Goal: Information Seeking & Learning: Find specific fact

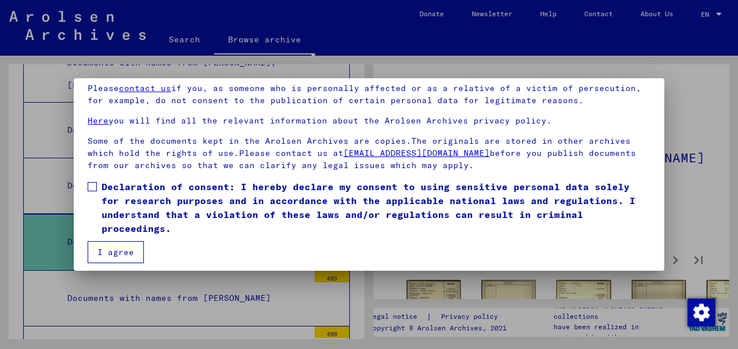
scroll to position [93, 0]
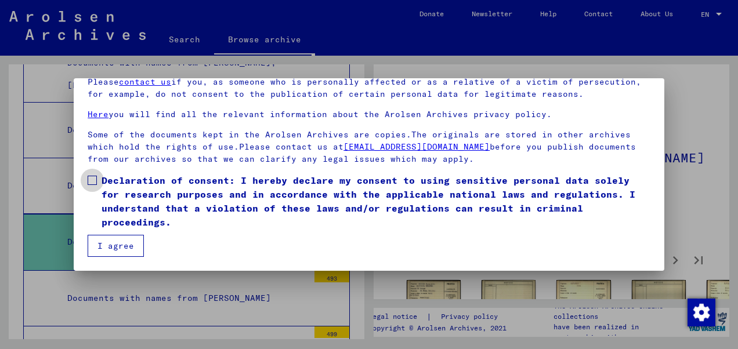
click at [116, 183] on span "Declaration of consent: I hereby declare my consent to using sensitive personal…" at bounding box center [376, 202] width 549 height 56
click at [131, 249] on button "I agree" at bounding box center [116, 246] width 56 height 22
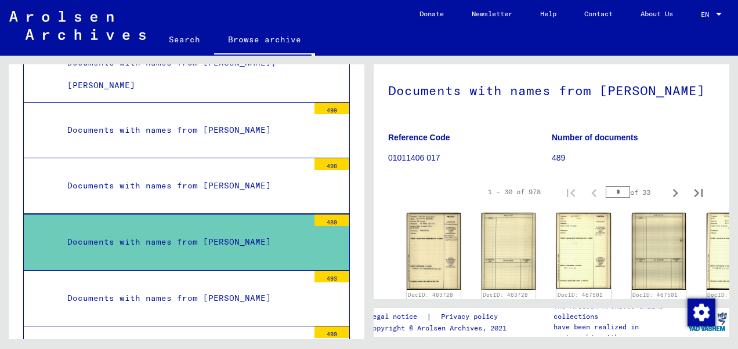
scroll to position [174, 0]
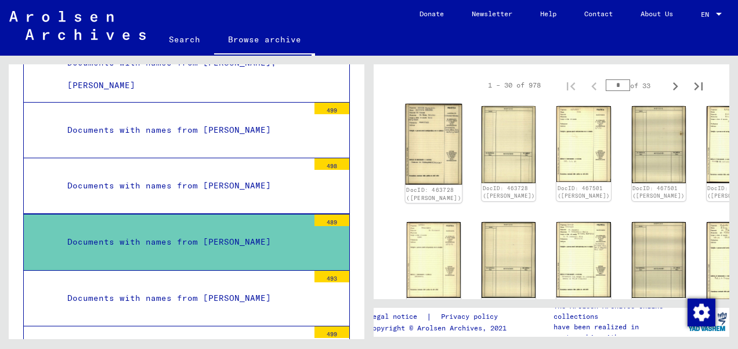
click at [419, 136] on img at bounding box center [434, 144] width 57 height 81
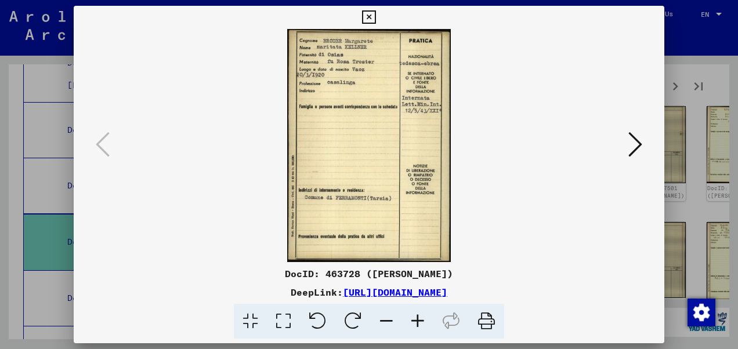
click at [637, 141] on icon at bounding box center [636, 145] width 14 height 28
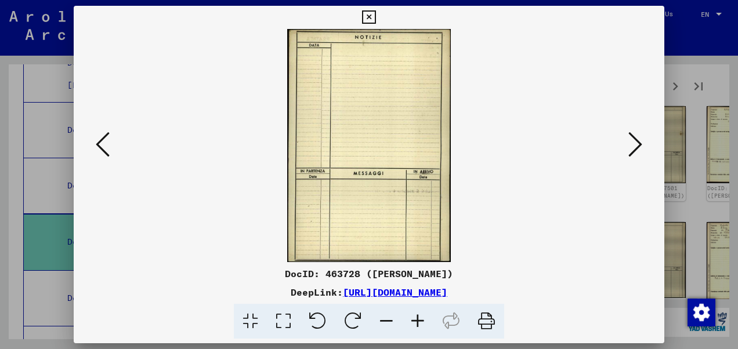
click at [676, 82] on div at bounding box center [369, 174] width 738 height 349
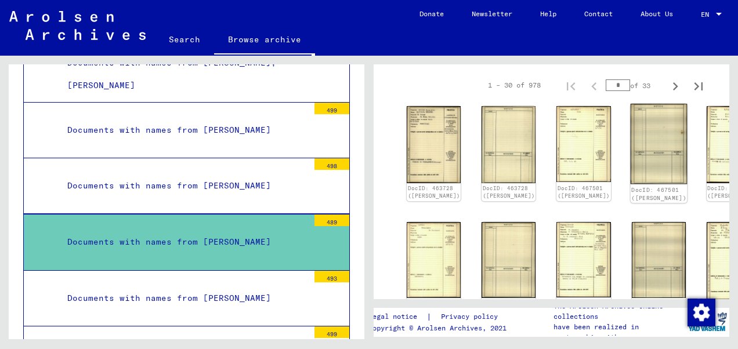
click at [630, 138] on img at bounding box center [658, 144] width 57 height 81
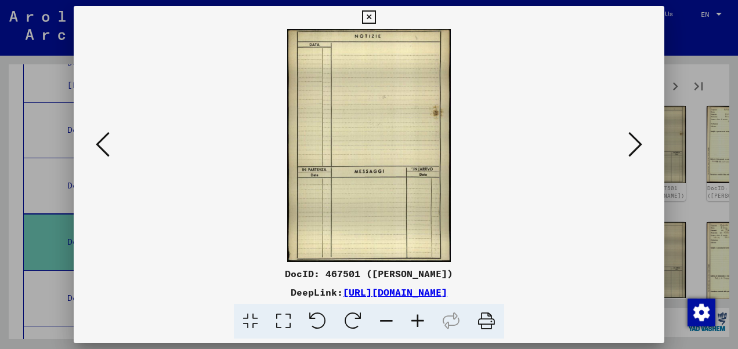
click at [642, 145] on icon at bounding box center [636, 145] width 14 height 28
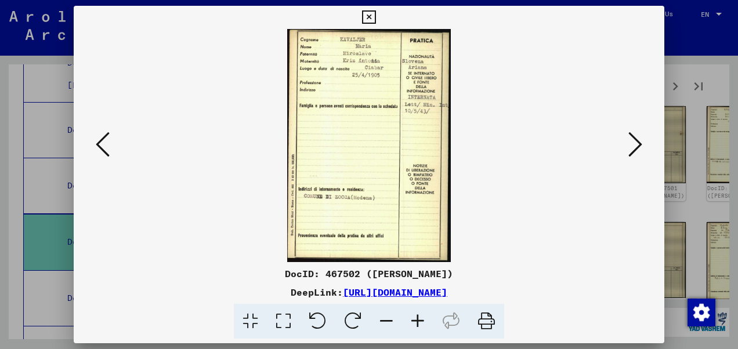
click at [373, 13] on icon at bounding box center [368, 17] width 13 height 14
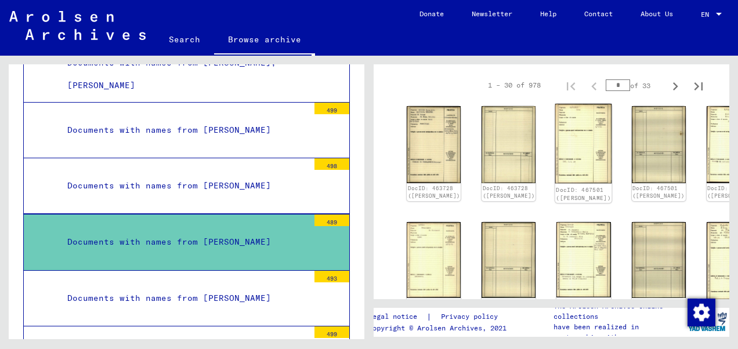
click at [556, 135] on img at bounding box center [584, 144] width 57 height 80
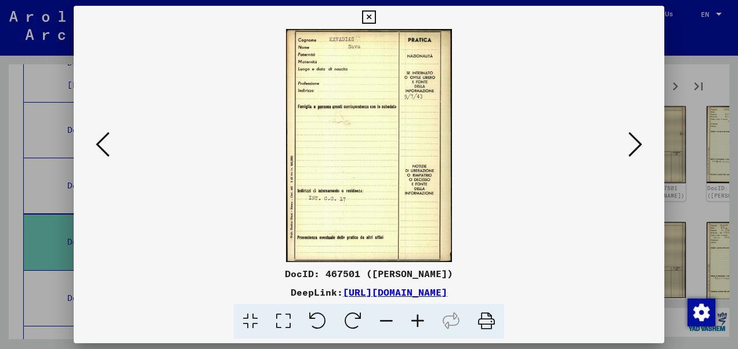
click at [637, 150] on icon at bounding box center [636, 145] width 14 height 28
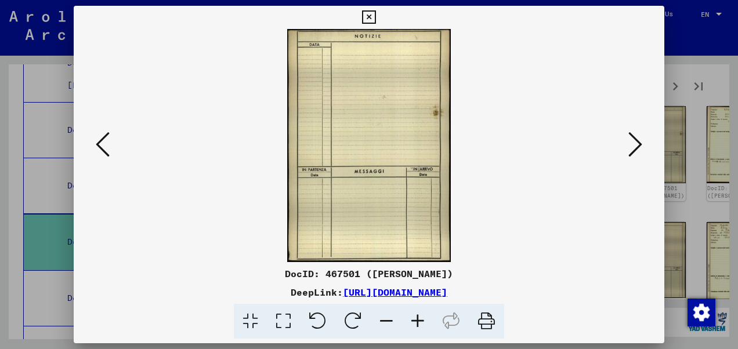
click at [672, 77] on div at bounding box center [369, 174] width 738 height 349
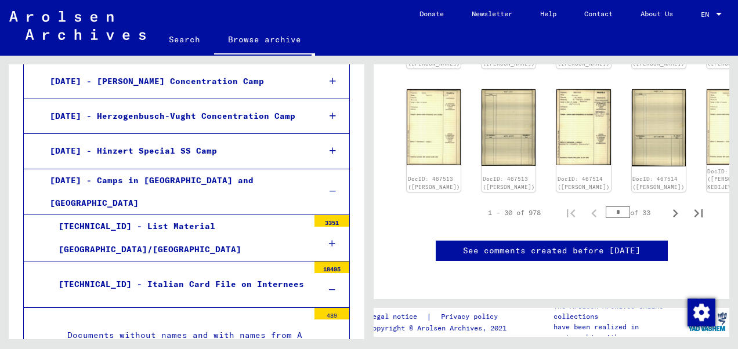
scroll to position [599, 0]
click at [188, 172] on div "[DATE] - Camps in [GEOGRAPHIC_DATA] and [GEOGRAPHIC_DATA]" at bounding box center [175, 191] width 269 height 45
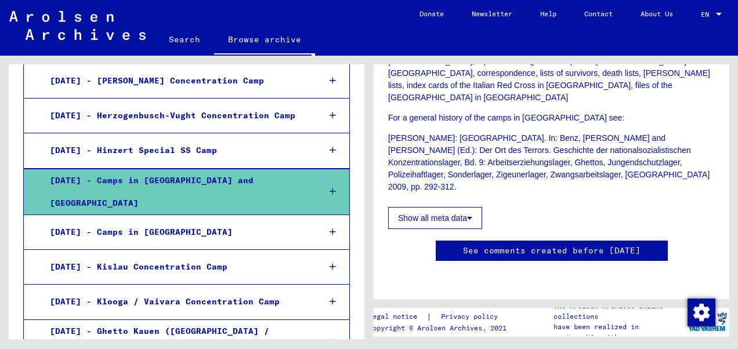
scroll to position [348, 0]
click at [330, 188] on icon at bounding box center [333, 192] width 6 height 8
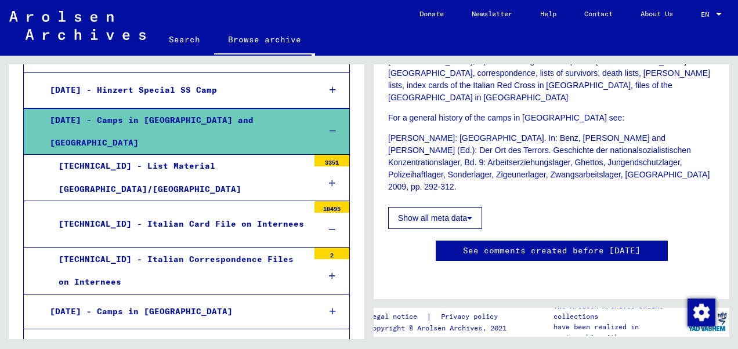
scroll to position [657, 0]
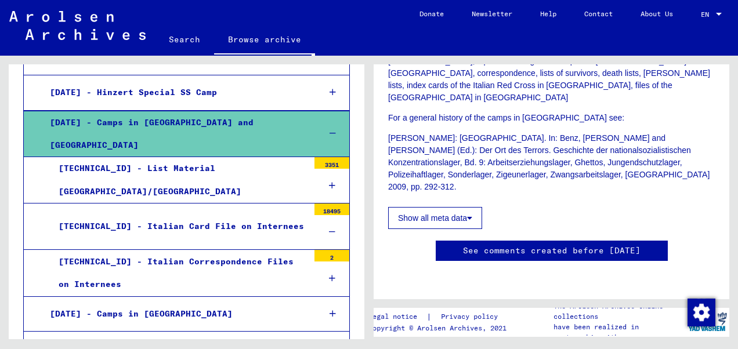
click at [188, 157] on div "[TECHNICAL_ID] - List Material [GEOGRAPHIC_DATA]/[GEOGRAPHIC_DATA]" at bounding box center [179, 179] width 259 height 45
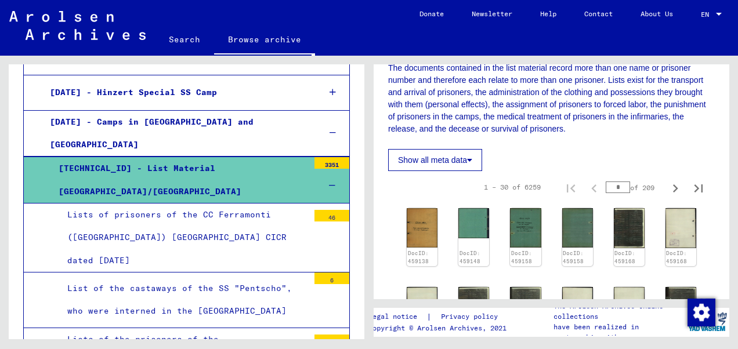
scroll to position [290, 0]
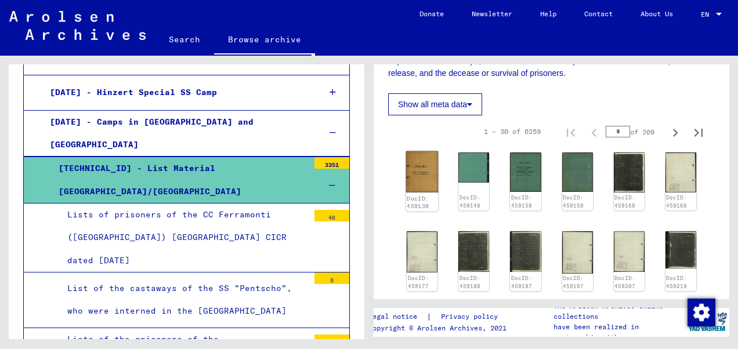
click at [416, 158] on img at bounding box center [422, 172] width 33 height 41
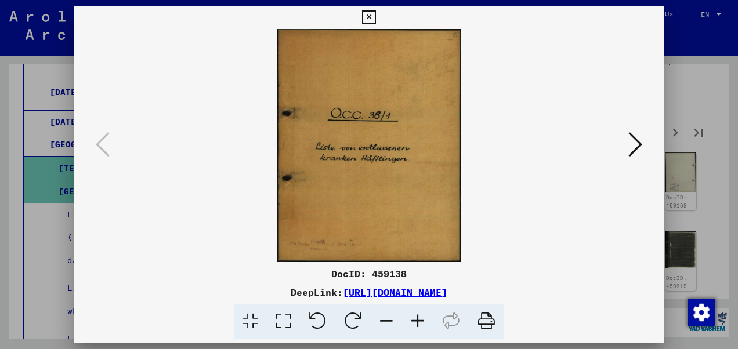
click at [643, 145] on button at bounding box center [635, 145] width 21 height 33
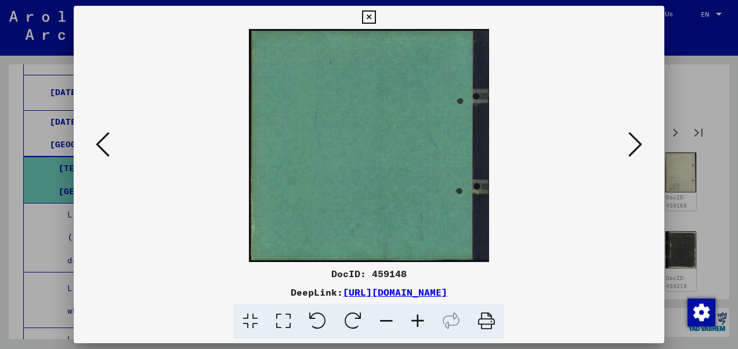
click at [643, 145] on button at bounding box center [635, 145] width 21 height 33
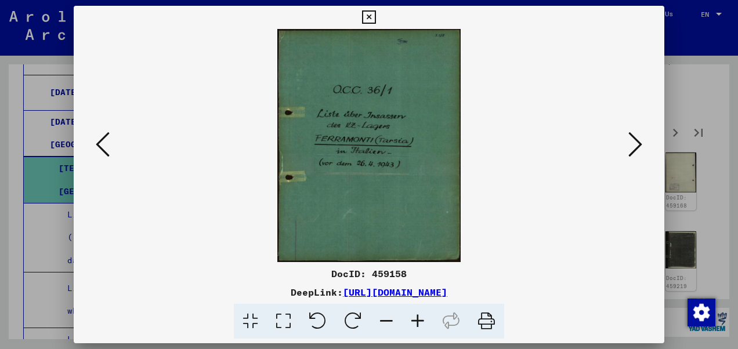
click at [643, 145] on button at bounding box center [635, 145] width 21 height 33
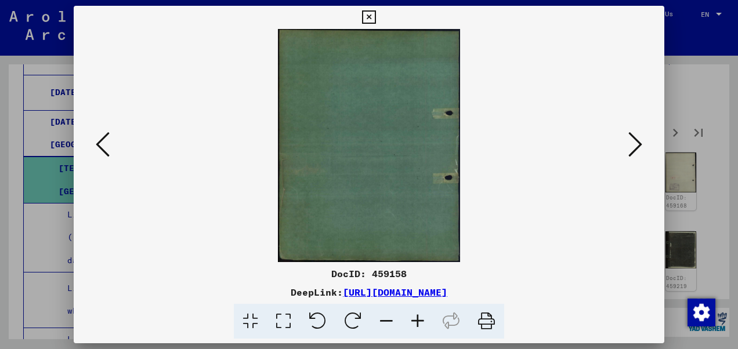
click at [643, 145] on button at bounding box center [635, 145] width 21 height 33
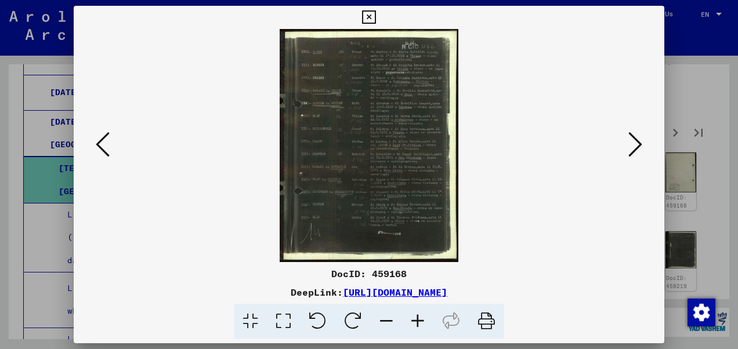
click at [632, 149] on icon at bounding box center [636, 145] width 14 height 28
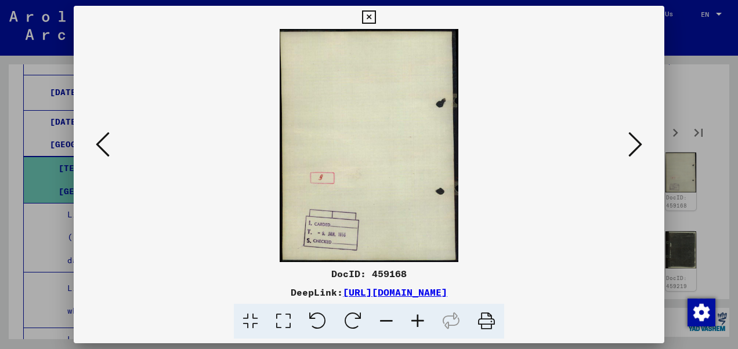
click at [632, 149] on icon at bounding box center [636, 145] width 14 height 28
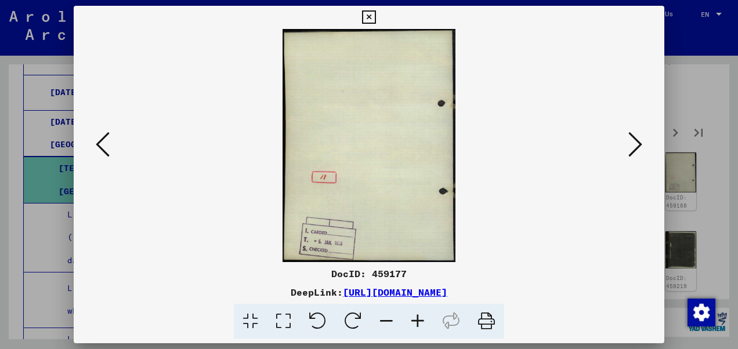
click at [632, 149] on icon at bounding box center [636, 145] width 14 height 28
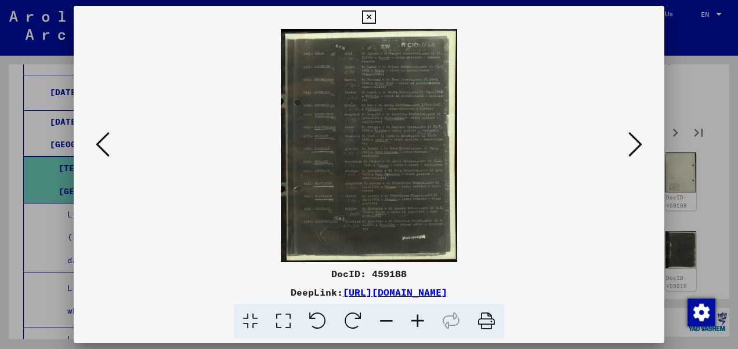
click at [632, 149] on icon at bounding box center [636, 145] width 14 height 28
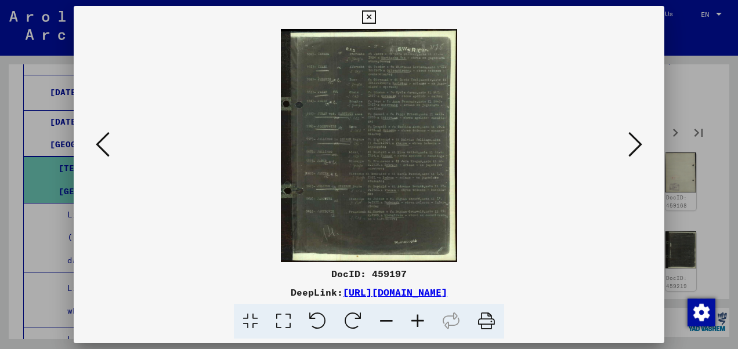
click at [632, 149] on icon at bounding box center [636, 145] width 14 height 28
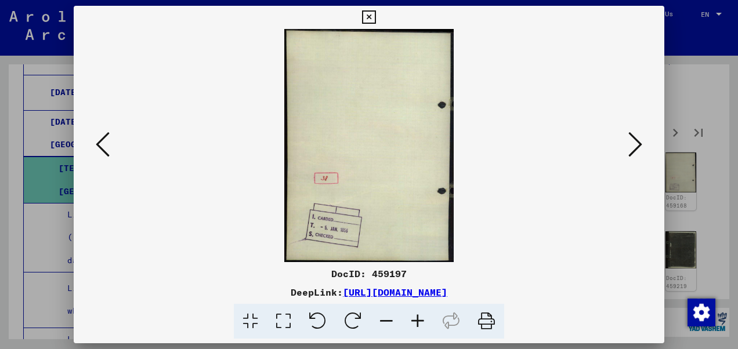
click at [632, 149] on icon at bounding box center [636, 145] width 14 height 28
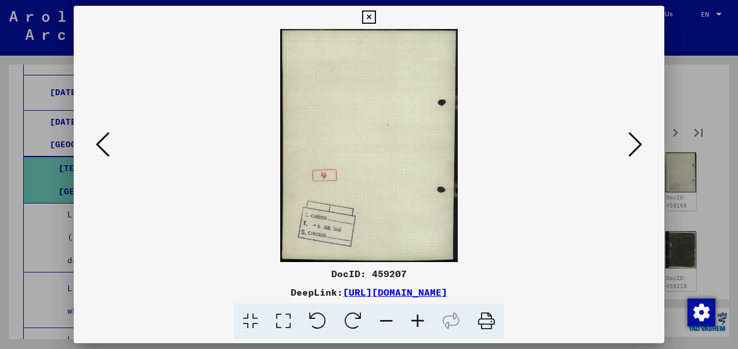
click at [632, 149] on icon at bounding box center [636, 145] width 14 height 28
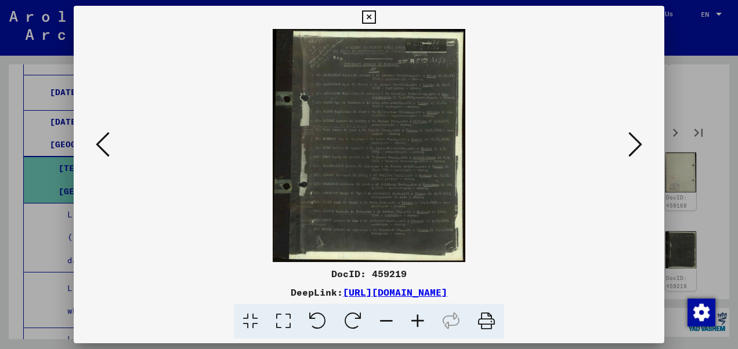
click at [632, 149] on icon at bounding box center [636, 145] width 14 height 28
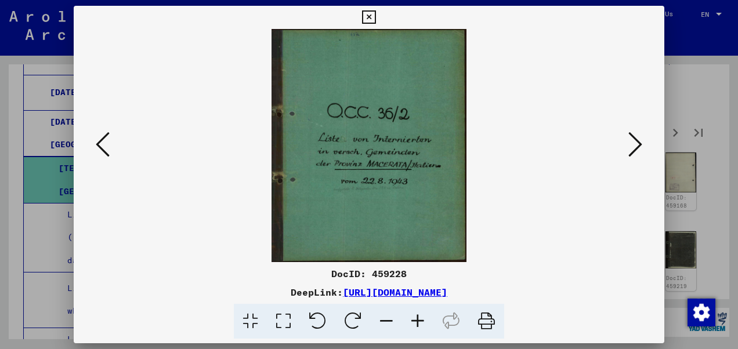
click at [632, 149] on icon at bounding box center [636, 145] width 14 height 28
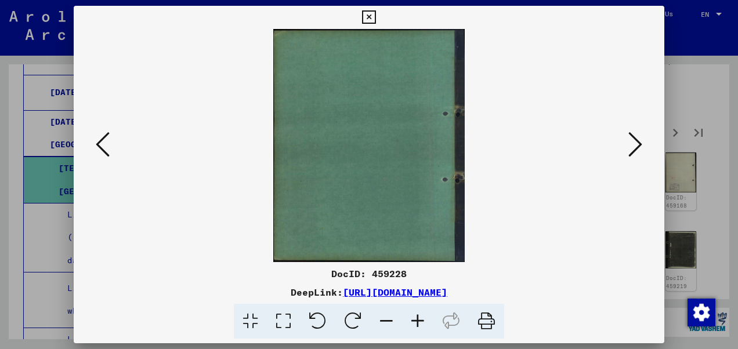
click at [632, 149] on icon at bounding box center [636, 145] width 14 height 28
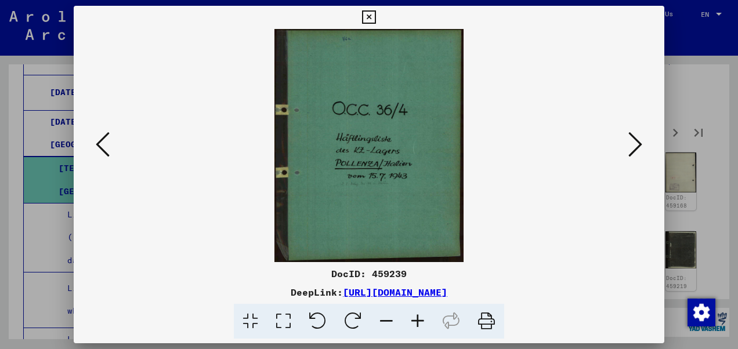
click at [632, 149] on icon at bounding box center [636, 145] width 14 height 28
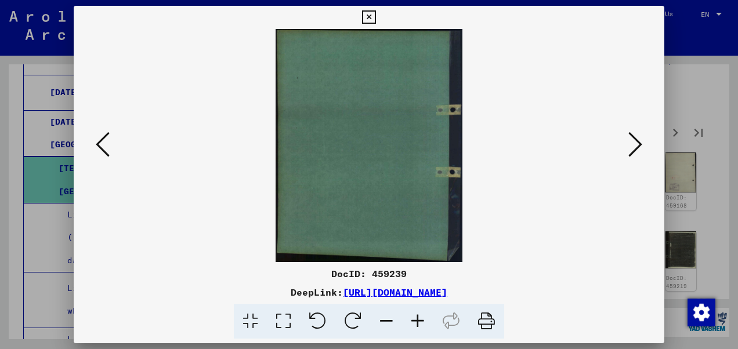
click at [632, 149] on icon at bounding box center [636, 145] width 14 height 28
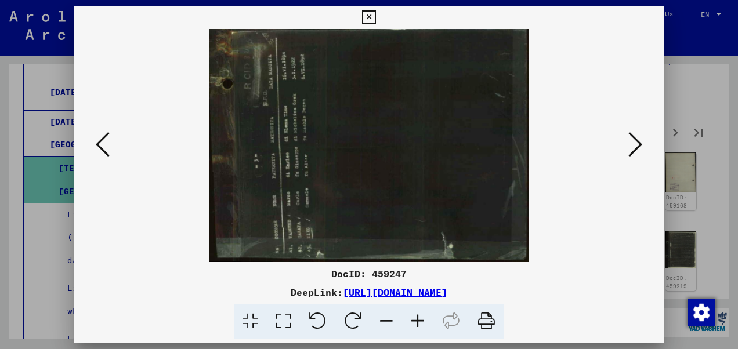
click at [632, 149] on icon at bounding box center [636, 145] width 14 height 28
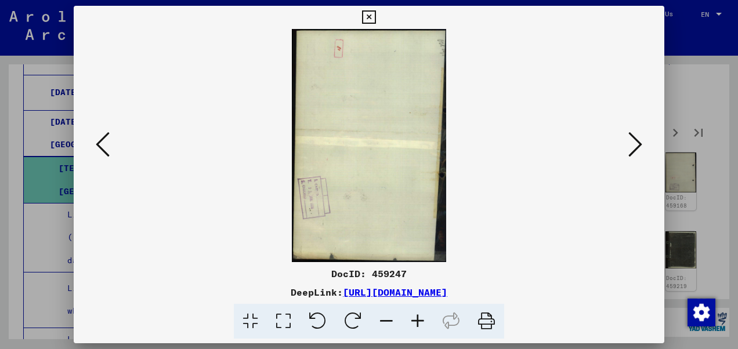
click at [632, 149] on icon at bounding box center [636, 145] width 14 height 28
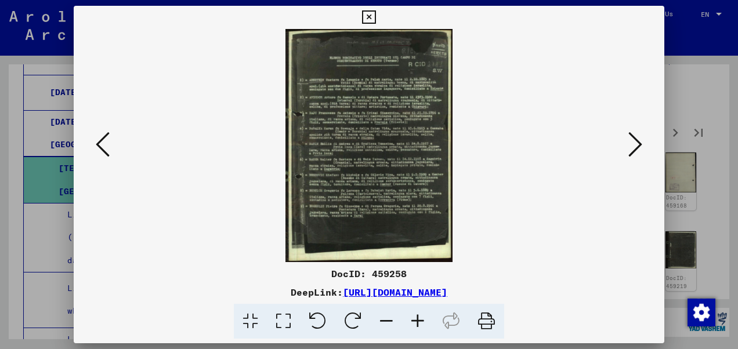
click at [632, 149] on icon at bounding box center [636, 145] width 14 height 28
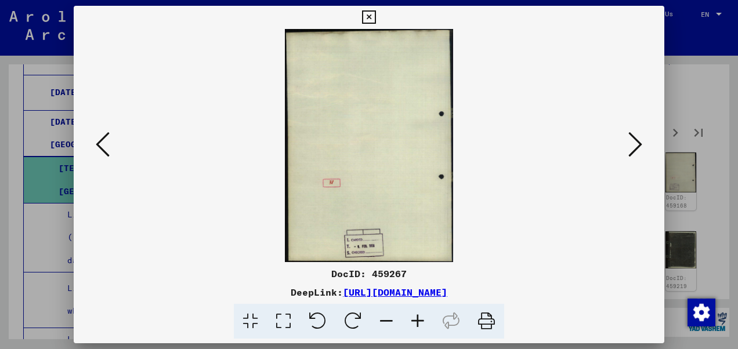
click at [632, 149] on icon at bounding box center [636, 145] width 14 height 28
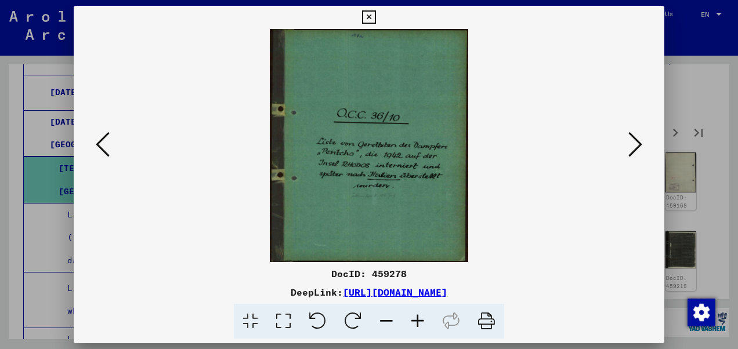
click at [632, 149] on icon at bounding box center [636, 145] width 14 height 28
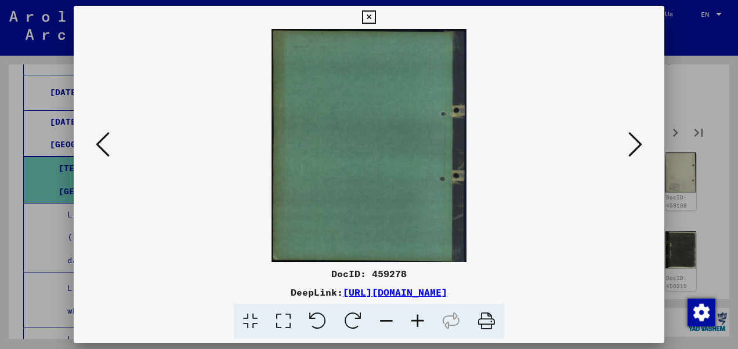
click at [378, 13] on button at bounding box center [369, 17] width 20 height 23
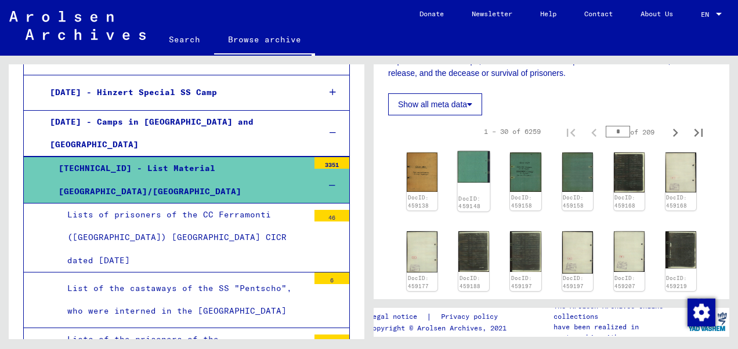
click at [479, 159] on img at bounding box center [474, 167] width 33 height 31
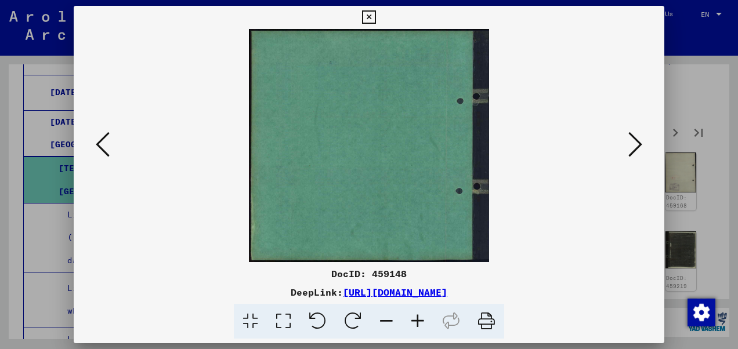
click at [640, 144] on icon at bounding box center [636, 145] width 14 height 28
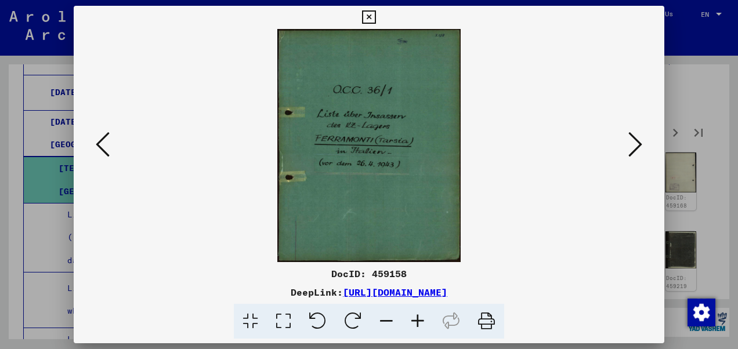
click at [640, 144] on icon at bounding box center [636, 145] width 14 height 28
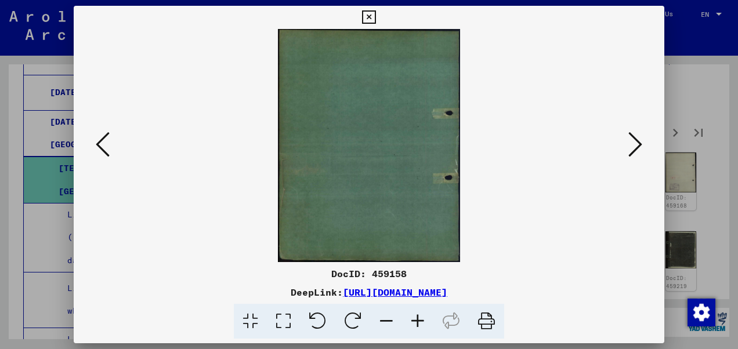
click at [639, 144] on icon at bounding box center [636, 145] width 14 height 28
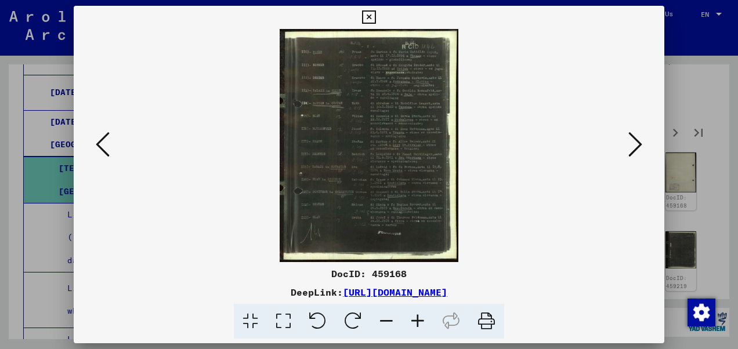
click at [365, 12] on icon at bounding box center [368, 17] width 13 height 14
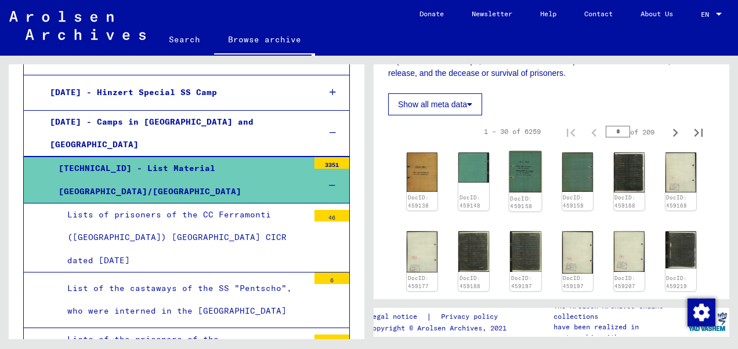
click at [516, 152] on img at bounding box center [526, 172] width 33 height 41
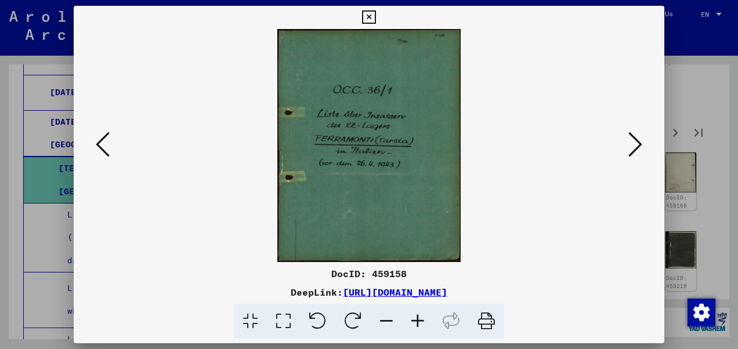
click at [638, 145] on icon at bounding box center [636, 145] width 14 height 28
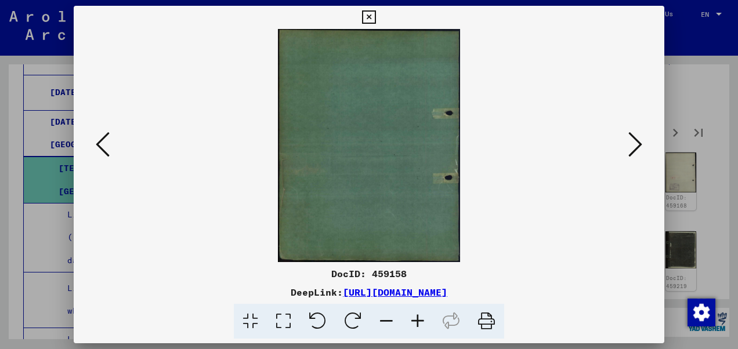
click at [638, 145] on icon at bounding box center [636, 145] width 14 height 28
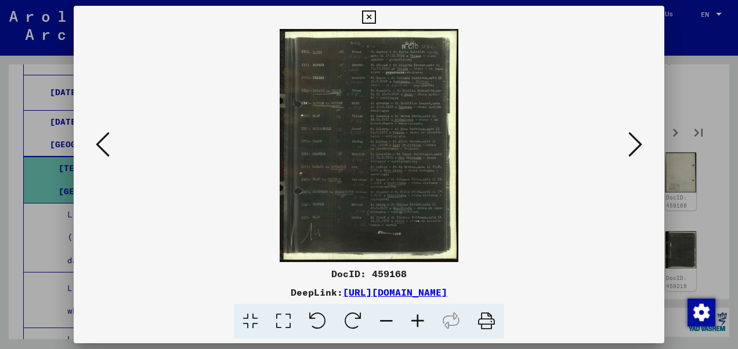
click at [638, 145] on icon at bounding box center [636, 145] width 14 height 28
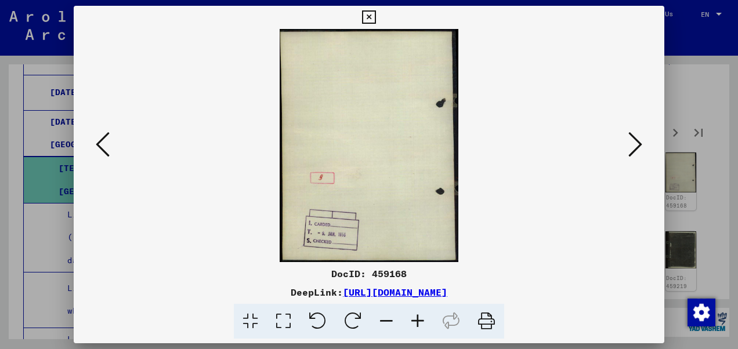
click at [638, 145] on icon at bounding box center [636, 145] width 14 height 28
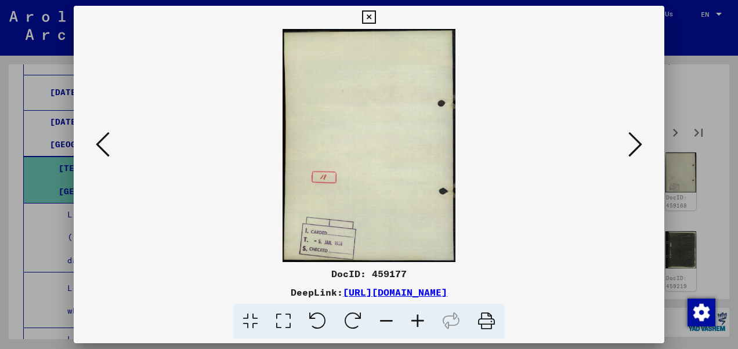
click at [370, 15] on icon at bounding box center [368, 17] width 13 height 14
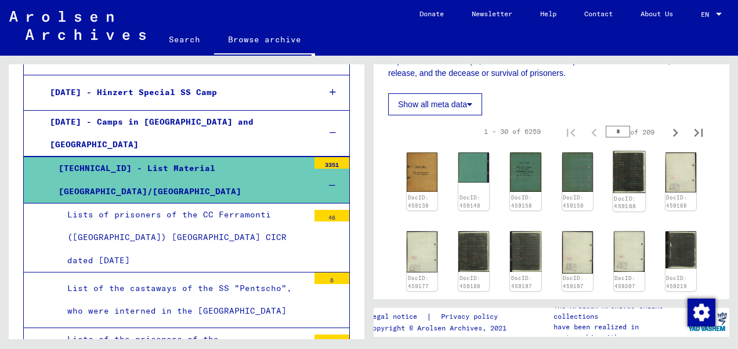
click at [622, 153] on img at bounding box center [629, 173] width 33 height 42
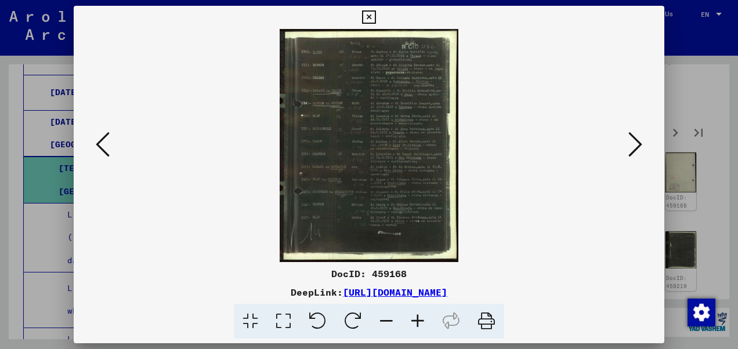
click at [633, 139] on icon at bounding box center [636, 145] width 14 height 28
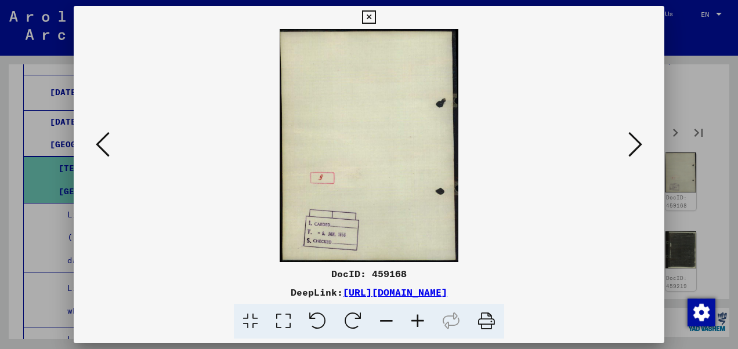
click at [633, 139] on icon at bounding box center [636, 145] width 14 height 28
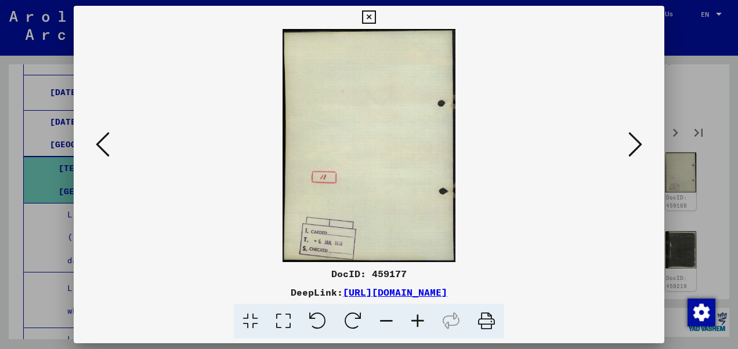
click at [633, 139] on icon at bounding box center [636, 145] width 14 height 28
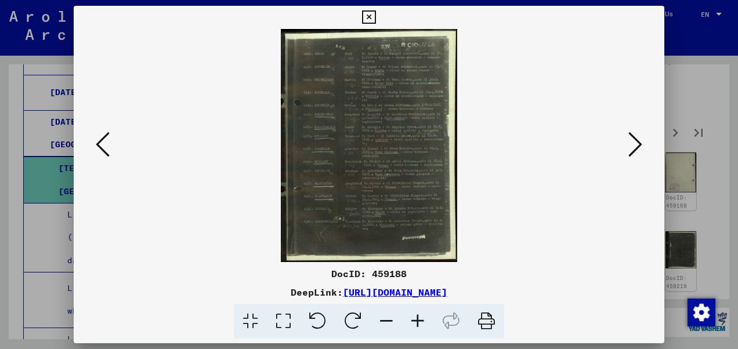
click at [633, 139] on icon at bounding box center [636, 145] width 14 height 28
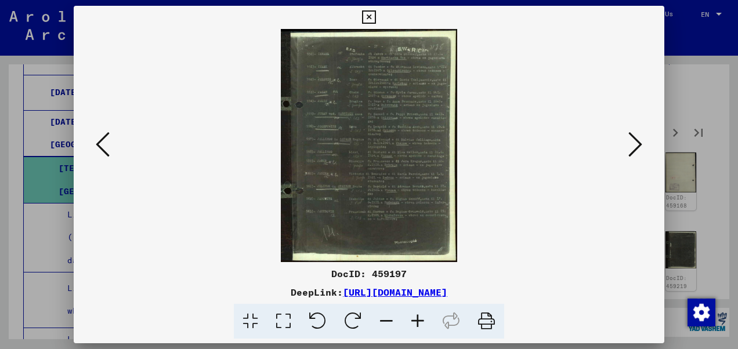
click at [633, 139] on icon at bounding box center [636, 145] width 14 height 28
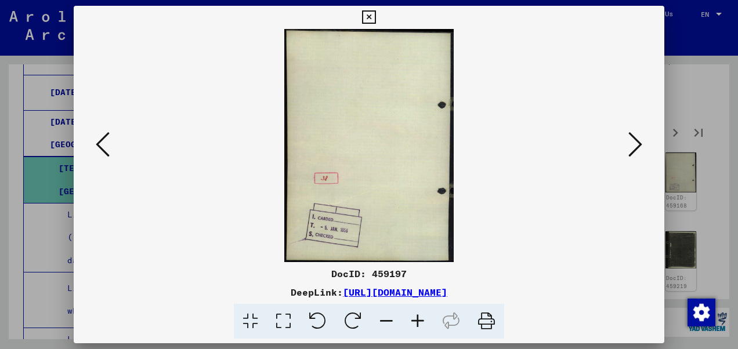
click at [633, 139] on icon at bounding box center [636, 145] width 14 height 28
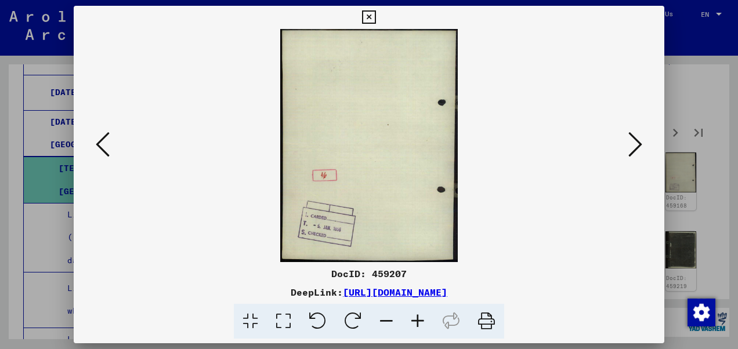
click at [366, 14] on icon at bounding box center [368, 17] width 13 height 14
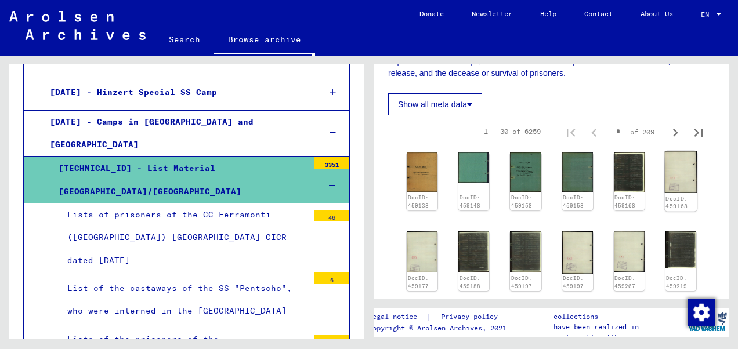
click at [665, 163] on img at bounding box center [681, 173] width 33 height 42
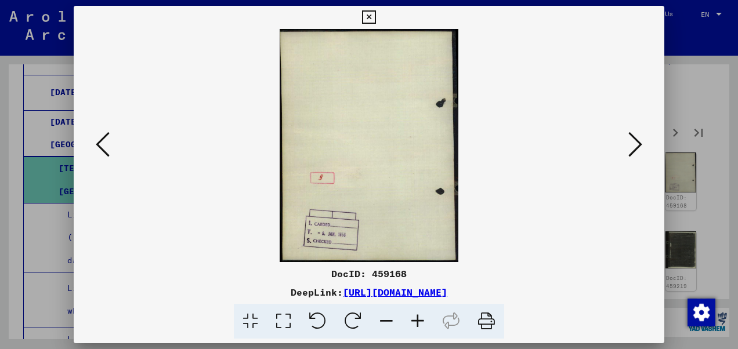
click at [641, 149] on icon at bounding box center [636, 145] width 14 height 28
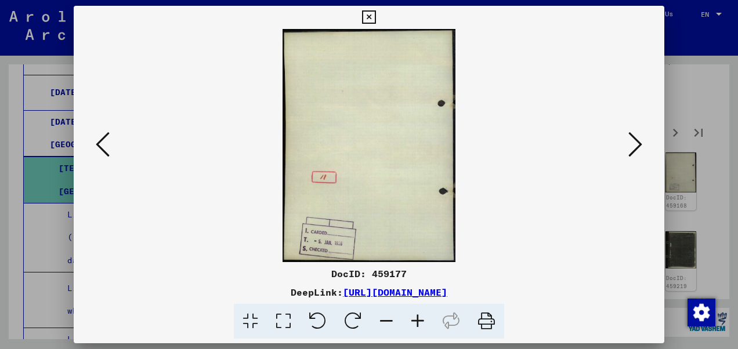
click at [632, 147] on icon at bounding box center [636, 145] width 14 height 28
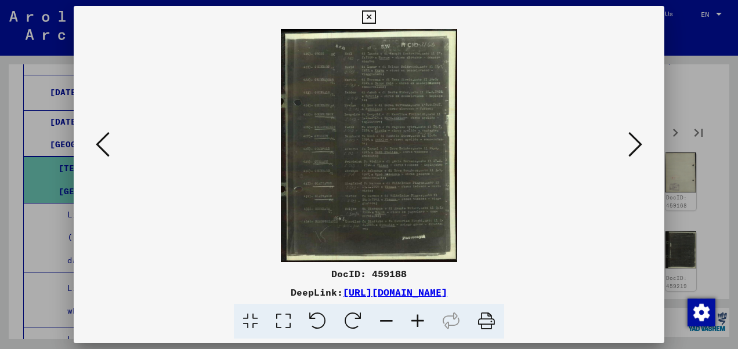
click at [374, 15] on icon at bounding box center [368, 17] width 13 height 14
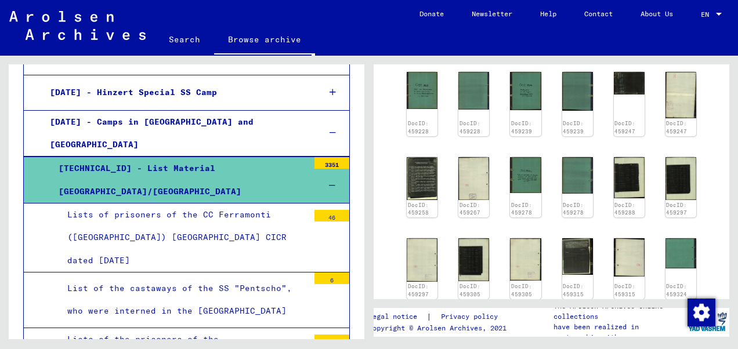
scroll to position [581, 0]
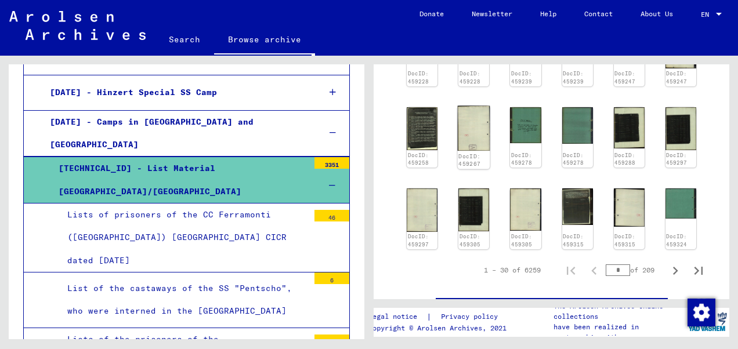
click at [468, 108] on img at bounding box center [474, 128] width 33 height 45
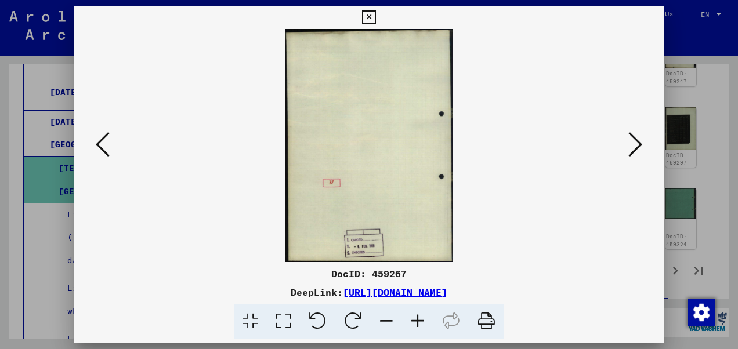
click at [635, 138] on icon at bounding box center [636, 145] width 14 height 28
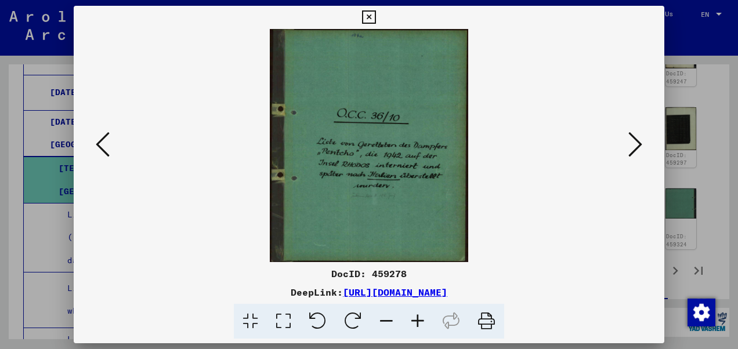
click at [635, 138] on icon at bounding box center [636, 145] width 14 height 28
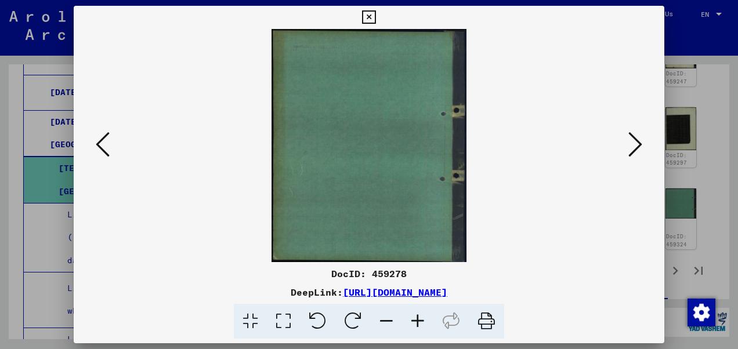
click at [635, 138] on icon at bounding box center [636, 145] width 14 height 28
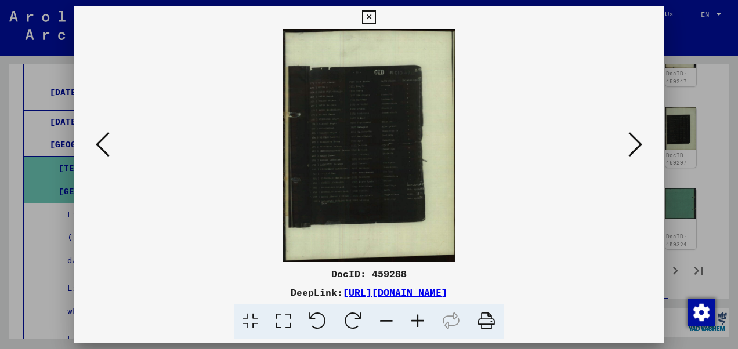
click at [635, 138] on icon at bounding box center [636, 145] width 14 height 28
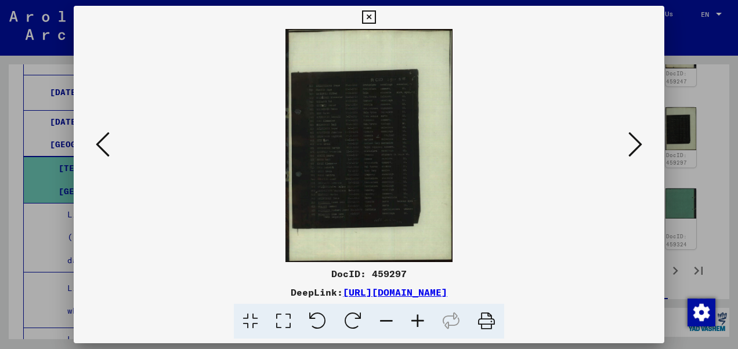
click at [635, 138] on icon at bounding box center [636, 145] width 14 height 28
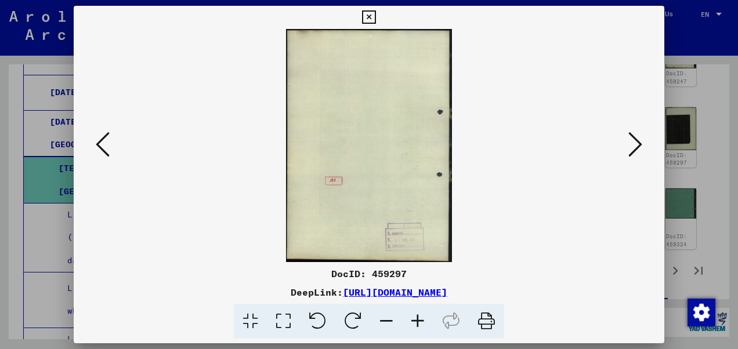
click at [635, 138] on icon at bounding box center [636, 145] width 14 height 28
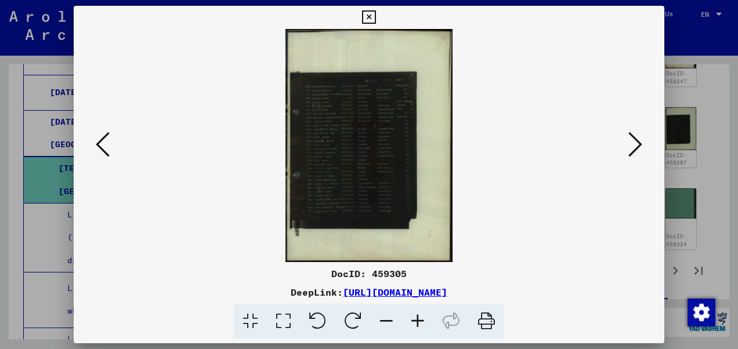
click at [635, 138] on icon at bounding box center [636, 145] width 14 height 28
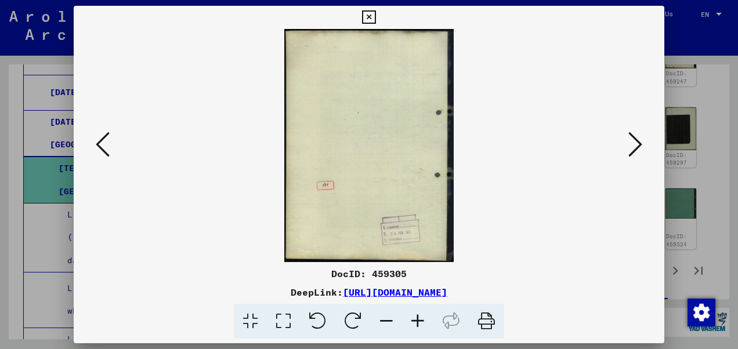
click at [635, 138] on icon at bounding box center [636, 145] width 14 height 28
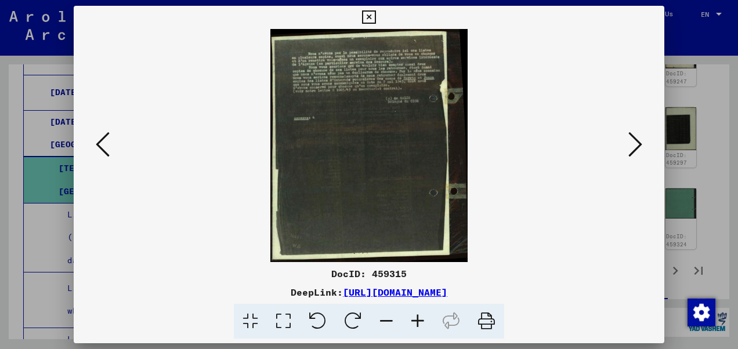
click at [635, 138] on icon at bounding box center [636, 145] width 14 height 28
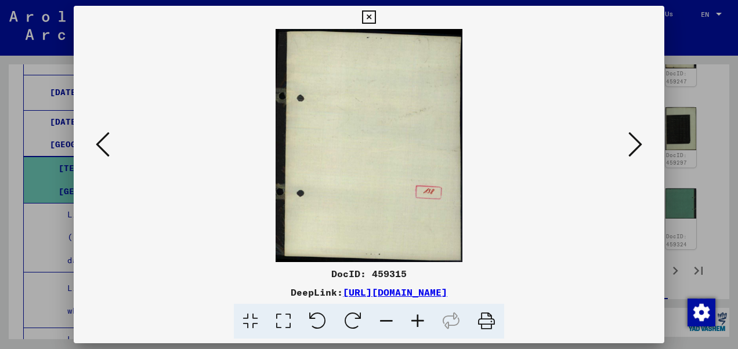
click at [635, 138] on icon at bounding box center [636, 145] width 14 height 28
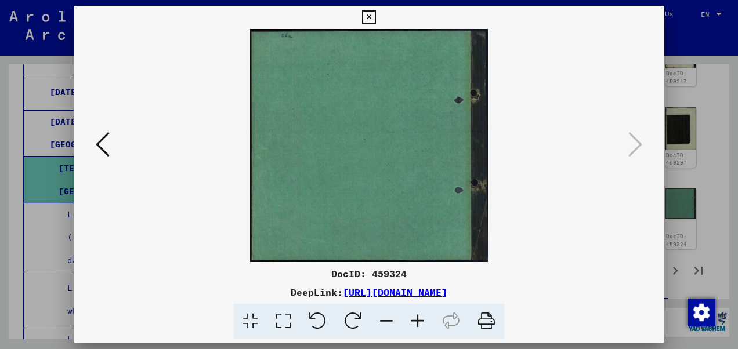
click at [370, 18] on icon at bounding box center [368, 17] width 13 height 14
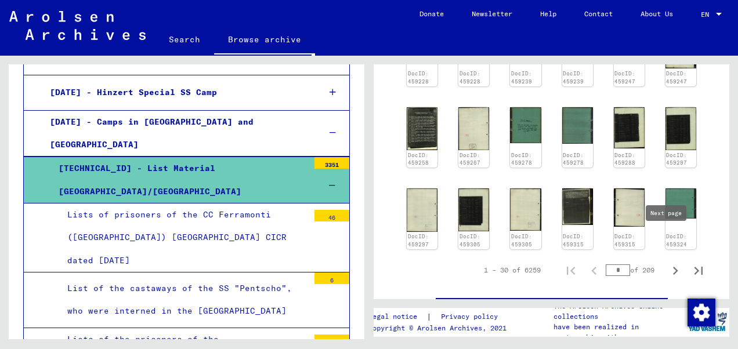
click at [668, 263] on icon "Next page" at bounding box center [676, 271] width 16 height 16
type input "*"
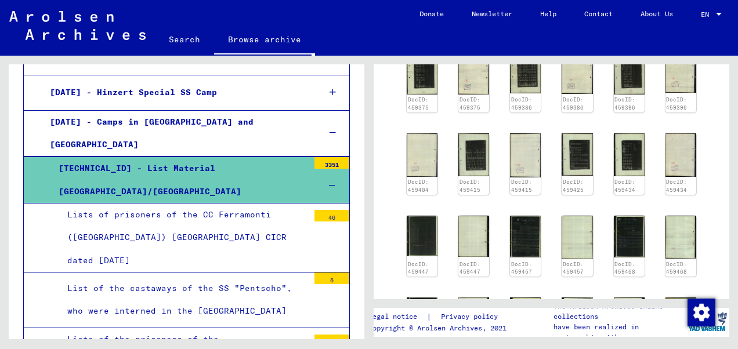
scroll to position [522, 0]
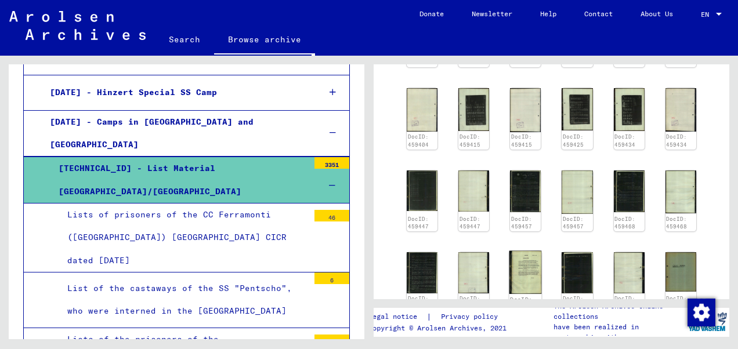
click at [522, 251] on img at bounding box center [526, 272] width 33 height 43
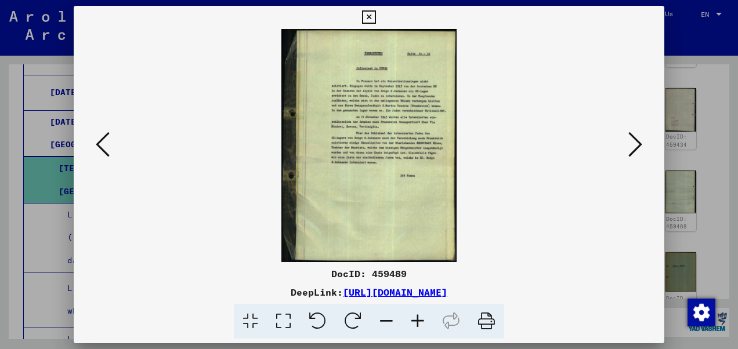
click at [363, 108] on img at bounding box center [369, 145] width 512 height 233
click at [482, 323] on icon at bounding box center [486, 321] width 35 height 35
click at [365, 16] on icon at bounding box center [368, 17] width 13 height 14
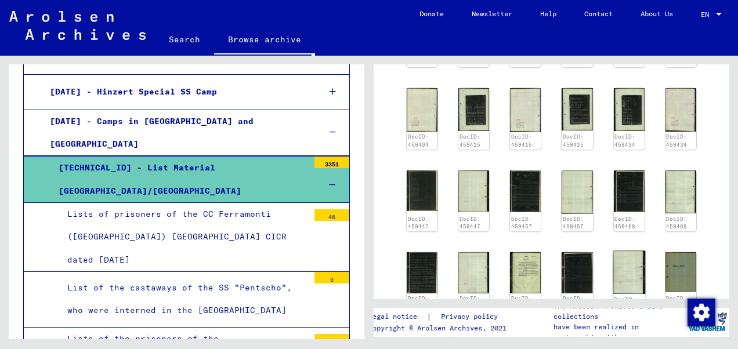
click at [615, 253] on img at bounding box center [629, 273] width 33 height 44
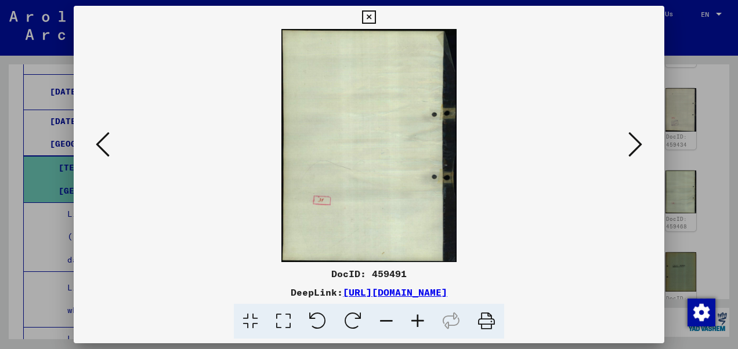
click at [634, 150] on icon at bounding box center [636, 145] width 14 height 28
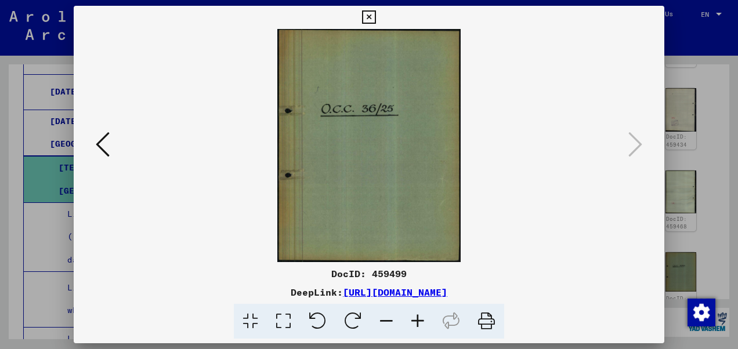
click at [378, 15] on button at bounding box center [369, 17] width 20 height 23
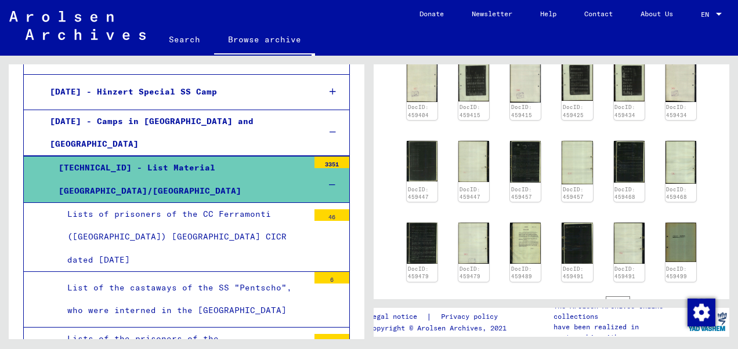
scroll to position [639, 0]
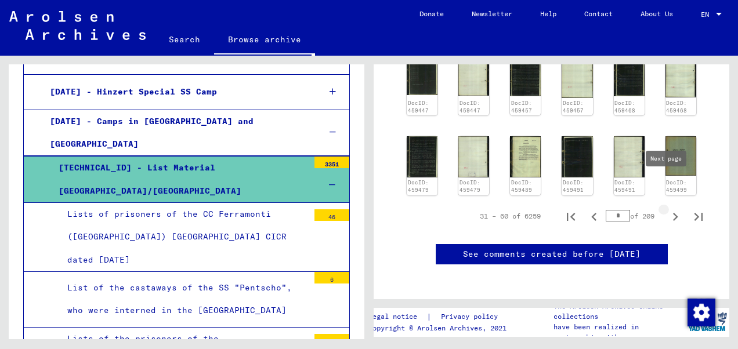
click at [668, 209] on icon "Next page" at bounding box center [676, 217] width 16 height 16
type input "*"
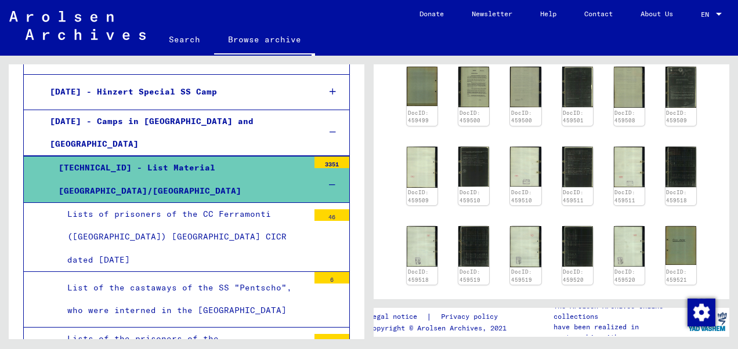
scroll to position [374, 0]
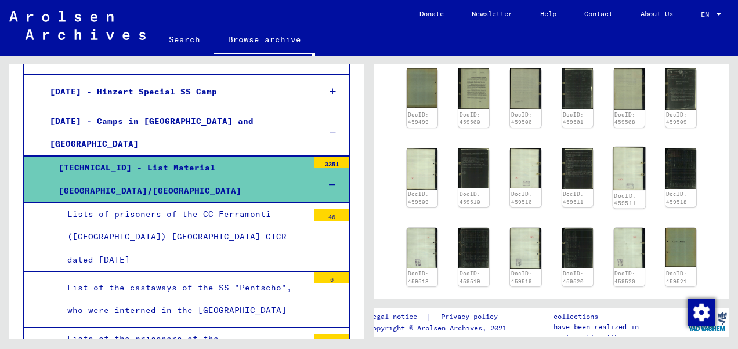
click at [622, 152] on img at bounding box center [629, 168] width 33 height 43
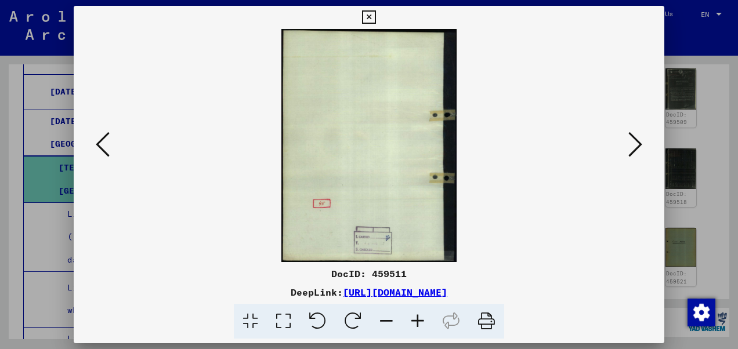
click at [638, 146] on icon at bounding box center [636, 145] width 14 height 28
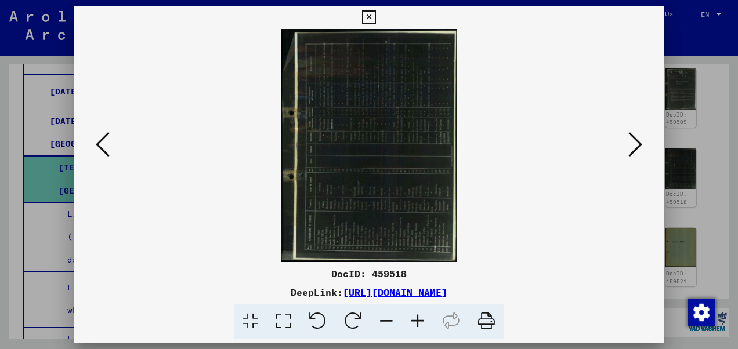
click at [638, 146] on icon at bounding box center [636, 145] width 14 height 28
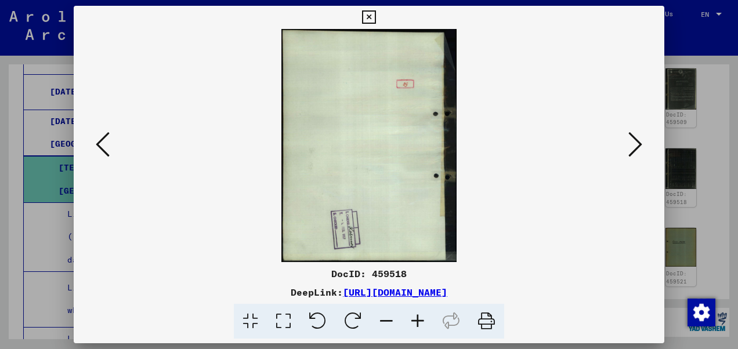
click at [97, 146] on icon at bounding box center [103, 145] width 14 height 28
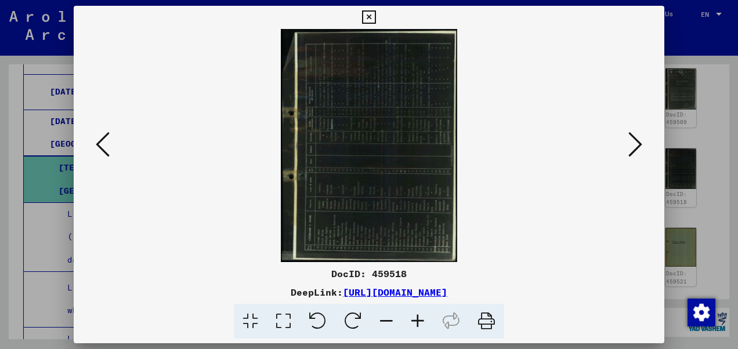
click at [623, 149] on img at bounding box center [369, 145] width 512 height 233
click at [625, 147] on button at bounding box center [635, 145] width 21 height 33
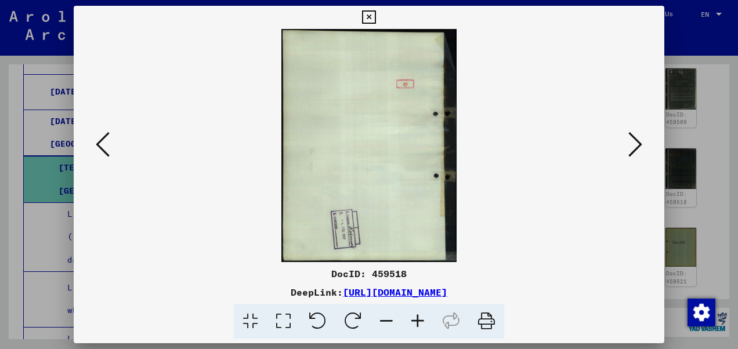
click at [366, 12] on icon at bounding box center [368, 17] width 13 height 14
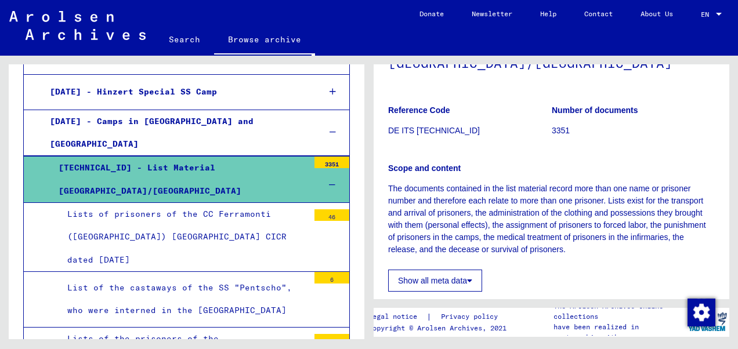
scroll to position [200, 0]
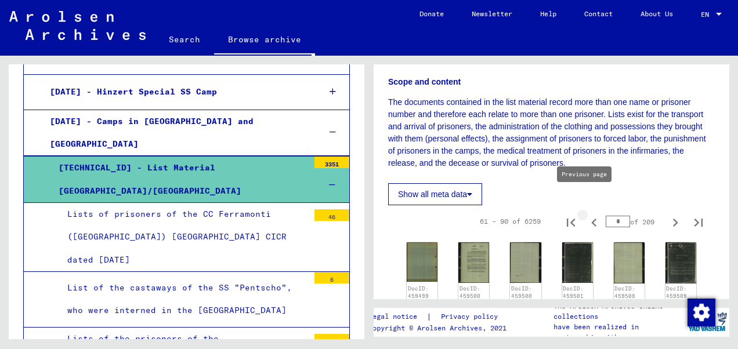
click at [592, 219] on icon "Previous page" at bounding box center [594, 223] width 5 height 8
type input "*"
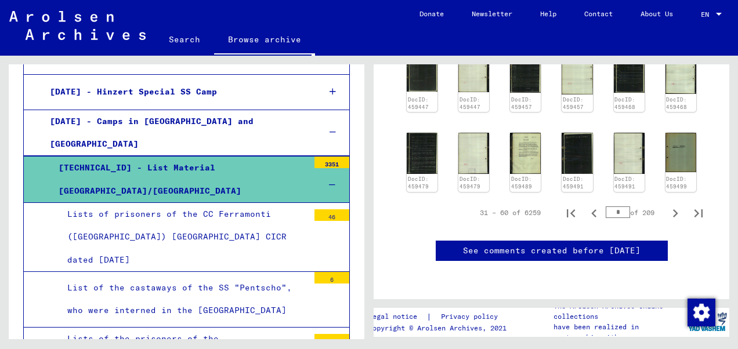
scroll to position [723, 0]
click at [153, 203] on div "Lists of prisoners of the CC Ferramonti ([GEOGRAPHIC_DATA]) [GEOGRAPHIC_DATA] C…" at bounding box center [184, 237] width 250 height 69
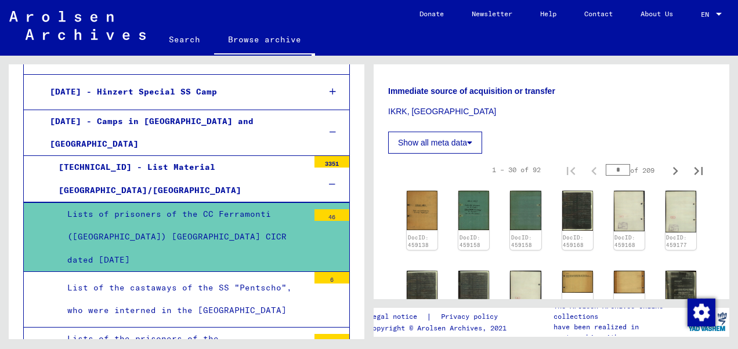
scroll to position [290, 0]
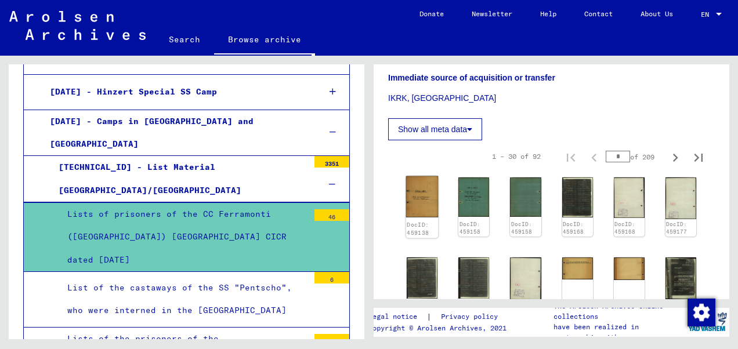
click at [409, 176] on img at bounding box center [422, 196] width 33 height 41
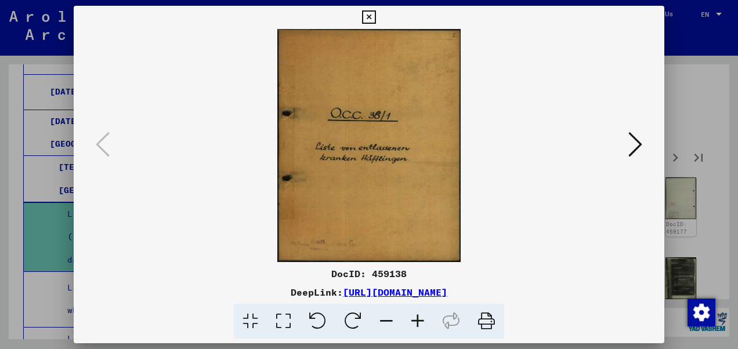
click at [635, 147] on icon at bounding box center [636, 145] width 14 height 28
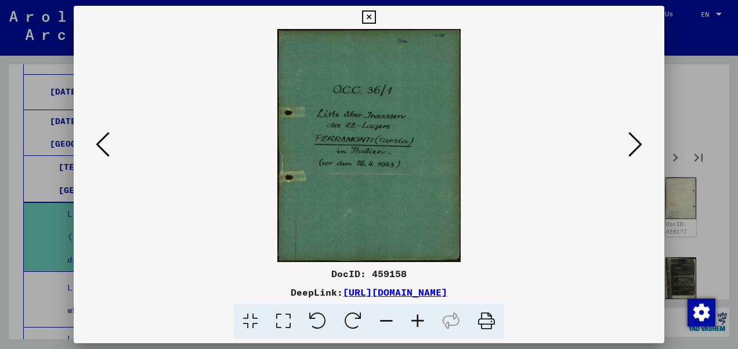
click at [635, 147] on icon at bounding box center [636, 145] width 14 height 28
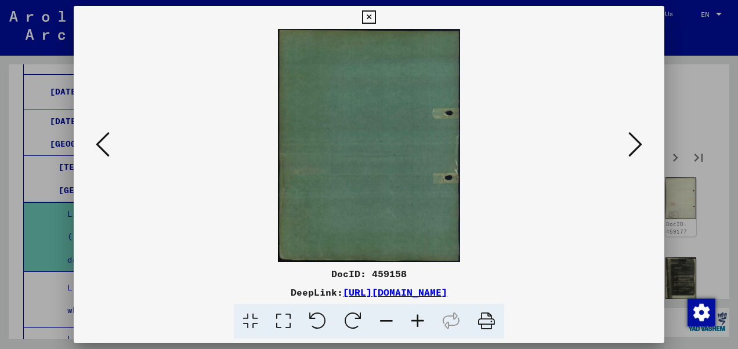
click at [635, 147] on icon at bounding box center [636, 145] width 14 height 28
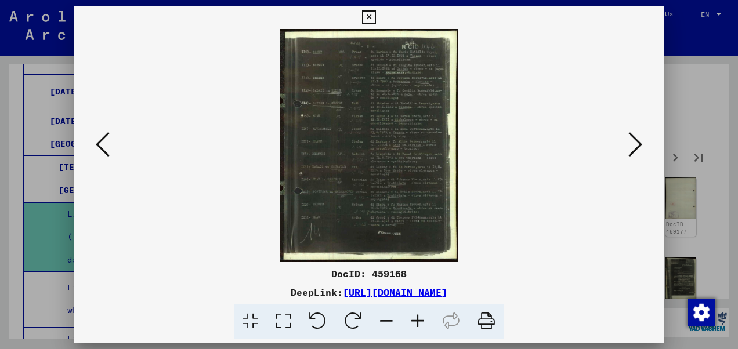
click at [540, 181] on img at bounding box center [369, 145] width 512 height 233
click at [482, 323] on icon at bounding box center [486, 321] width 35 height 35
click at [367, 16] on icon at bounding box center [368, 17] width 13 height 14
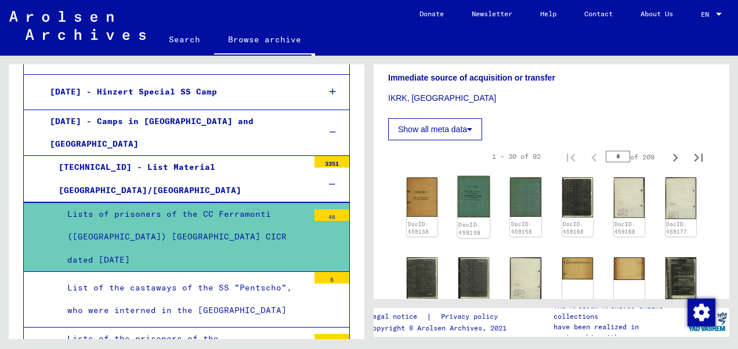
click at [463, 179] on img at bounding box center [474, 196] width 33 height 41
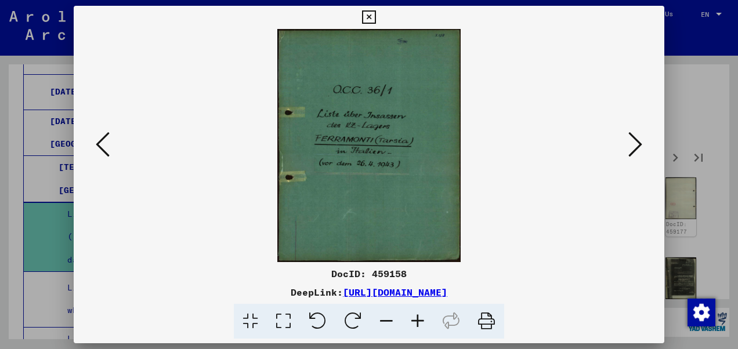
click at [633, 146] on icon at bounding box center [636, 145] width 14 height 28
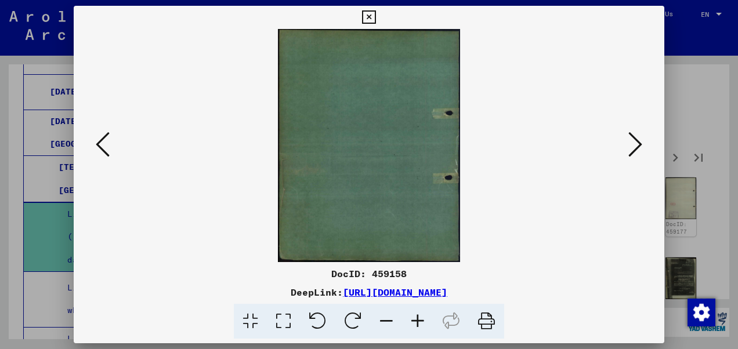
click at [633, 146] on icon at bounding box center [636, 145] width 14 height 28
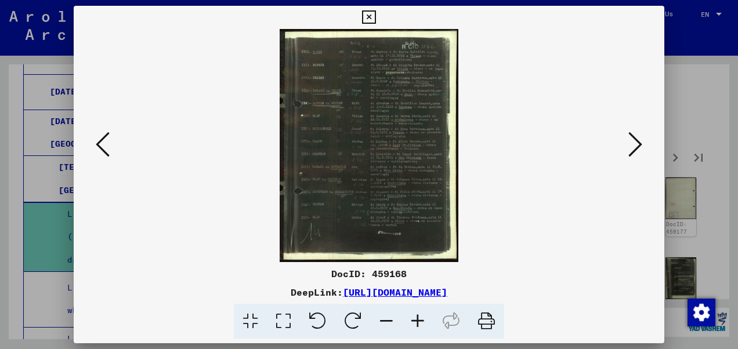
click at [492, 323] on icon at bounding box center [486, 321] width 35 height 35
click at [362, 17] on button at bounding box center [369, 17] width 20 height 23
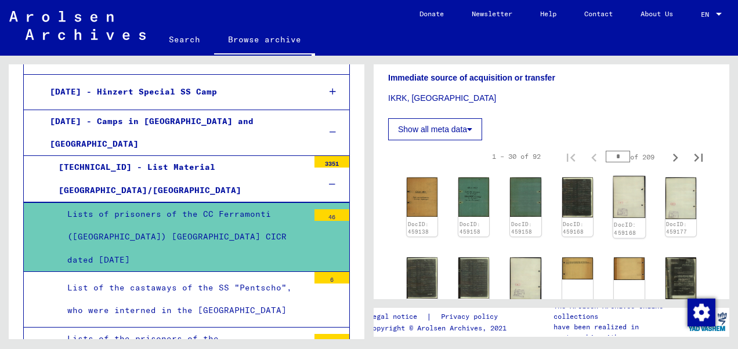
click at [619, 176] on img at bounding box center [629, 197] width 33 height 42
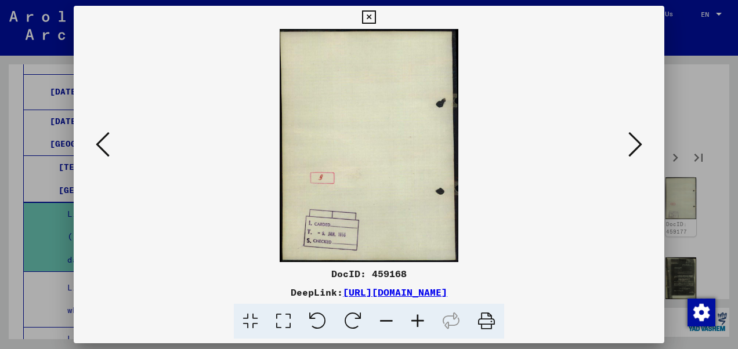
click at [636, 152] on icon at bounding box center [636, 145] width 14 height 28
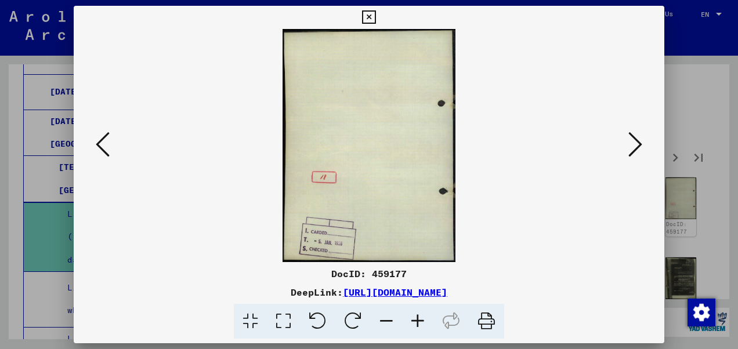
click at [636, 152] on icon at bounding box center [636, 145] width 14 height 28
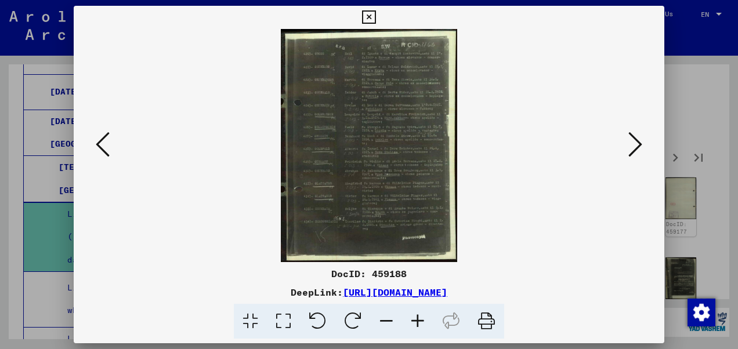
click at [413, 320] on icon at bounding box center [417, 321] width 31 height 35
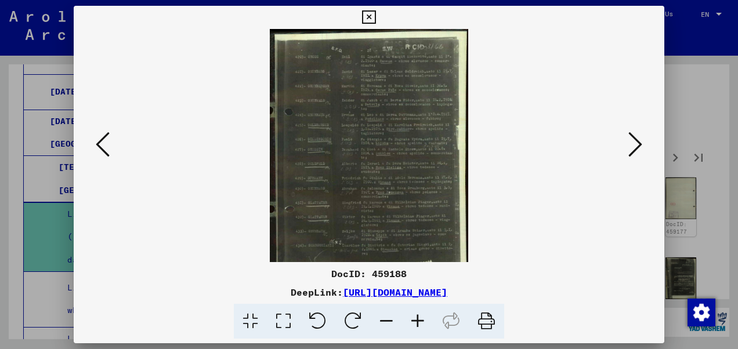
click at [413, 320] on icon at bounding box center [417, 321] width 31 height 35
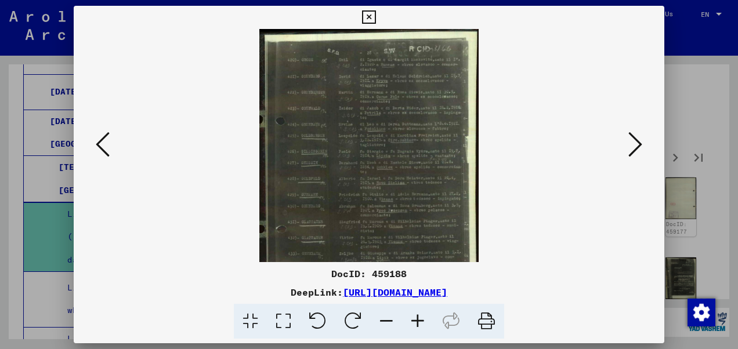
click at [413, 320] on icon at bounding box center [417, 321] width 31 height 35
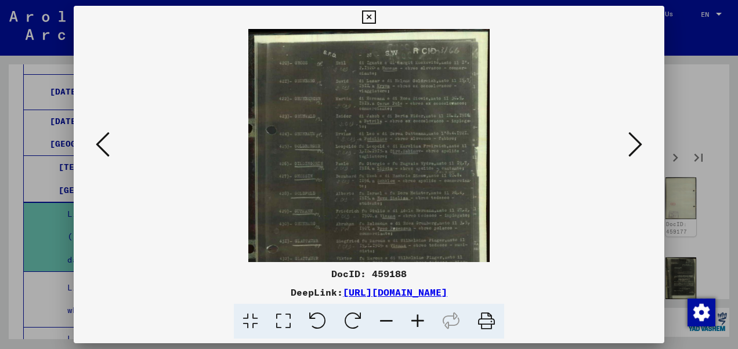
click at [413, 320] on icon at bounding box center [417, 321] width 31 height 35
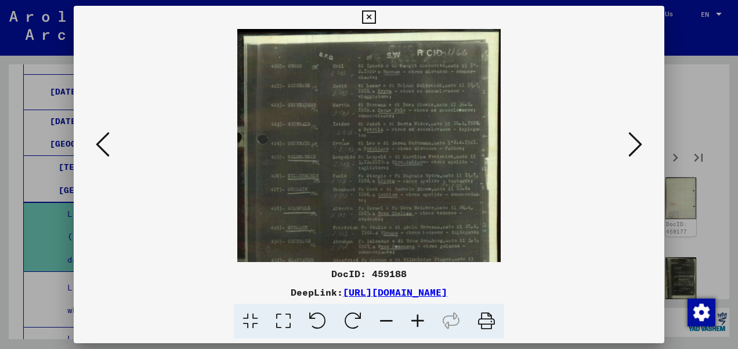
click at [413, 320] on icon at bounding box center [417, 321] width 31 height 35
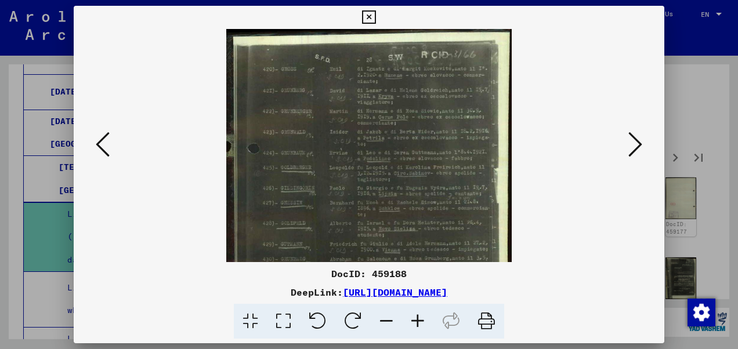
click at [413, 320] on icon at bounding box center [417, 321] width 31 height 35
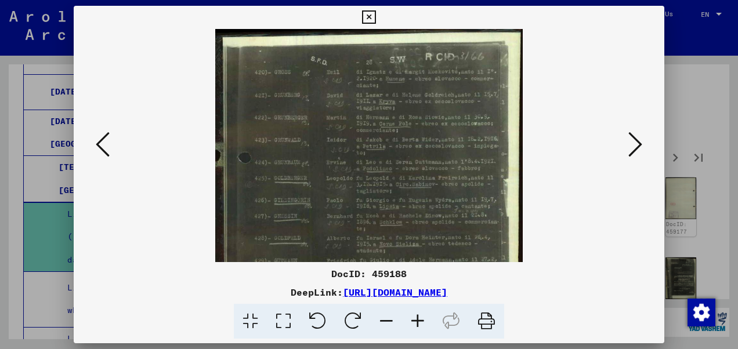
click at [413, 320] on icon at bounding box center [417, 321] width 31 height 35
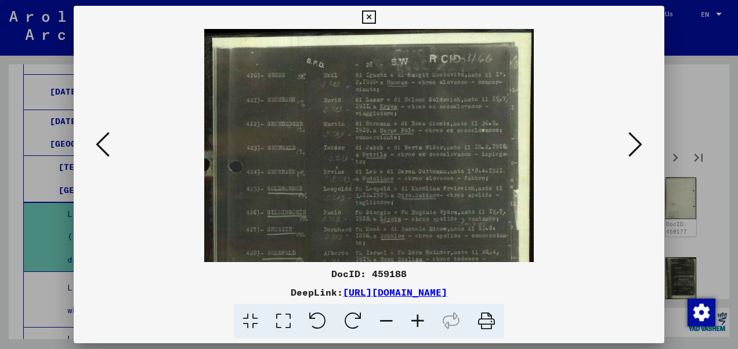
click at [413, 320] on icon at bounding box center [417, 321] width 31 height 35
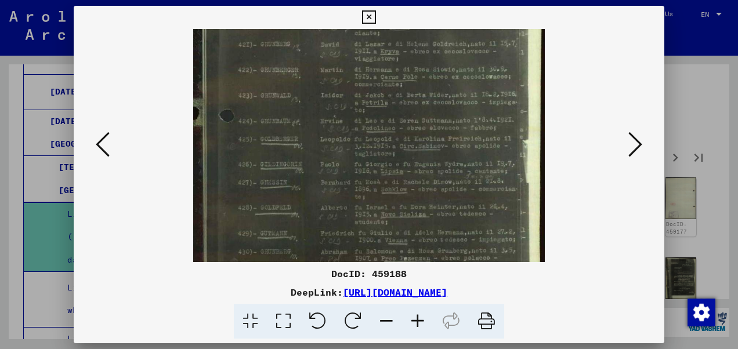
drag, startPoint x: 352, startPoint y: 208, endPoint x: 352, endPoint y: 150, distance: 57.5
click at [352, 150] on img at bounding box center [368, 202] width 351 height 466
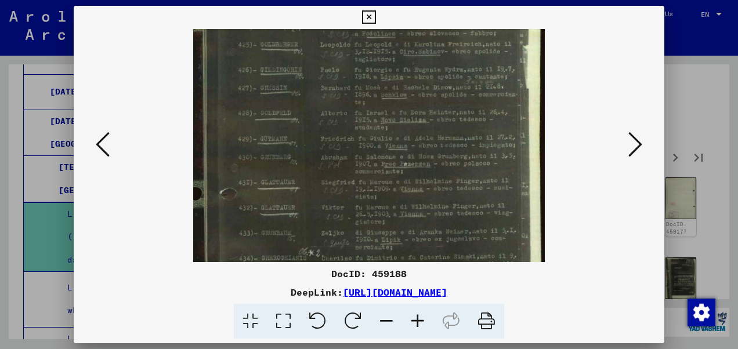
scroll to position [189, 0]
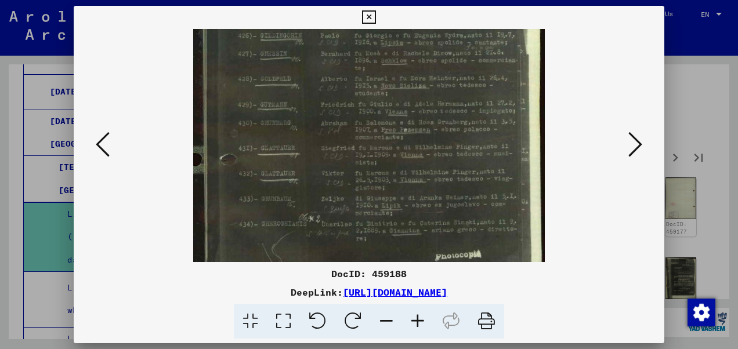
drag, startPoint x: 333, startPoint y: 226, endPoint x: 396, endPoint y: 99, distance: 141.8
click at [396, 99] on img at bounding box center [368, 73] width 351 height 466
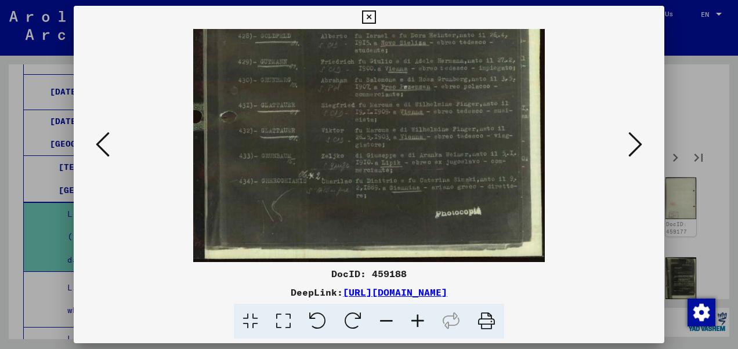
drag, startPoint x: 380, startPoint y: 196, endPoint x: 394, endPoint y: 134, distance: 64.4
click at [394, 134] on img at bounding box center [368, 30] width 351 height 466
click at [367, 20] on icon at bounding box center [368, 17] width 13 height 14
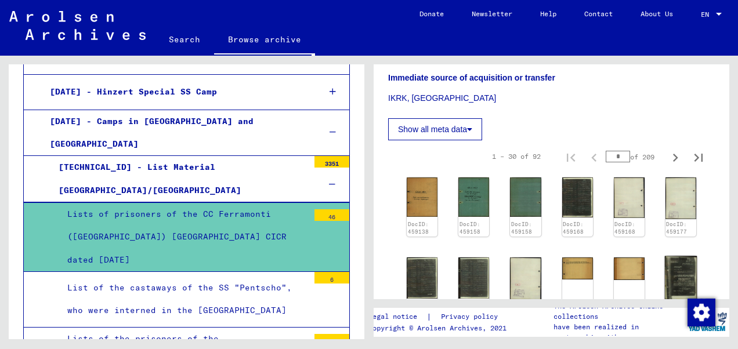
click at [665, 257] on img at bounding box center [681, 279] width 33 height 44
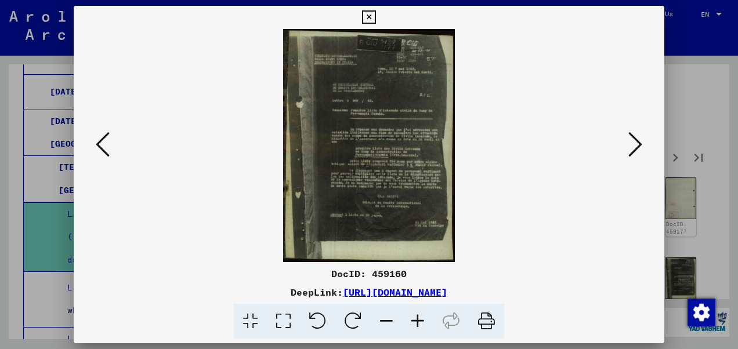
click at [409, 321] on icon at bounding box center [417, 321] width 31 height 35
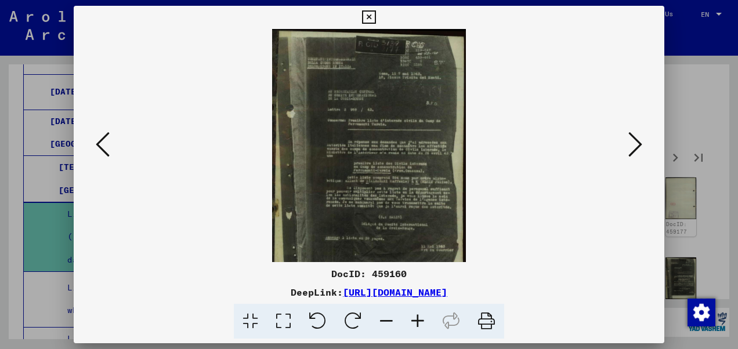
click at [409, 321] on icon at bounding box center [417, 321] width 31 height 35
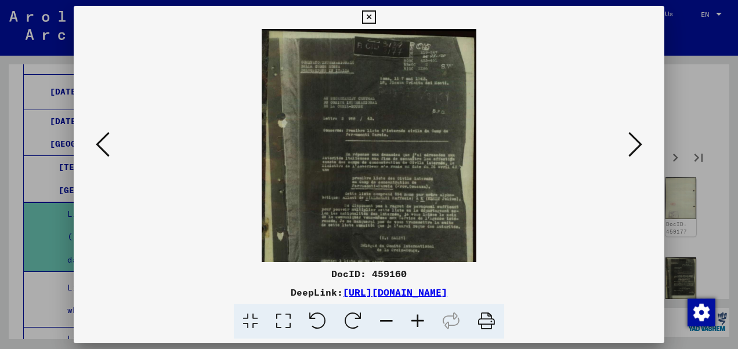
click at [409, 321] on icon at bounding box center [417, 321] width 31 height 35
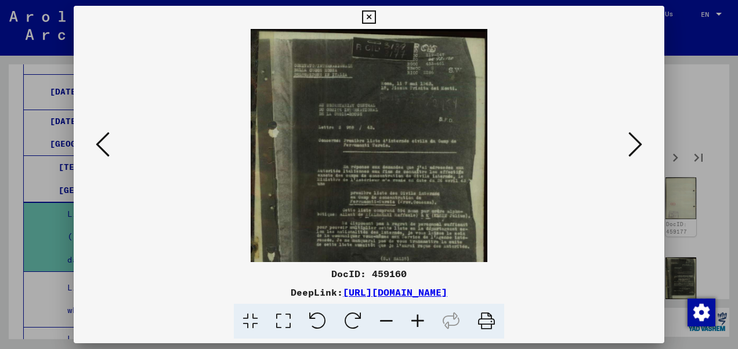
click at [409, 321] on icon at bounding box center [417, 321] width 31 height 35
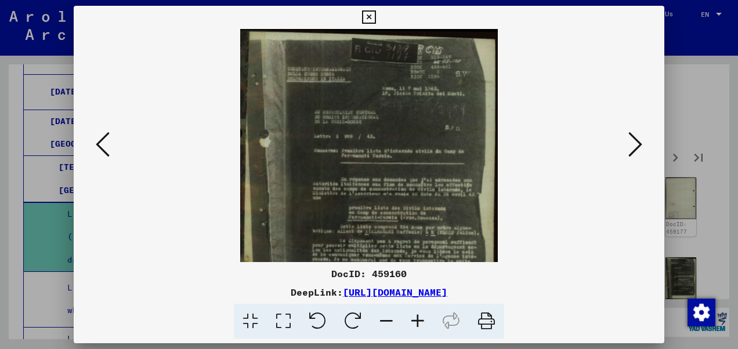
click at [408, 321] on icon at bounding box center [417, 321] width 31 height 35
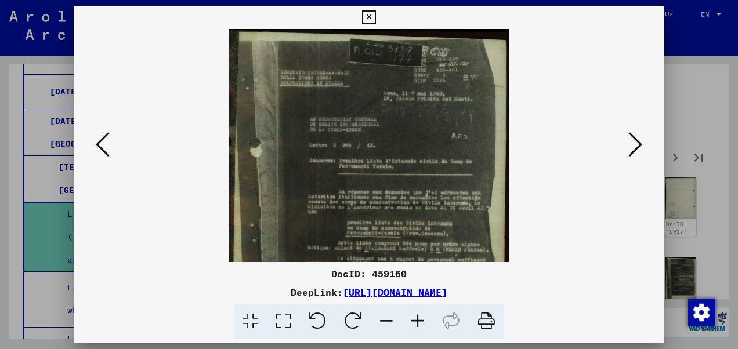
click at [408, 321] on icon at bounding box center [417, 321] width 31 height 35
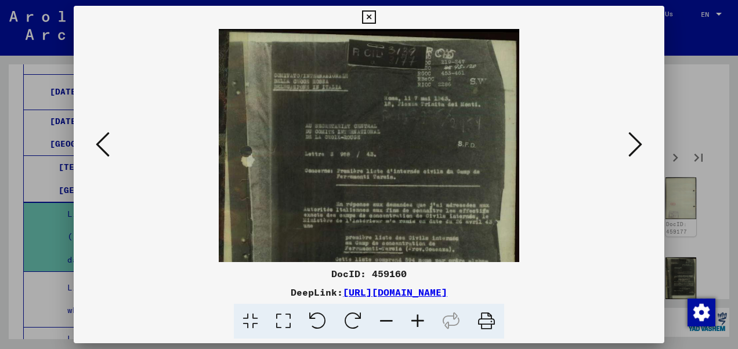
click at [408, 321] on icon at bounding box center [417, 321] width 31 height 35
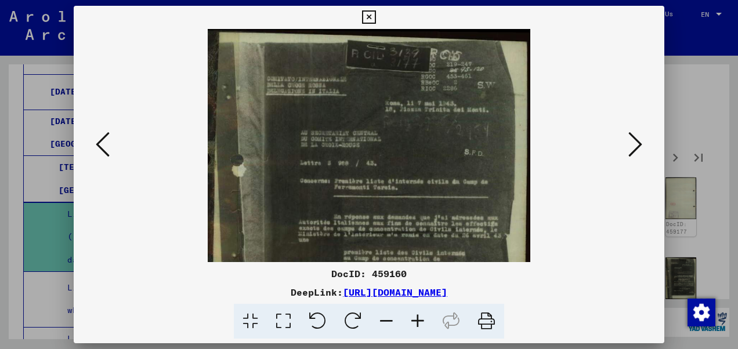
click at [408, 321] on icon at bounding box center [417, 321] width 31 height 35
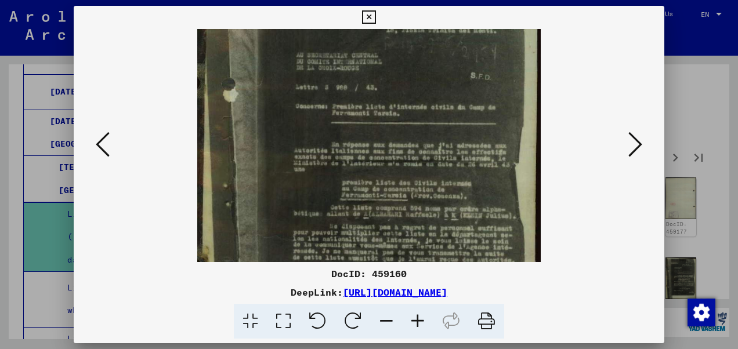
drag, startPoint x: 338, startPoint y: 230, endPoint x: 329, endPoint y: 149, distance: 81.8
click at [329, 149] on img at bounding box center [369, 177] width 344 height 466
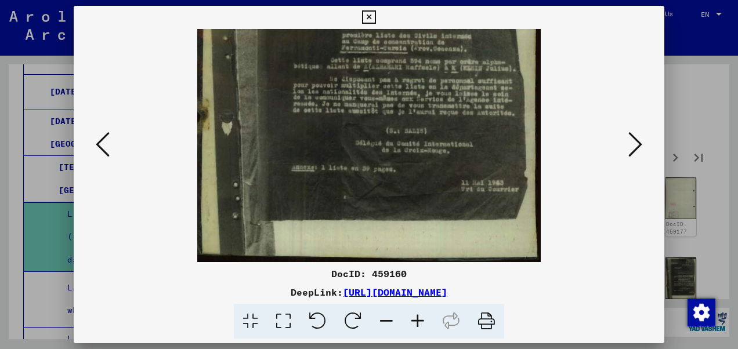
drag, startPoint x: 331, startPoint y: 217, endPoint x: 352, endPoint y: 70, distance: 148.4
click at [352, 70] on img at bounding box center [369, 30] width 344 height 466
drag, startPoint x: 352, startPoint y: 183, endPoint x: 361, endPoint y: 78, distance: 106.0
click at [361, 78] on img at bounding box center [369, 30] width 344 height 466
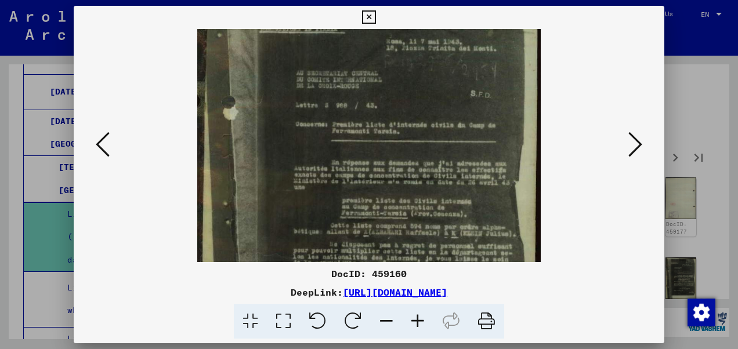
scroll to position [64, 0]
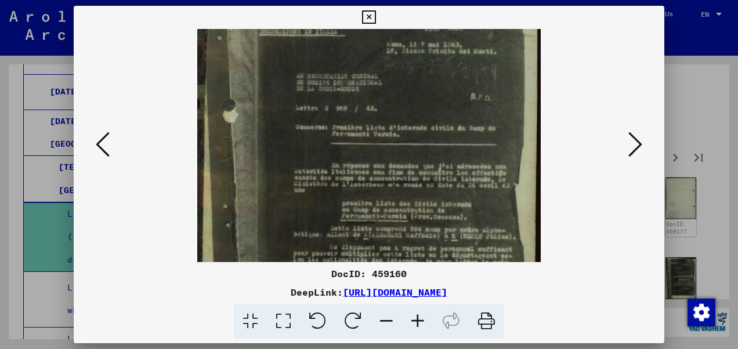
drag, startPoint x: 361, startPoint y: 78, endPoint x: 383, endPoint y: 243, distance: 166.3
click at [384, 252] on img at bounding box center [369, 198] width 344 height 466
click at [370, 15] on icon at bounding box center [368, 17] width 13 height 14
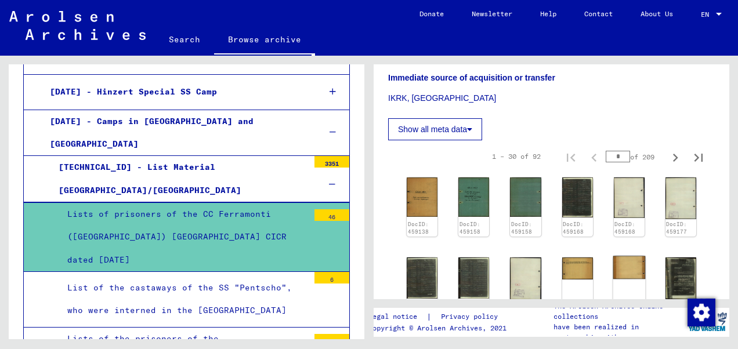
click at [613, 257] on div "DocID: 459159" at bounding box center [629, 288] width 33 height 63
click at [614, 257] on img at bounding box center [629, 268] width 33 height 23
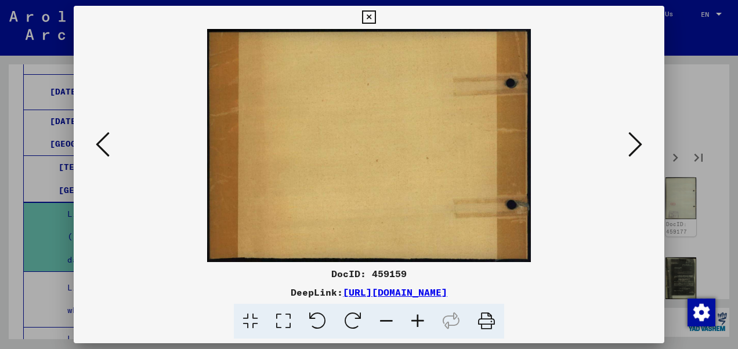
click at [622, 143] on img at bounding box center [369, 145] width 512 height 233
click at [628, 144] on button at bounding box center [635, 145] width 21 height 33
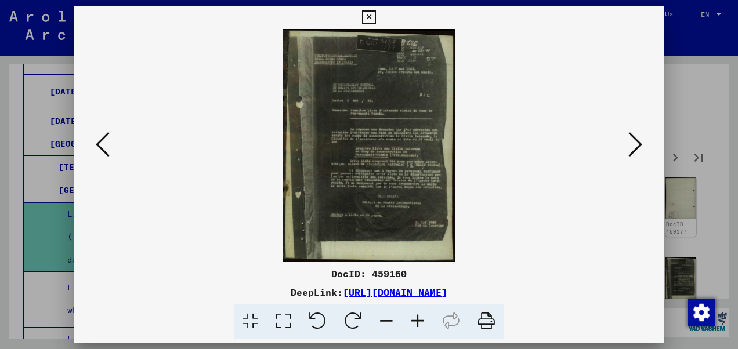
click at [630, 144] on icon at bounding box center [636, 145] width 14 height 28
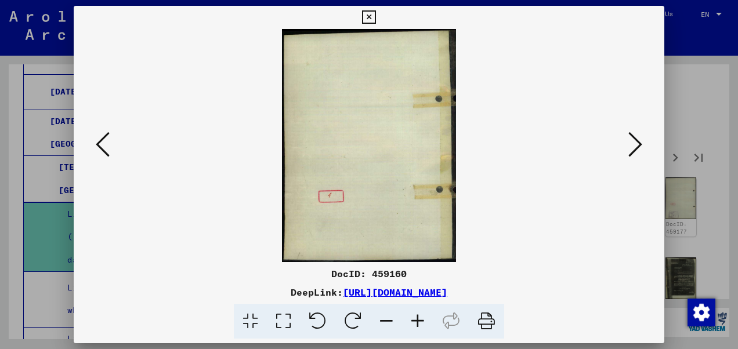
click at [630, 144] on icon at bounding box center [636, 145] width 14 height 28
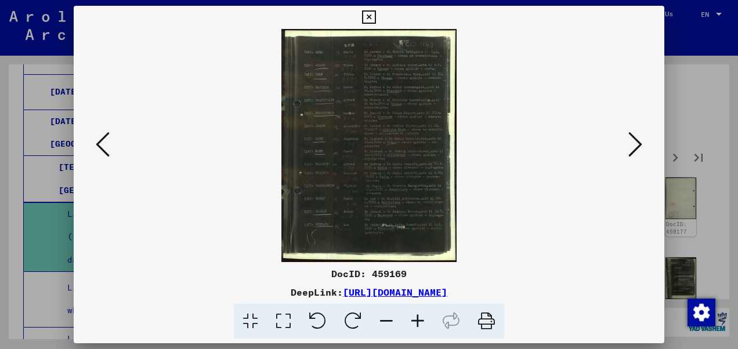
click at [630, 144] on icon at bounding box center [636, 145] width 14 height 28
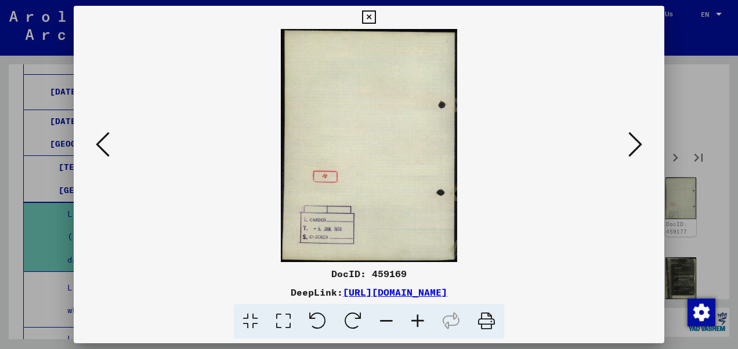
click at [630, 144] on icon at bounding box center [636, 145] width 14 height 28
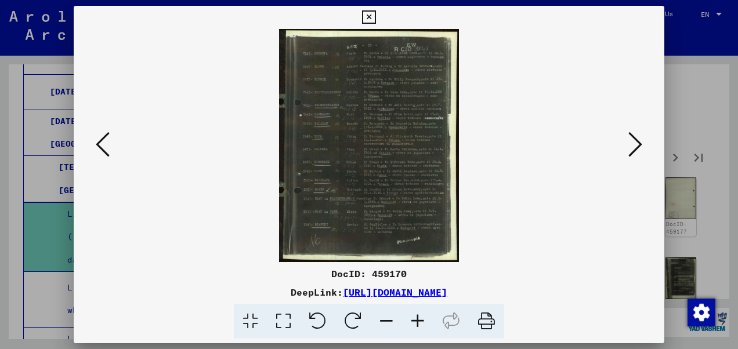
click at [630, 144] on icon at bounding box center [636, 145] width 14 height 28
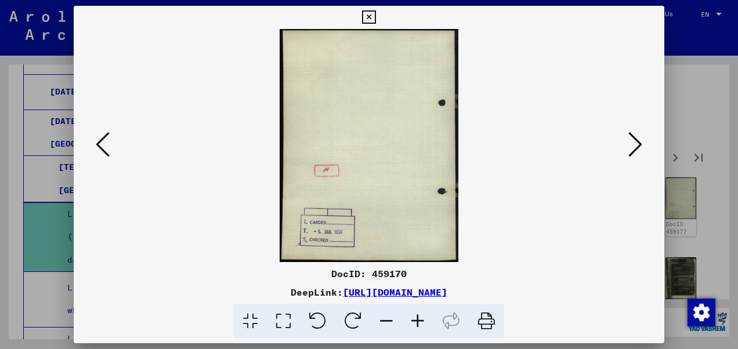
click at [630, 144] on icon at bounding box center [636, 145] width 14 height 28
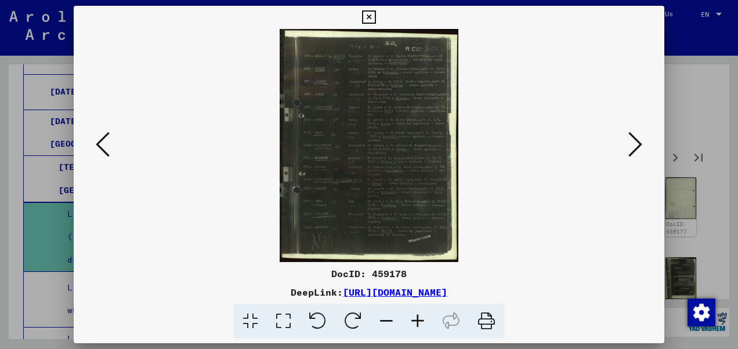
click at [369, 154] on img at bounding box center [369, 145] width 512 height 233
click at [414, 319] on icon at bounding box center [417, 321] width 31 height 35
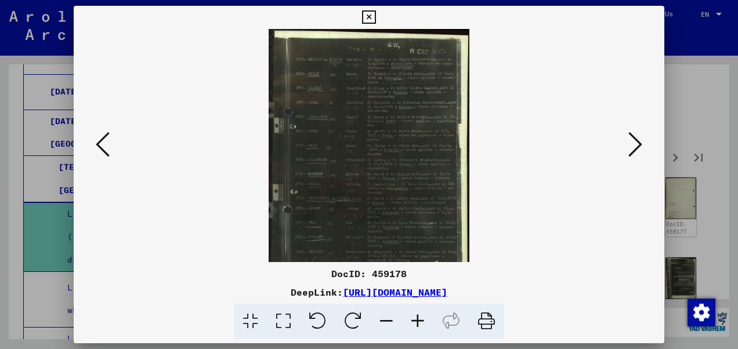
click at [414, 319] on icon at bounding box center [417, 321] width 31 height 35
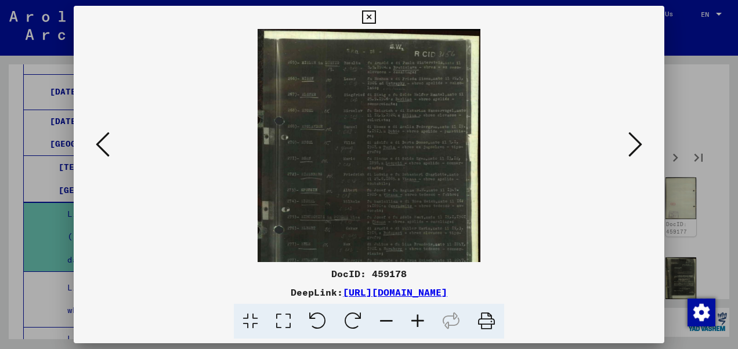
click at [414, 319] on icon at bounding box center [417, 321] width 31 height 35
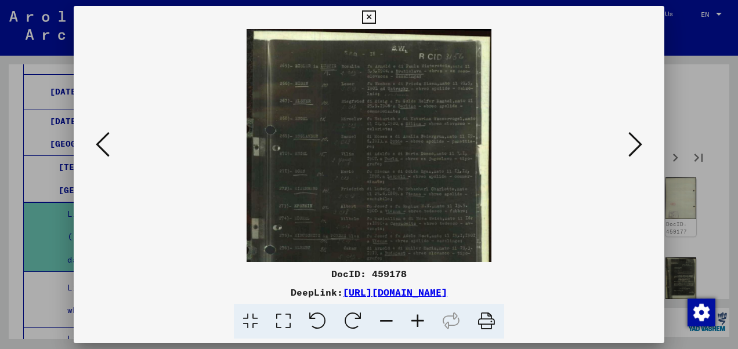
click at [414, 319] on icon at bounding box center [417, 321] width 31 height 35
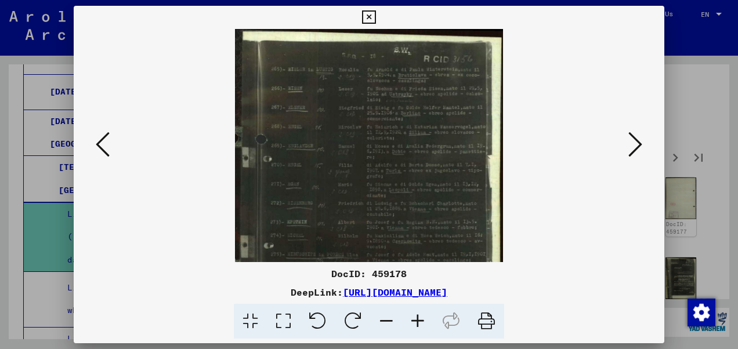
click at [414, 319] on icon at bounding box center [417, 321] width 31 height 35
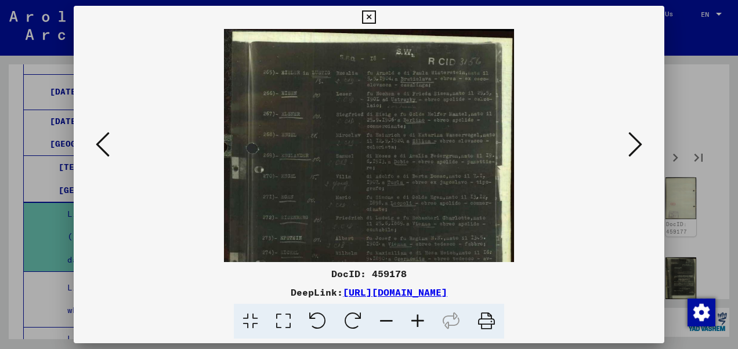
click at [414, 319] on icon at bounding box center [417, 321] width 31 height 35
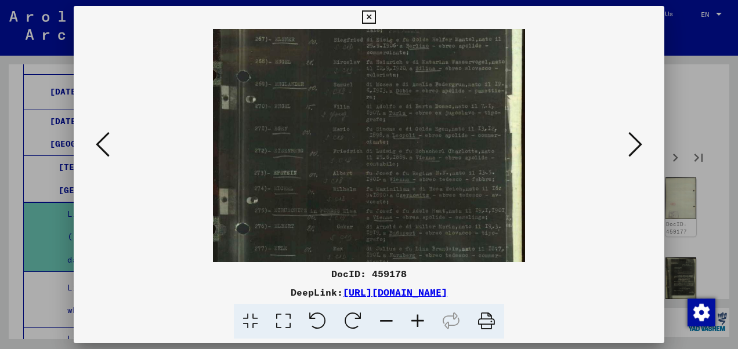
scroll to position [88, 0]
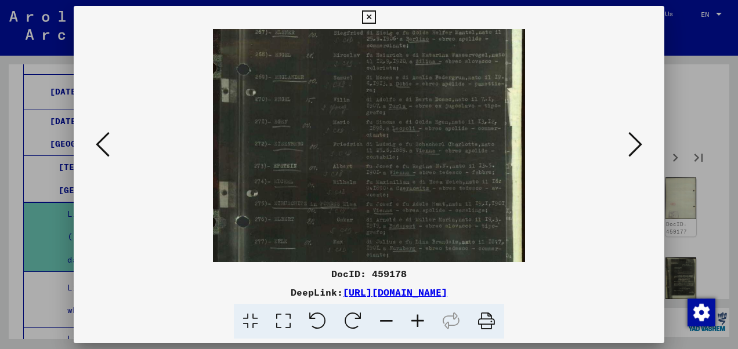
drag, startPoint x: 323, startPoint y: 218, endPoint x: 347, endPoint y: 132, distance: 88.8
click at [347, 132] on img at bounding box center [369, 145] width 312 height 408
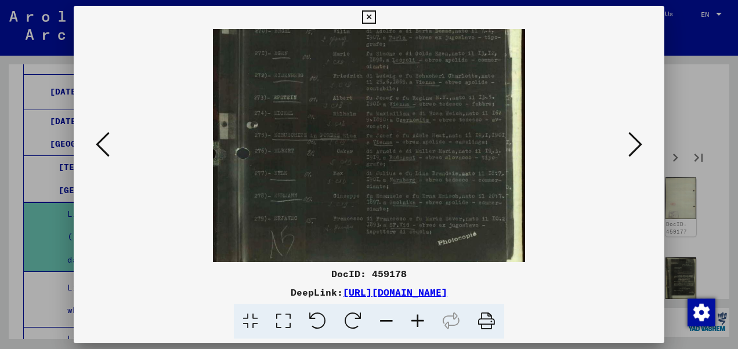
scroll to position [170, 0]
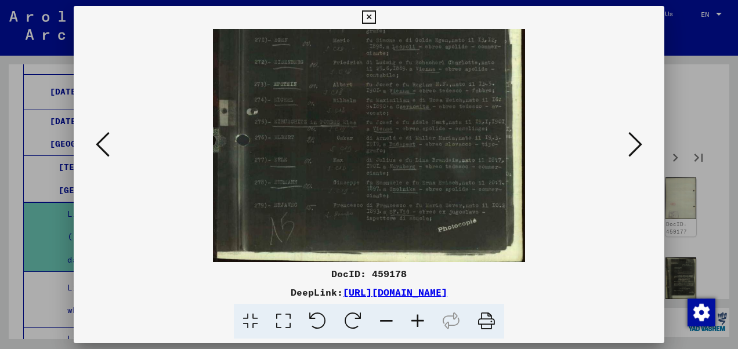
drag, startPoint x: 340, startPoint y: 205, endPoint x: 356, endPoint y: 130, distance: 76.8
click at [356, 130] on img at bounding box center [369, 63] width 312 height 408
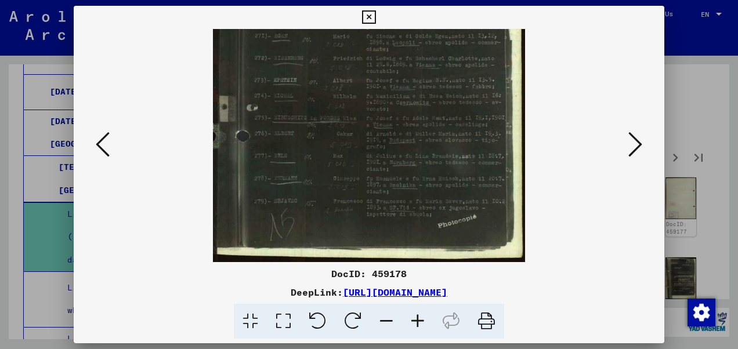
drag, startPoint x: 347, startPoint y: 196, endPoint x: 352, endPoint y: 172, distance: 24.4
click at [352, 172] on img at bounding box center [369, 59] width 312 height 408
click at [370, 19] on icon at bounding box center [368, 17] width 13 height 14
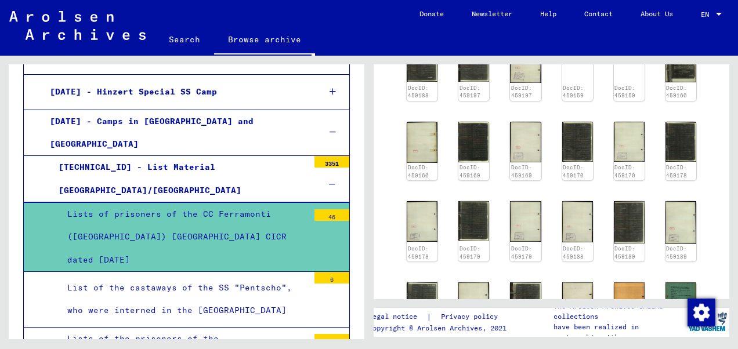
scroll to position [581, 0]
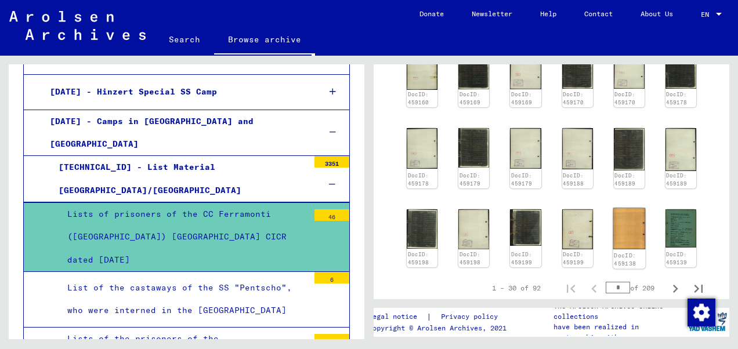
click at [618, 208] on img at bounding box center [629, 228] width 33 height 41
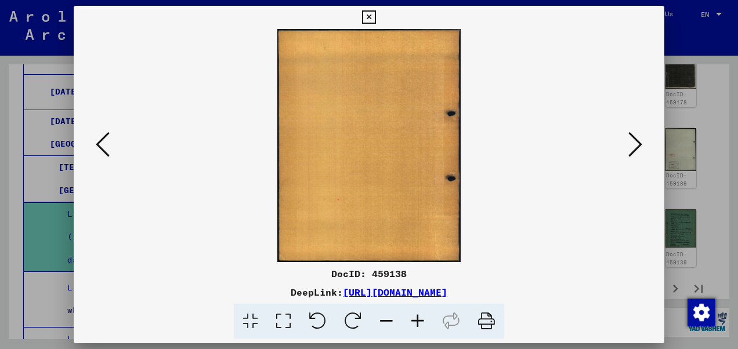
click at [626, 146] on button at bounding box center [635, 145] width 21 height 33
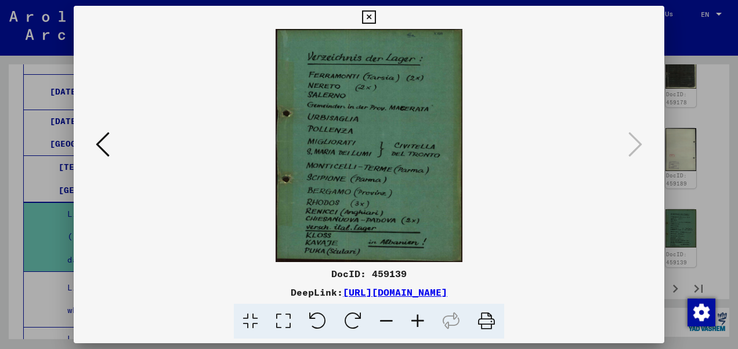
click at [375, 20] on icon at bounding box center [368, 17] width 13 height 14
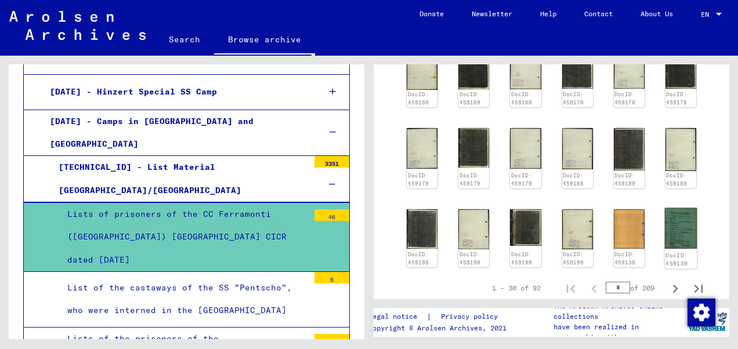
click at [669, 208] on img at bounding box center [681, 228] width 33 height 41
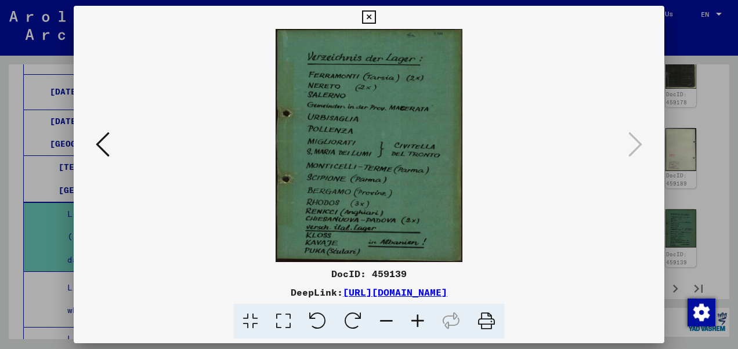
click at [368, 21] on icon at bounding box center [368, 17] width 13 height 14
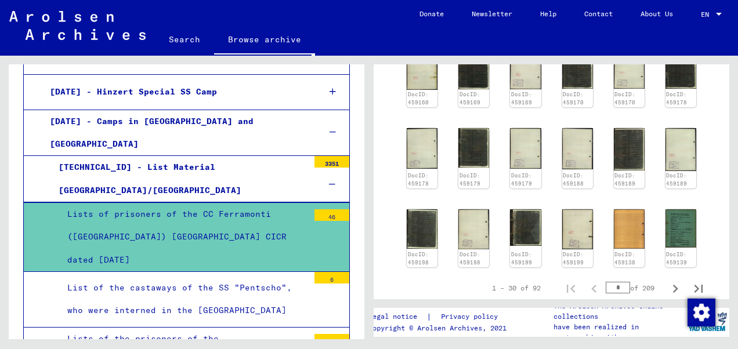
scroll to position [639, 0]
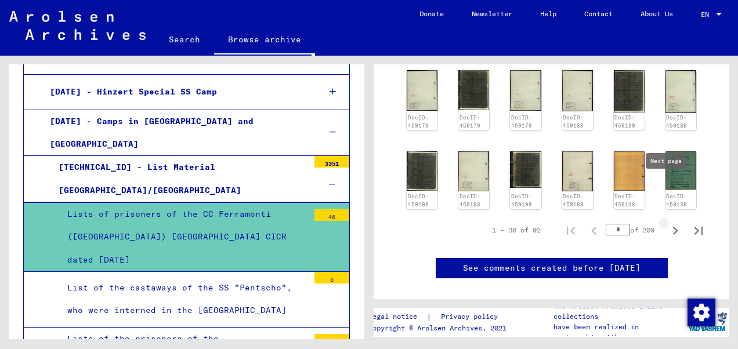
click at [668, 223] on icon "Next page" at bounding box center [676, 231] width 16 height 16
type input "*"
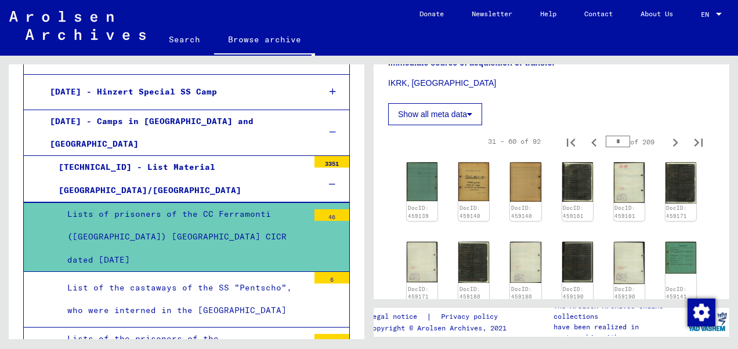
scroll to position [338, 0]
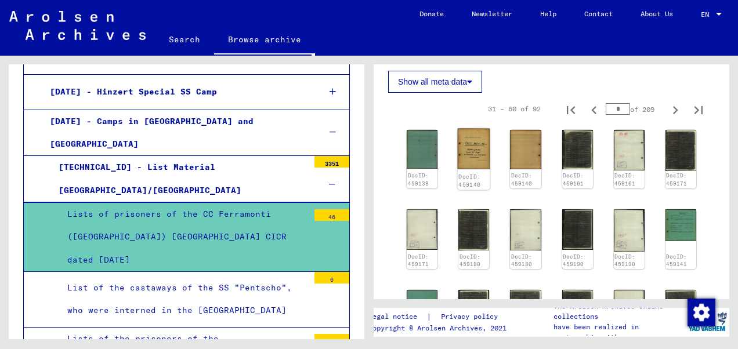
click at [474, 129] on img at bounding box center [474, 149] width 33 height 41
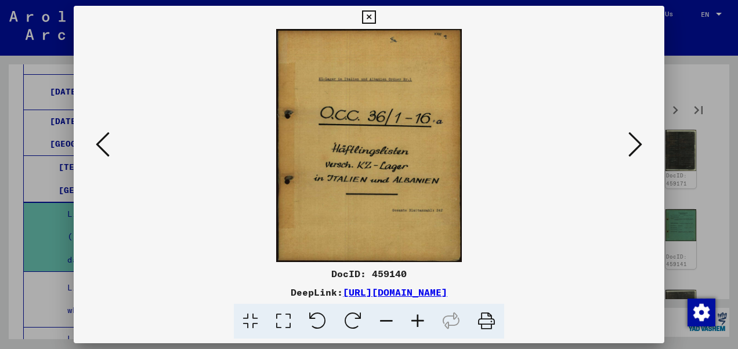
click at [627, 142] on button at bounding box center [635, 145] width 21 height 33
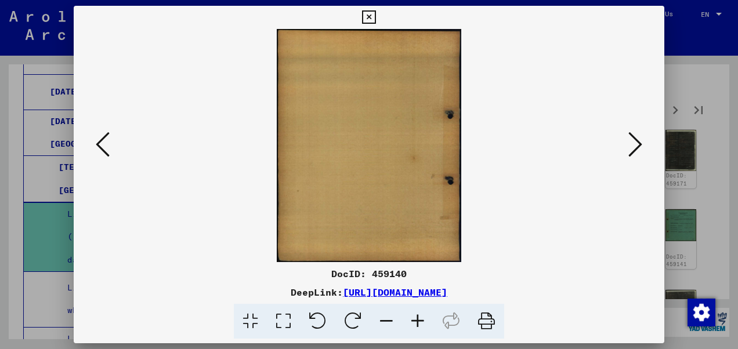
click at [629, 144] on icon at bounding box center [636, 145] width 14 height 28
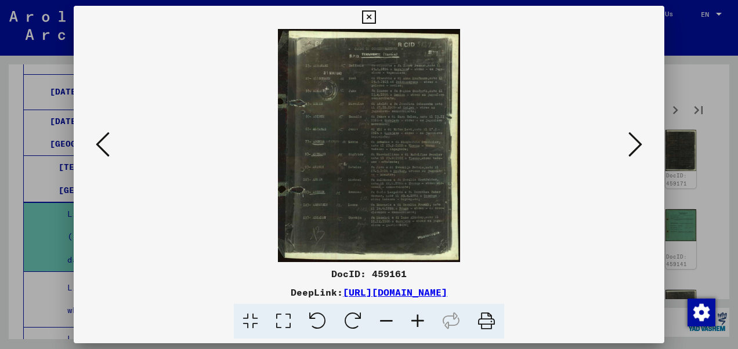
click at [629, 144] on icon at bounding box center [636, 145] width 14 height 28
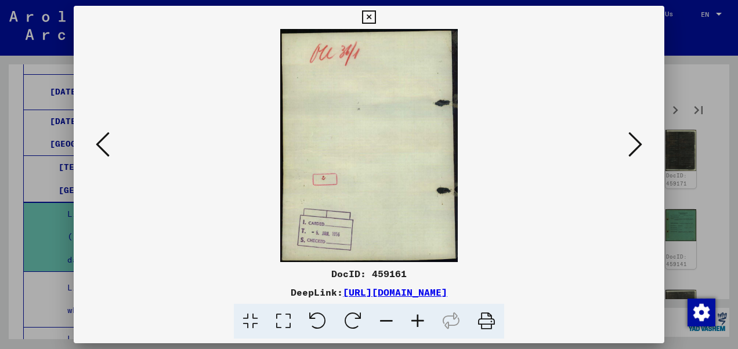
click at [629, 144] on icon at bounding box center [636, 145] width 14 height 28
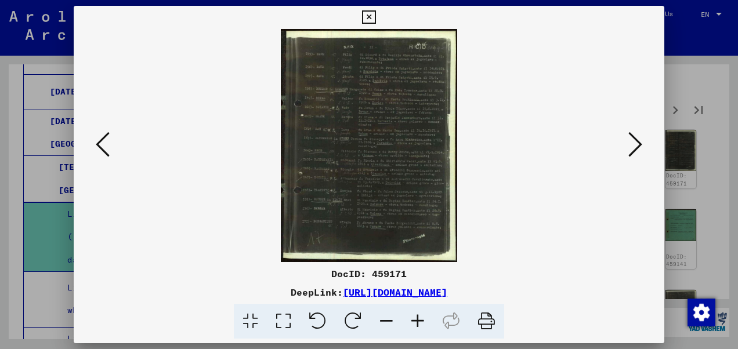
click at [629, 144] on icon at bounding box center [636, 145] width 14 height 28
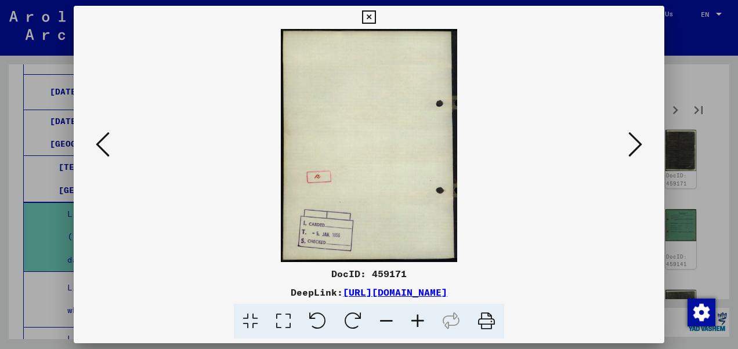
click at [629, 144] on icon at bounding box center [636, 145] width 14 height 28
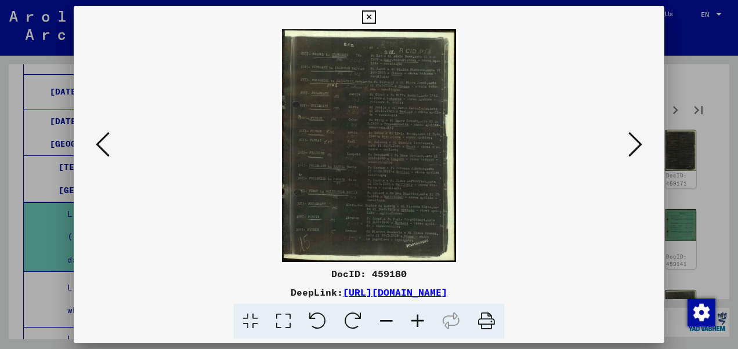
click at [629, 144] on icon at bounding box center [636, 145] width 14 height 28
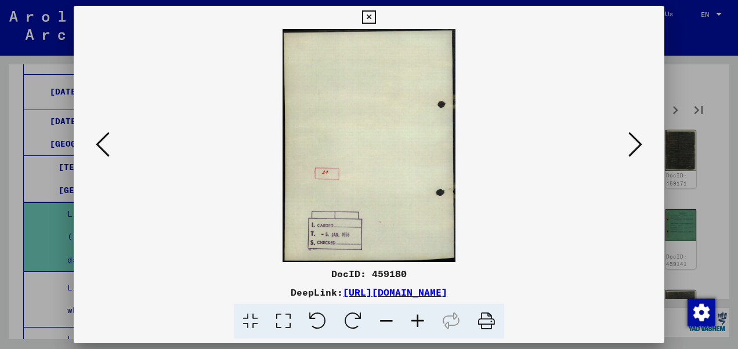
click at [629, 144] on icon at bounding box center [636, 145] width 14 height 28
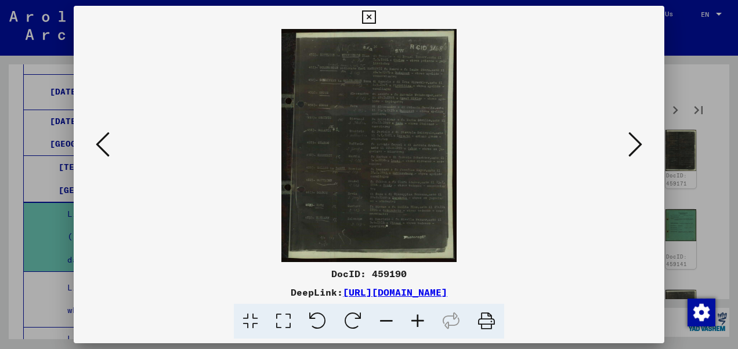
click at [629, 144] on icon at bounding box center [636, 145] width 14 height 28
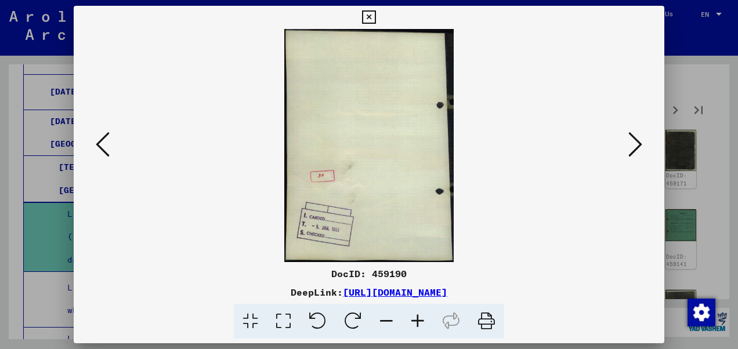
click at [629, 144] on icon at bounding box center [636, 145] width 14 height 28
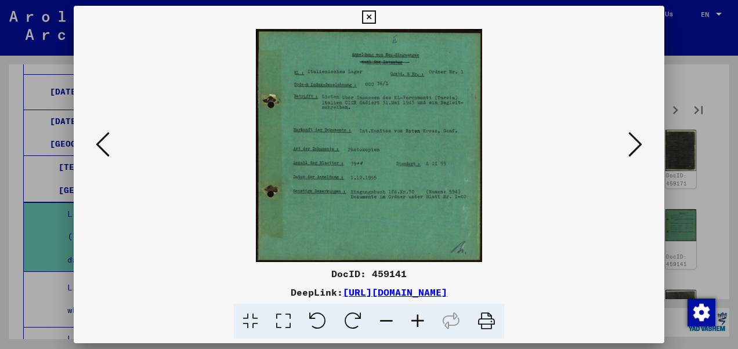
click at [413, 318] on icon at bounding box center [417, 321] width 31 height 35
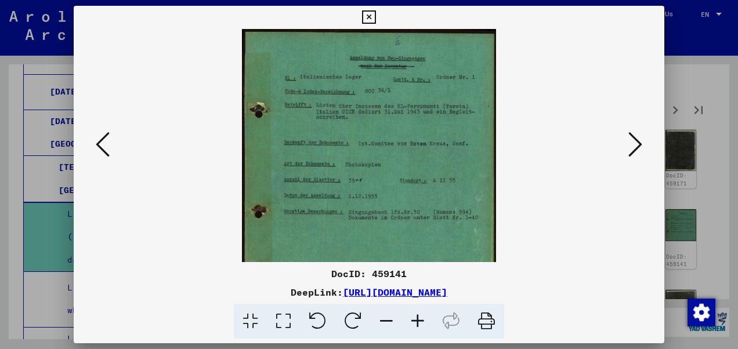
click at [413, 318] on icon at bounding box center [417, 321] width 31 height 35
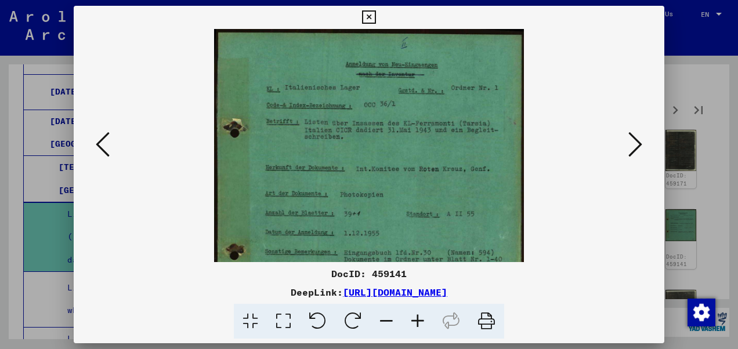
click at [413, 318] on icon at bounding box center [417, 321] width 31 height 35
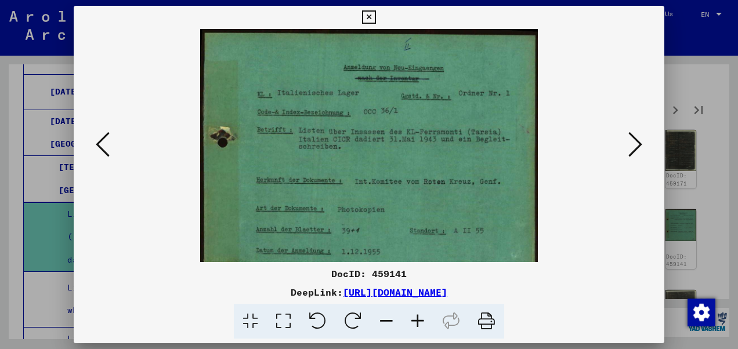
click at [413, 318] on icon at bounding box center [417, 321] width 31 height 35
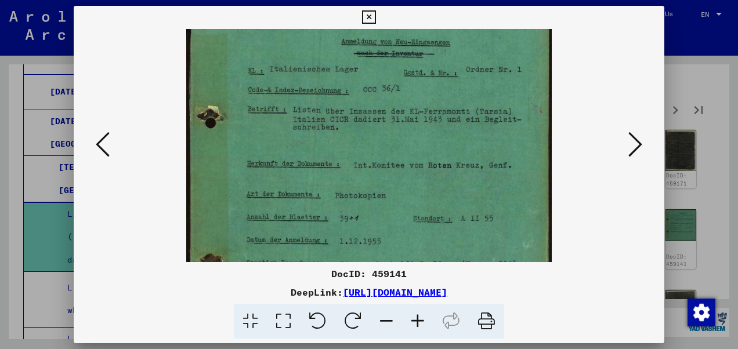
scroll to position [60, 0]
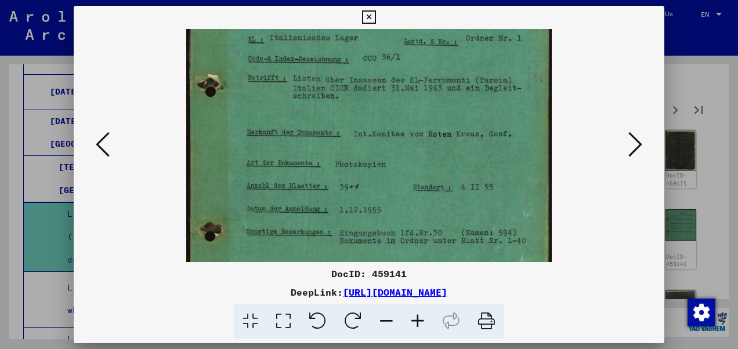
drag, startPoint x: 366, startPoint y: 200, endPoint x: 337, endPoint y: 170, distance: 41.5
click at [337, 170] on img at bounding box center [369, 158] width 366 height 379
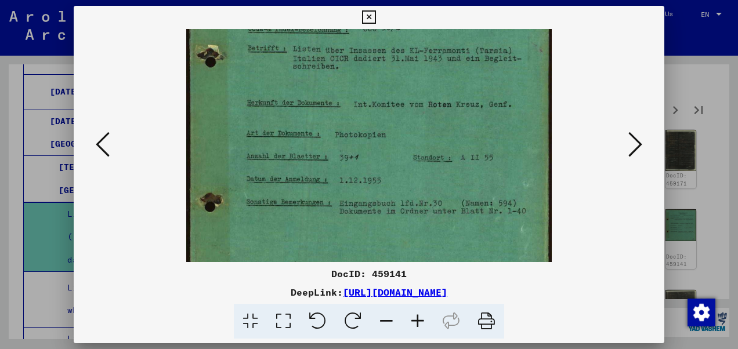
scroll to position [95, 0]
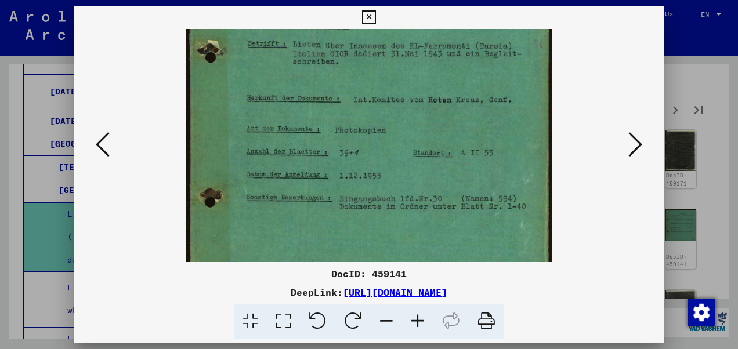
drag, startPoint x: 379, startPoint y: 231, endPoint x: 590, endPoint y: 177, distance: 218.1
click at [410, 197] on img at bounding box center [369, 123] width 366 height 379
click at [369, 18] on icon at bounding box center [368, 17] width 13 height 14
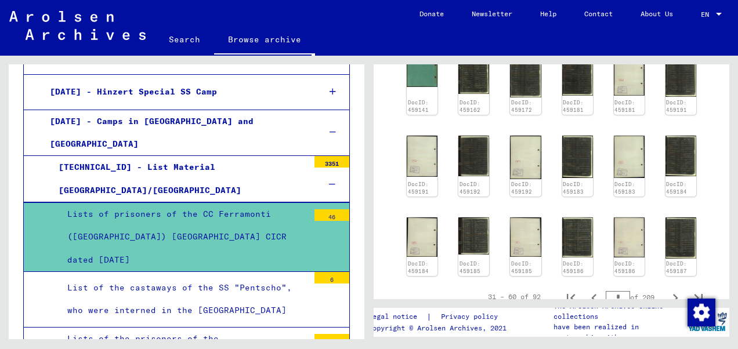
scroll to position [570, 0]
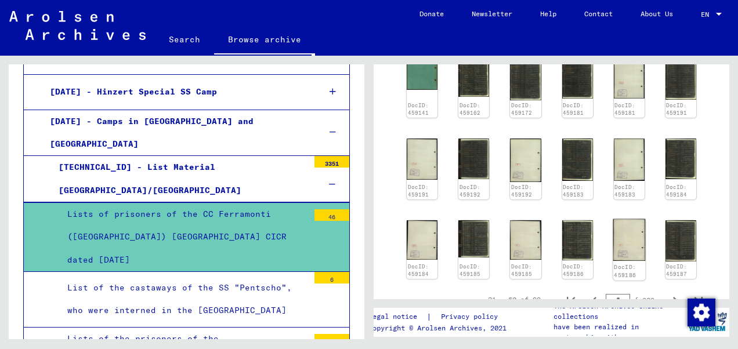
click at [613, 219] on img at bounding box center [629, 240] width 33 height 42
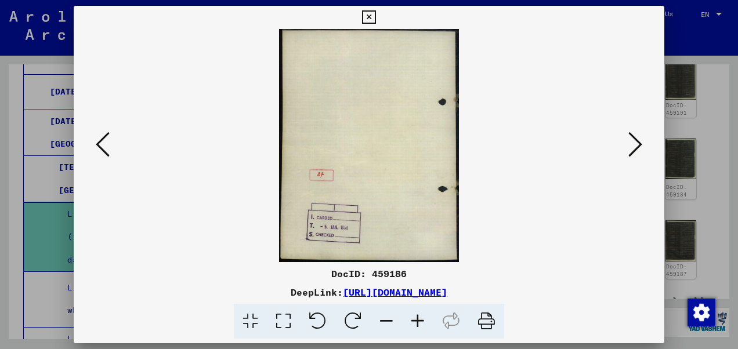
click at [628, 153] on button at bounding box center [635, 145] width 21 height 33
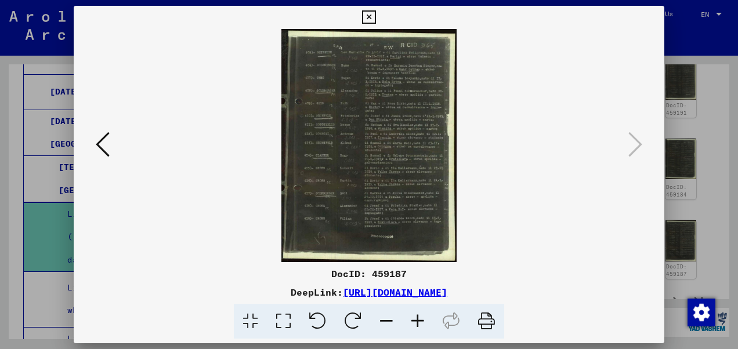
click at [352, 169] on img at bounding box center [369, 145] width 512 height 233
click at [416, 324] on icon at bounding box center [417, 321] width 31 height 35
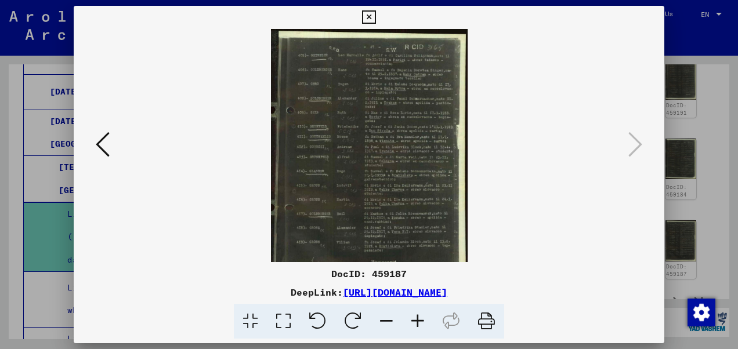
click at [416, 324] on icon at bounding box center [417, 321] width 31 height 35
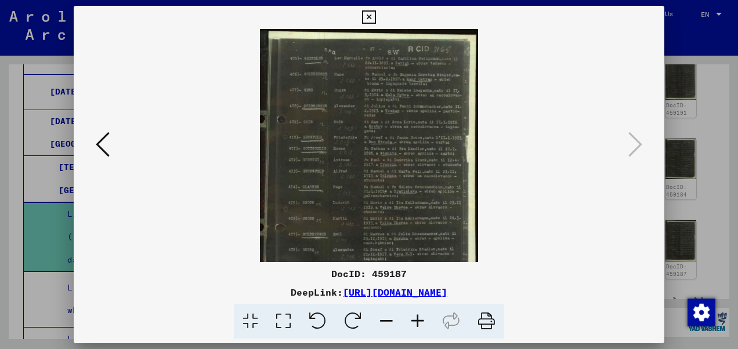
click at [416, 324] on icon at bounding box center [417, 321] width 31 height 35
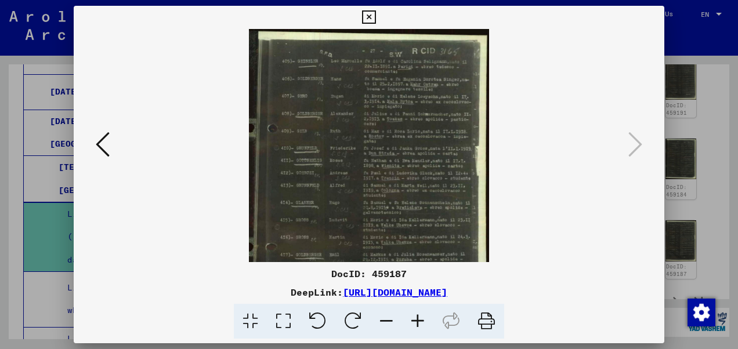
click at [416, 324] on icon at bounding box center [417, 321] width 31 height 35
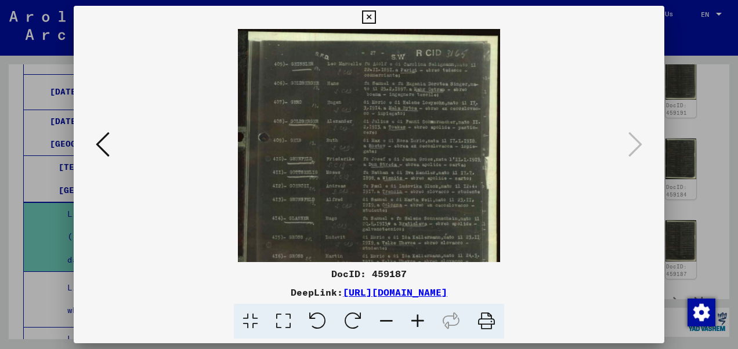
click at [416, 324] on icon at bounding box center [417, 321] width 31 height 35
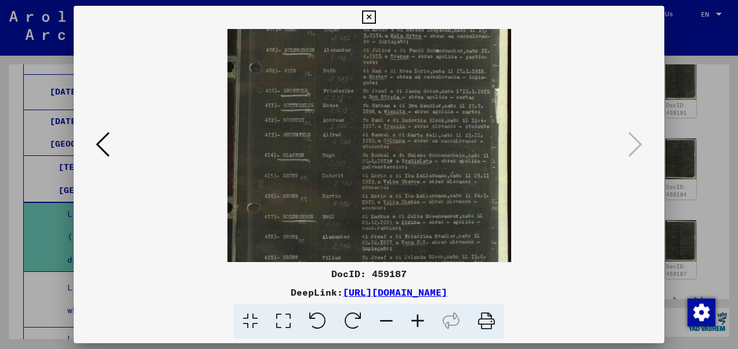
drag, startPoint x: 381, startPoint y: 224, endPoint x: 377, endPoint y: 147, distance: 76.7
click at [377, 147] on img at bounding box center [370, 139] width 284 height 379
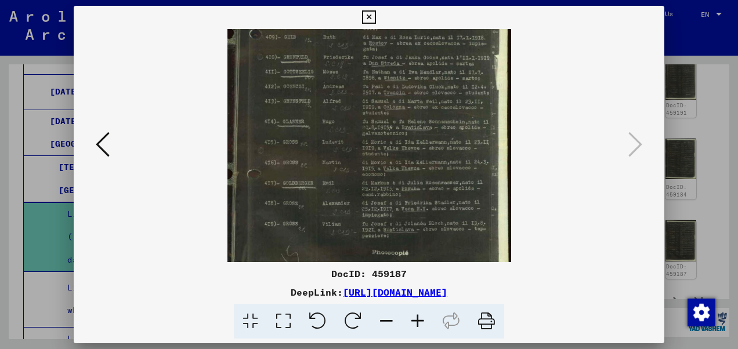
scroll to position [145, 0]
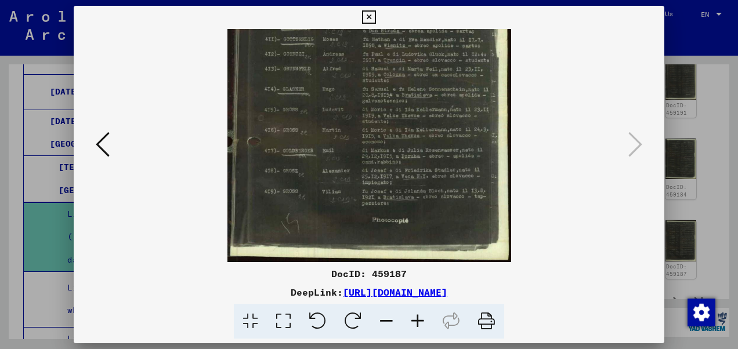
drag, startPoint x: 370, startPoint y: 254, endPoint x: 392, endPoint y: 200, distance: 58.5
click at [377, 175] on img at bounding box center [370, 73] width 284 height 379
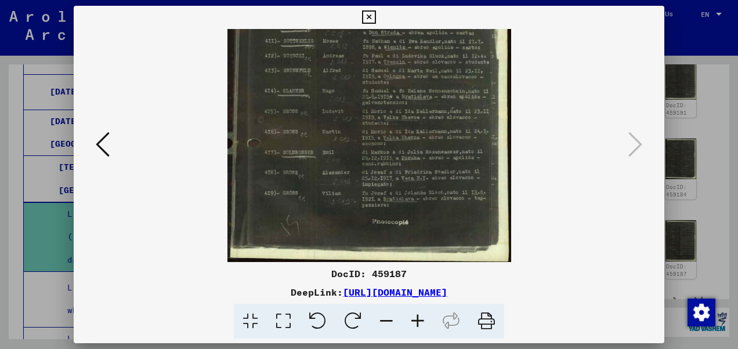
click at [368, 19] on icon at bounding box center [368, 17] width 13 height 14
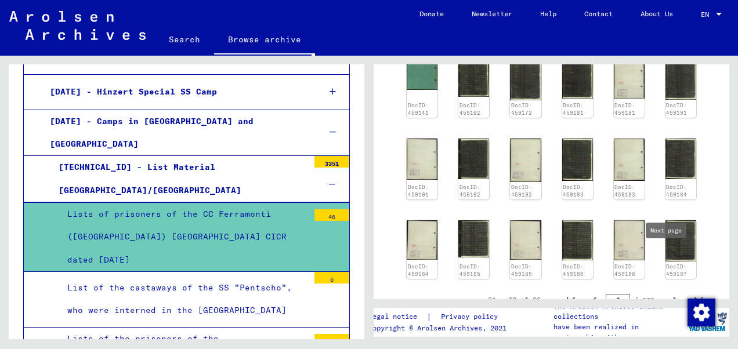
click at [668, 293] on icon "Next page" at bounding box center [676, 301] width 16 height 16
type input "*"
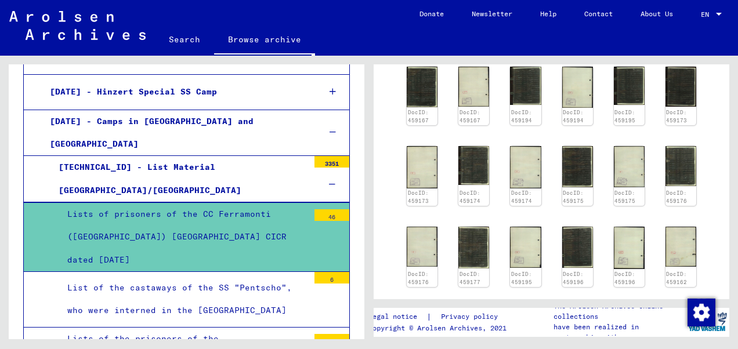
scroll to position [686, 0]
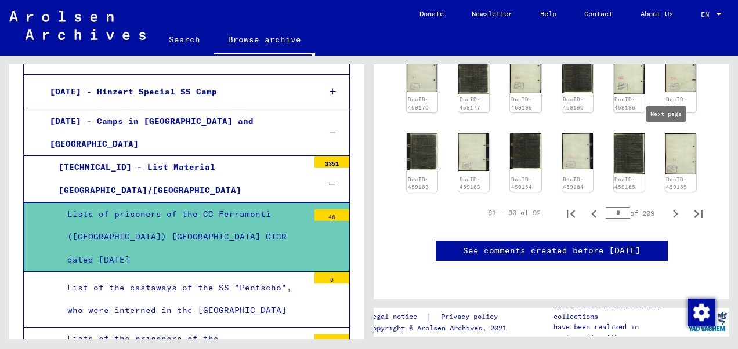
click at [668, 206] on icon "Next page" at bounding box center [676, 214] width 16 height 16
type input "*"
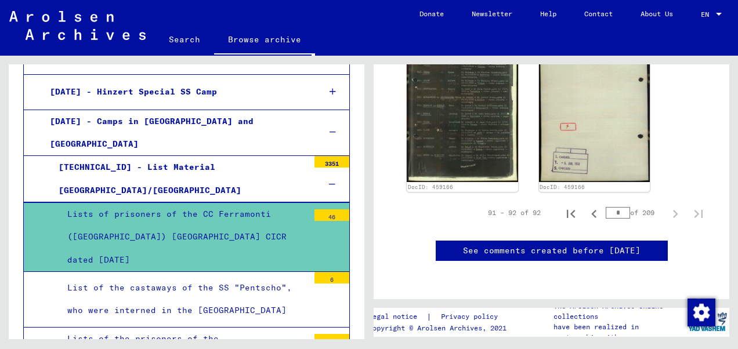
click at [168, 277] on div "List of the castaways of the SS "Pentscho", who were interned in the [GEOGRAPHI…" at bounding box center [184, 299] width 250 height 45
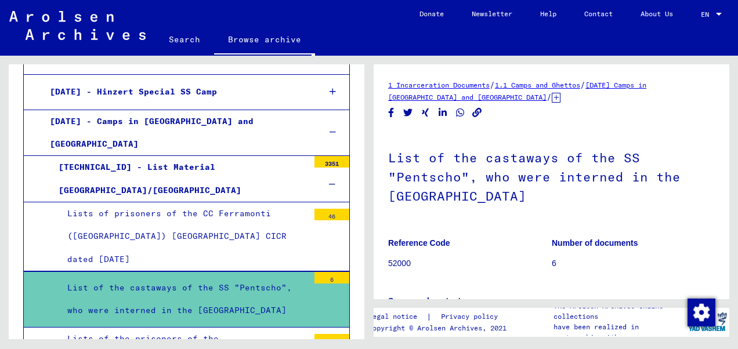
click at [468, 171] on h1 "List of the castaways of the SS "Pentscho", who were interned in the [GEOGRAPHI…" at bounding box center [551, 175] width 327 height 89
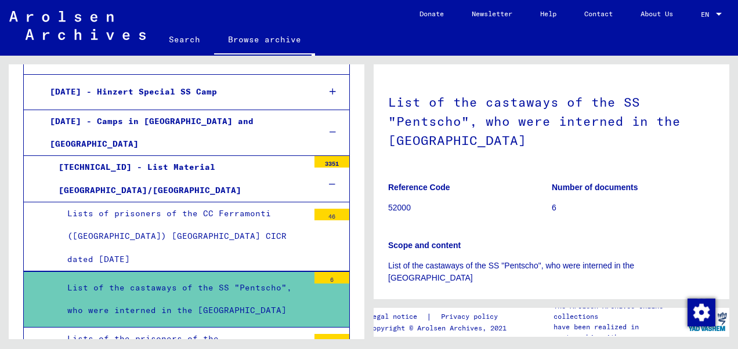
scroll to position [58, 0]
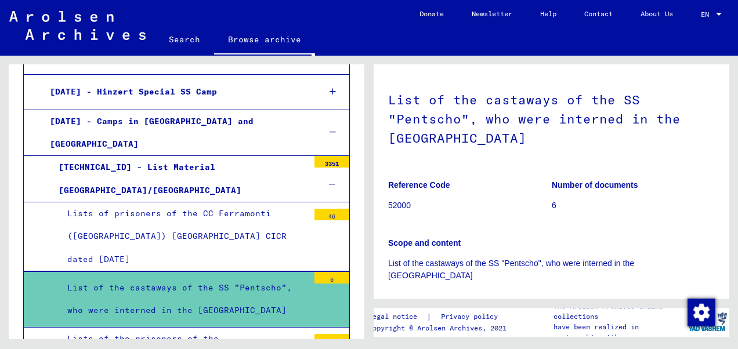
click at [576, 190] on p "Number of documents" at bounding box center [633, 185] width 163 height 12
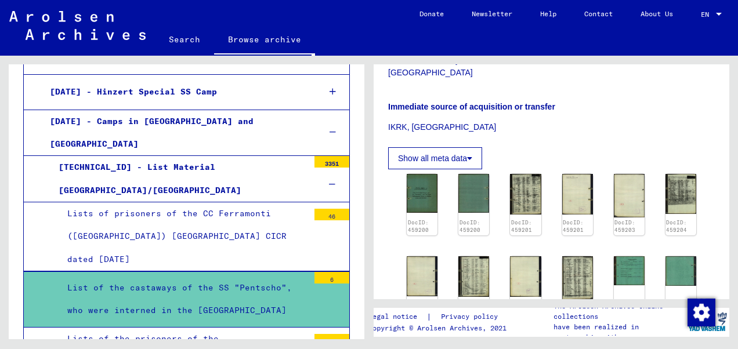
scroll to position [290, 0]
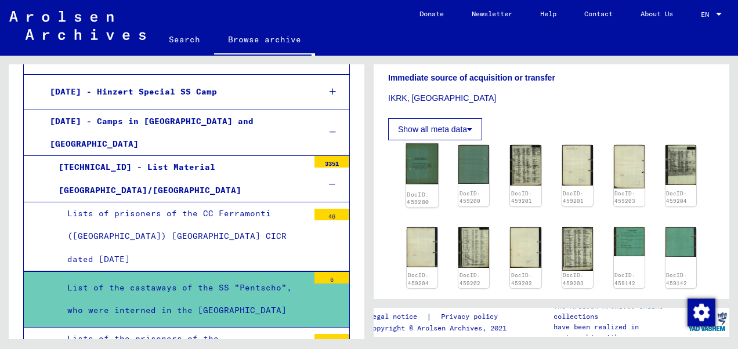
click at [415, 156] on img at bounding box center [422, 164] width 33 height 41
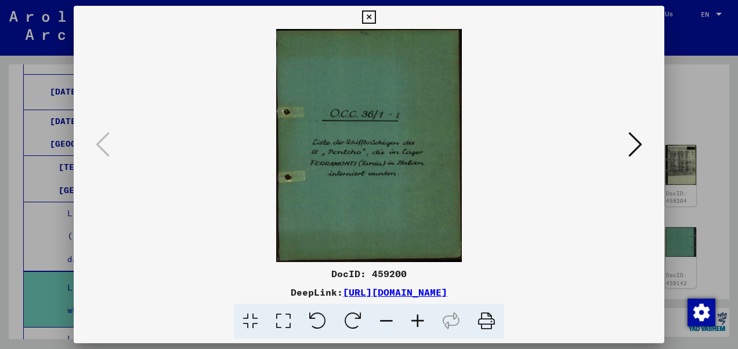
click at [636, 149] on icon at bounding box center [636, 145] width 14 height 28
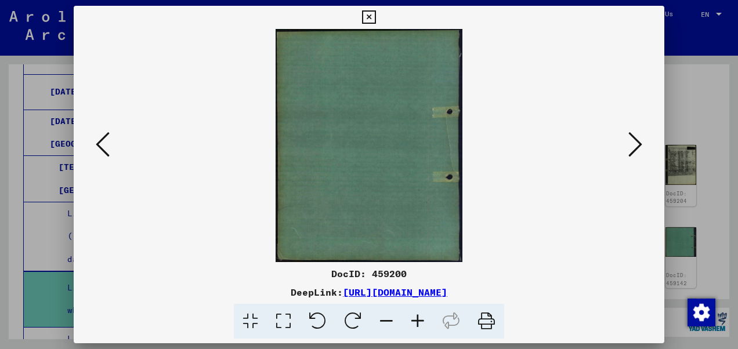
click at [636, 149] on icon at bounding box center [636, 145] width 14 height 28
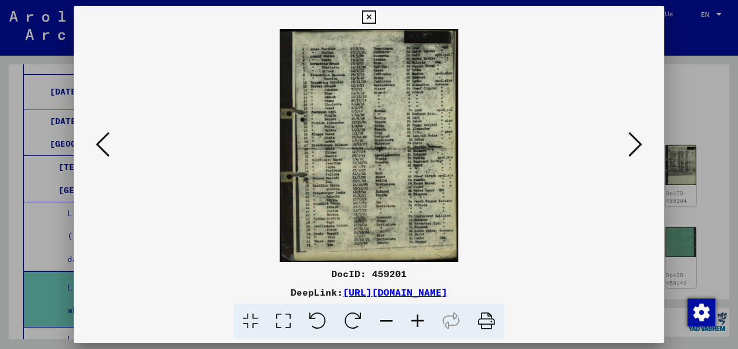
click at [413, 319] on icon at bounding box center [417, 321] width 31 height 35
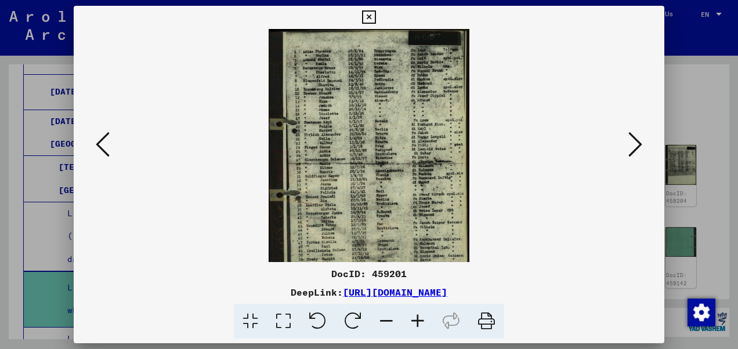
click at [413, 319] on icon at bounding box center [417, 321] width 31 height 35
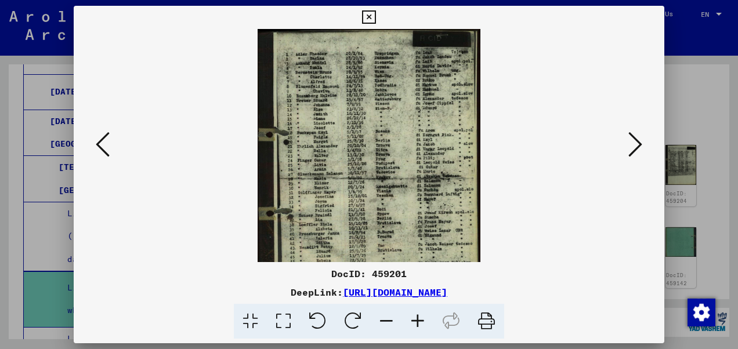
click at [413, 319] on icon at bounding box center [417, 321] width 31 height 35
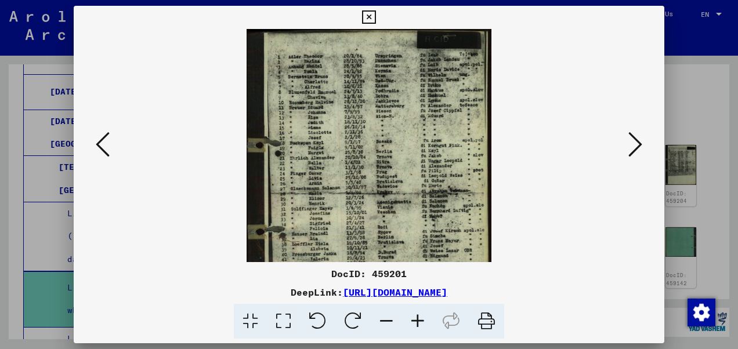
click at [413, 319] on icon at bounding box center [417, 321] width 31 height 35
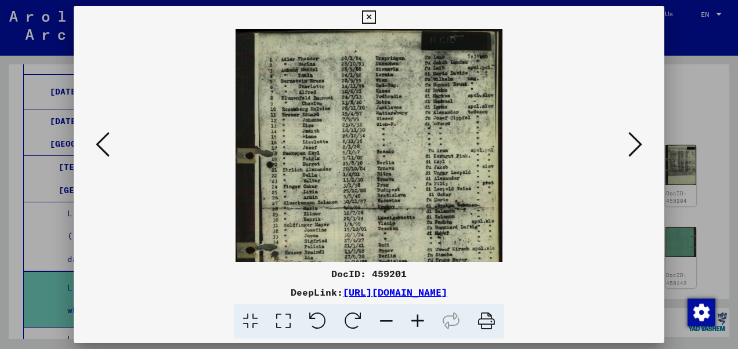
click at [413, 319] on icon at bounding box center [417, 321] width 31 height 35
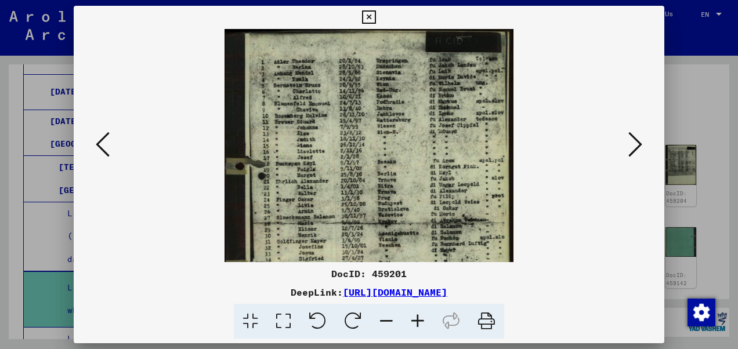
click at [413, 319] on icon at bounding box center [417, 321] width 31 height 35
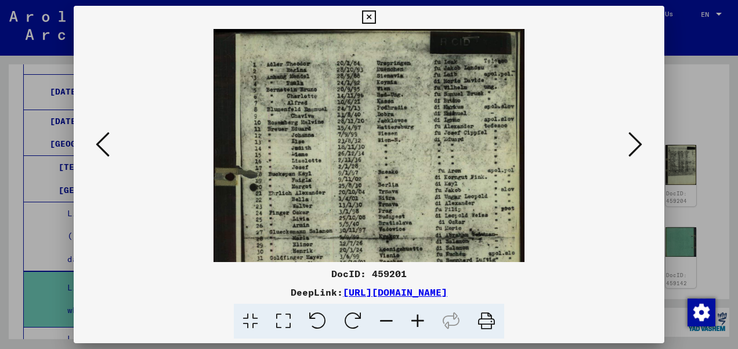
click at [413, 319] on icon at bounding box center [417, 321] width 31 height 35
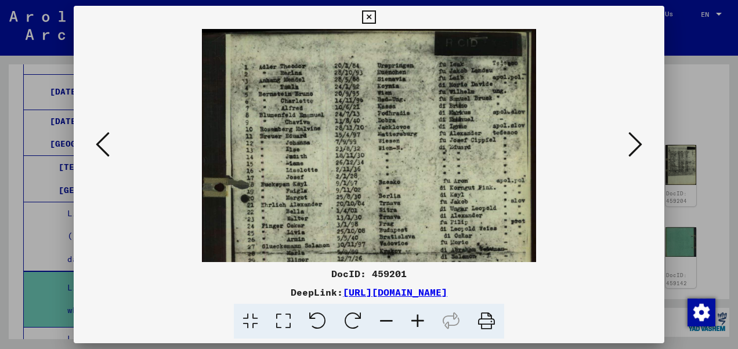
scroll to position [26, 0]
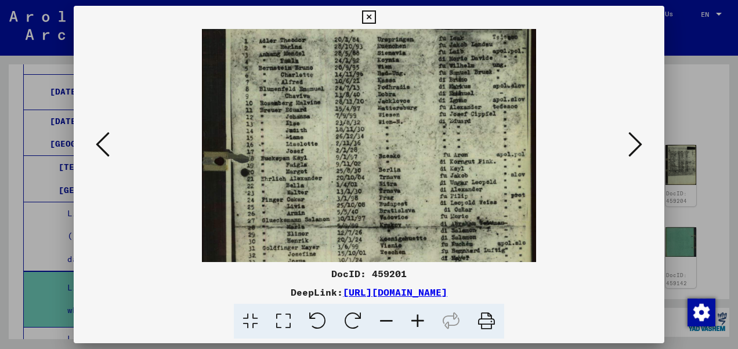
drag, startPoint x: 340, startPoint y: 229, endPoint x: 339, endPoint y: 204, distance: 25.0
click at [339, 204] on img at bounding box center [369, 221] width 334 height 437
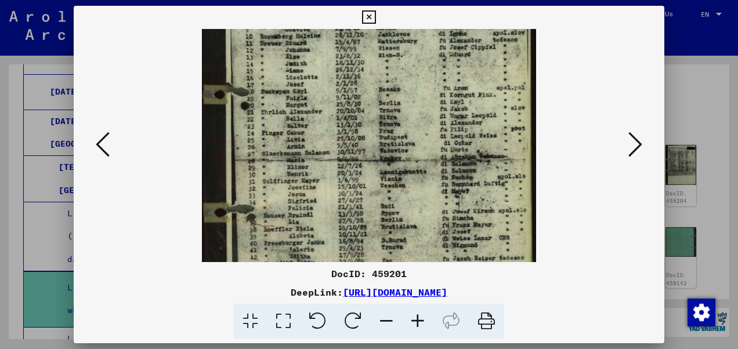
drag, startPoint x: 348, startPoint y: 217, endPoint x: 379, endPoint y: 153, distance: 71.4
click at [379, 153] on img at bounding box center [369, 154] width 334 height 437
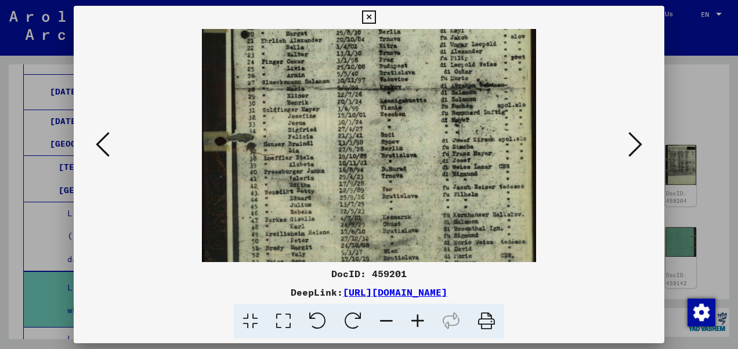
drag, startPoint x: 380, startPoint y: 211, endPoint x: 396, endPoint y: 143, distance: 69.8
click at [396, 143] on img at bounding box center [369, 83] width 334 height 437
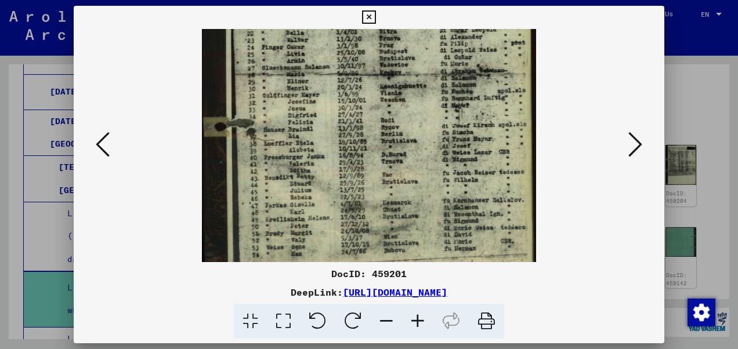
scroll to position [136, 0]
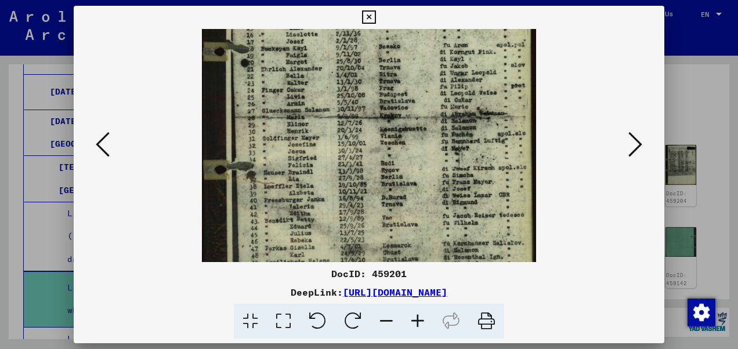
drag, startPoint x: 378, startPoint y: 209, endPoint x: 410, endPoint y: 204, distance: 32.9
click at [410, 204] on img at bounding box center [369, 111] width 334 height 437
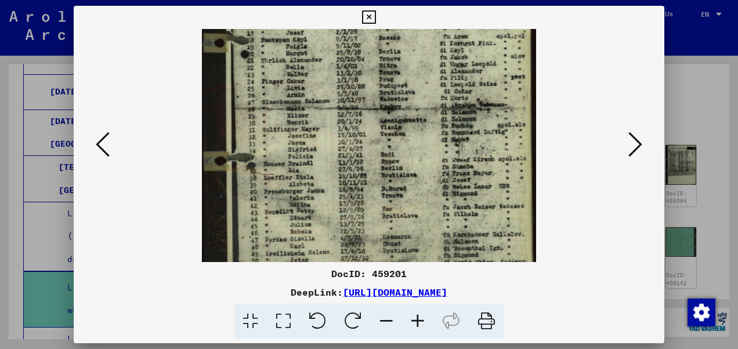
scroll to position [147, 0]
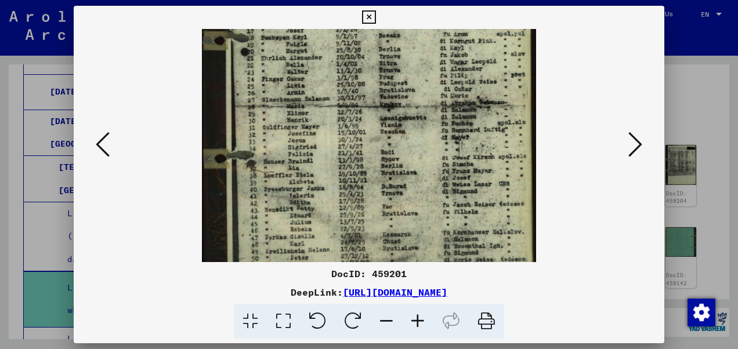
drag, startPoint x: 397, startPoint y: 136, endPoint x: 441, endPoint y: 140, distance: 44.3
click at [441, 140] on img at bounding box center [369, 100] width 334 height 437
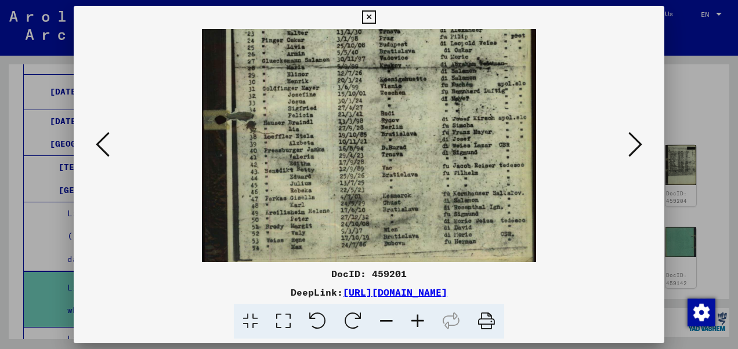
scroll to position [203, 0]
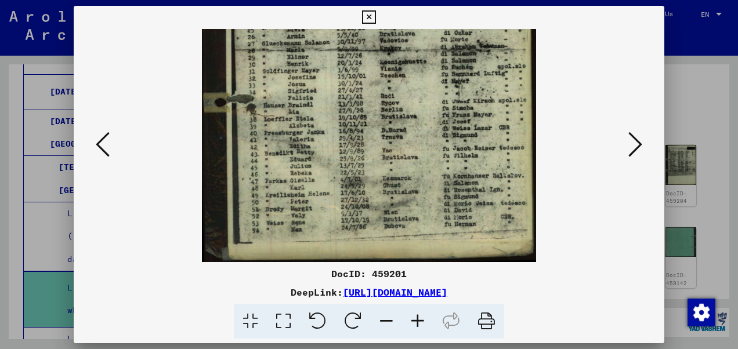
drag, startPoint x: 425, startPoint y: 210, endPoint x: 433, endPoint y: 117, distance: 93.2
click at [433, 117] on img at bounding box center [369, 44] width 334 height 437
click at [369, 20] on icon at bounding box center [368, 17] width 13 height 14
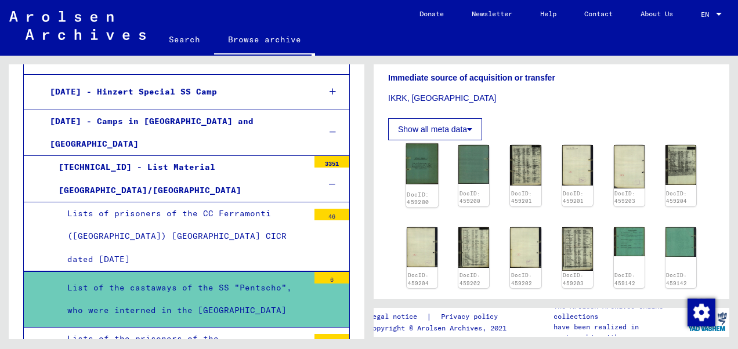
click at [418, 161] on img at bounding box center [422, 164] width 33 height 41
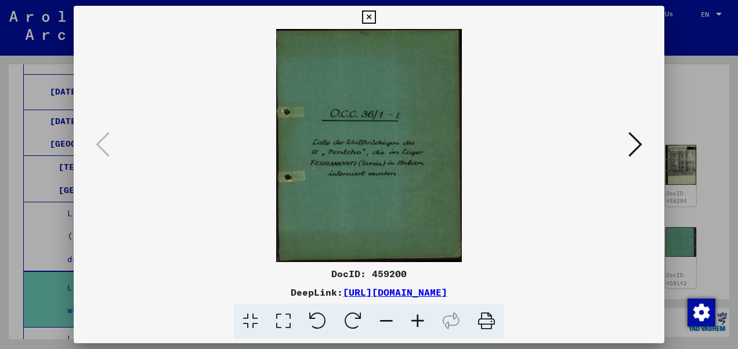
click at [625, 144] on img at bounding box center [369, 145] width 512 height 233
click at [623, 146] on img at bounding box center [369, 145] width 512 height 233
click at [625, 147] on img at bounding box center [369, 145] width 512 height 233
click at [630, 150] on icon at bounding box center [636, 145] width 14 height 28
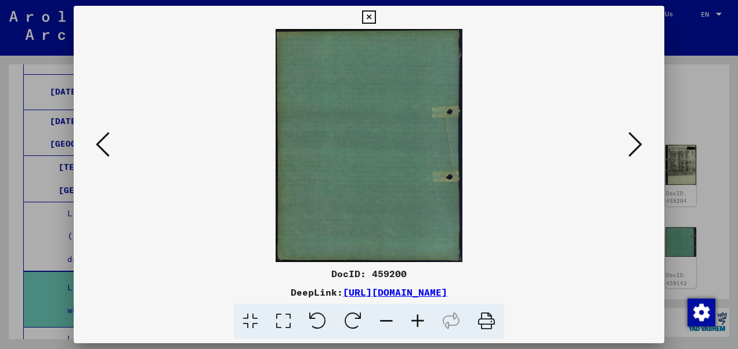
click at [633, 150] on icon at bounding box center [636, 145] width 14 height 28
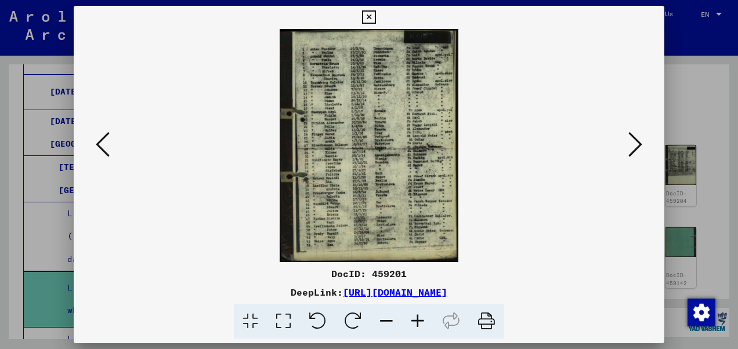
drag, startPoint x: 423, startPoint y: 323, endPoint x: 416, endPoint y: 311, distance: 13.8
click at [421, 323] on icon at bounding box center [417, 321] width 31 height 35
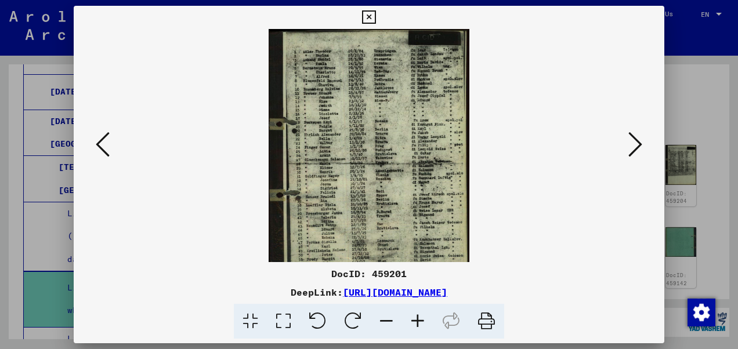
click at [416, 321] on icon at bounding box center [417, 321] width 31 height 35
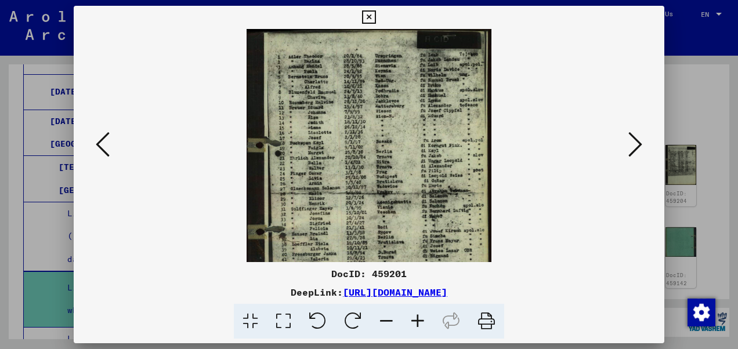
click at [416, 321] on icon at bounding box center [417, 321] width 31 height 35
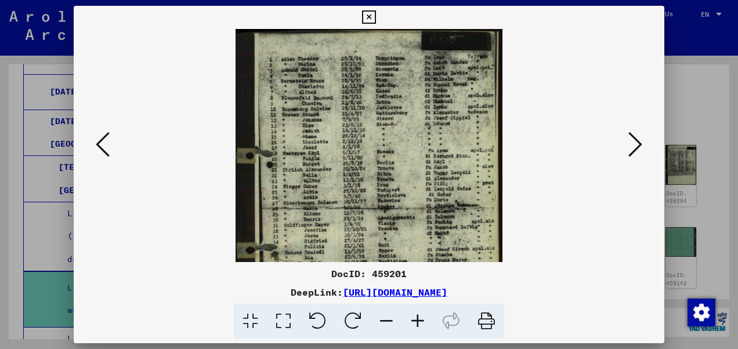
click at [416, 321] on icon at bounding box center [417, 321] width 31 height 35
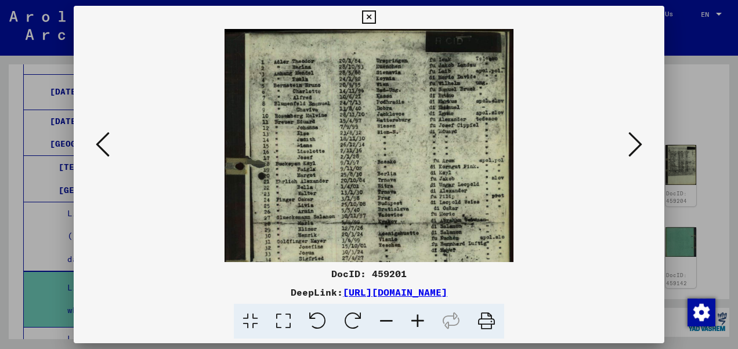
click at [416, 321] on icon at bounding box center [417, 321] width 31 height 35
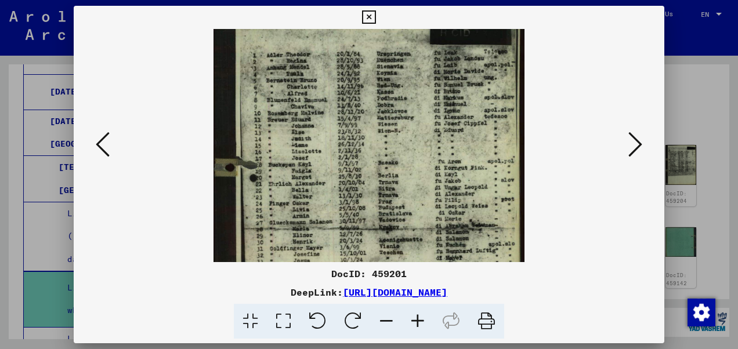
scroll to position [15, 0]
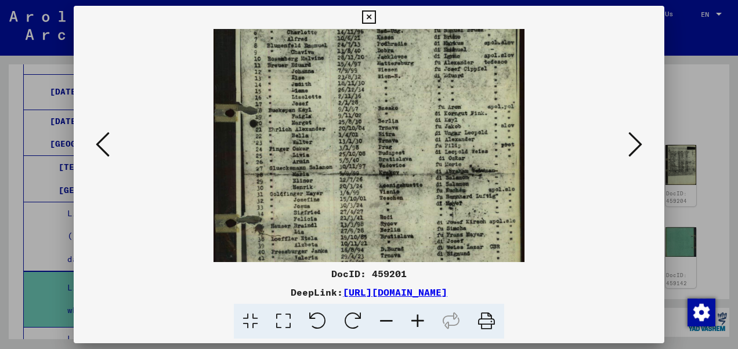
drag, startPoint x: 385, startPoint y: 239, endPoint x: 392, endPoint y: 179, distance: 60.1
click at [392, 179] on img at bounding box center [370, 169] width 312 height 408
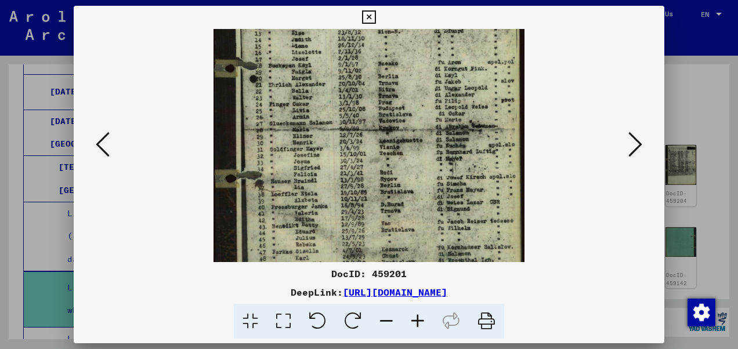
drag, startPoint x: 373, startPoint y: 225, endPoint x: 373, endPoint y: 184, distance: 41.2
click at [373, 184] on img at bounding box center [370, 124] width 312 height 408
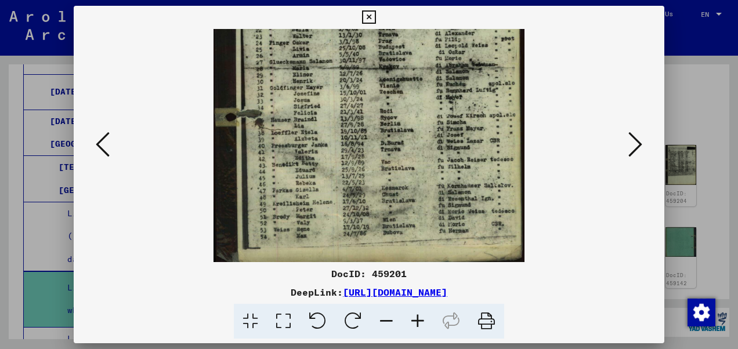
scroll to position [174, 0]
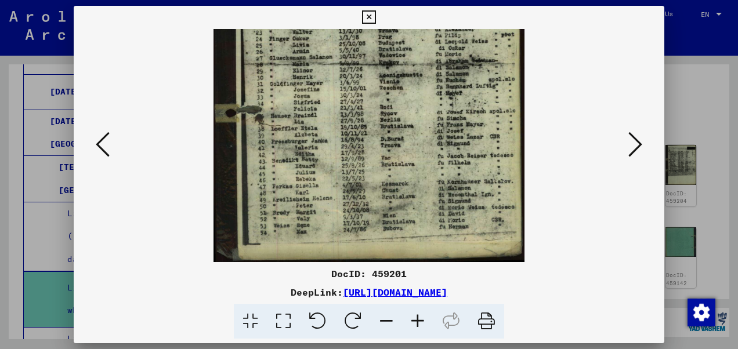
drag, startPoint x: 366, startPoint y: 241, endPoint x: 363, endPoint y: 180, distance: 61.6
click at [363, 180] on img at bounding box center [370, 59] width 312 height 408
drag, startPoint x: 361, startPoint y: 218, endPoint x: 361, endPoint y: 140, distance: 77.8
click at [361, 137] on img at bounding box center [370, 59] width 312 height 408
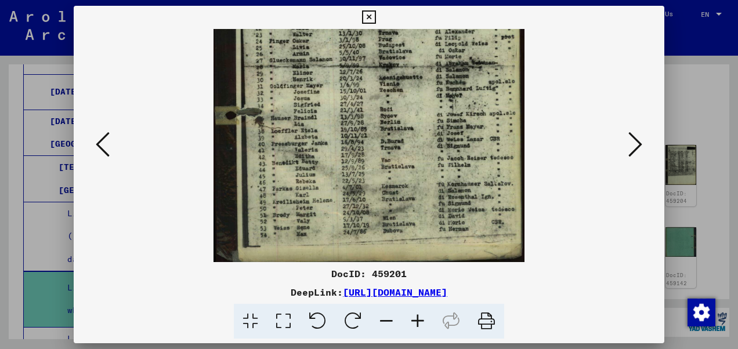
click at [370, 19] on icon at bounding box center [368, 17] width 13 height 14
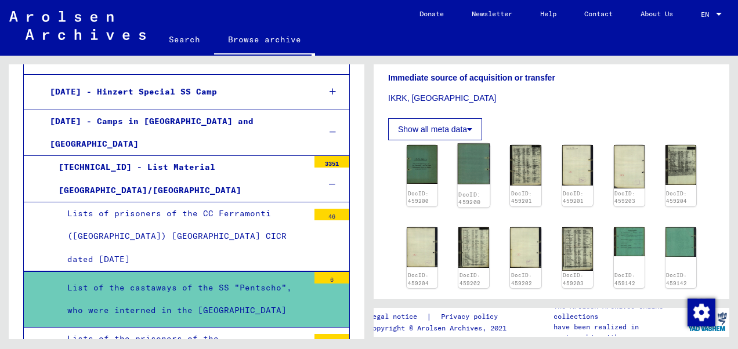
click at [469, 147] on img at bounding box center [474, 164] width 33 height 41
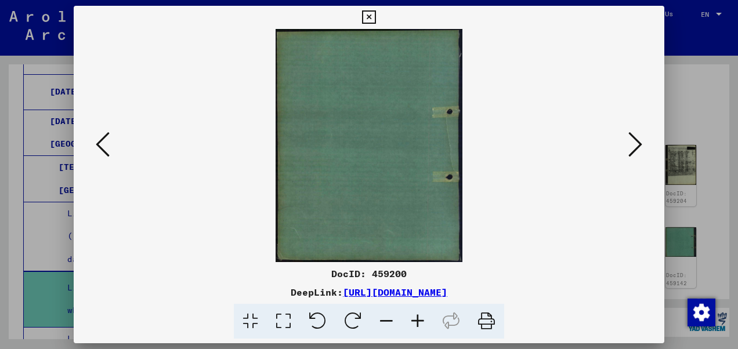
drag, startPoint x: 647, startPoint y: 139, endPoint x: 638, endPoint y: 140, distance: 9.4
click at [645, 140] on div at bounding box center [369, 145] width 591 height 233
click at [632, 143] on icon at bounding box center [636, 145] width 14 height 28
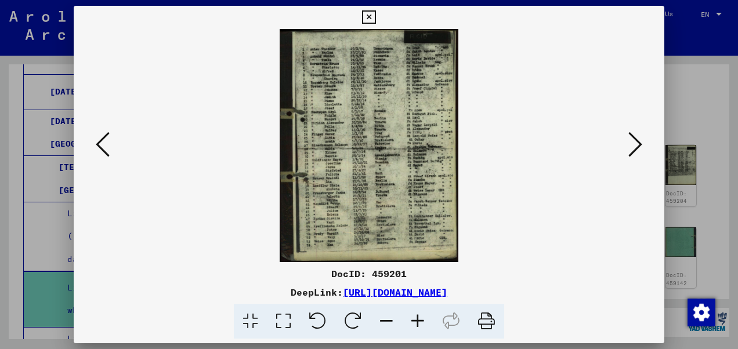
click at [632, 143] on icon at bounding box center [636, 145] width 14 height 28
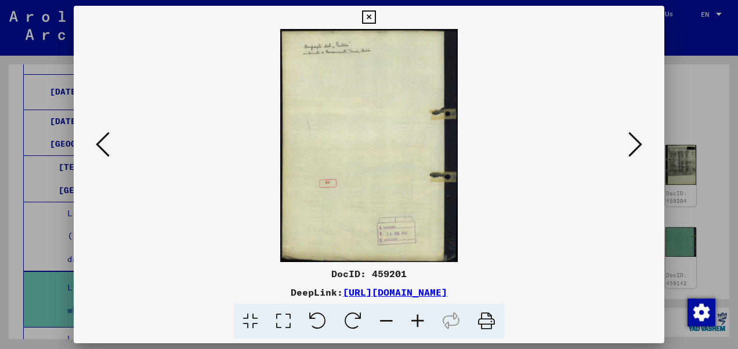
click at [92, 146] on button at bounding box center [102, 145] width 21 height 33
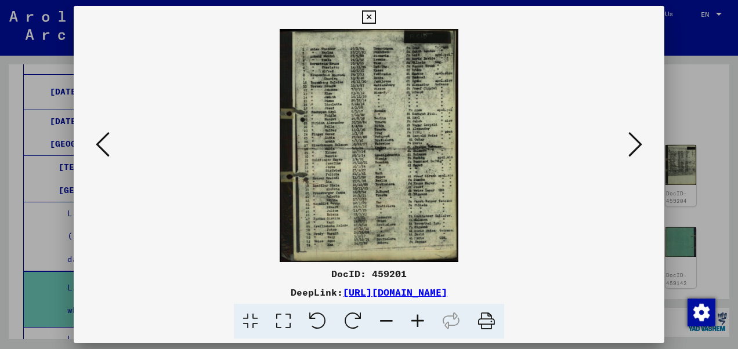
click at [413, 319] on icon at bounding box center [417, 321] width 31 height 35
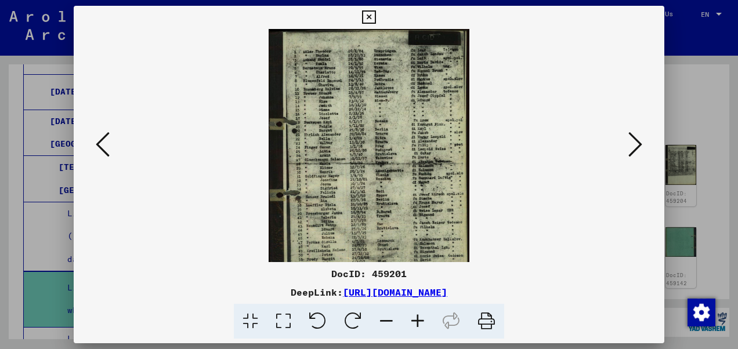
click at [413, 319] on icon at bounding box center [417, 321] width 31 height 35
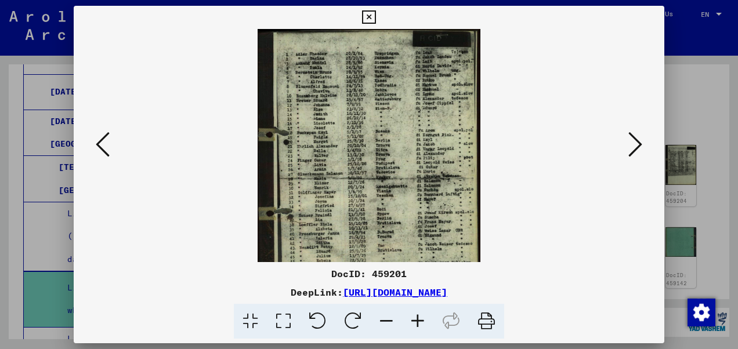
click at [413, 319] on icon at bounding box center [417, 321] width 31 height 35
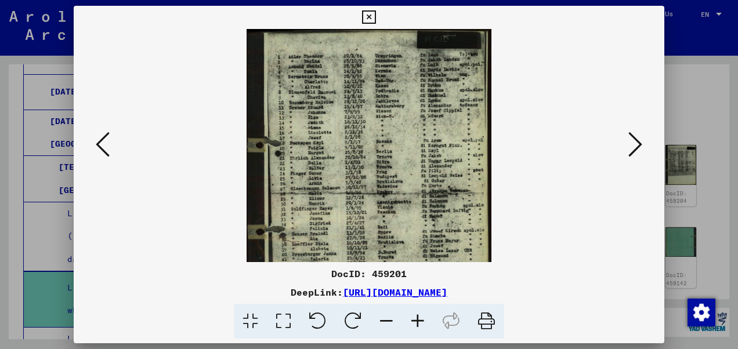
click at [413, 319] on icon at bounding box center [417, 321] width 31 height 35
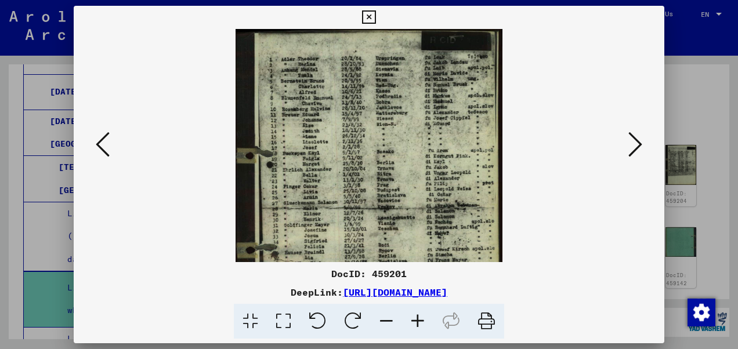
click at [413, 319] on icon at bounding box center [417, 321] width 31 height 35
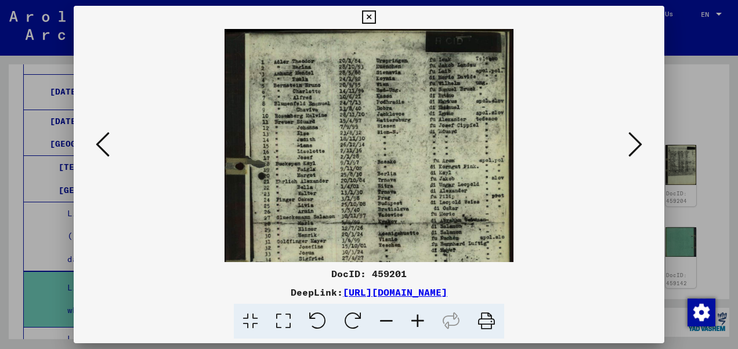
click at [413, 319] on icon at bounding box center [417, 321] width 31 height 35
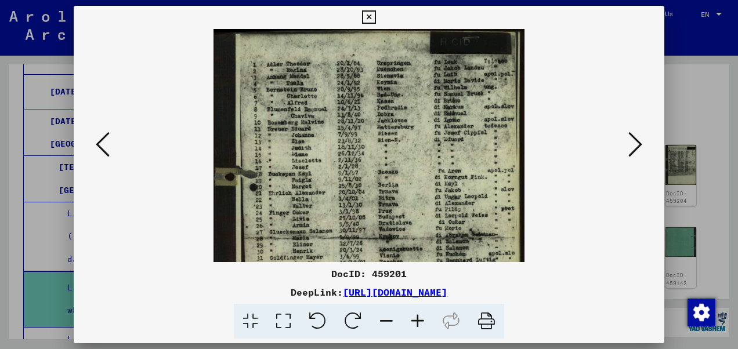
click at [413, 319] on icon at bounding box center [417, 321] width 31 height 35
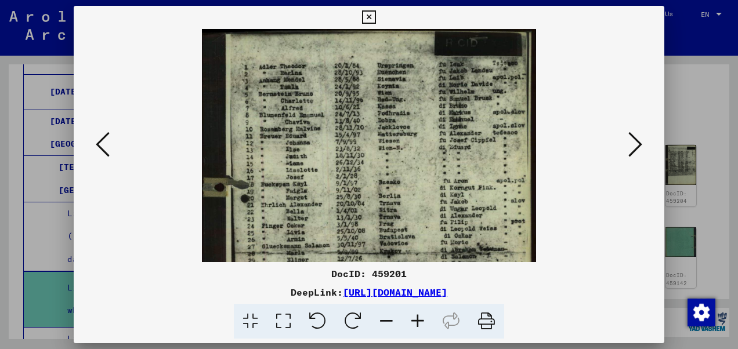
click at [412, 319] on icon at bounding box center [417, 321] width 31 height 35
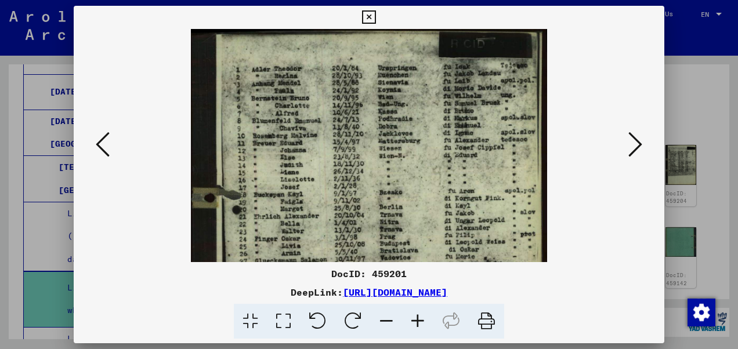
click at [412, 319] on icon at bounding box center [417, 321] width 31 height 35
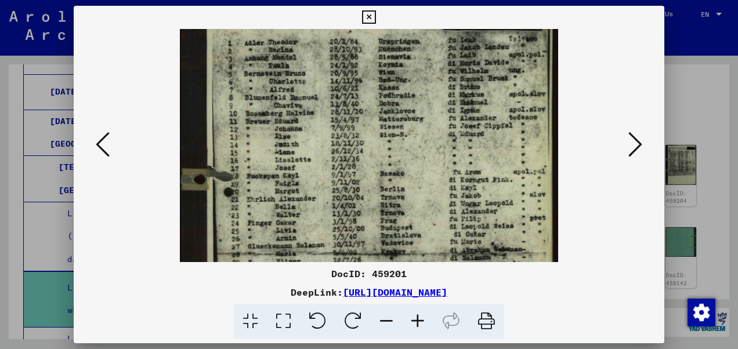
scroll to position [30, 0]
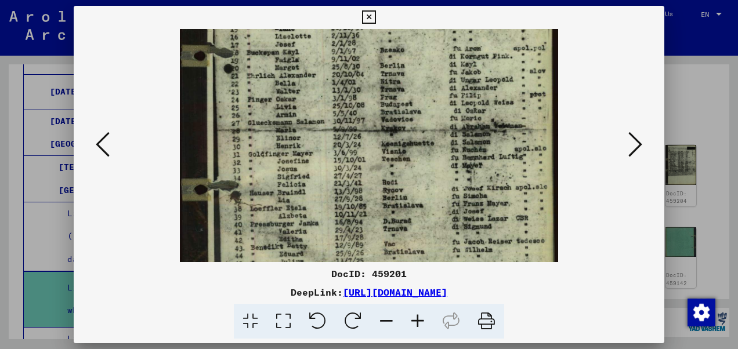
drag, startPoint x: 339, startPoint y: 239, endPoint x: 340, endPoint y: 95, distance: 144.0
click at [340, 95] on img at bounding box center [369, 123] width 379 height 495
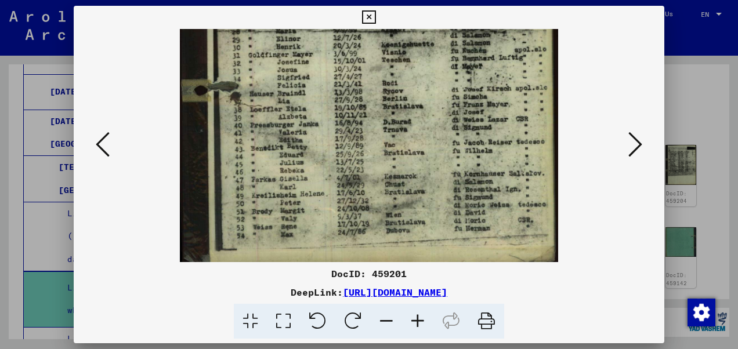
scroll to position [261, 0]
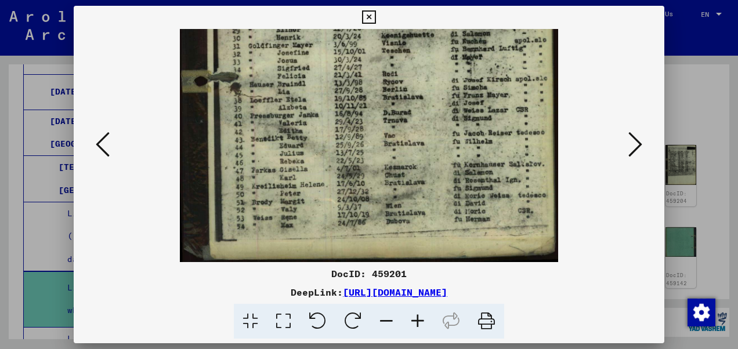
drag, startPoint x: 334, startPoint y: 149, endPoint x: 331, endPoint y: 81, distance: 68.0
click at [331, 81] on img at bounding box center [369, 15] width 379 height 495
drag, startPoint x: 341, startPoint y: 177, endPoint x: 346, endPoint y: 71, distance: 106.3
click at [345, 102] on img at bounding box center [369, 15] width 379 height 495
click at [364, 17] on icon at bounding box center [368, 17] width 13 height 14
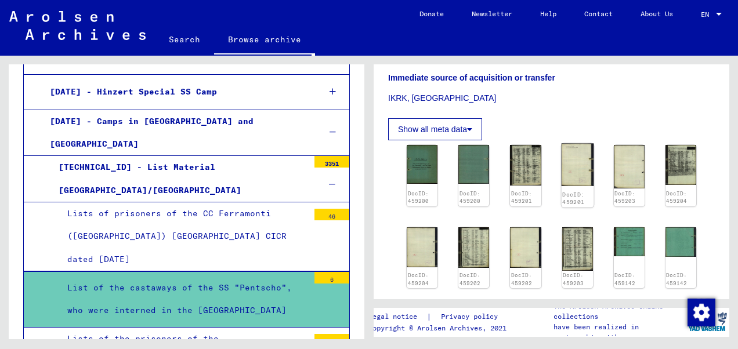
click at [575, 163] on img at bounding box center [577, 165] width 33 height 42
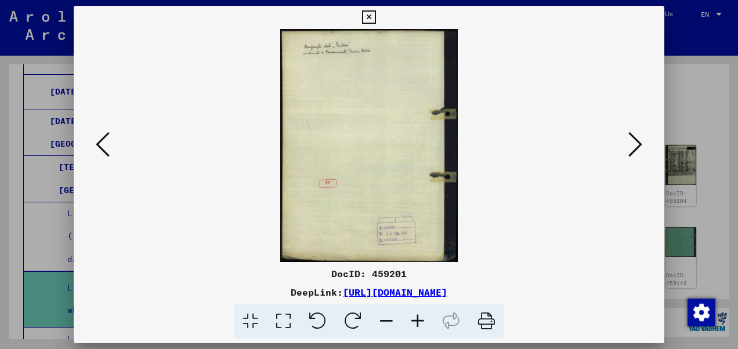
click at [628, 152] on button at bounding box center [635, 145] width 21 height 33
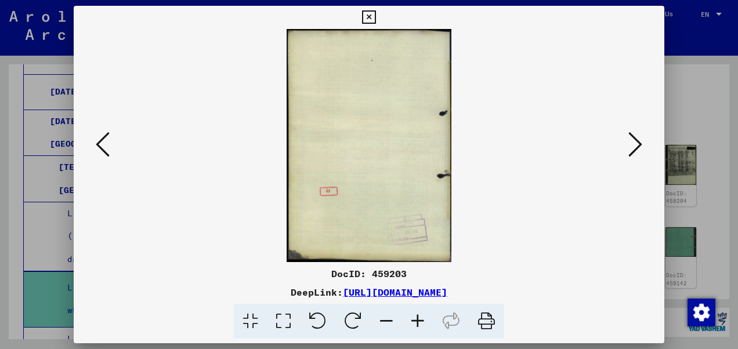
click at [627, 152] on button at bounding box center [635, 145] width 21 height 33
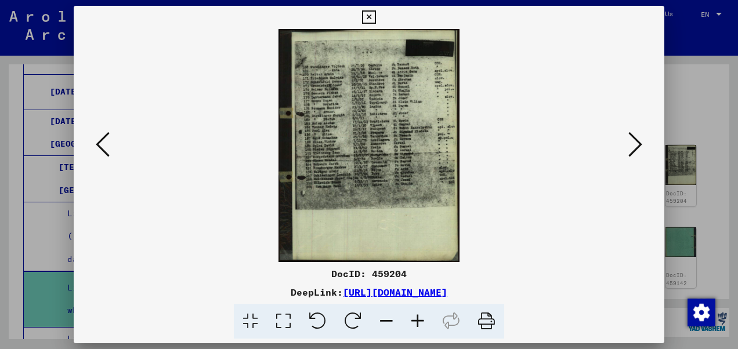
click at [419, 329] on icon at bounding box center [417, 321] width 31 height 35
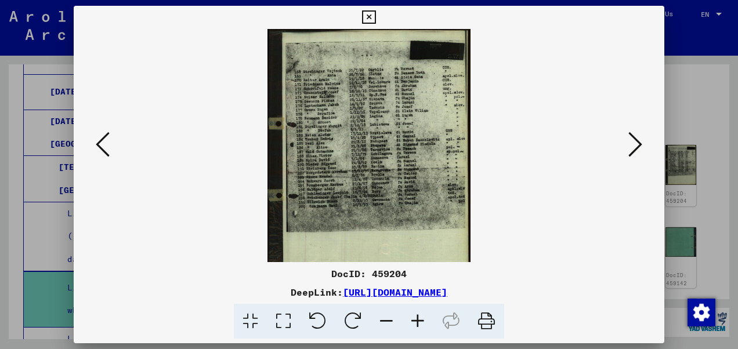
click at [419, 329] on icon at bounding box center [417, 321] width 31 height 35
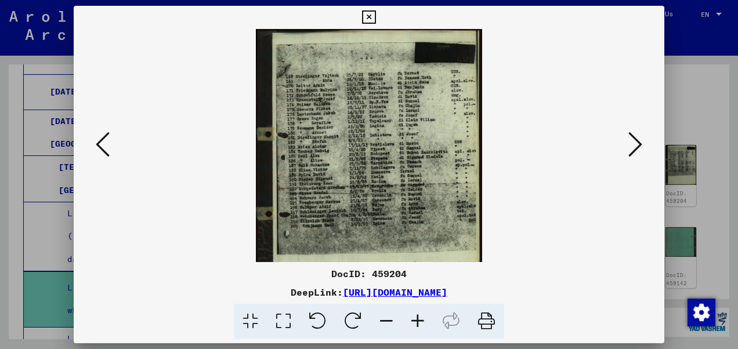
click at [419, 329] on icon at bounding box center [417, 321] width 31 height 35
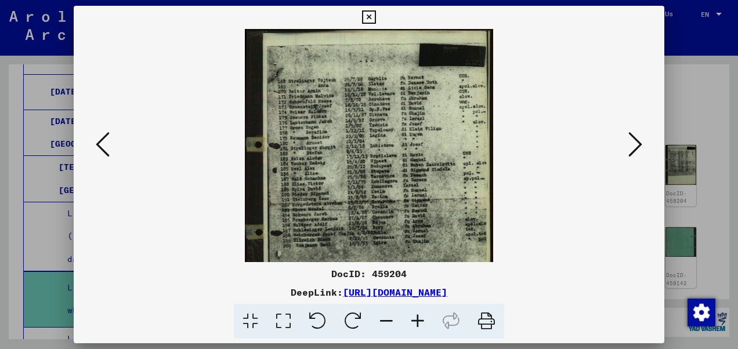
click at [419, 329] on icon at bounding box center [417, 321] width 31 height 35
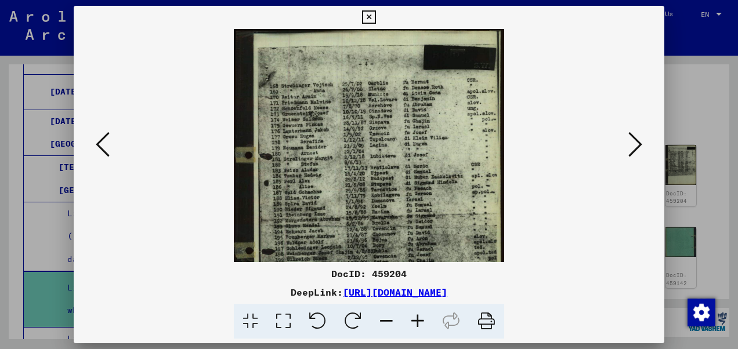
click at [418, 329] on icon at bounding box center [417, 321] width 31 height 35
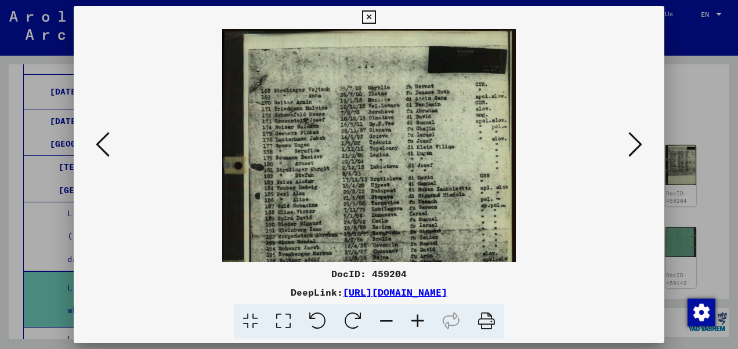
click at [417, 329] on icon at bounding box center [417, 321] width 31 height 35
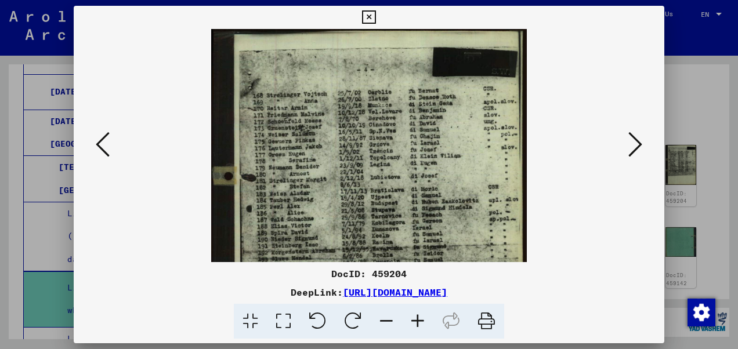
click at [417, 329] on icon at bounding box center [417, 321] width 31 height 35
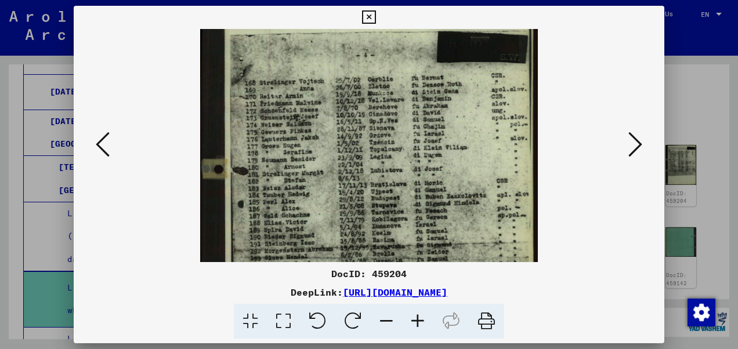
scroll to position [76, 0]
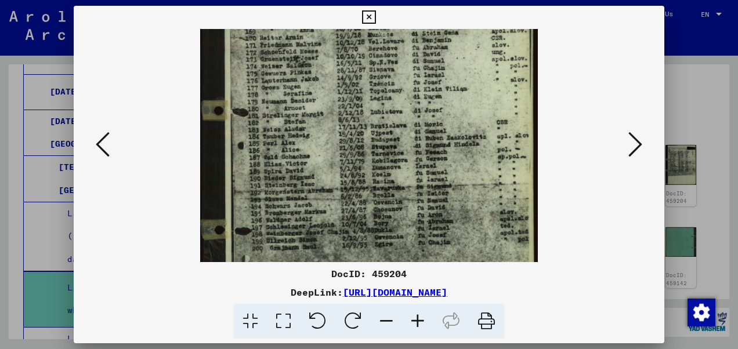
drag, startPoint x: 319, startPoint y: 224, endPoint x: 333, endPoint y: 149, distance: 76.2
click at [333, 149] on img at bounding box center [369, 171] width 338 height 437
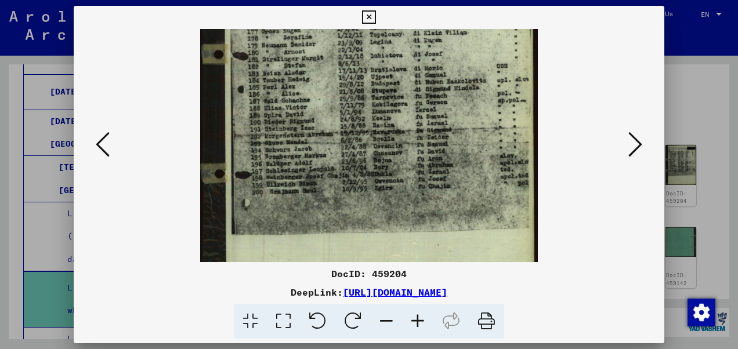
scroll to position [135, 0]
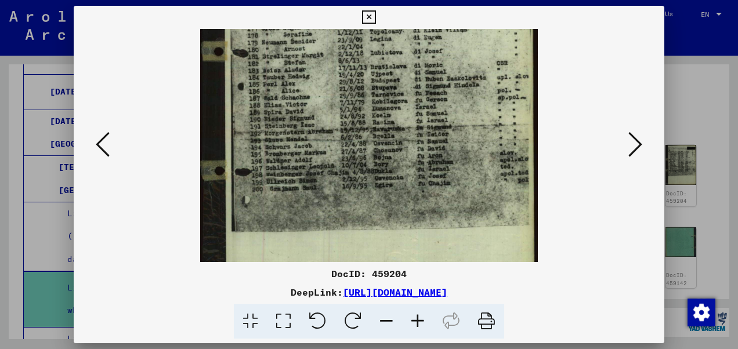
drag, startPoint x: 340, startPoint y: 207, endPoint x: 349, endPoint y: 153, distance: 54.1
click at [349, 153] on img at bounding box center [369, 112] width 338 height 437
click at [623, 143] on div at bounding box center [369, 145] width 512 height 233
click at [632, 144] on icon at bounding box center [636, 145] width 14 height 28
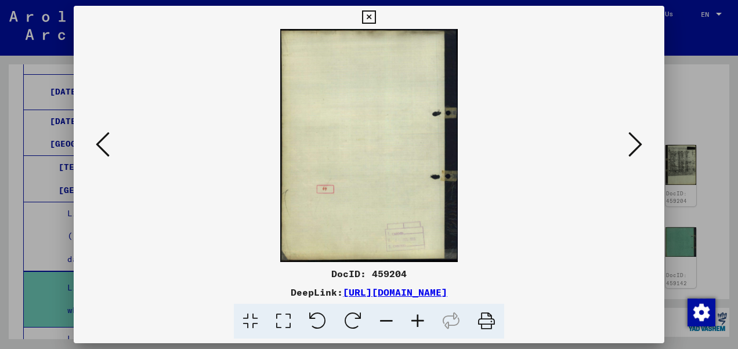
click at [632, 145] on icon at bounding box center [636, 145] width 14 height 28
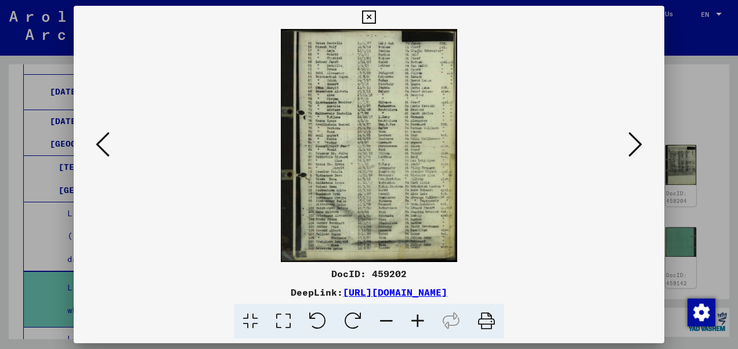
click at [417, 317] on icon at bounding box center [417, 321] width 31 height 35
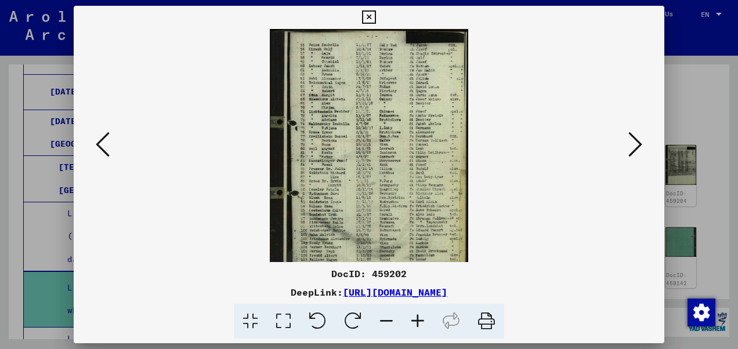
click at [417, 317] on icon at bounding box center [417, 321] width 31 height 35
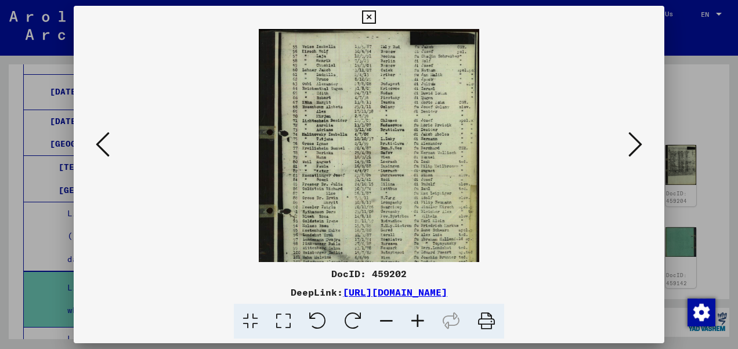
click at [417, 317] on icon at bounding box center [417, 321] width 31 height 35
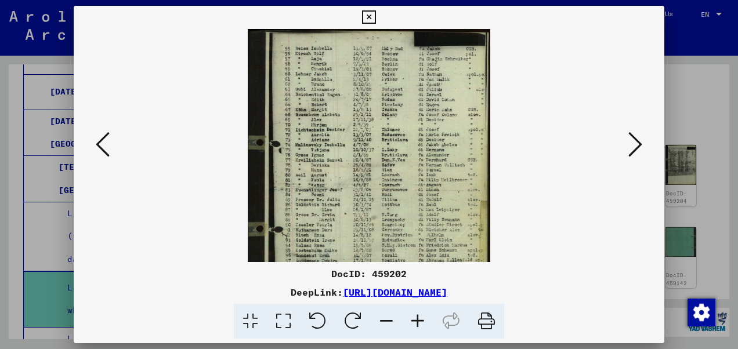
click at [417, 317] on icon at bounding box center [417, 321] width 31 height 35
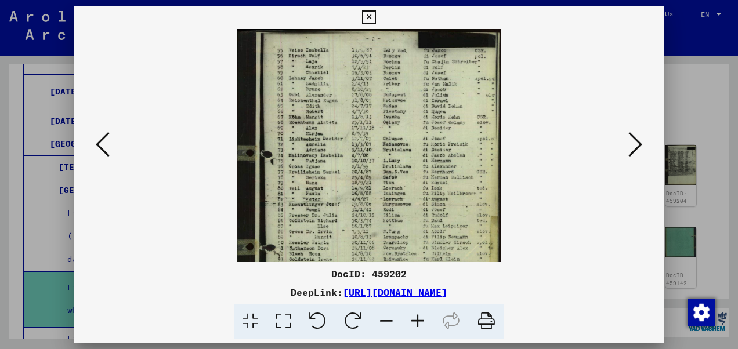
click at [417, 317] on icon at bounding box center [417, 321] width 31 height 35
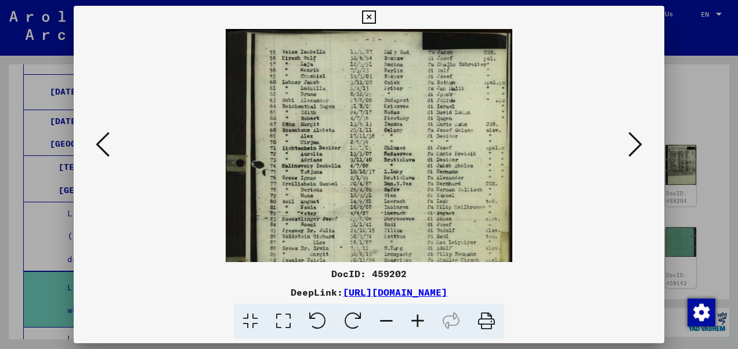
click at [417, 317] on icon at bounding box center [417, 321] width 31 height 35
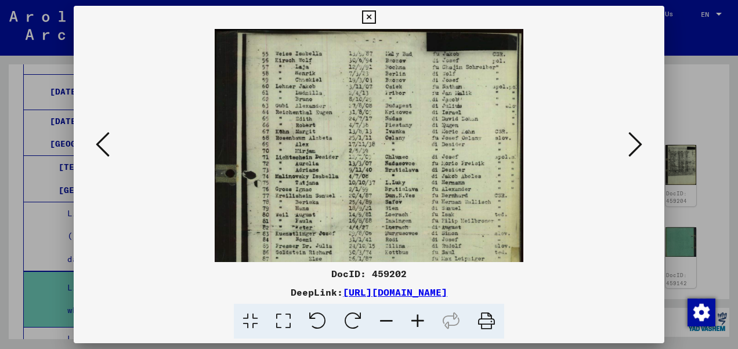
click at [417, 317] on icon at bounding box center [417, 321] width 31 height 35
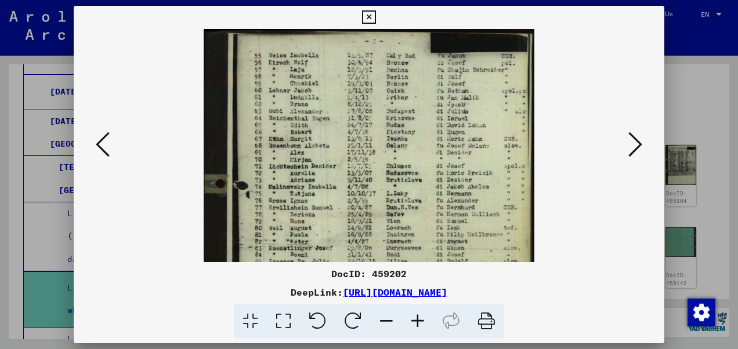
click at [416, 317] on icon at bounding box center [417, 321] width 31 height 35
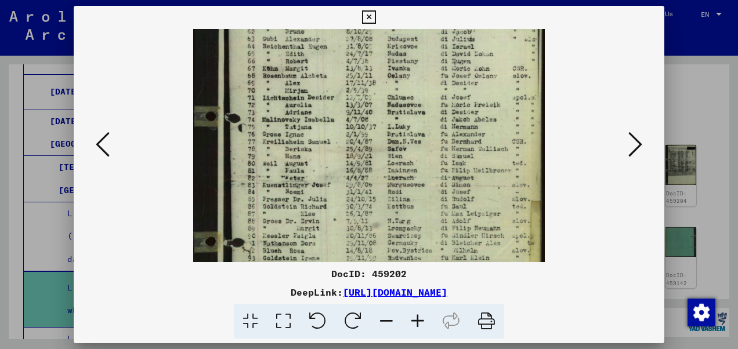
scroll to position [80, 0]
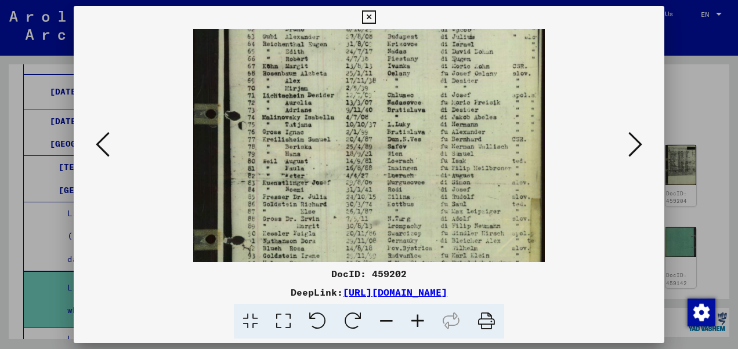
drag, startPoint x: 359, startPoint y: 234, endPoint x: 370, endPoint y: 157, distance: 78.1
click at [370, 157] on img at bounding box center [369, 182] width 352 height 466
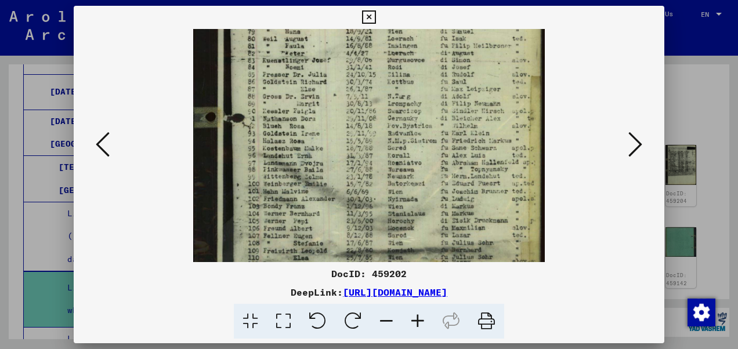
scroll to position [203, 0]
drag, startPoint x: 369, startPoint y: 209, endPoint x: 379, endPoint y: 89, distance: 120.6
click at [379, 89] on img at bounding box center [369, 59] width 352 height 466
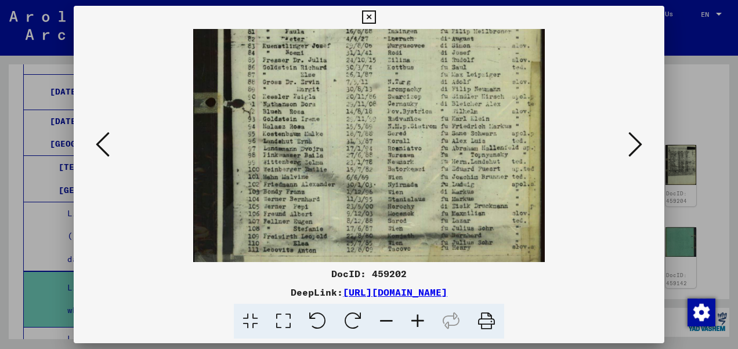
scroll to position [232, 0]
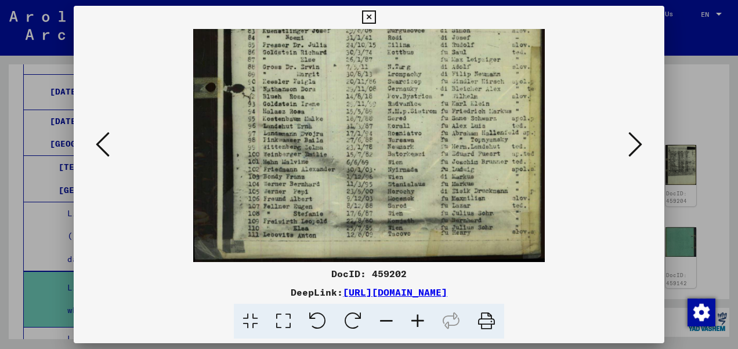
drag, startPoint x: 373, startPoint y: 216, endPoint x: 380, endPoint y: 145, distance: 71.7
click at [380, 145] on img at bounding box center [369, 30] width 352 height 466
click at [634, 152] on icon at bounding box center [636, 145] width 14 height 28
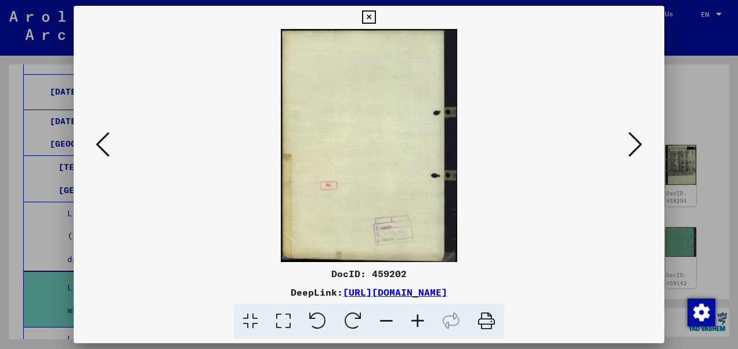
scroll to position [0, 0]
click at [640, 156] on icon at bounding box center [636, 145] width 14 height 28
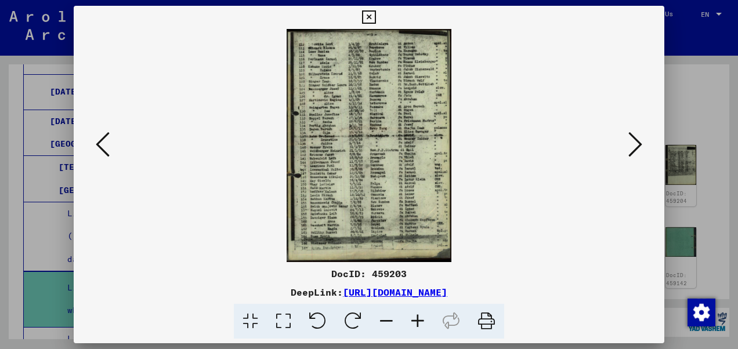
click at [413, 320] on icon at bounding box center [417, 321] width 31 height 35
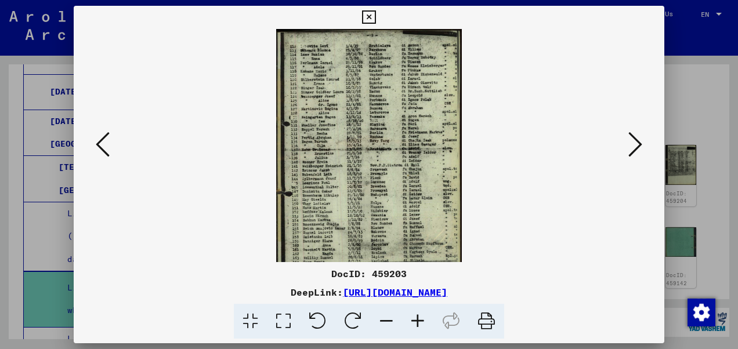
click at [413, 320] on icon at bounding box center [417, 321] width 31 height 35
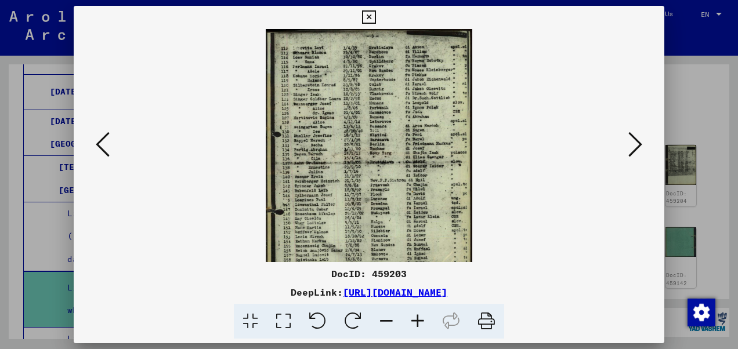
click at [413, 320] on icon at bounding box center [417, 321] width 31 height 35
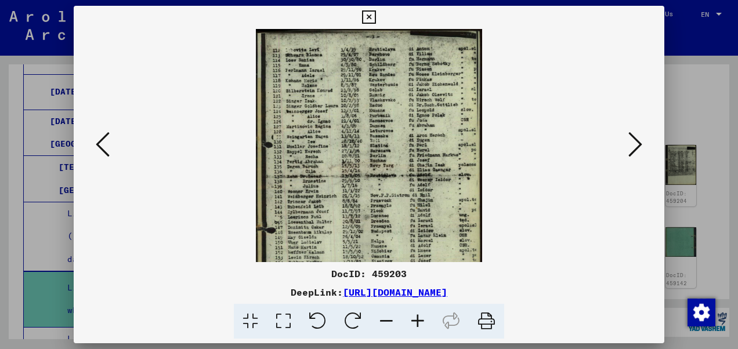
click at [413, 320] on icon at bounding box center [417, 321] width 31 height 35
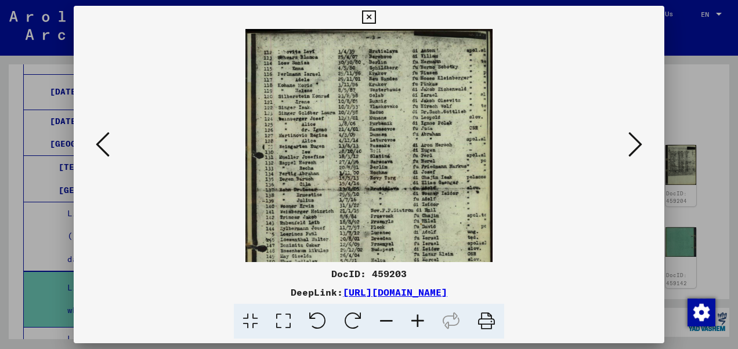
click at [413, 320] on icon at bounding box center [417, 321] width 31 height 35
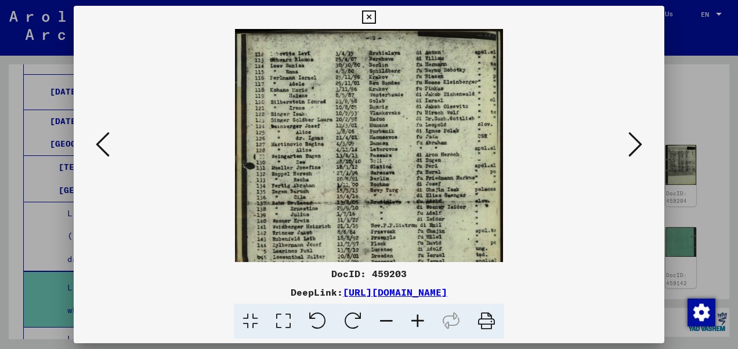
click at [413, 320] on icon at bounding box center [417, 321] width 31 height 35
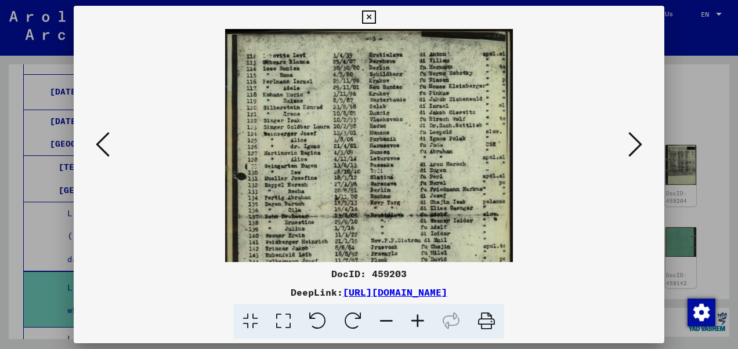
click at [413, 320] on icon at bounding box center [417, 321] width 31 height 35
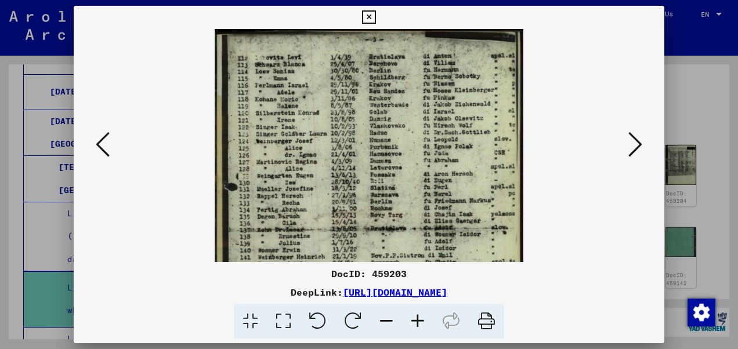
click at [413, 320] on icon at bounding box center [417, 321] width 31 height 35
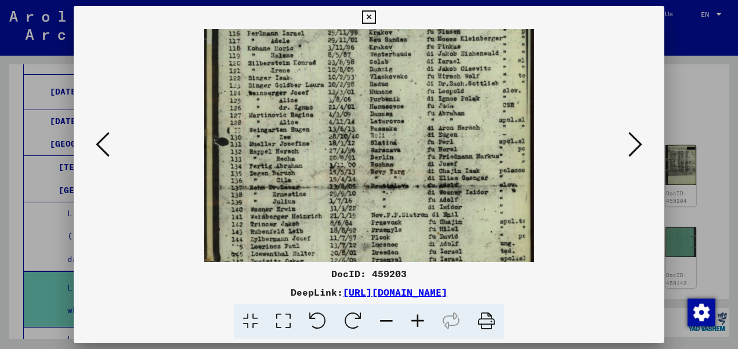
drag, startPoint x: 330, startPoint y: 222, endPoint x: 338, endPoint y: 168, distance: 54.0
click at [338, 168] on img at bounding box center [368, 206] width 329 height 466
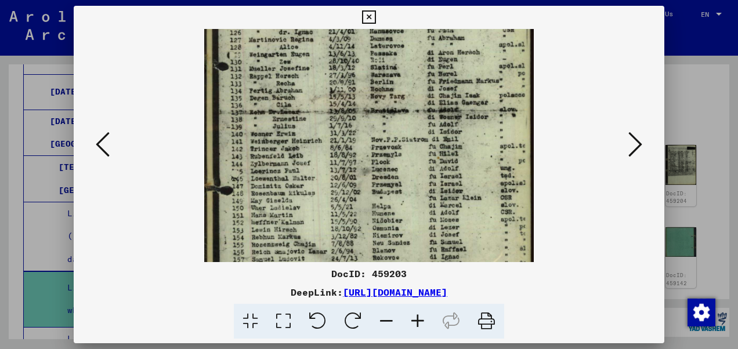
drag, startPoint x: 339, startPoint y: 220, endPoint x: 354, endPoint y: 146, distance: 75.8
click at [354, 146] on img at bounding box center [368, 131] width 329 height 466
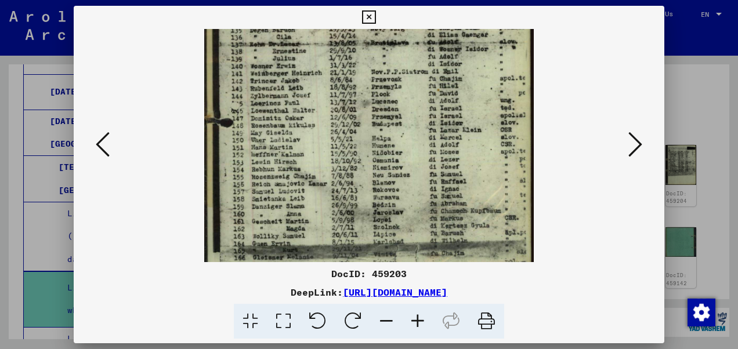
scroll to position [215, 0]
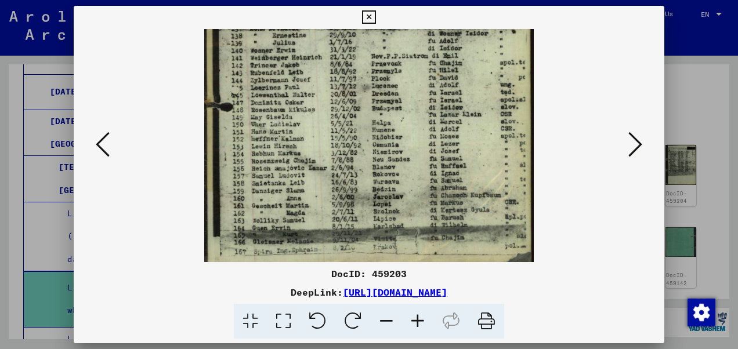
drag, startPoint x: 361, startPoint y: 192, endPoint x: 381, endPoint y: 111, distance: 83.6
click at [381, 111] on img at bounding box center [368, 47] width 329 height 466
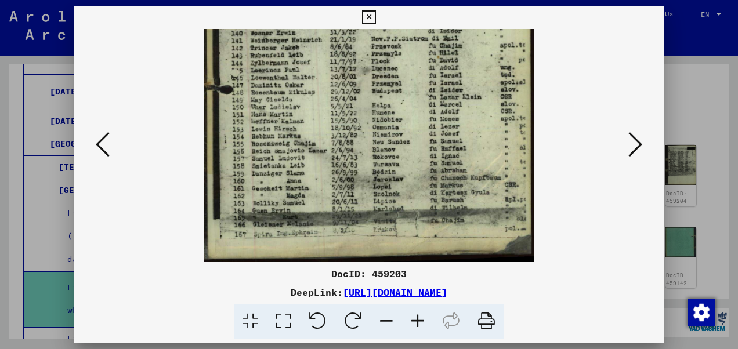
drag, startPoint x: 379, startPoint y: 176, endPoint x: 381, endPoint y: 132, distance: 44.2
click at [381, 132] on img at bounding box center [368, 30] width 329 height 466
click at [629, 148] on icon at bounding box center [636, 145] width 14 height 28
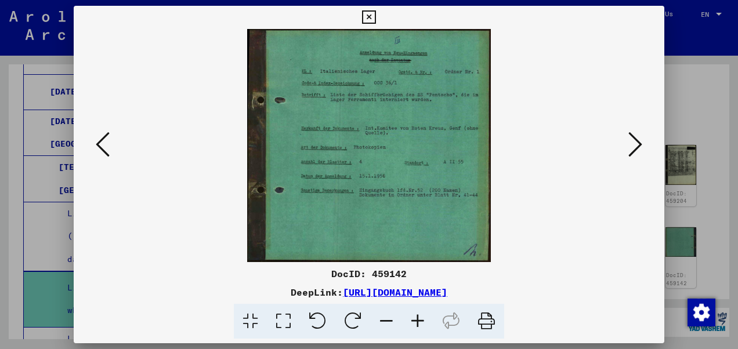
click at [637, 154] on icon at bounding box center [636, 145] width 14 height 28
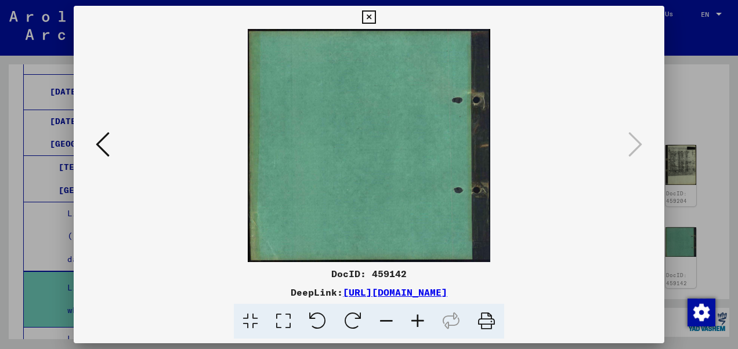
click at [370, 19] on icon at bounding box center [368, 17] width 13 height 14
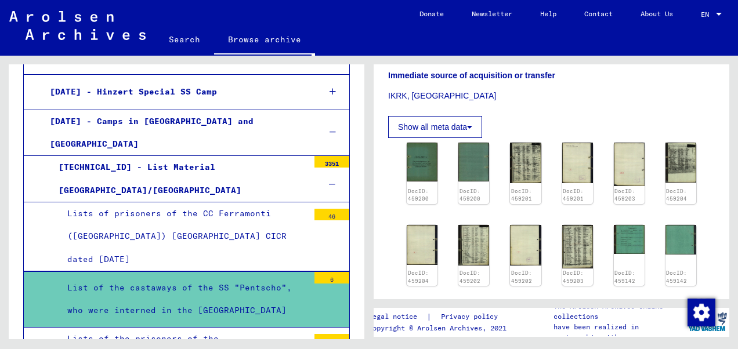
scroll to position [290, 0]
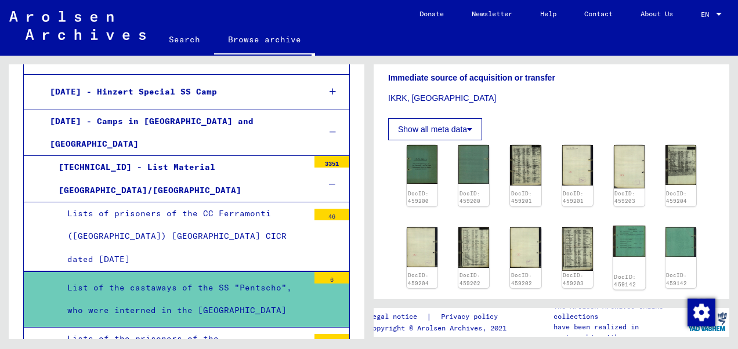
click at [629, 226] on img at bounding box center [629, 241] width 33 height 31
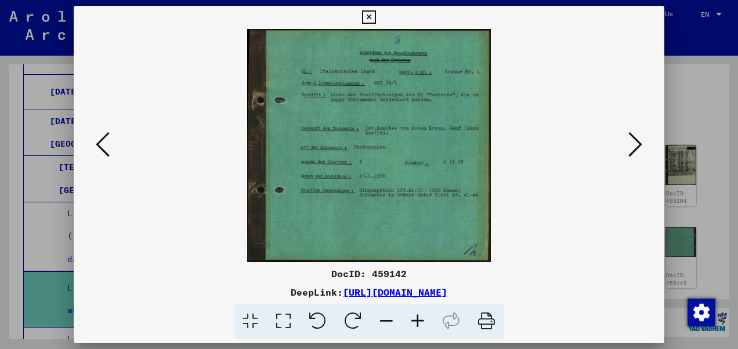
click at [630, 143] on icon at bounding box center [636, 145] width 14 height 28
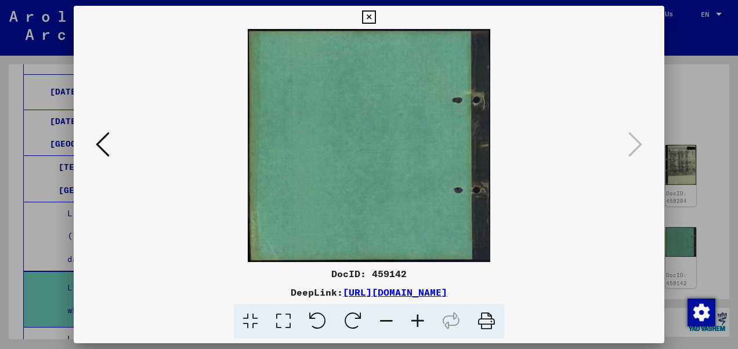
click at [369, 17] on icon at bounding box center [368, 17] width 13 height 14
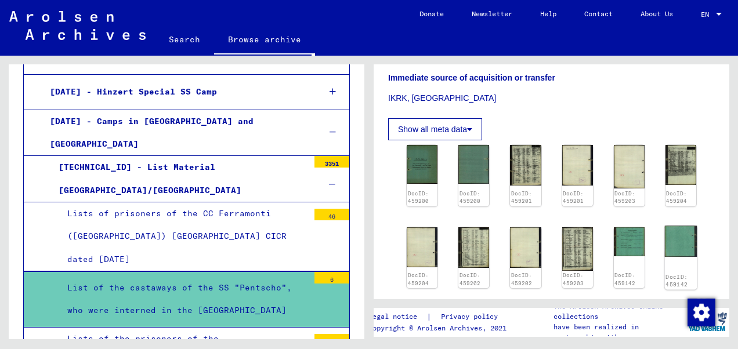
click at [680, 229] on img at bounding box center [681, 241] width 33 height 31
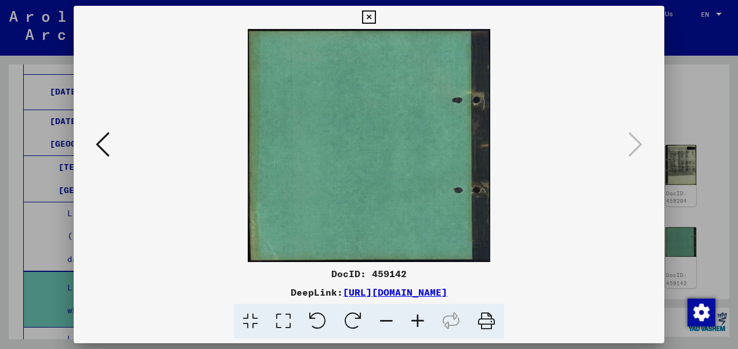
click at [625, 142] on div at bounding box center [369, 145] width 591 height 233
click at [373, 14] on icon at bounding box center [368, 17] width 13 height 14
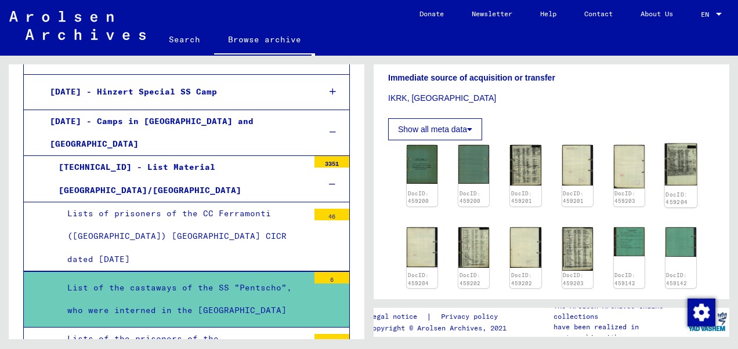
click at [671, 148] on img at bounding box center [681, 165] width 33 height 42
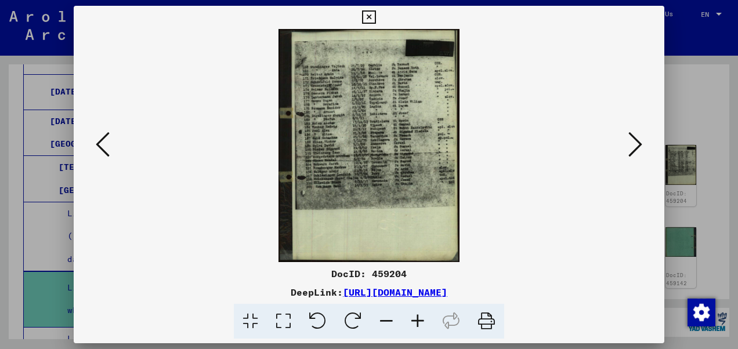
click at [418, 325] on icon at bounding box center [417, 321] width 31 height 35
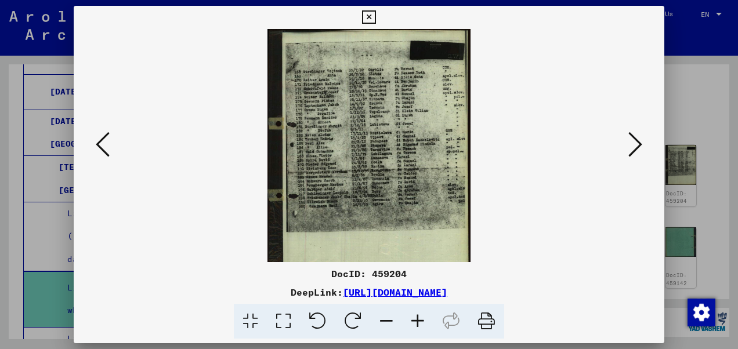
click at [418, 325] on icon at bounding box center [417, 321] width 31 height 35
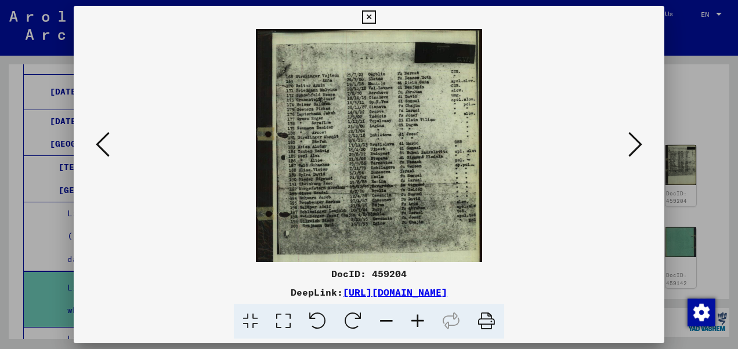
click at [418, 325] on icon at bounding box center [417, 321] width 31 height 35
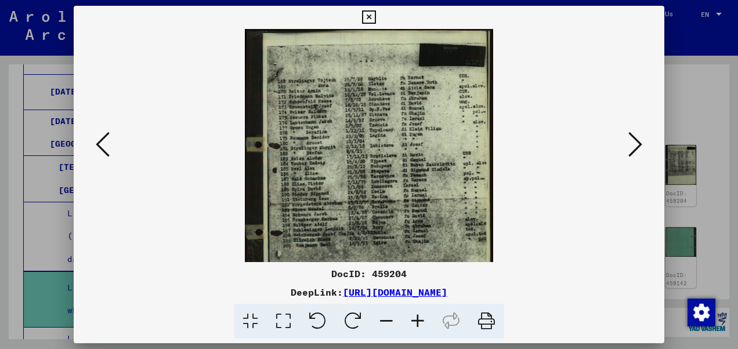
click at [418, 325] on icon at bounding box center [417, 321] width 31 height 35
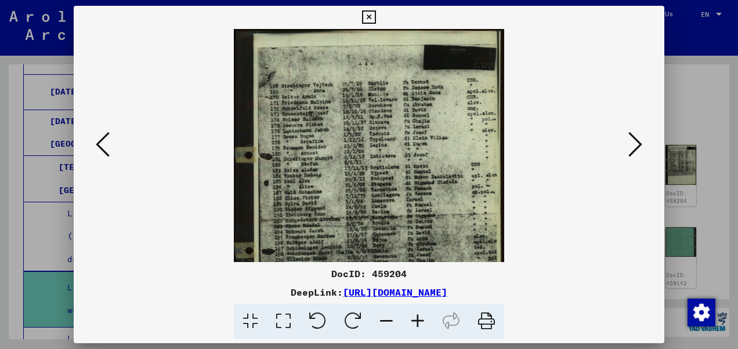
click at [418, 325] on icon at bounding box center [417, 321] width 31 height 35
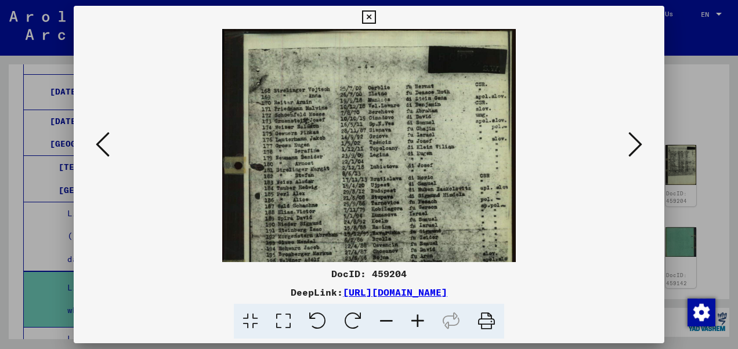
click at [418, 325] on icon at bounding box center [417, 321] width 31 height 35
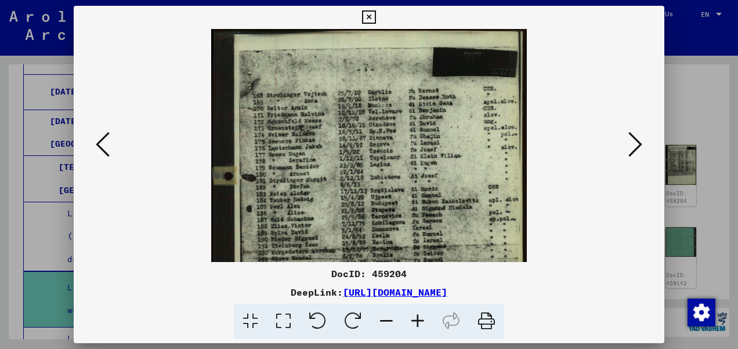
click at [418, 325] on icon at bounding box center [417, 321] width 31 height 35
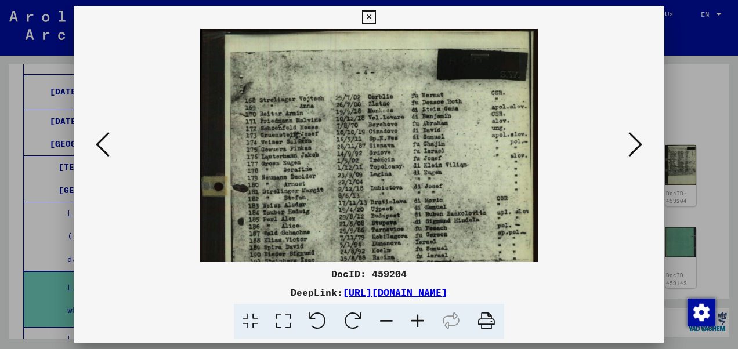
click at [418, 325] on icon at bounding box center [417, 321] width 31 height 35
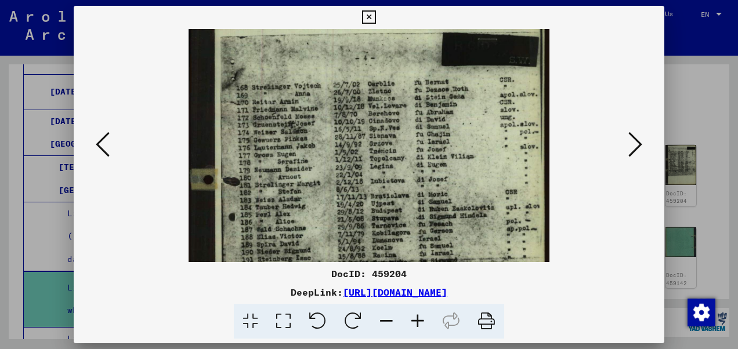
scroll to position [36, 0]
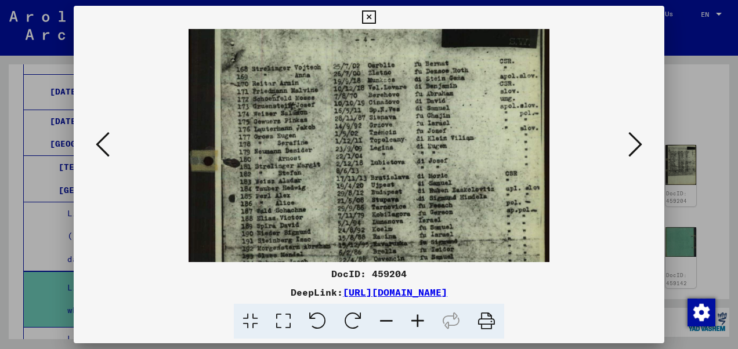
drag, startPoint x: 282, startPoint y: 212, endPoint x: 287, endPoint y: 179, distance: 34.0
click at [287, 179] on img at bounding box center [369, 226] width 361 height 466
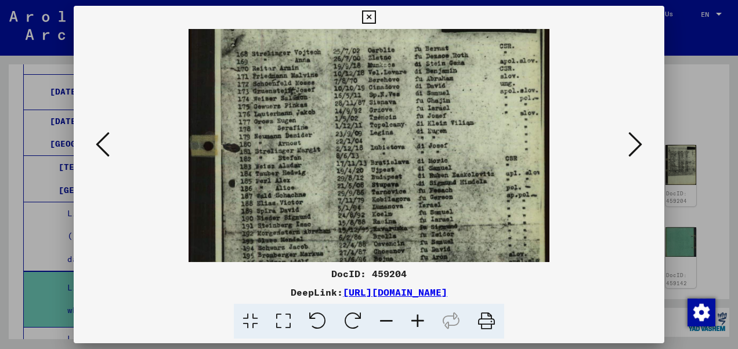
scroll to position [57, 0]
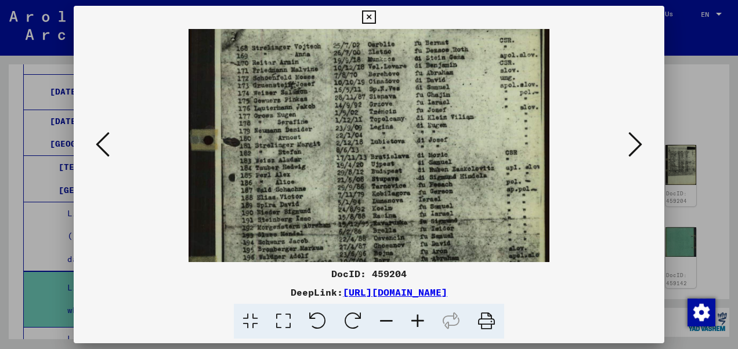
drag, startPoint x: 305, startPoint y: 217, endPoint x: 303, endPoint y: 197, distance: 19.8
click at [303, 197] on img at bounding box center [369, 205] width 361 height 466
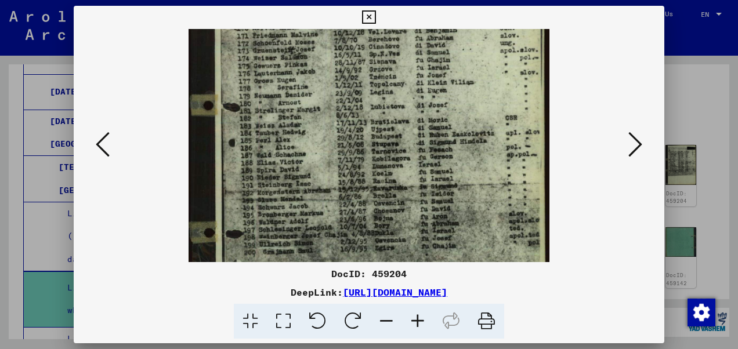
scroll to position [96, 0]
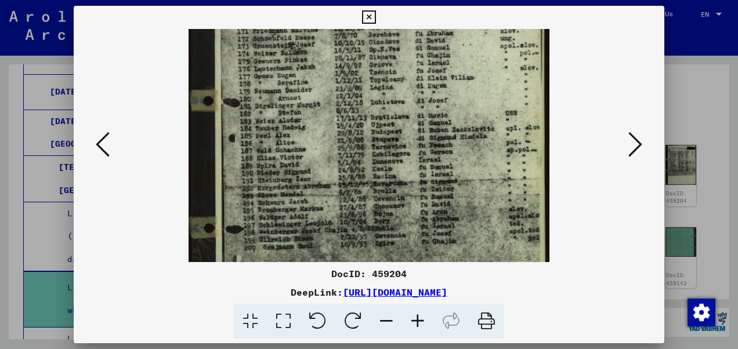
drag, startPoint x: 303, startPoint y: 197, endPoint x: 311, endPoint y: 161, distance: 36.9
click at [311, 161] on img at bounding box center [369, 166] width 361 height 466
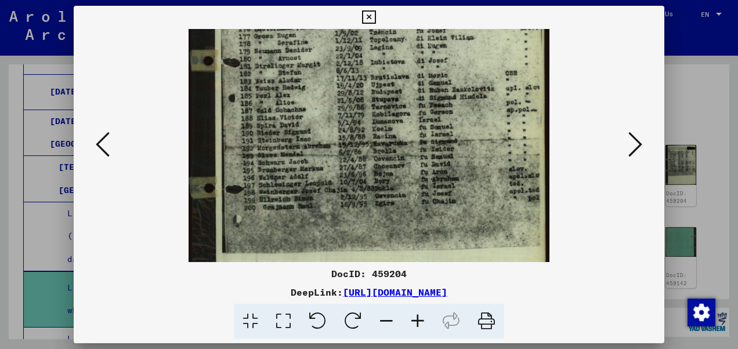
scroll to position [140, 0]
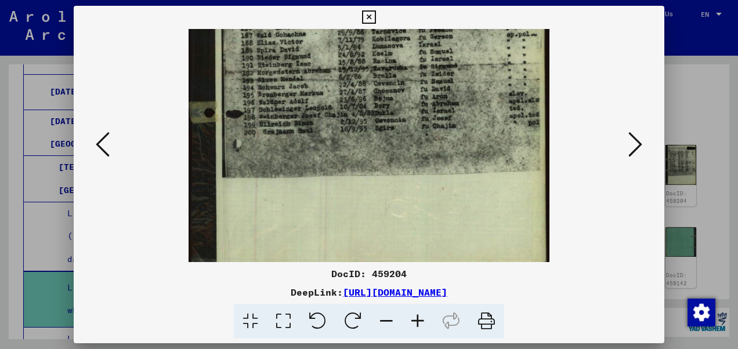
drag, startPoint x: 313, startPoint y: 199, endPoint x: 363, endPoint y: 51, distance: 156.2
click at [347, 82] on img at bounding box center [369, 50] width 361 height 466
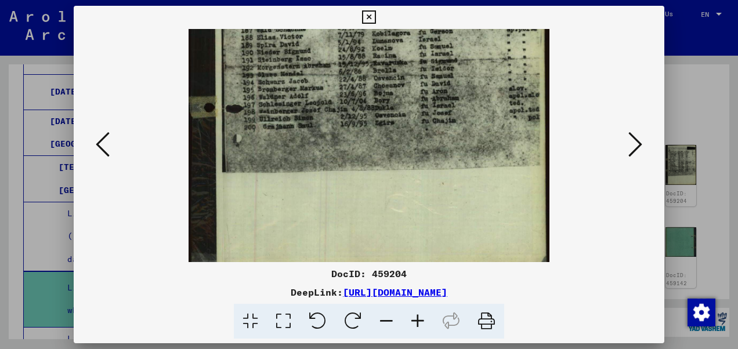
click at [373, 16] on icon at bounding box center [368, 17] width 13 height 14
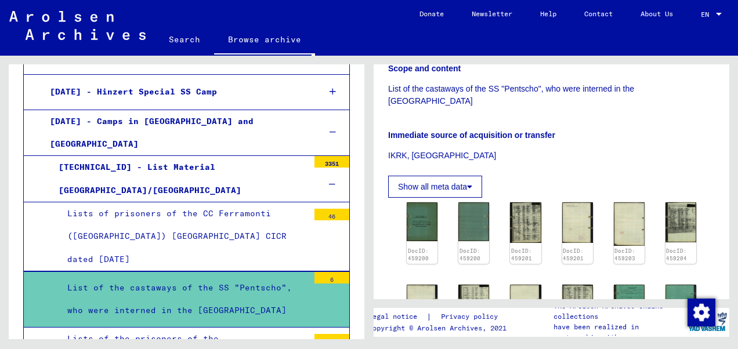
scroll to position [290, 0]
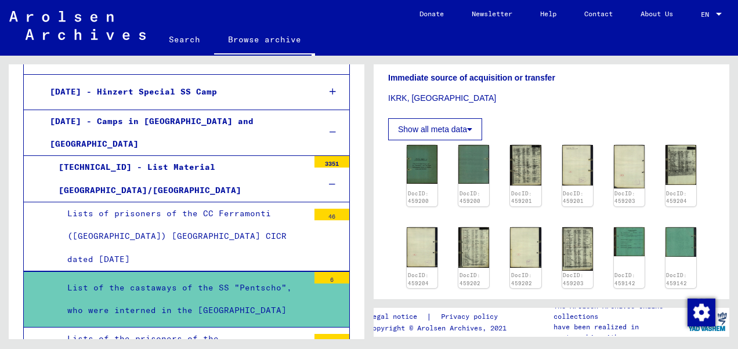
click at [435, 120] on button "Show all meta data" at bounding box center [435, 129] width 94 height 22
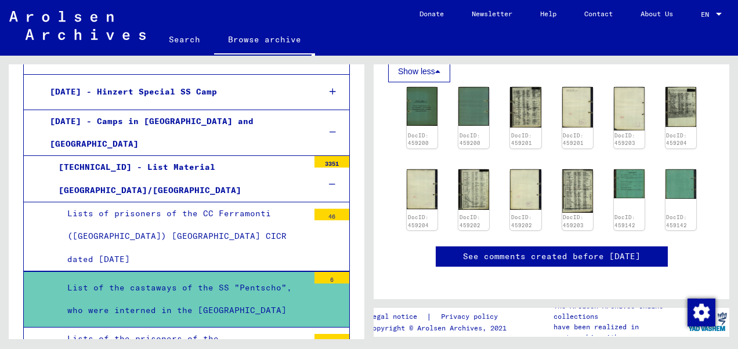
scroll to position [697, 0]
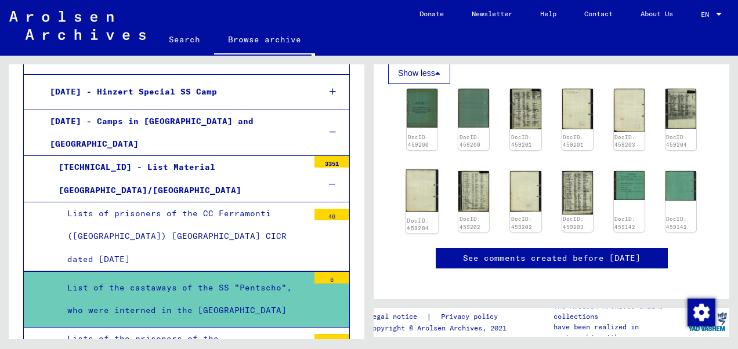
click at [412, 173] on img at bounding box center [422, 191] width 33 height 42
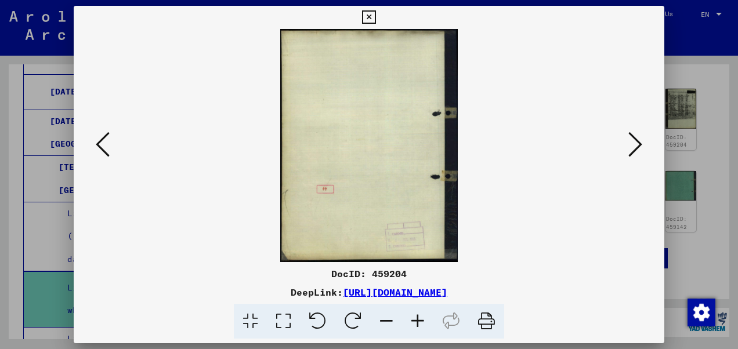
click at [634, 138] on icon at bounding box center [636, 145] width 14 height 28
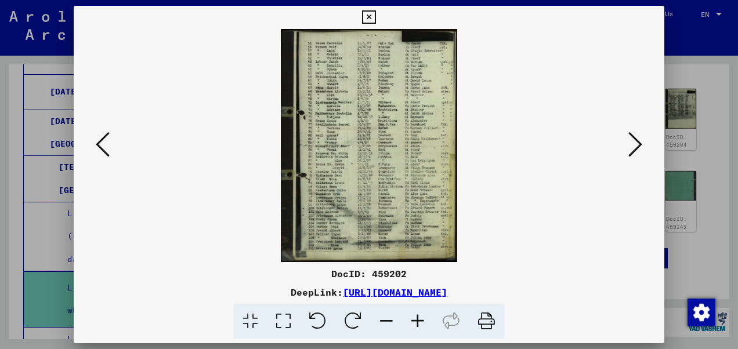
click at [411, 318] on icon at bounding box center [417, 321] width 31 height 35
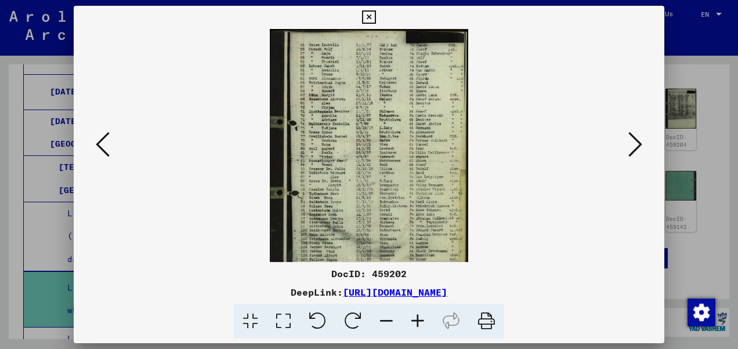
click at [411, 318] on icon at bounding box center [417, 321] width 31 height 35
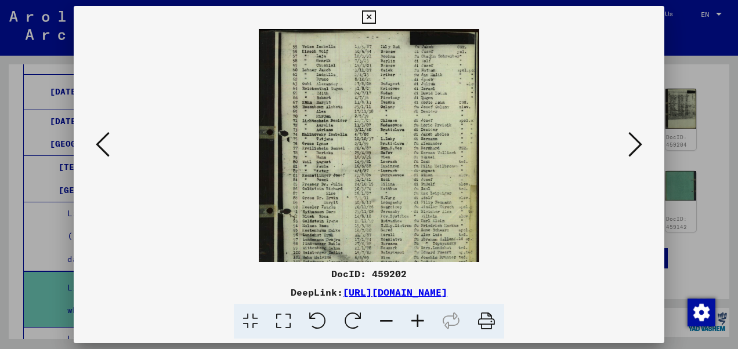
click at [411, 318] on icon at bounding box center [417, 321] width 31 height 35
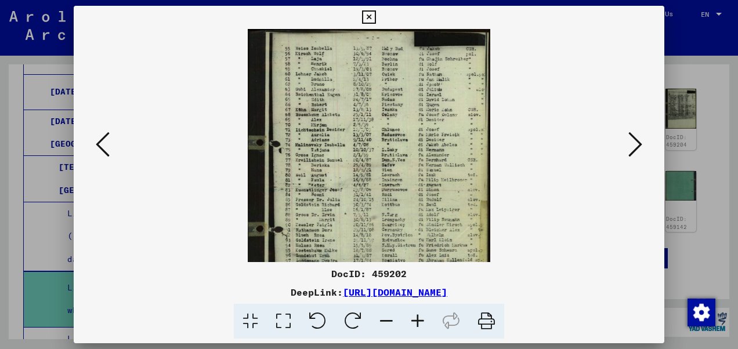
click at [411, 318] on icon at bounding box center [417, 321] width 31 height 35
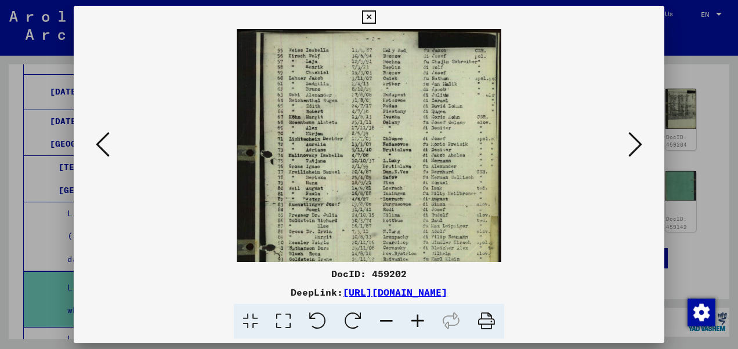
click at [411, 318] on icon at bounding box center [417, 321] width 31 height 35
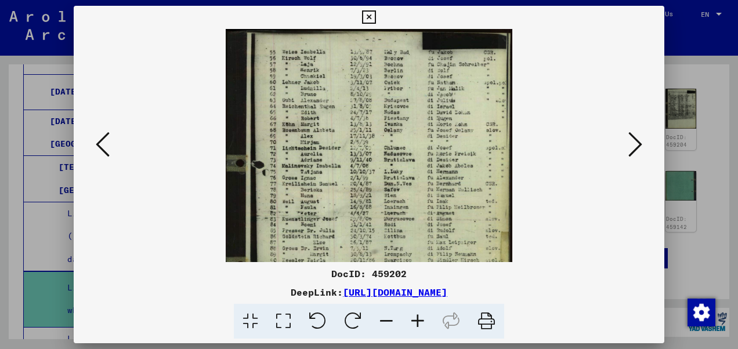
click at [411, 318] on icon at bounding box center [417, 321] width 31 height 35
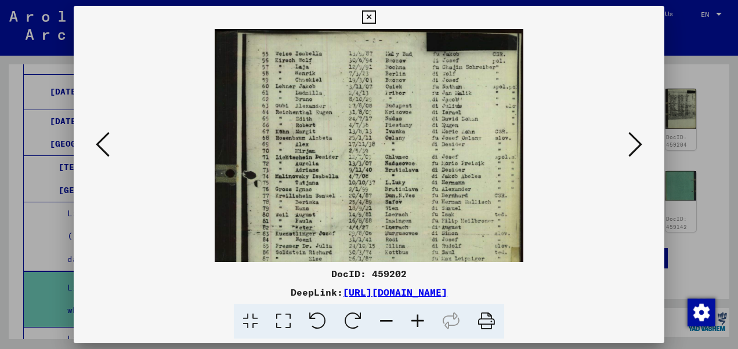
click at [411, 318] on icon at bounding box center [417, 321] width 31 height 35
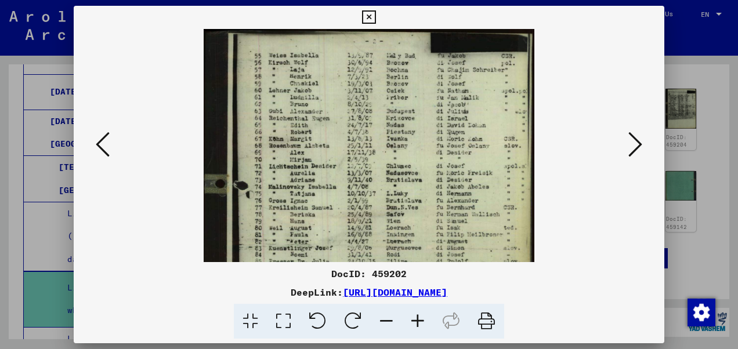
click at [411, 318] on icon at bounding box center [417, 321] width 31 height 35
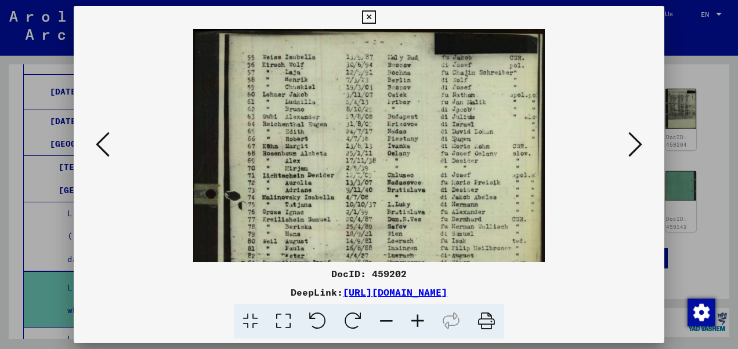
click at [411, 318] on icon at bounding box center [417, 321] width 31 height 35
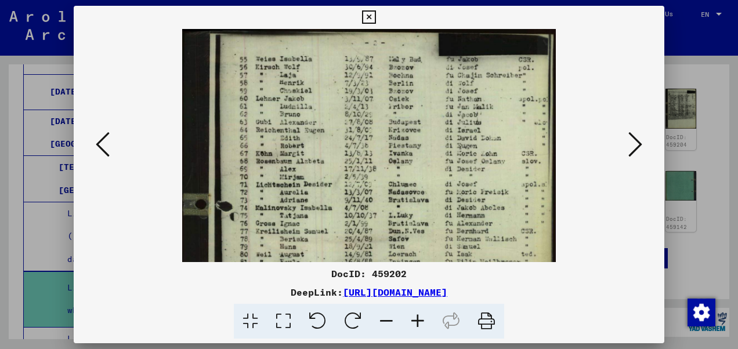
click at [411, 318] on icon at bounding box center [417, 321] width 31 height 35
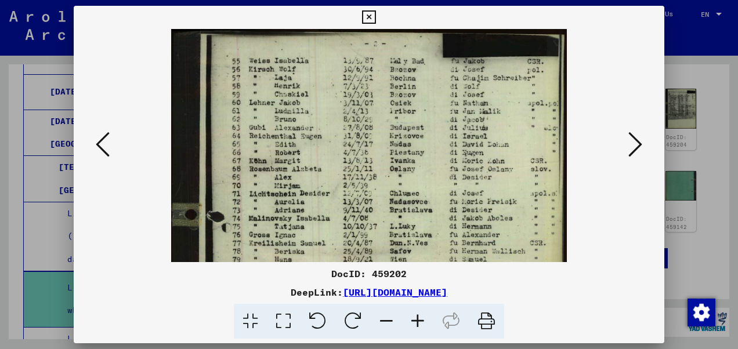
click at [411, 318] on icon at bounding box center [417, 321] width 31 height 35
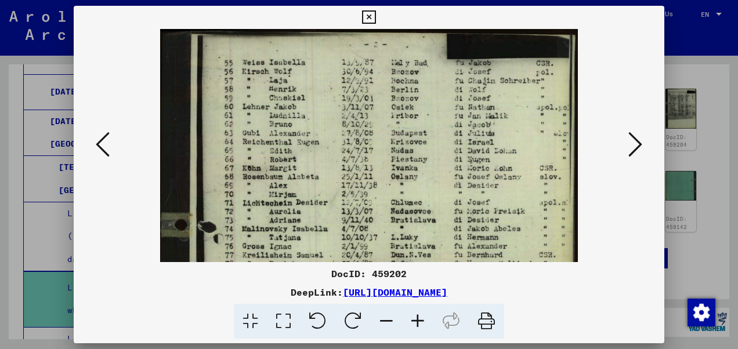
click at [411, 318] on icon at bounding box center [417, 321] width 31 height 35
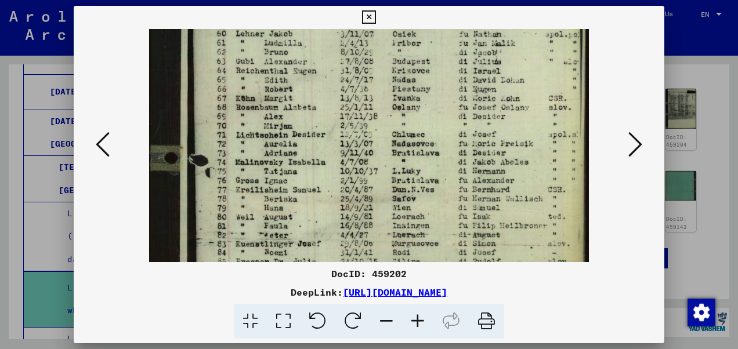
drag, startPoint x: 382, startPoint y: 187, endPoint x: 367, endPoint y: 112, distance: 76.4
click at [367, 112] on img at bounding box center [369, 243] width 440 height 582
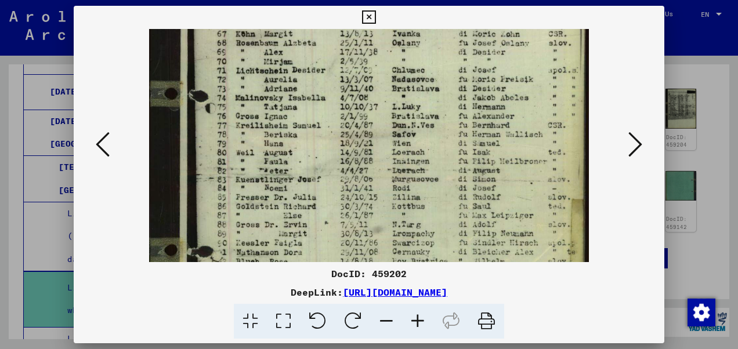
drag, startPoint x: 366, startPoint y: 197, endPoint x: 364, endPoint y: 136, distance: 61.0
click at [364, 136] on img at bounding box center [369, 178] width 440 height 582
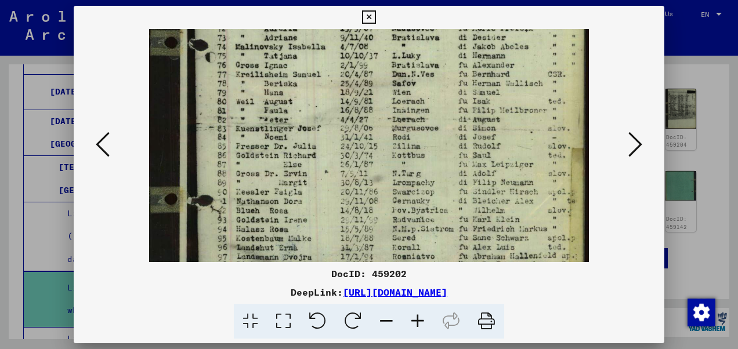
scroll to position [194, 0]
drag, startPoint x: 360, startPoint y: 183, endPoint x: 359, endPoint y: 132, distance: 51.1
click at [359, 132] on img at bounding box center [369, 126] width 440 height 582
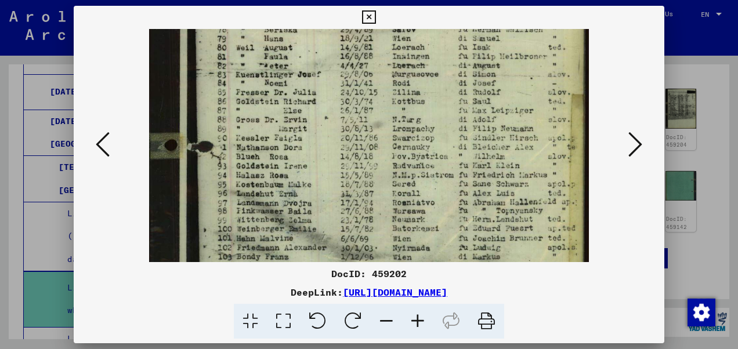
drag, startPoint x: 351, startPoint y: 172, endPoint x: 346, endPoint y: 124, distance: 48.4
click at [346, 124] on img at bounding box center [369, 73] width 440 height 582
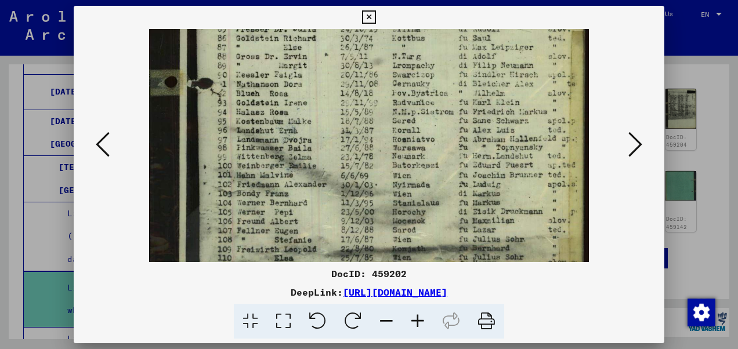
scroll to position [313, 0]
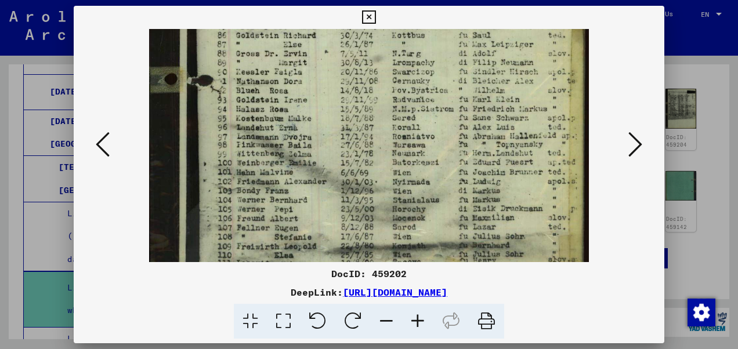
drag, startPoint x: 338, startPoint y: 181, endPoint x: 333, endPoint y: 118, distance: 62.9
click at [333, 118] on img at bounding box center [369, 7] width 440 height 582
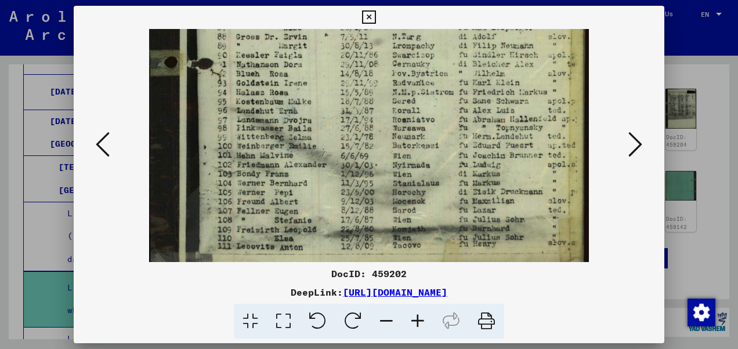
scroll to position [348, 0]
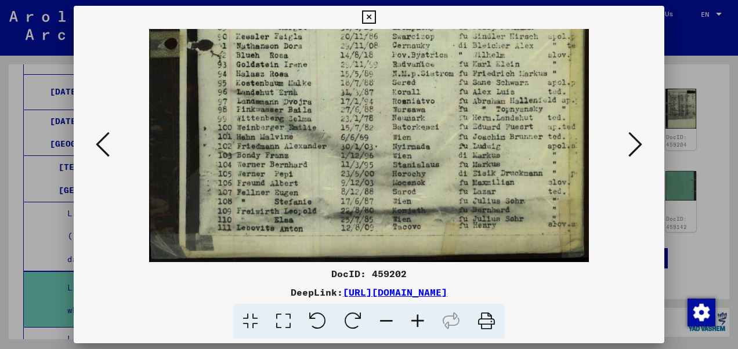
drag, startPoint x: 339, startPoint y: 175, endPoint x: 343, endPoint y: 135, distance: 40.2
drag, startPoint x: 340, startPoint y: 183, endPoint x: 340, endPoint y: 150, distance: 33.7
click at [370, 16] on icon at bounding box center [368, 17] width 13 height 14
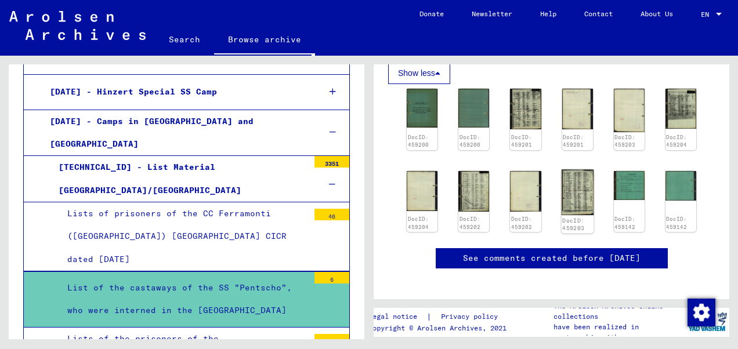
click at [584, 175] on img at bounding box center [577, 193] width 33 height 46
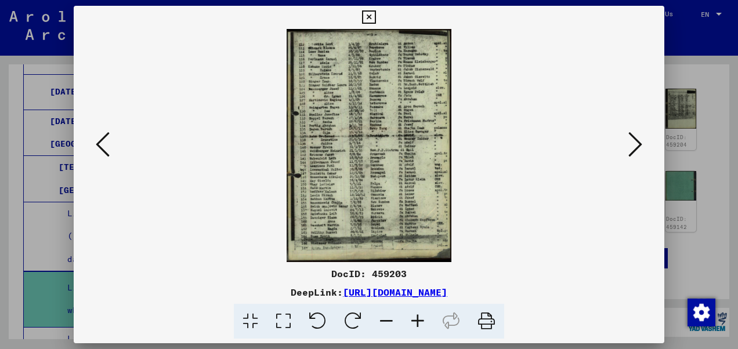
click at [417, 322] on icon at bounding box center [417, 321] width 31 height 35
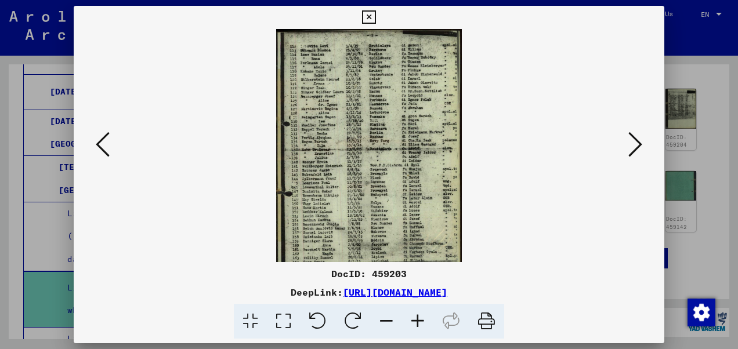
click at [417, 322] on icon at bounding box center [417, 321] width 31 height 35
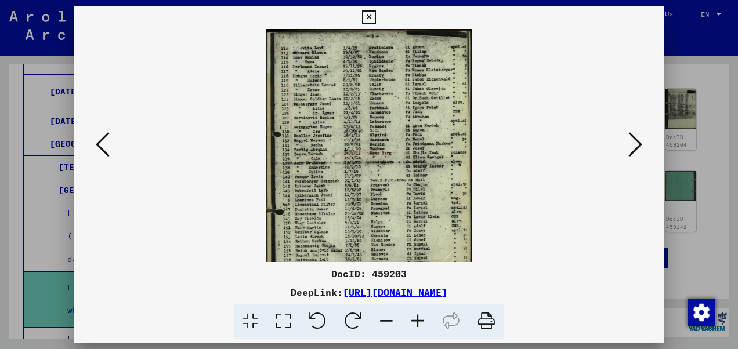
click at [417, 322] on icon at bounding box center [417, 321] width 31 height 35
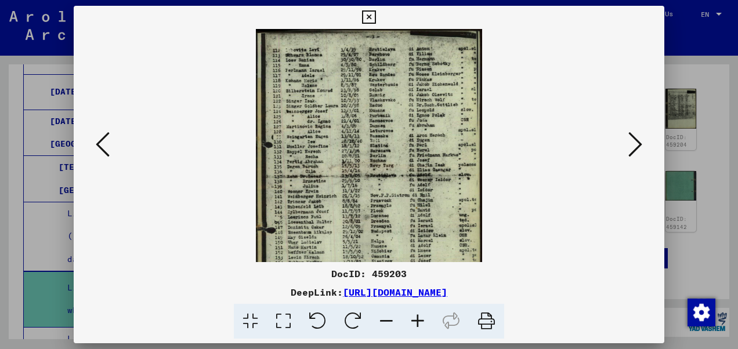
click at [417, 322] on icon at bounding box center [417, 321] width 31 height 35
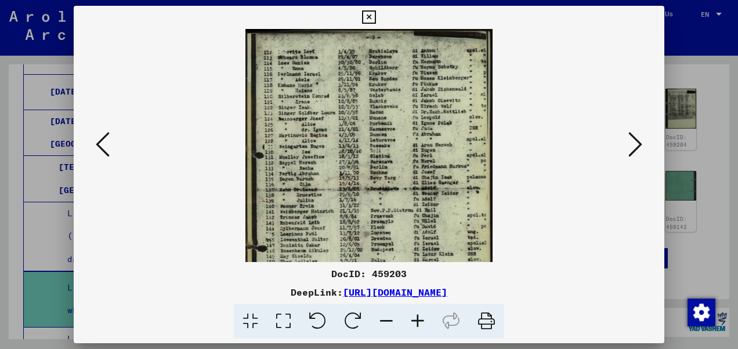
click at [417, 322] on icon at bounding box center [417, 321] width 31 height 35
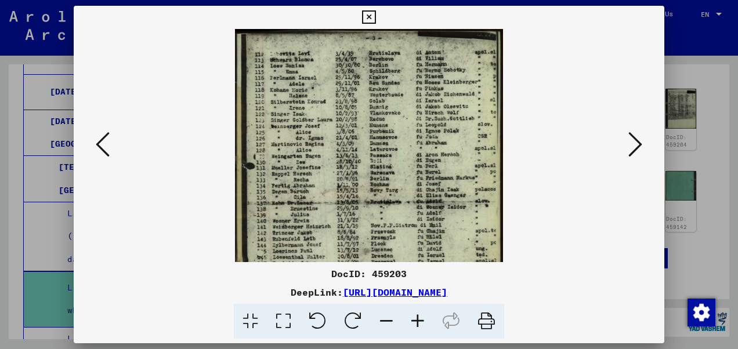
click at [417, 322] on icon at bounding box center [417, 321] width 31 height 35
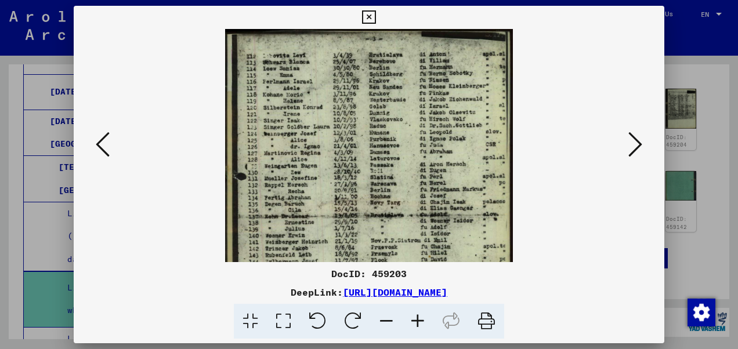
click at [417, 322] on icon at bounding box center [417, 321] width 31 height 35
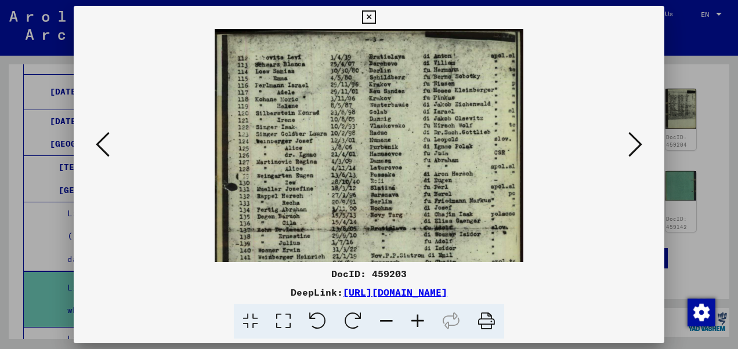
click at [417, 322] on icon at bounding box center [417, 321] width 31 height 35
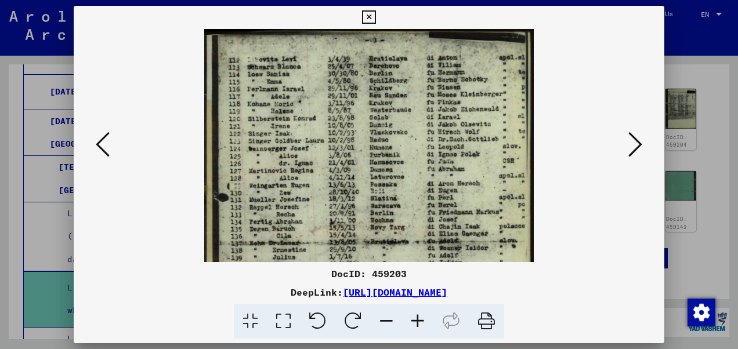
click at [417, 322] on icon at bounding box center [417, 321] width 31 height 35
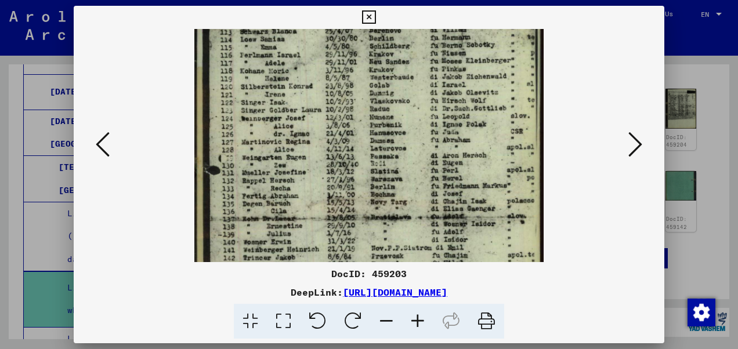
scroll to position [40, 0]
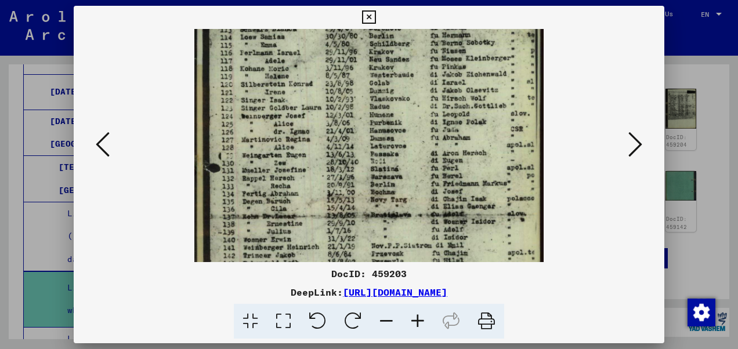
drag, startPoint x: 361, startPoint y: 200, endPoint x: 370, endPoint y: 166, distance: 34.9
click at [370, 166] on img at bounding box center [369, 236] width 350 height 495
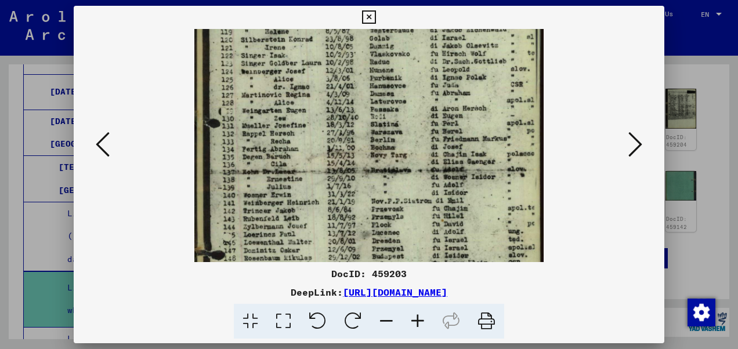
drag, startPoint x: 354, startPoint y: 210, endPoint x: 365, endPoint y: 175, distance: 37.1
click at [365, 175] on img at bounding box center [369, 191] width 350 height 495
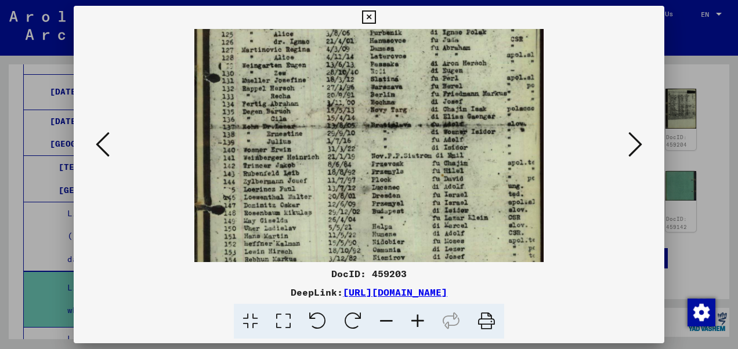
drag, startPoint x: 359, startPoint y: 210, endPoint x: 372, endPoint y: 170, distance: 42.2
click at [372, 170] on img at bounding box center [369, 146] width 350 height 495
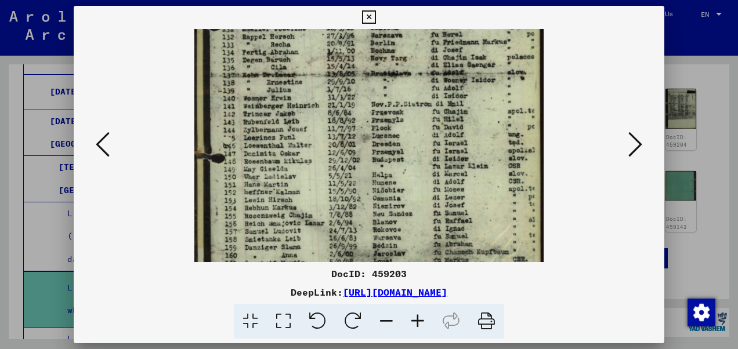
scroll to position [183, 0]
drag, startPoint x: 356, startPoint y: 218, endPoint x: 362, endPoint y: 170, distance: 48.6
click at [362, 170] on img at bounding box center [369, 93] width 350 height 495
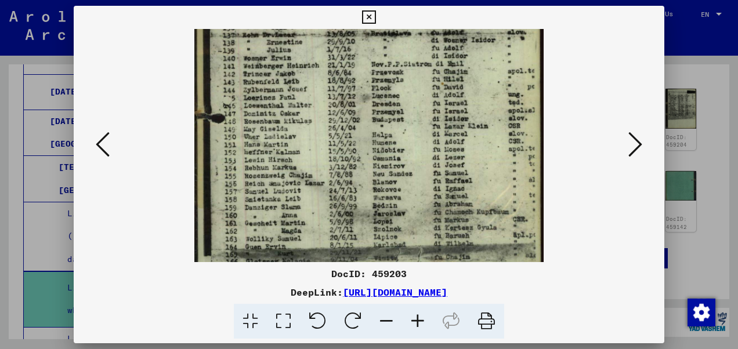
scroll to position [225, 0]
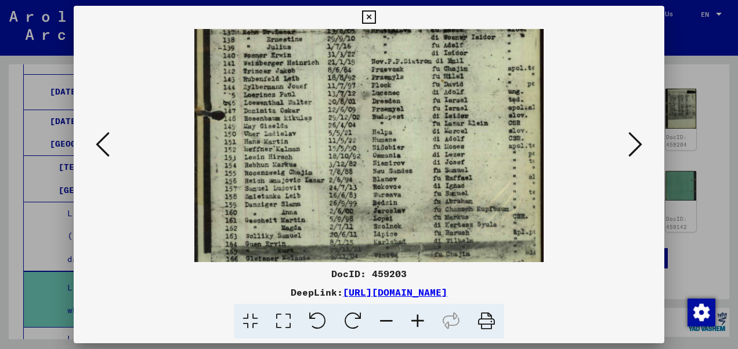
drag, startPoint x: 341, startPoint y: 210, endPoint x: 355, endPoint y: 181, distance: 32.2
click at [355, 181] on img at bounding box center [369, 51] width 350 height 495
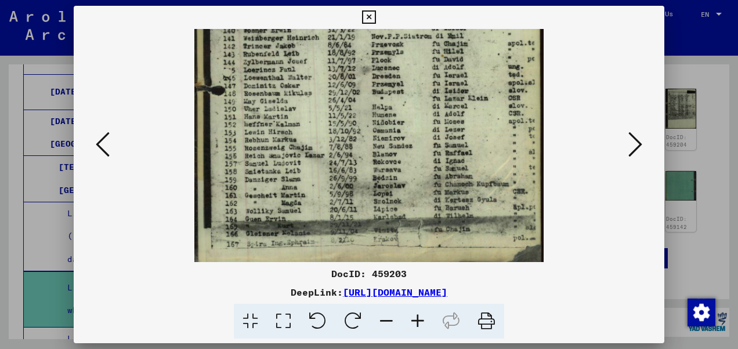
scroll to position [251, 0]
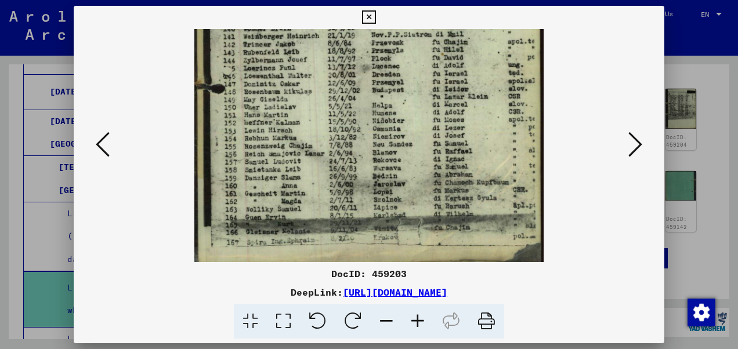
drag, startPoint x: 338, startPoint y: 211, endPoint x: 343, endPoint y: 190, distance: 21.3
click at [343, 190] on img at bounding box center [369, 25] width 350 height 495
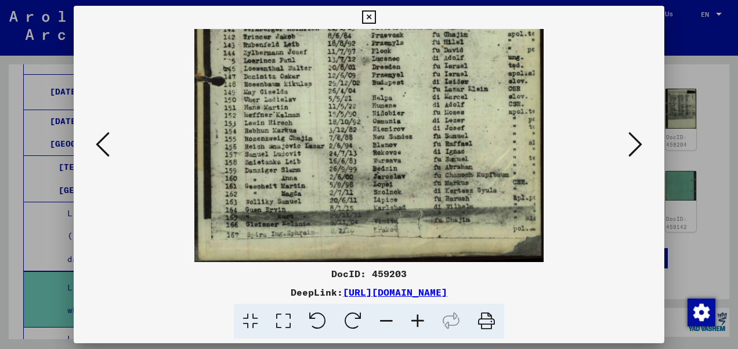
scroll to position [261, 0]
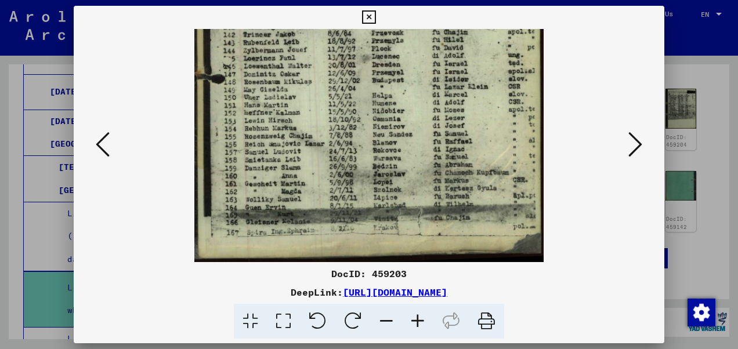
drag, startPoint x: 340, startPoint y: 219, endPoint x: 373, endPoint y: 153, distance: 74.0
click at [373, 153] on img at bounding box center [369, 15] width 350 height 495
click at [635, 150] on icon at bounding box center [636, 145] width 14 height 28
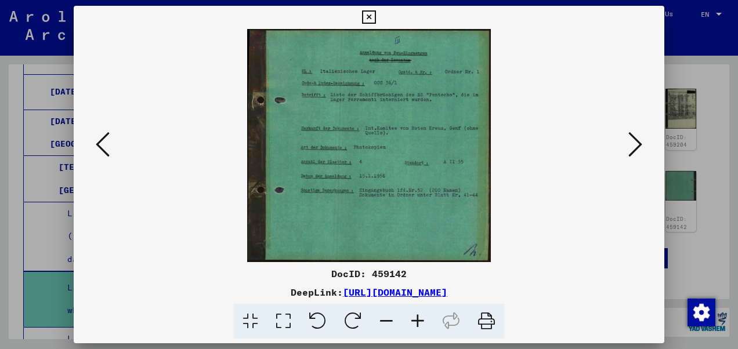
click at [635, 150] on icon at bounding box center [636, 145] width 14 height 28
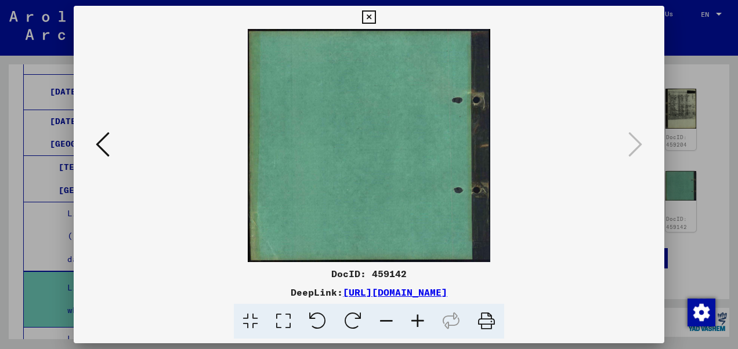
click at [367, 19] on icon at bounding box center [368, 17] width 13 height 14
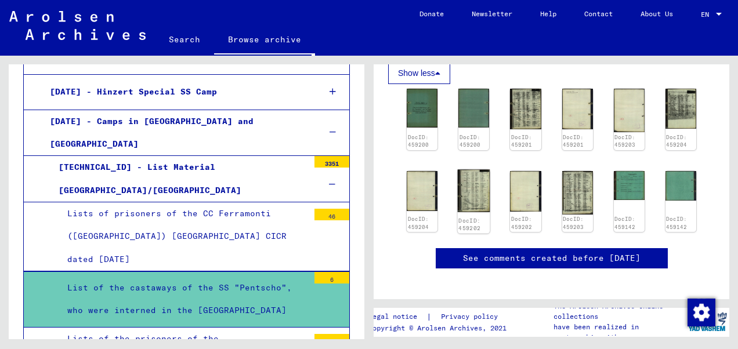
click at [471, 184] on img at bounding box center [474, 191] width 33 height 43
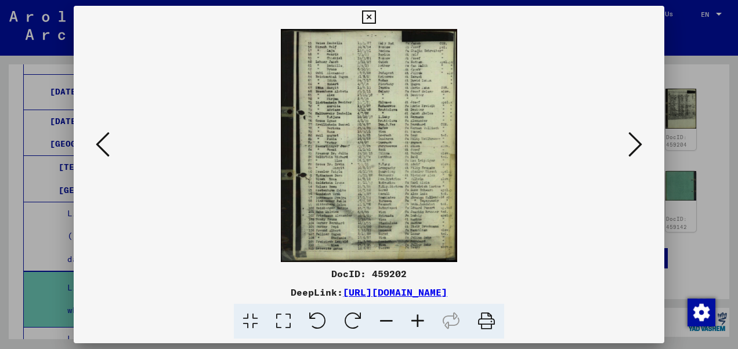
click at [413, 320] on icon at bounding box center [417, 321] width 31 height 35
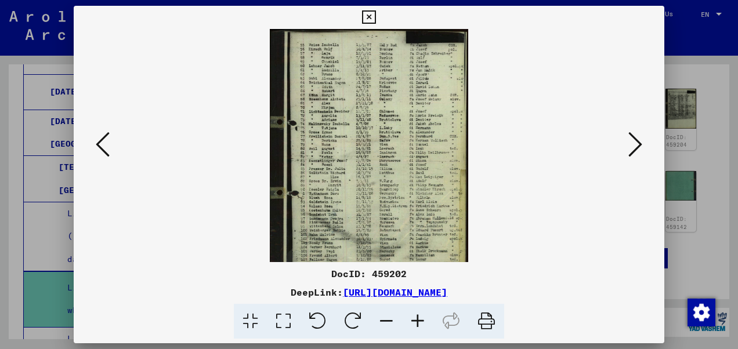
click at [413, 320] on icon at bounding box center [417, 321] width 31 height 35
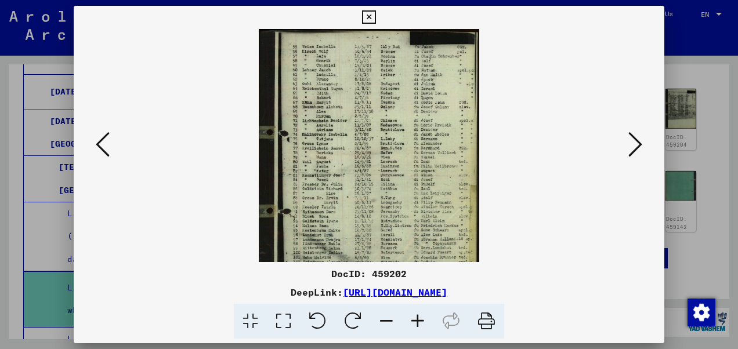
click at [413, 320] on icon at bounding box center [417, 321] width 31 height 35
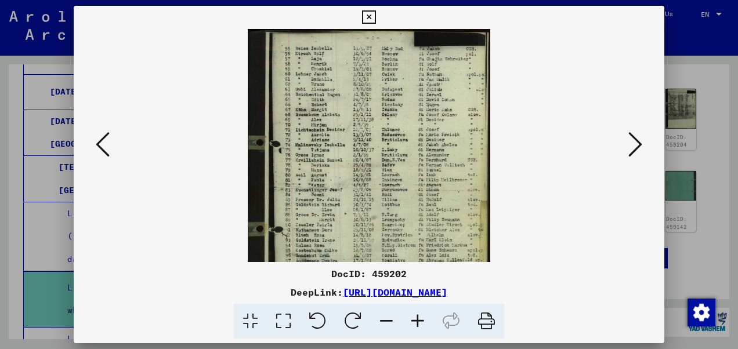
click at [413, 320] on icon at bounding box center [417, 321] width 31 height 35
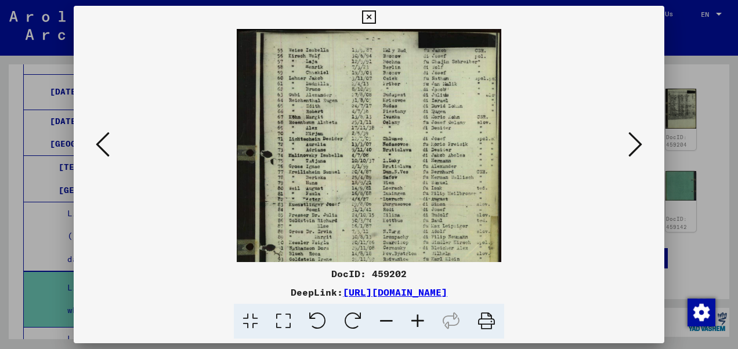
click at [413, 320] on icon at bounding box center [417, 321] width 31 height 35
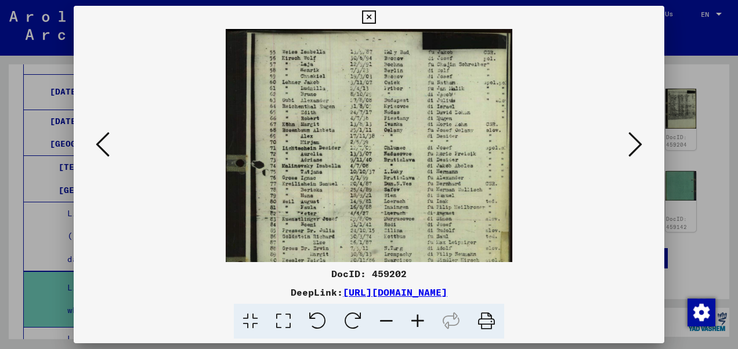
click at [413, 320] on icon at bounding box center [417, 321] width 31 height 35
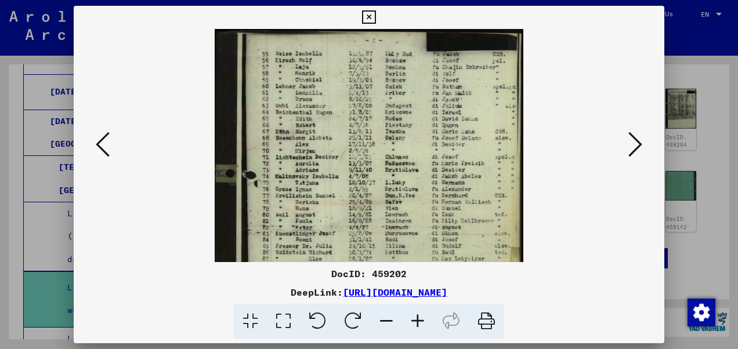
click at [413, 320] on icon at bounding box center [417, 321] width 31 height 35
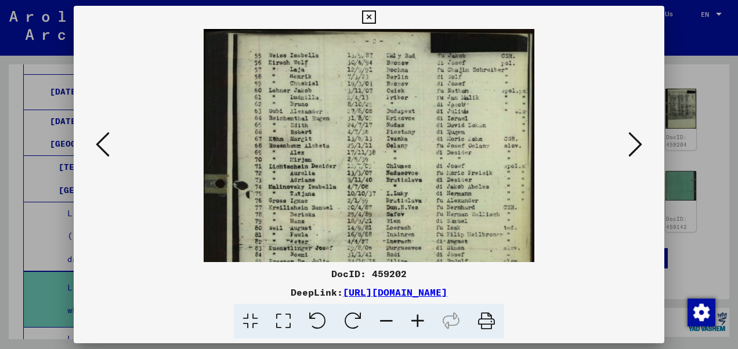
click at [413, 320] on icon at bounding box center [417, 321] width 31 height 35
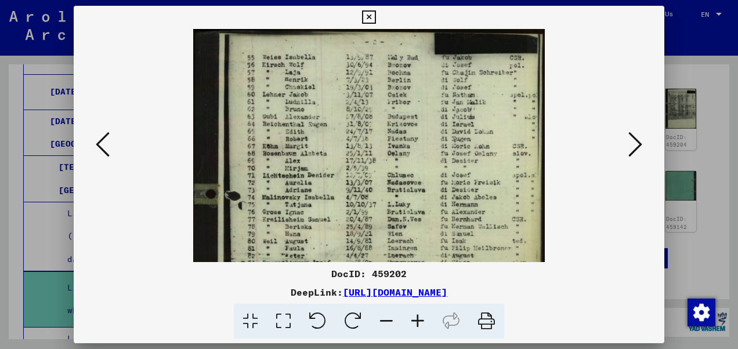
click at [413, 320] on icon at bounding box center [417, 321] width 31 height 35
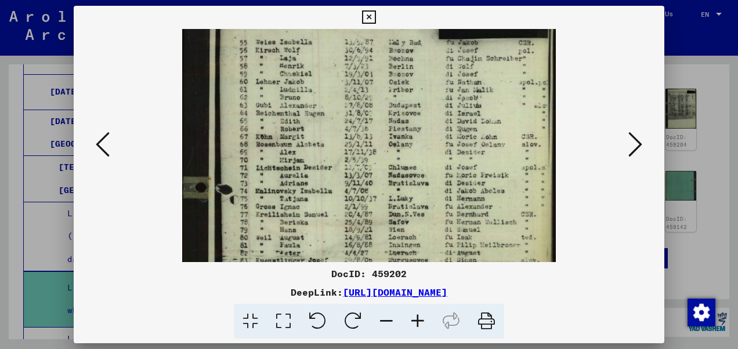
scroll to position [19, 0]
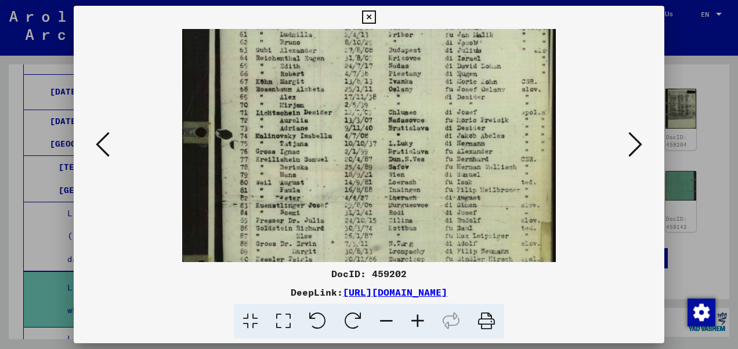
drag, startPoint x: 361, startPoint y: 224, endPoint x: 380, endPoint y: 160, distance: 66.5
click at [380, 160] on img at bounding box center [369, 204] width 374 height 495
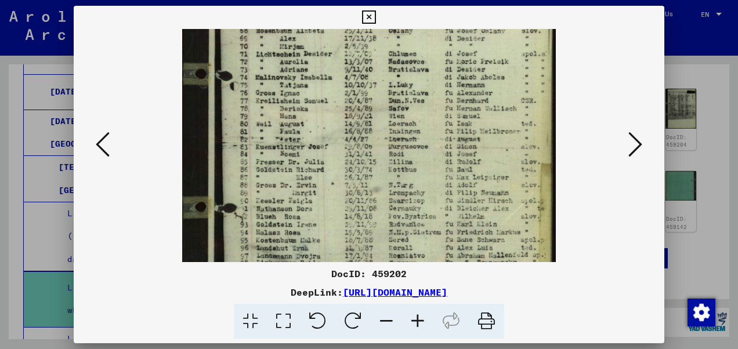
drag, startPoint x: 374, startPoint y: 225, endPoint x: 379, endPoint y: 172, distance: 53.1
click at [379, 172] on img at bounding box center [369, 145] width 374 height 495
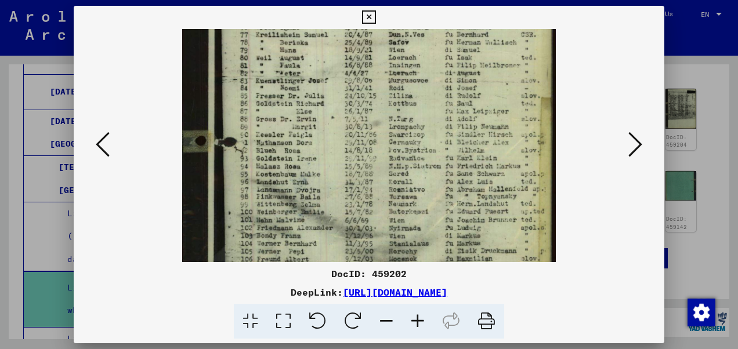
drag, startPoint x: 373, startPoint y: 214, endPoint x: 385, endPoint y: 151, distance: 64.6
click at [385, 151] on img at bounding box center [369, 79] width 374 height 495
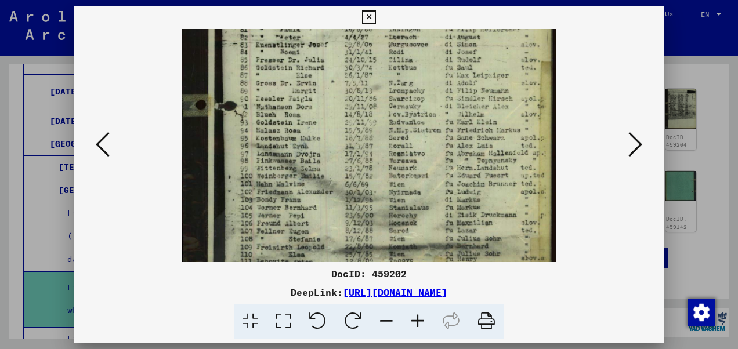
drag, startPoint x: 388, startPoint y: 207, endPoint x: 389, endPoint y: 174, distance: 33.1
click at [389, 174] on img at bounding box center [369, 43] width 374 height 495
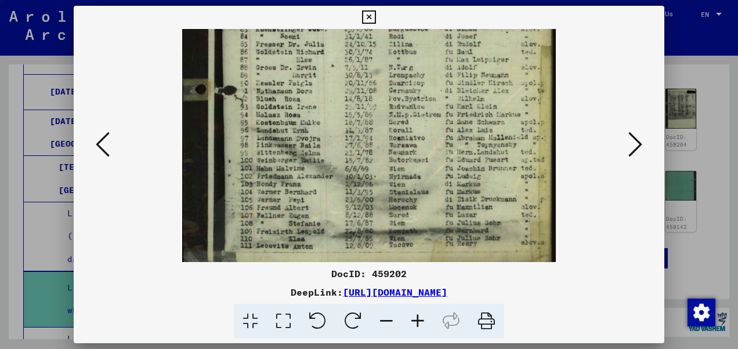
scroll to position [261, 0]
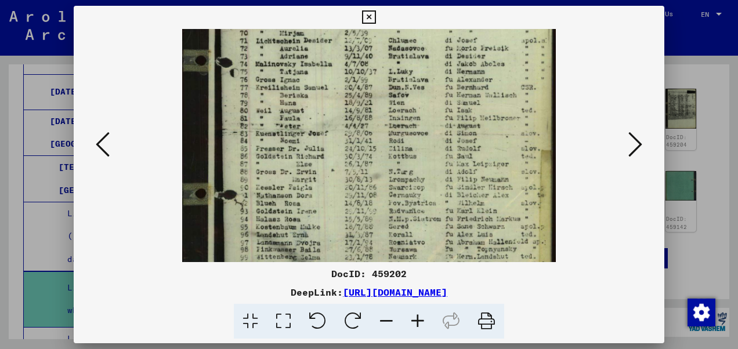
drag, startPoint x: 383, startPoint y: 208, endPoint x: 419, endPoint y: 308, distance: 105.9
click at [417, 307] on div "DocID: 459202 DeepLink: [URL][DOMAIN_NAME]" at bounding box center [369, 173] width 591 height 334
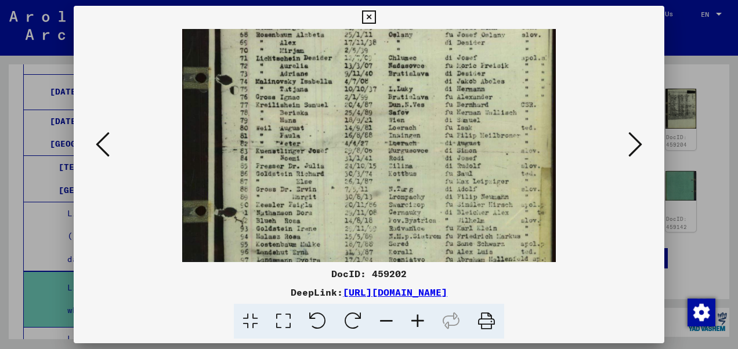
click at [369, 16] on icon at bounding box center [368, 17] width 13 height 14
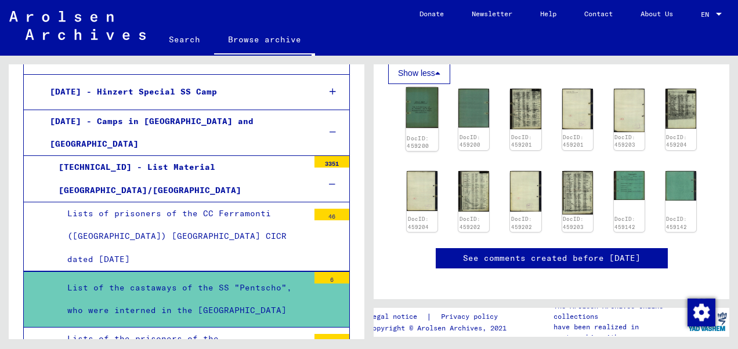
click at [428, 107] on img at bounding box center [422, 108] width 33 height 41
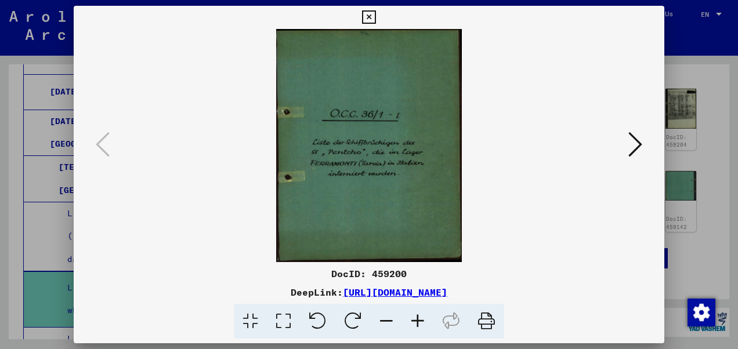
click at [640, 152] on icon at bounding box center [636, 145] width 14 height 28
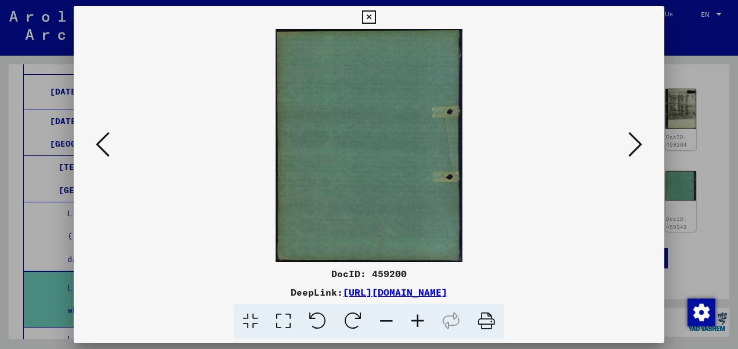
click at [640, 152] on icon at bounding box center [636, 145] width 14 height 28
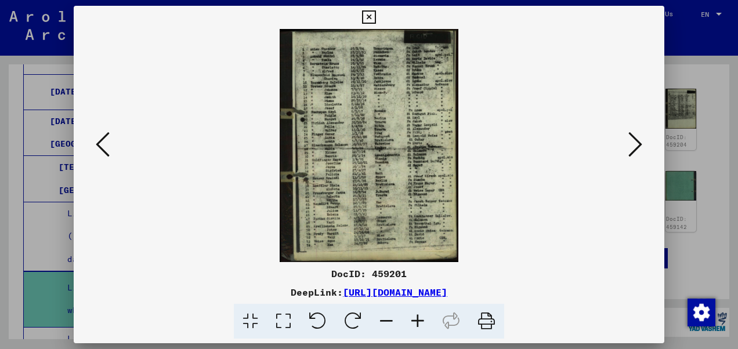
click at [351, 145] on img at bounding box center [369, 145] width 512 height 233
click at [414, 323] on icon at bounding box center [417, 321] width 31 height 35
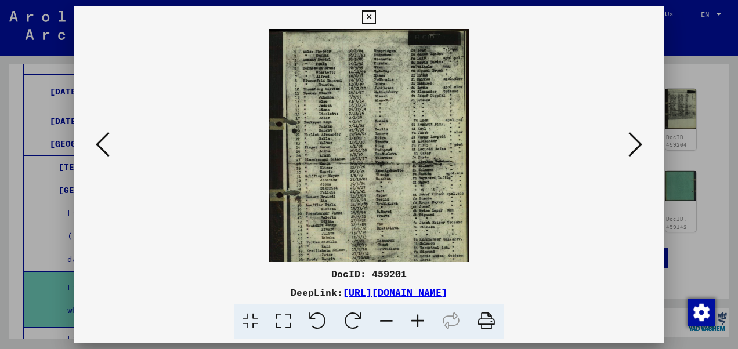
click at [414, 323] on icon at bounding box center [417, 321] width 31 height 35
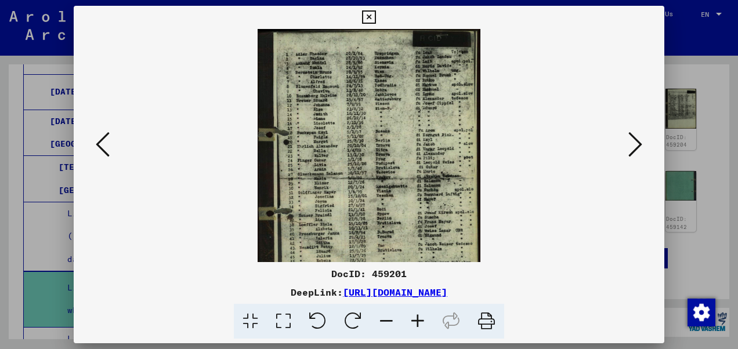
click at [414, 323] on icon at bounding box center [417, 321] width 31 height 35
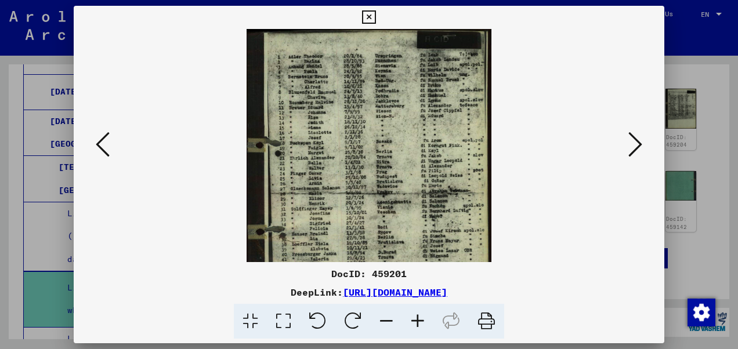
click at [414, 323] on icon at bounding box center [417, 321] width 31 height 35
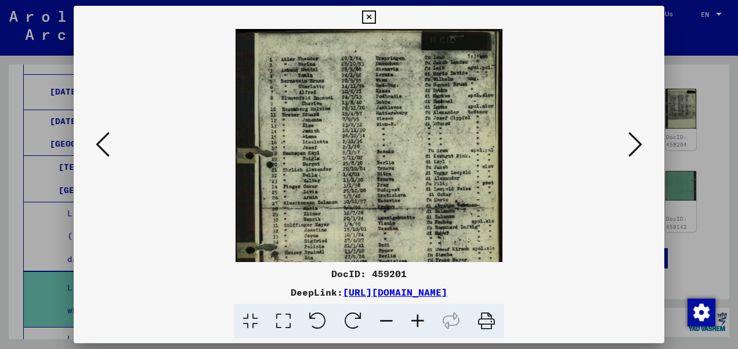
click at [414, 323] on icon at bounding box center [417, 321] width 31 height 35
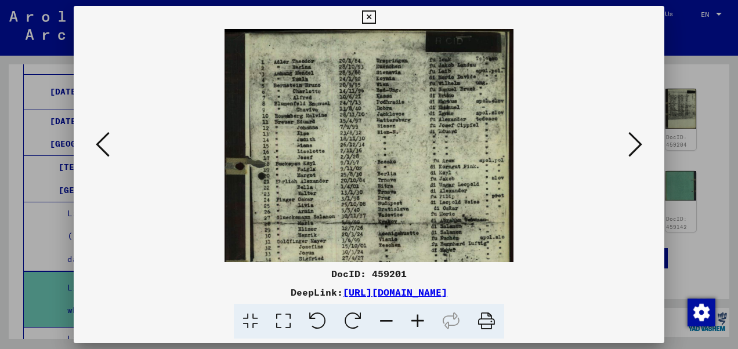
click at [414, 323] on icon at bounding box center [417, 321] width 31 height 35
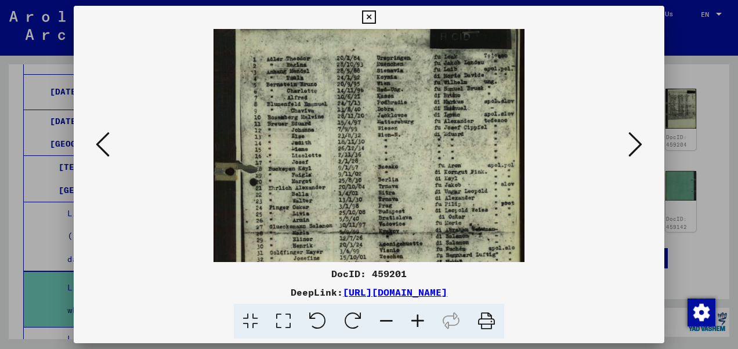
scroll to position [6, 0]
click at [359, 219] on img at bounding box center [370, 227] width 312 height 408
click at [419, 319] on icon at bounding box center [417, 321] width 31 height 35
click at [415, 319] on icon at bounding box center [417, 321] width 31 height 35
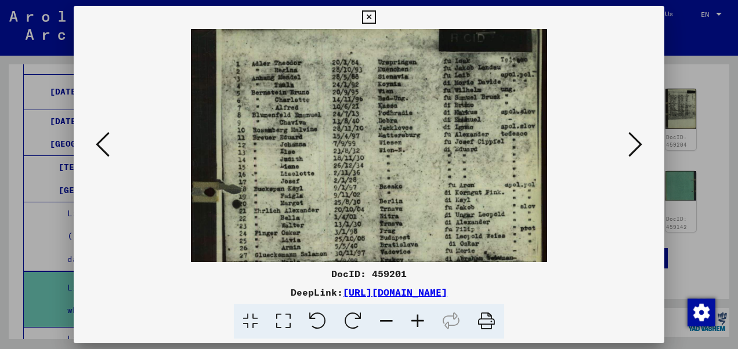
click at [415, 319] on icon at bounding box center [417, 321] width 31 height 35
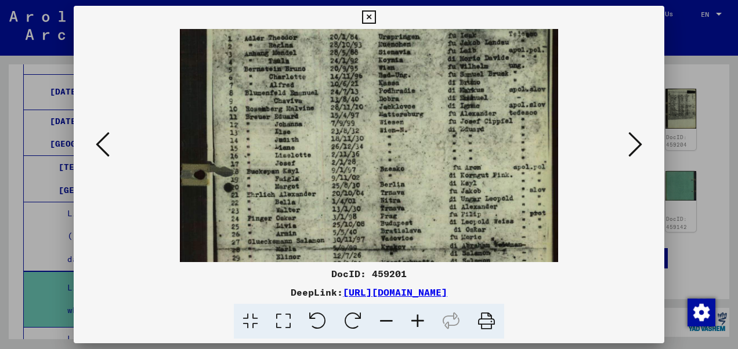
scroll to position [35, 0]
drag, startPoint x: 340, startPoint y: 192, endPoint x: 245, endPoint y: 168, distance: 97.6
click at [245, 168] on img at bounding box center [369, 241] width 379 height 495
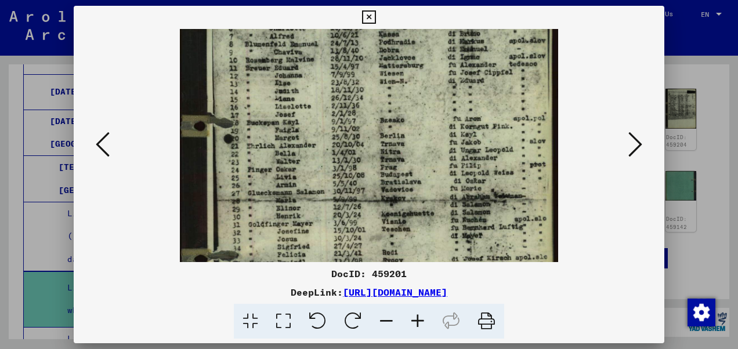
drag, startPoint x: 282, startPoint y: 229, endPoint x: 289, endPoint y: 185, distance: 45.2
click at [289, 185] on img at bounding box center [369, 194] width 379 height 495
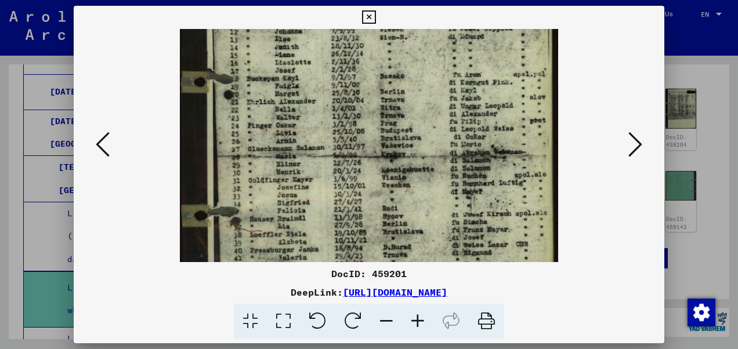
drag, startPoint x: 297, startPoint y: 211, endPoint x: 301, endPoint y: 173, distance: 38.5
click at [301, 173] on img at bounding box center [369, 149] width 379 height 495
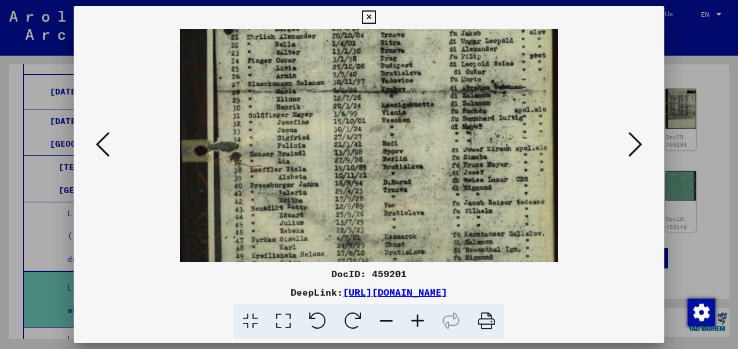
drag, startPoint x: 307, startPoint y: 218, endPoint x: 313, endPoint y: 158, distance: 60.8
click at [313, 158] on img at bounding box center [369, 84] width 379 height 495
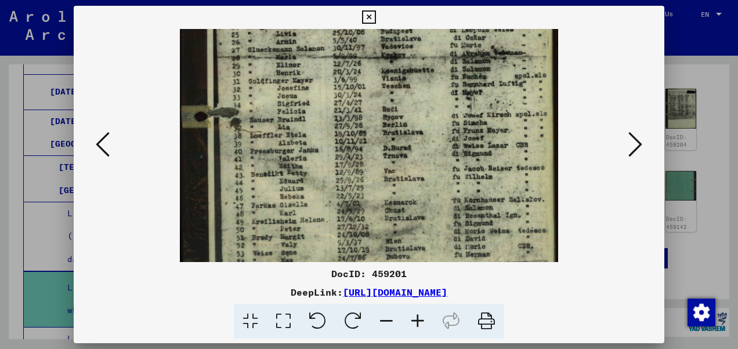
scroll to position [236, 0]
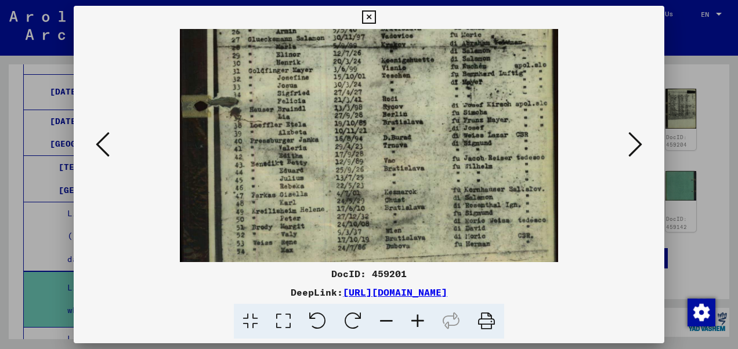
drag, startPoint x: 314, startPoint y: 207, endPoint x: 316, endPoint y: 167, distance: 40.1
click at [316, 167] on img at bounding box center [369, 40] width 379 height 495
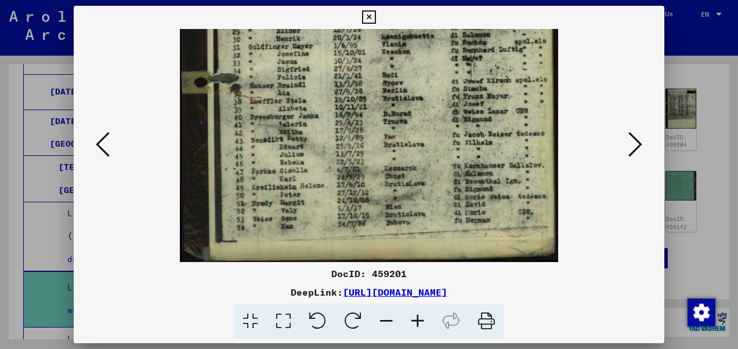
scroll to position [261, 0]
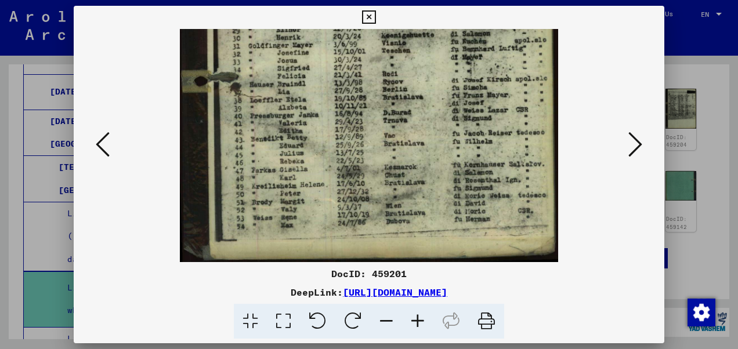
drag, startPoint x: 317, startPoint y: 204, endPoint x: 325, endPoint y: 143, distance: 61.5
click at [325, 143] on img at bounding box center [369, 15] width 379 height 495
click at [365, 20] on icon at bounding box center [368, 17] width 13 height 14
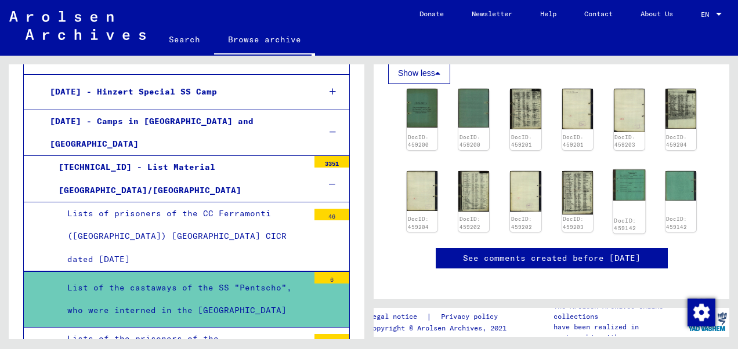
click at [622, 170] on img at bounding box center [629, 185] width 33 height 31
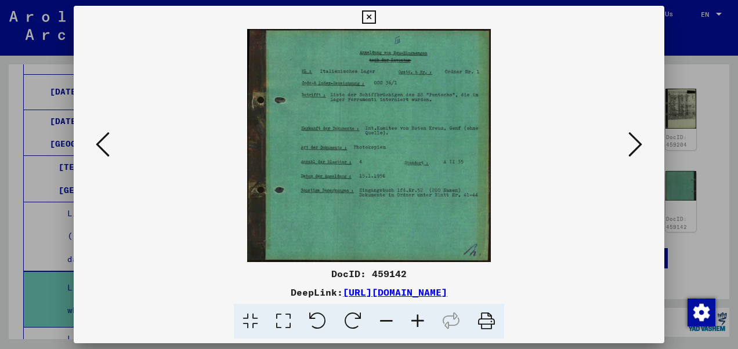
click at [636, 149] on icon at bounding box center [636, 145] width 14 height 28
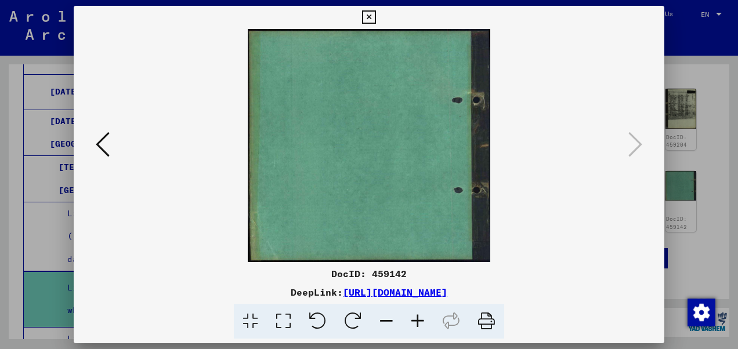
click at [372, 17] on icon at bounding box center [368, 17] width 13 height 14
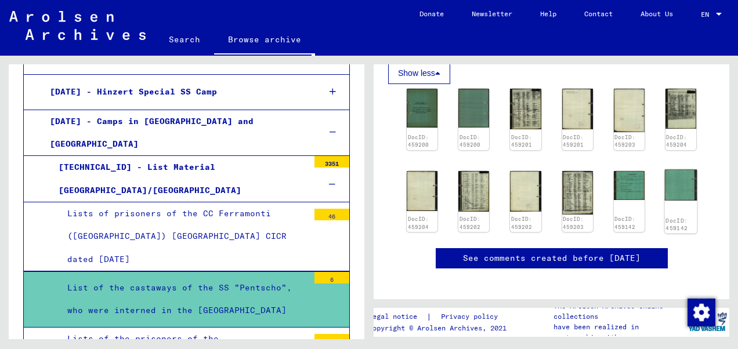
click at [673, 185] on div "DocID: 459142" at bounding box center [681, 202] width 33 height 64
click at [665, 179] on img at bounding box center [681, 185] width 33 height 31
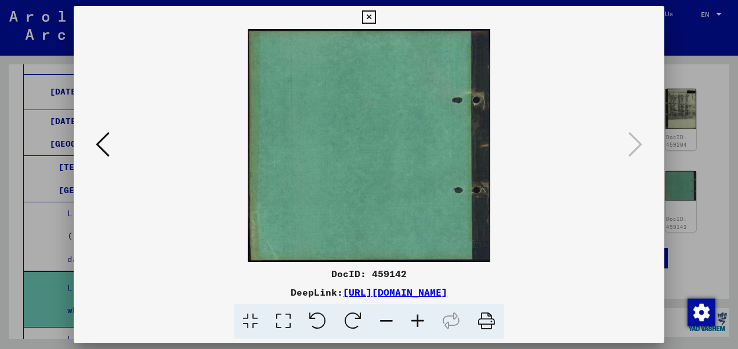
click at [371, 21] on icon at bounding box center [368, 17] width 13 height 14
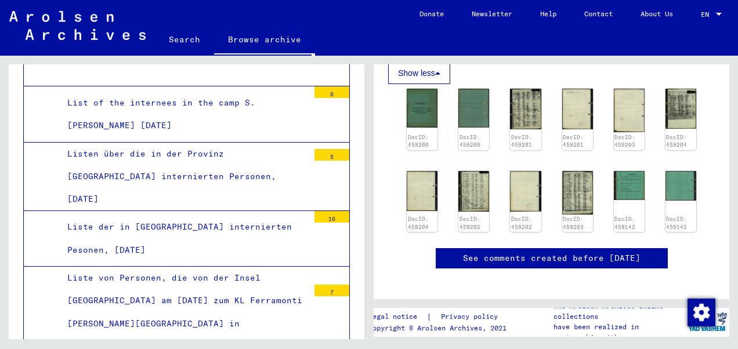
scroll to position [1296, 0]
click at [202, 266] on div "Liste von Personen, die von der Insel [GEOGRAPHIC_DATA] am [DATE] zum KL Ferram…" at bounding box center [184, 311] width 250 height 91
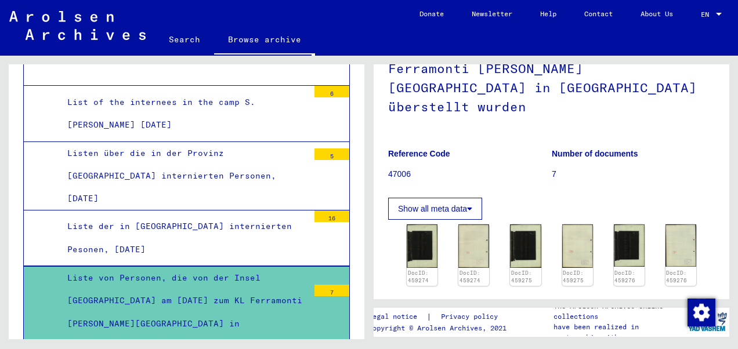
scroll to position [174, 0]
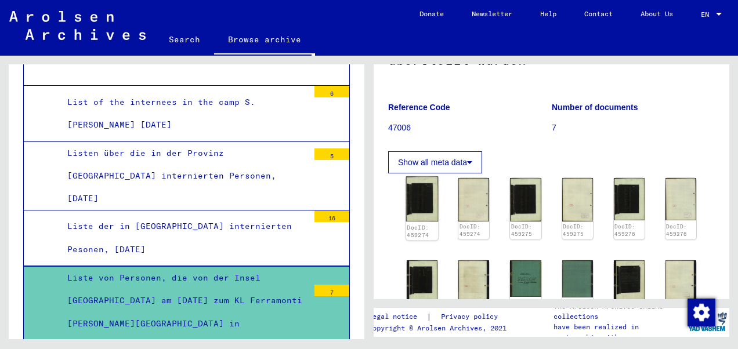
click at [418, 177] on img at bounding box center [422, 199] width 33 height 45
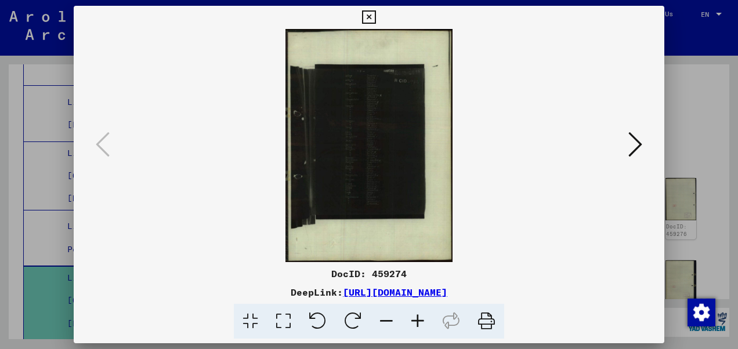
click at [633, 144] on icon at bounding box center [636, 145] width 14 height 28
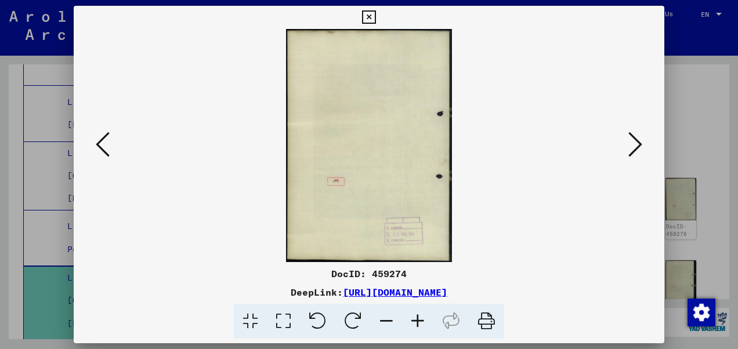
click at [633, 144] on icon at bounding box center [636, 145] width 14 height 28
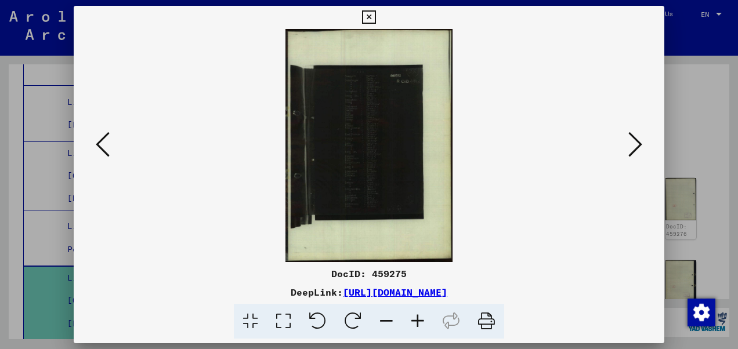
click at [633, 144] on icon at bounding box center [636, 145] width 14 height 28
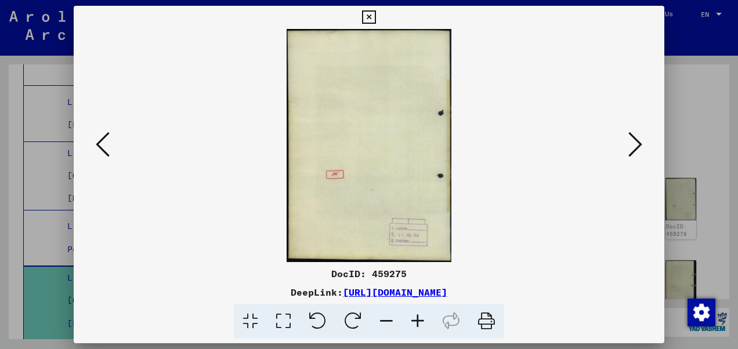
click at [633, 144] on icon at bounding box center [636, 145] width 14 height 28
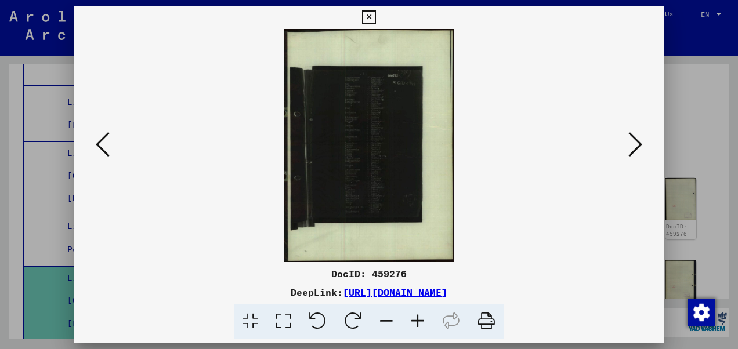
click at [633, 144] on icon at bounding box center [636, 145] width 14 height 28
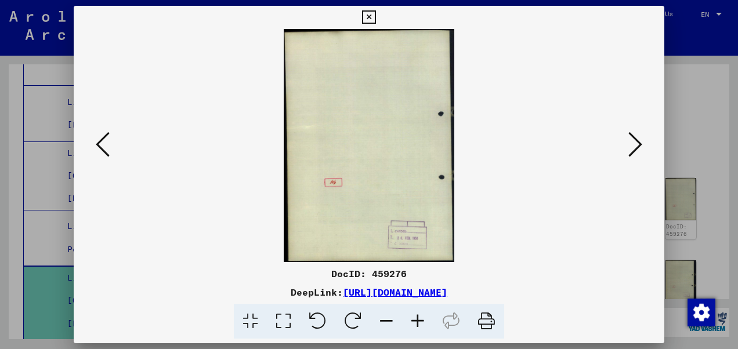
click at [633, 144] on icon at bounding box center [636, 145] width 14 height 28
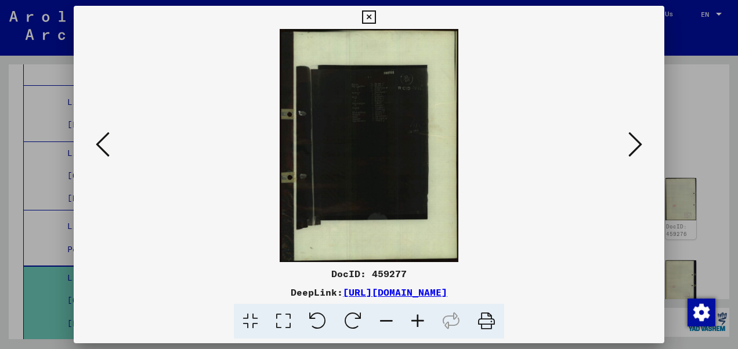
click at [418, 319] on icon at bounding box center [417, 321] width 31 height 35
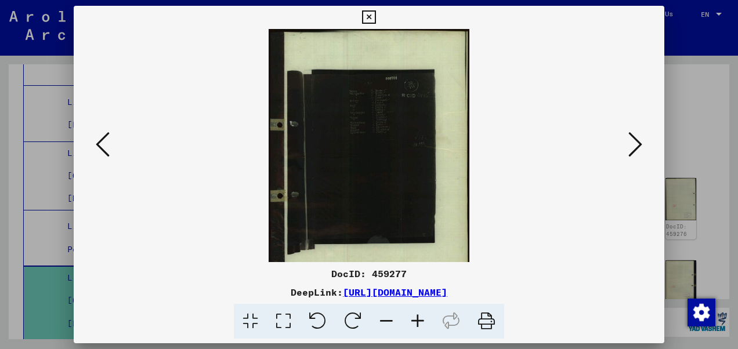
click at [418, 319] on icon at bounding box center [417, 321] width 31 height 35
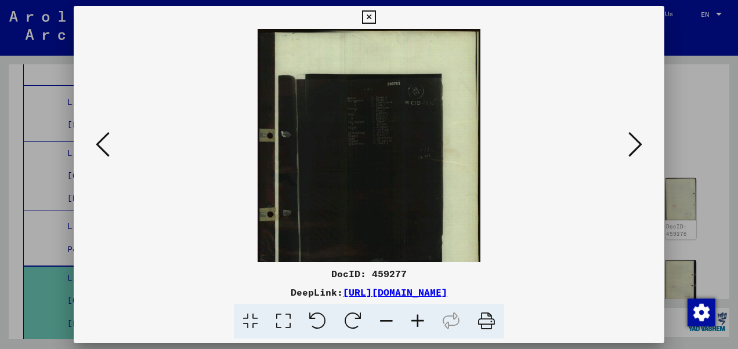
click at [418, 319] on icon at bounding box center [417, 321] width 31 height 35
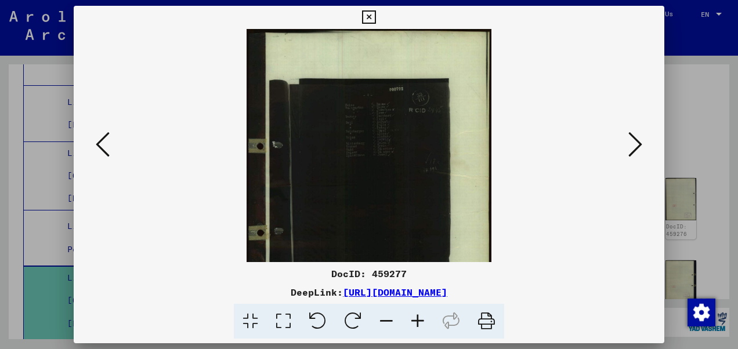
click at [418, 319] on icon at bounding box center [417, 321] width 31 height 35
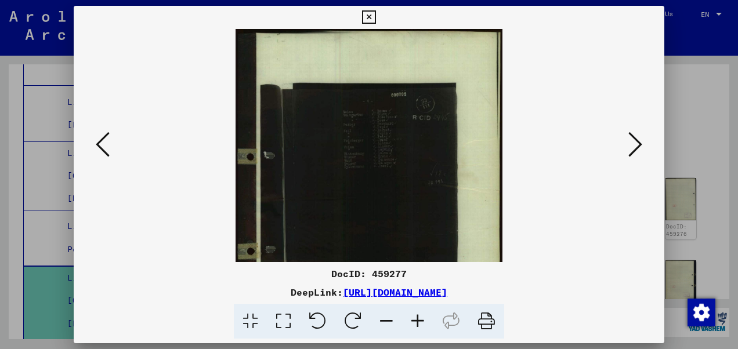
click at [418, 319] on icon at bounding box center [417, 321] width 31 height 35
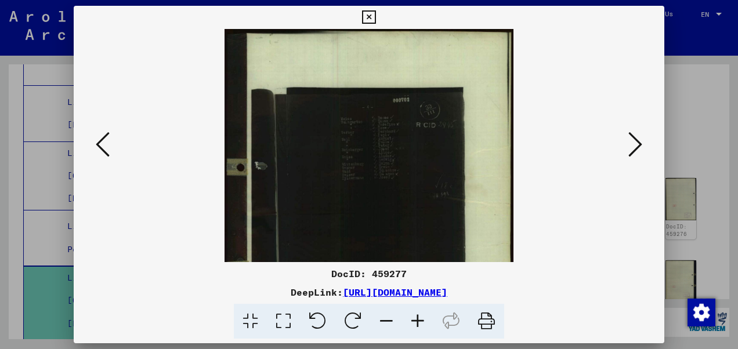
click at [418, 319] on icon at bounding box center [417, 321] width 31 height 35
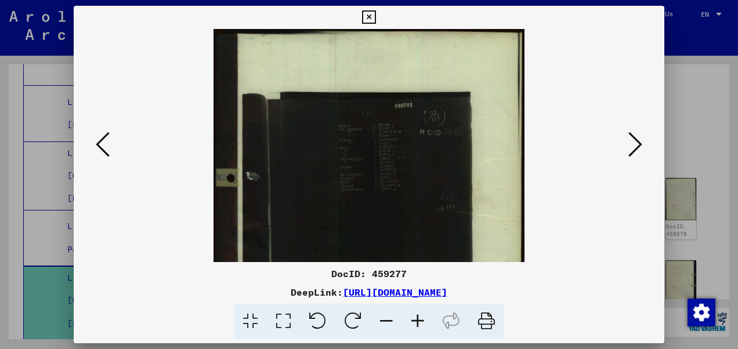
click at [418, 319] on icon at bounding box center [417, 321] width 31 height 35
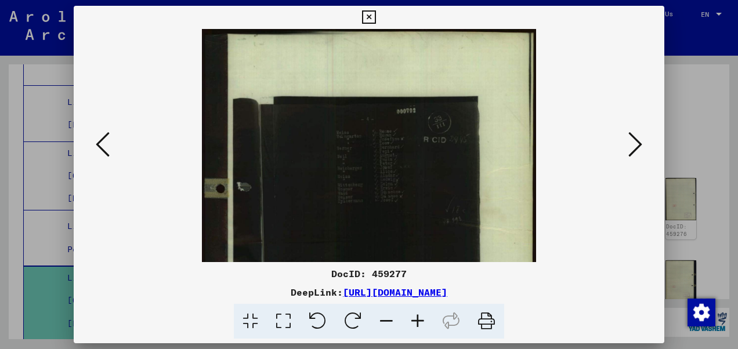
click at [418, 319] on icon at bounding box center [417, 321] width 31 height 35
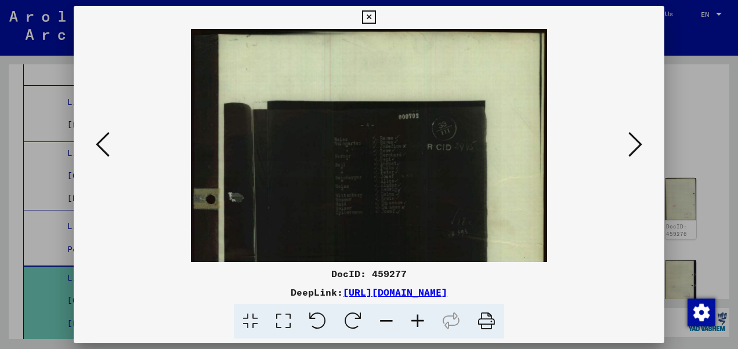
click at [418, 319] on icon at bounding box center [417, 321] width 31 height 35
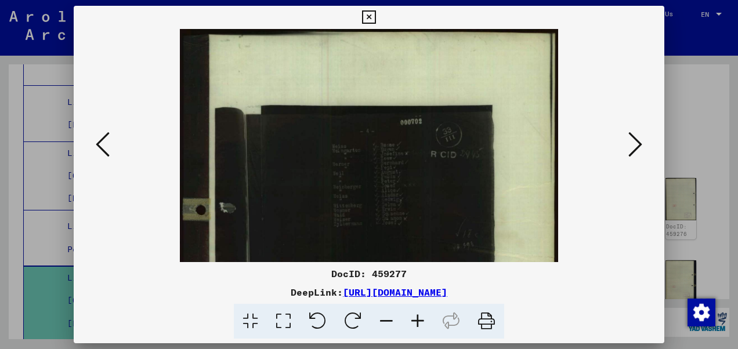
click at [418, 319] on icon at bounding box center [417, 321] width 31 height 35
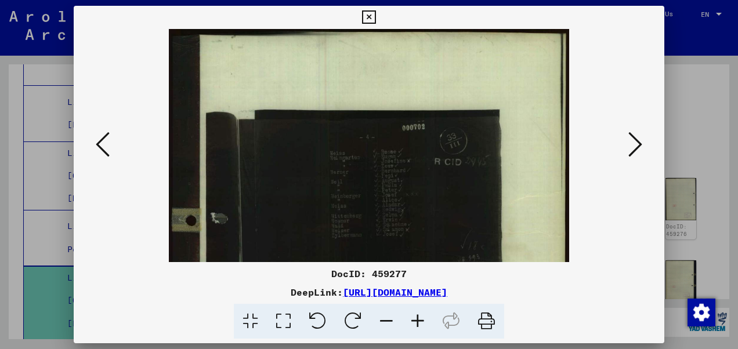
click at [418, 319] on icon at bounding box center [417, 321] width 31 height 35
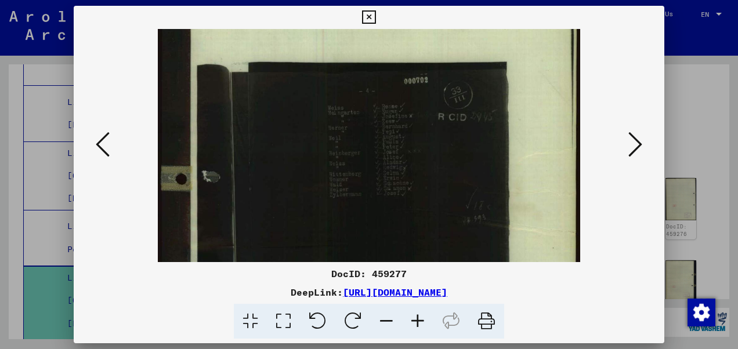
scroll to position [58, 0]
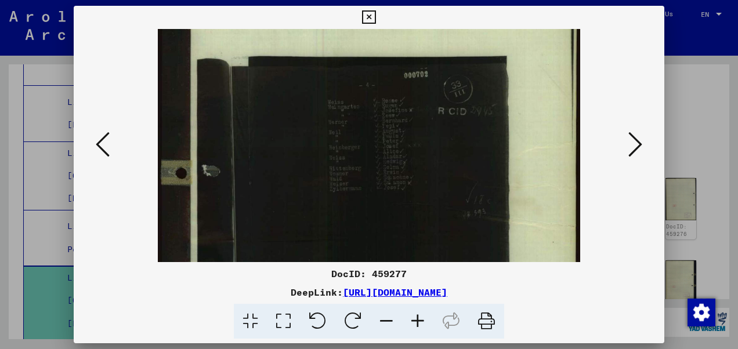
drag, startPoint x: 397, startPoint y: 208, endPoint x: 405, endPoint y: 153, distance: 56.2
click at [405, 153] on img at bounding box center [369, 247] width 423 height 553
click at [418, 316] on icon at bounding box center [417, 321] width 31 height 35
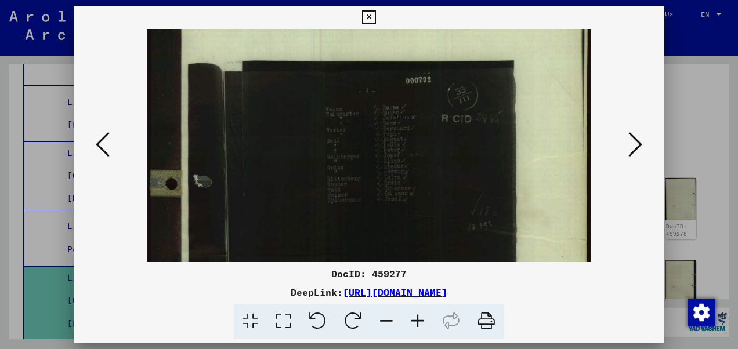
click at [418, 316] on icon at bounding box center [417, 321] width 31 height 35
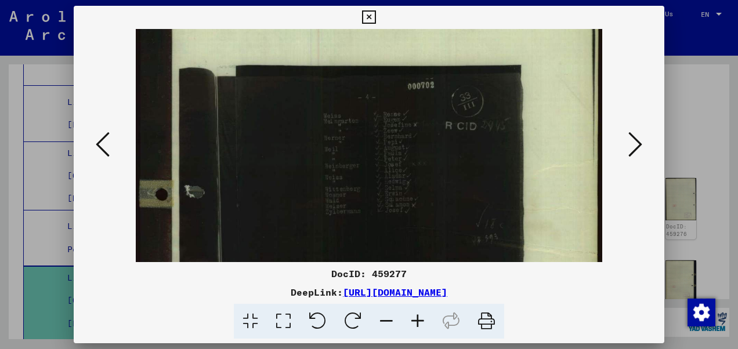
click at [418, 316] on icon at bounding box center [417, 321] width 31 height 35
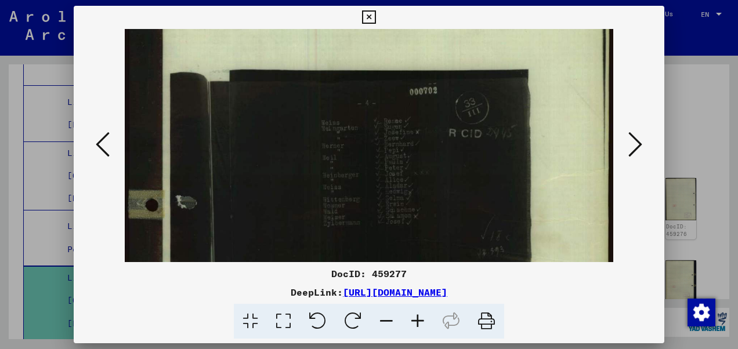
click at [418, 316] on icon at bounding box center [417, 321] width 31 height 35
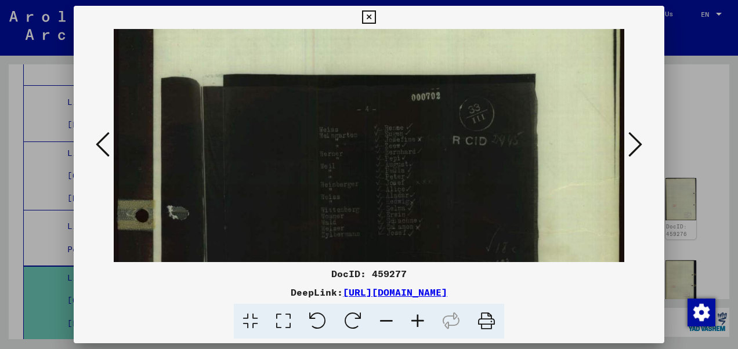
click at [418, 316] on icon at bounding box center [417, 321] width 31 height 35
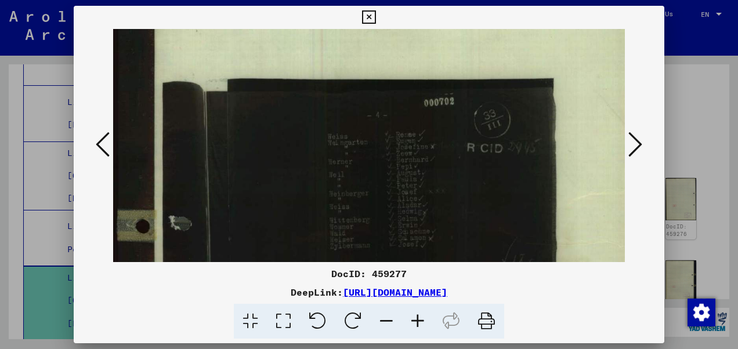
click at [418, 316] on icon at bounding box center [417, 321] width 31 height 35
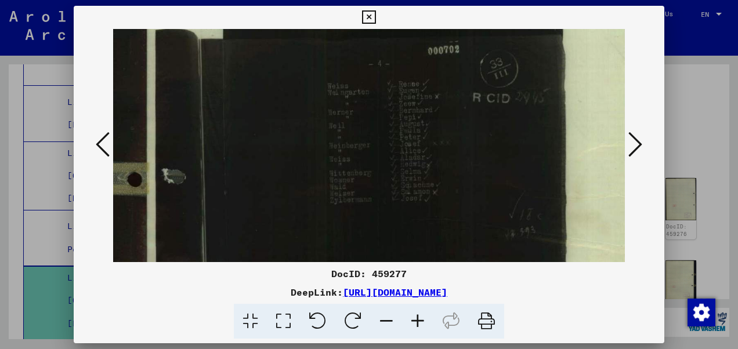
scroll to position [126, 9]
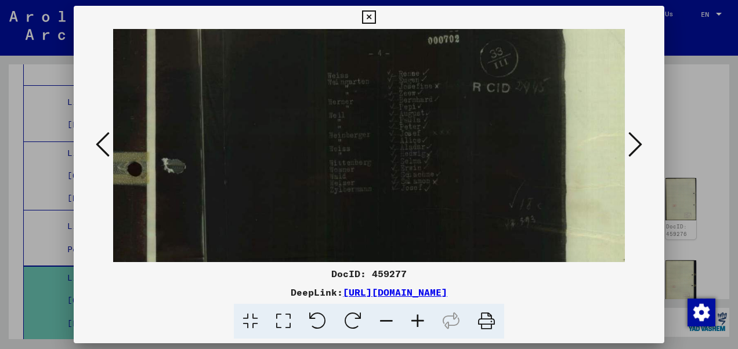
drag, startPoint x: 417, startPoint y: 229, endPoint x: 408, endPoint y: 174, distance: 55.9
click at [408, 174] on img at bounding box center [382, 266] width 556 height 727
click at [376, 13] on button at bounding box center [369, 17] width 20 height 23
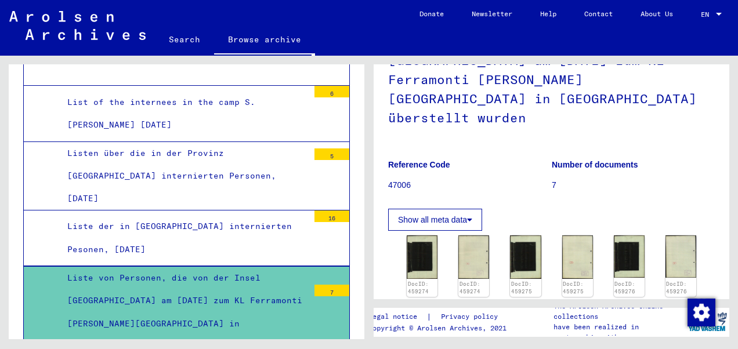
scroll to position [116, 0]
click at [463, 235] on img at bounding box center [474, 257] width 33 height 45
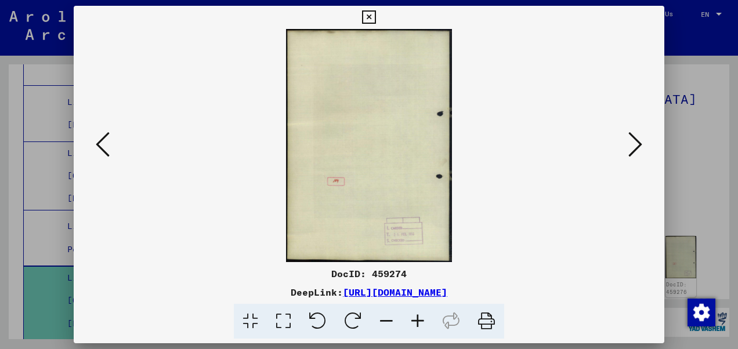
click at [629, 148] on icon at bounding box center [636, 145] width 14 height 28
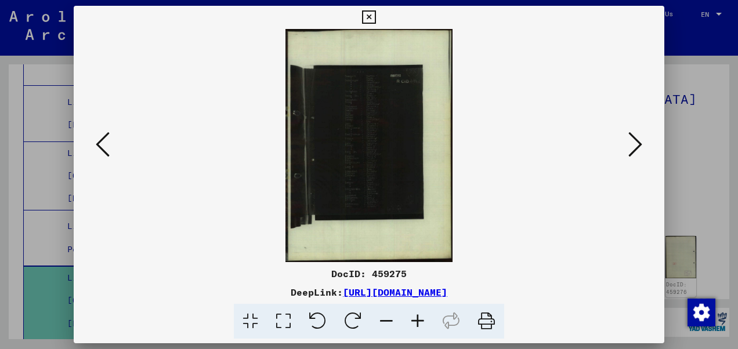
click at [629, 148] on icon at bounding box center [636, 145] width 14 height 28
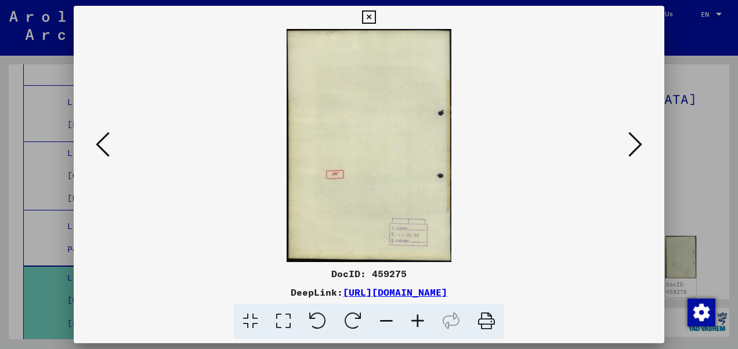
click at [629, 148] on icon at bounding box center [636, 145] width 14 height 28
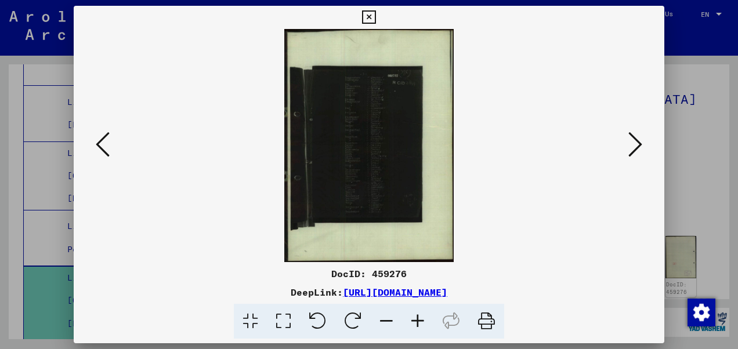
click at [629, 148] on icon at bounding box center [636, 145] width 14 height 28
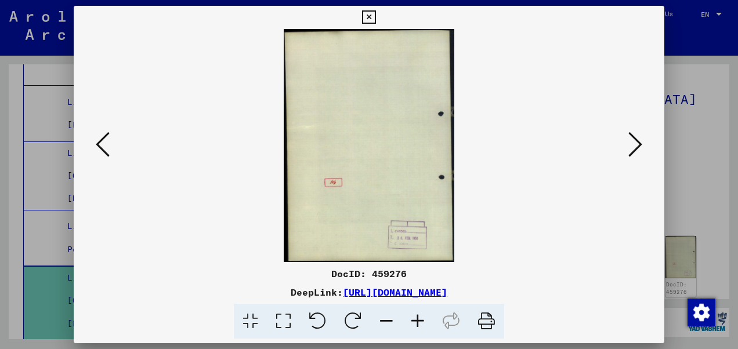
click at [629, 148] on icon at bounding box center [636, 145] width 14 height 28
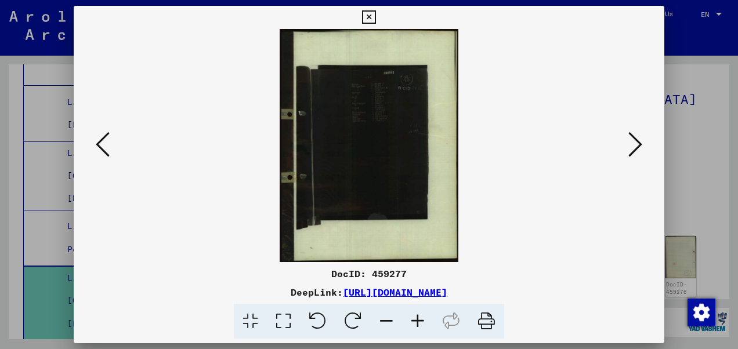
click at [629, 148] on icon at bounding box center [636, 145] width 14 height 28
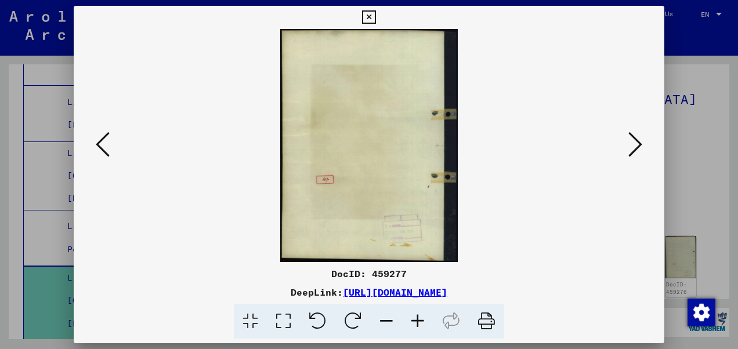
click at [629, 148] on icon at bounding box center [636, 145] width 14 height 28
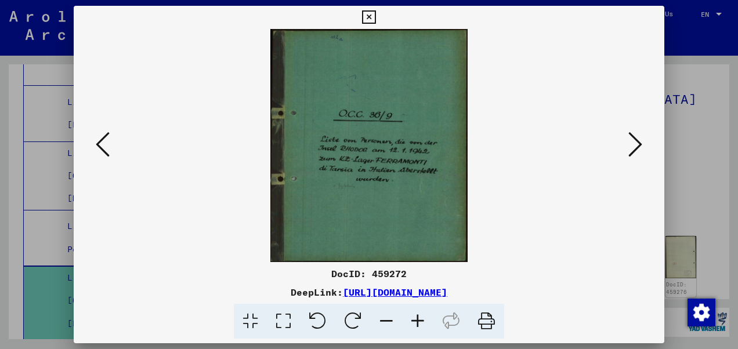
click at [629, 148] on icon at bounding box center [636, 145] width 14 height 28
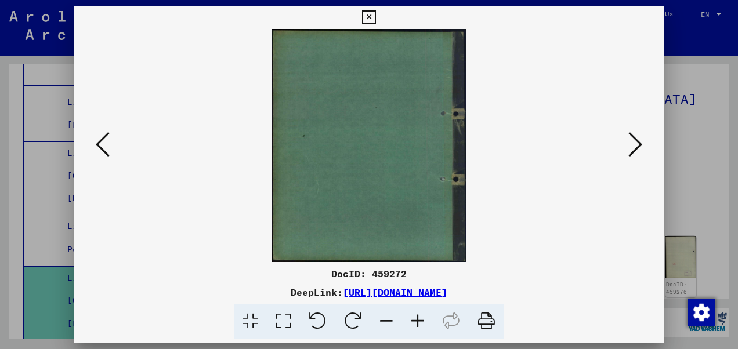
click at [365, 17] on icon at bounding box center [368, 17] width 13 height 14
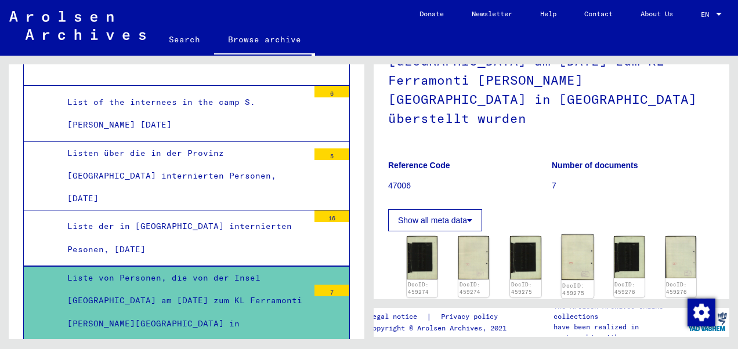
click at [571, 235] on img at bounding box center [577, 258] width 33 height 46
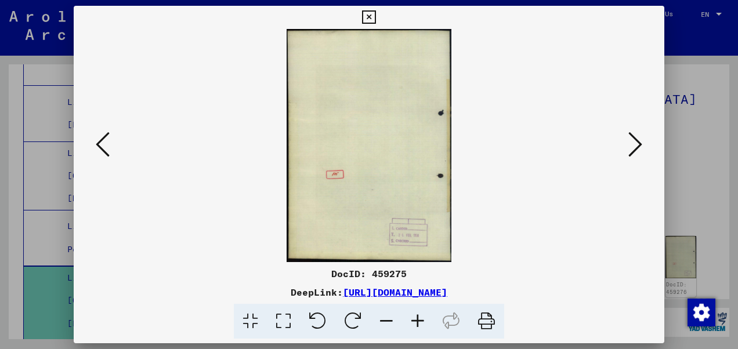
click at [633, 149] on icon at bounding box center [636, 145] width 14 height 28
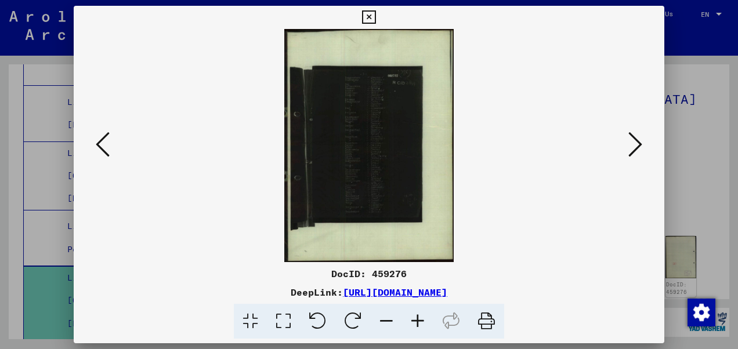
click at [633, 149] on icon at bounding box center [636, 145] width 14 height 28
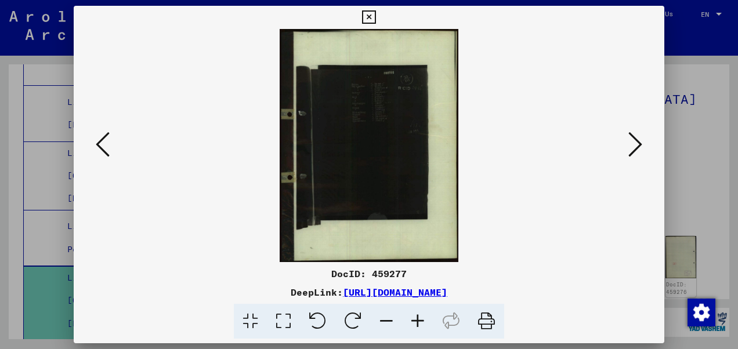
click at [633, 149] on icon at bounding box center [636, 145] width 14 height 28
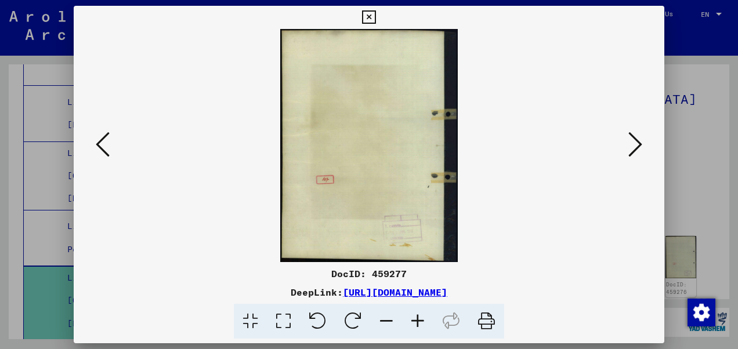
click at [365, 17] on icon at bounding box center [368, 17] width 13 height 14
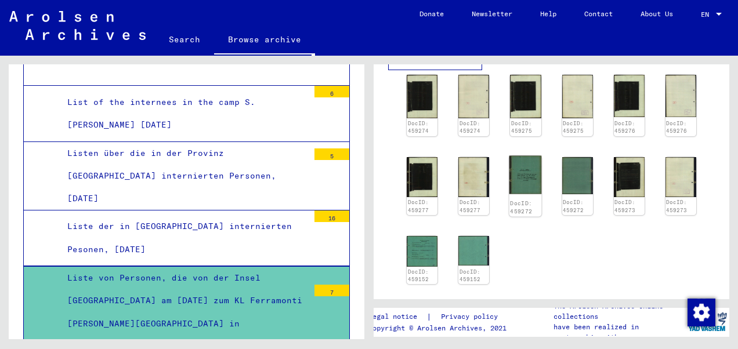
scroll to position [290, 0]
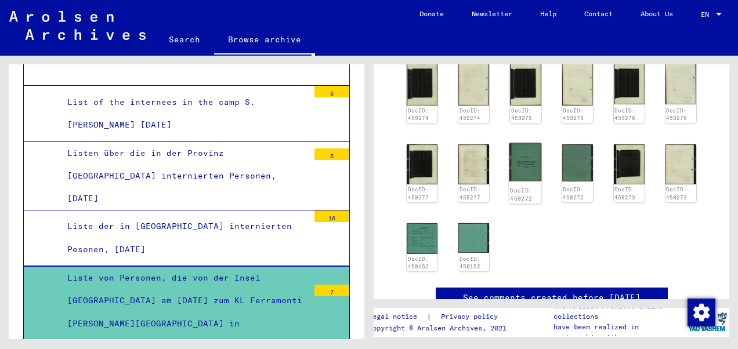
click at [516, 143] on img at bounding box center [526, 162] width 33 height 38
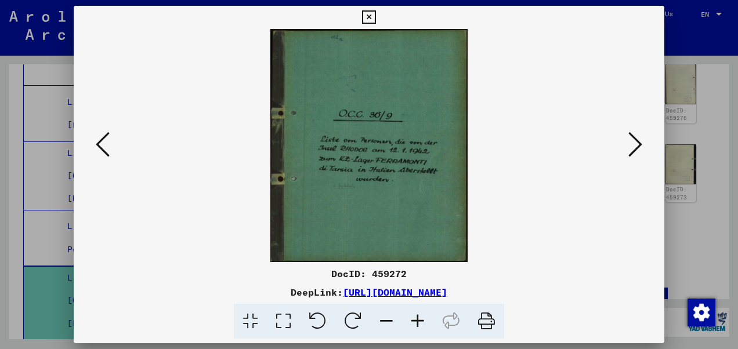
click at [635, 142] on icon at bounding box center [636, 145] width 14 height 28
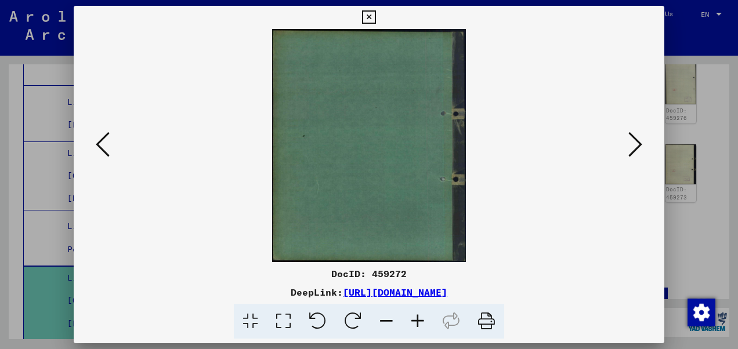
click at [634, 142] on icon at bounding box center [636, 145] width 14 height 28
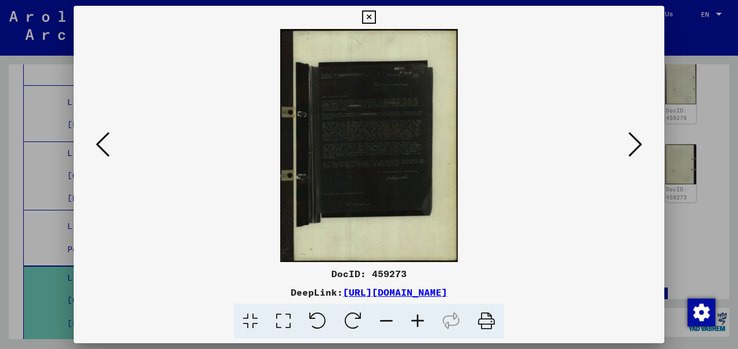
click at [633, 142] on icon at bounding box center [636, 145] width 14 height 28
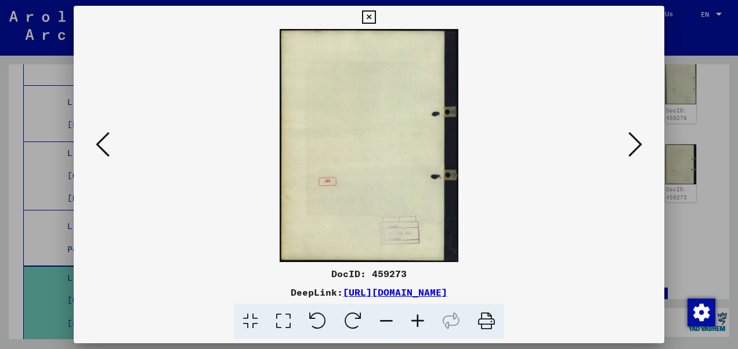
click at [633, 142] on icon at bounding box center [636, 145] width 14 height 28
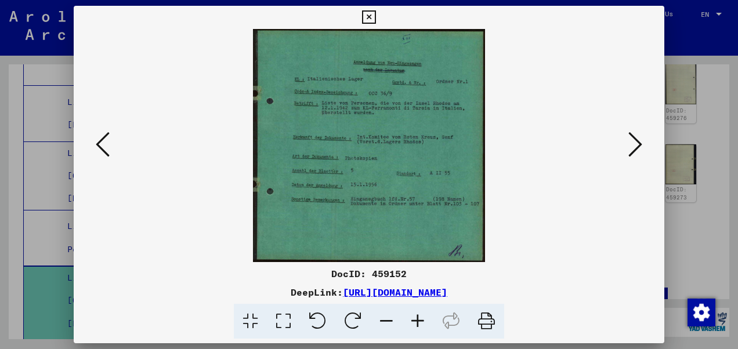
click at [633, 142] on icon at bounding box center [636, 145] width 14 height 28
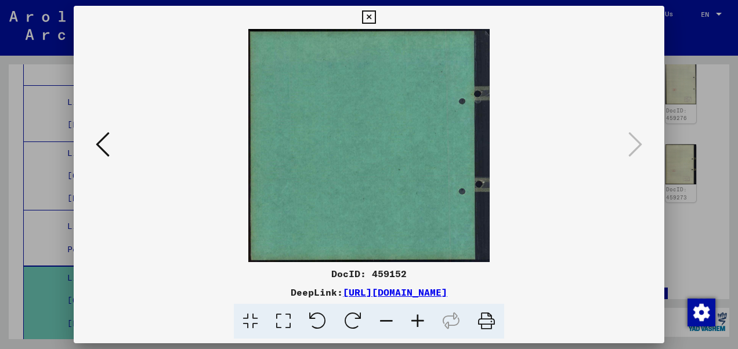
click at [619, 138] on div at bounding box center [369, 145] width 591 height 233
click at [363, 16] on icon at bounding box center [368, 17] width 13 height 14
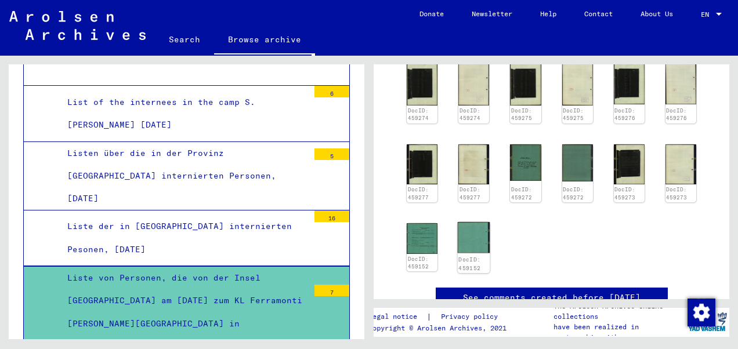
click at [480, 222] on img at bounding box center [474, 237] width 33 height 31
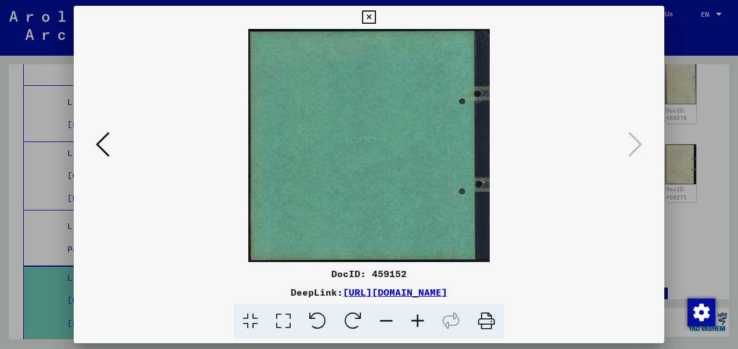
click at [621, 139] on div at bounding box center [369, 145] width 591 height 233
click at [369, 16] on icon at bounding box center [368, 17] width 13 height 14
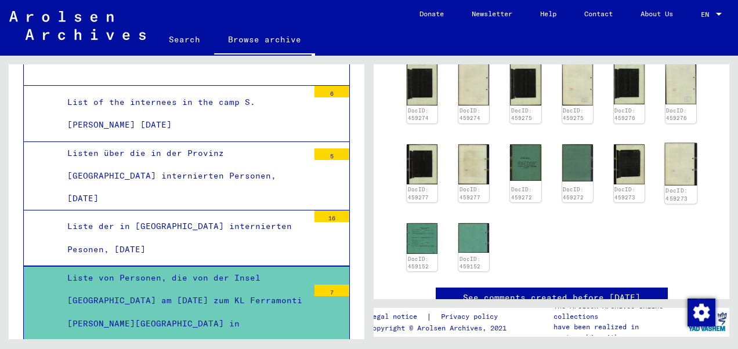
click at [667, 143] on img at bounding box center [681, 164] width 33 height 42
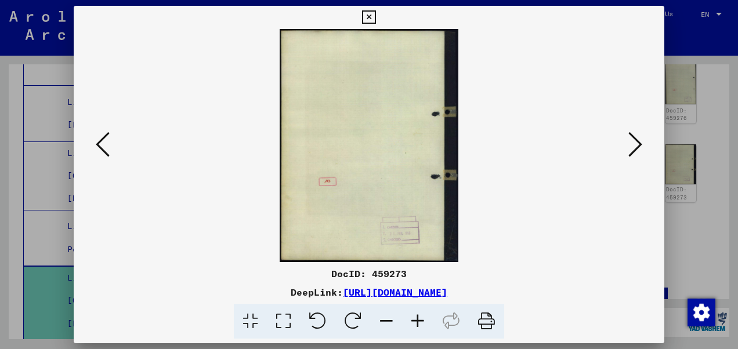
click at [641, 150] on icon at bounding box center [636, 145] width 14 height 28
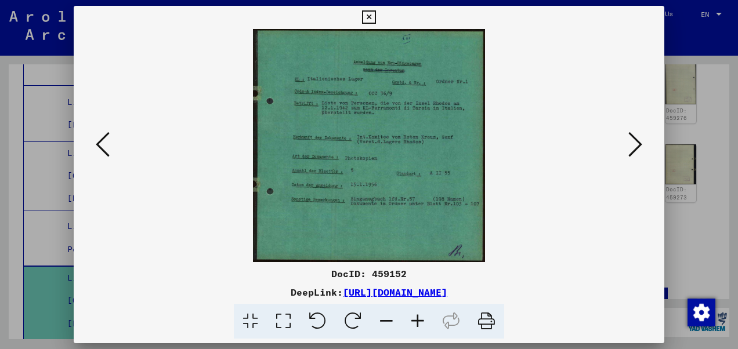
click at [637, 150] on icon at bounding box center [636, 145] width 14 height 28
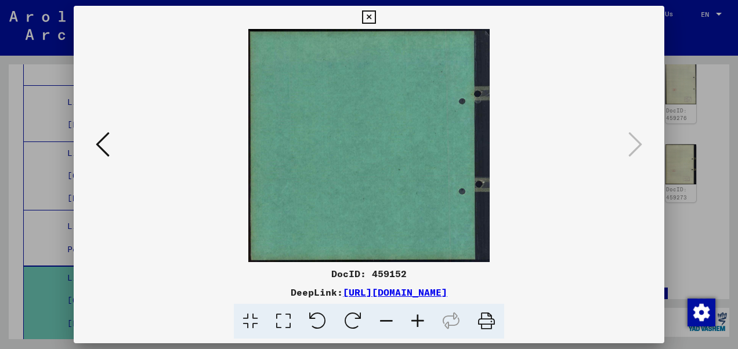
click at [365, 17] on icon at bounding box center [368, 17] width 13 height 14
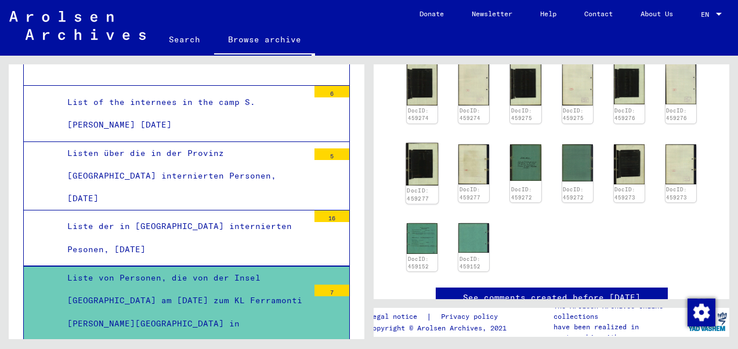
click at [423, 143] on img at bounding box center [422, 164] width 33 height 42
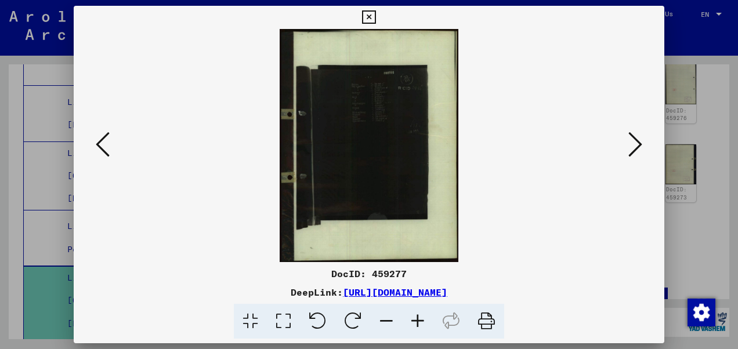
click at [414, 320] on icon at bounding box center [417, 321] width 31 height 35
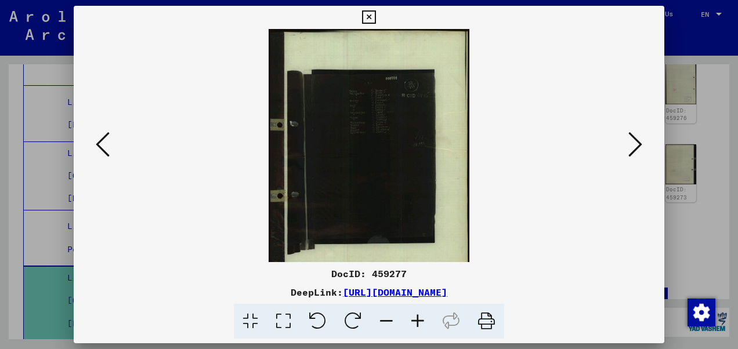
click at [414, 320] on icon at bounding box center [417, 321] width 31 height 35
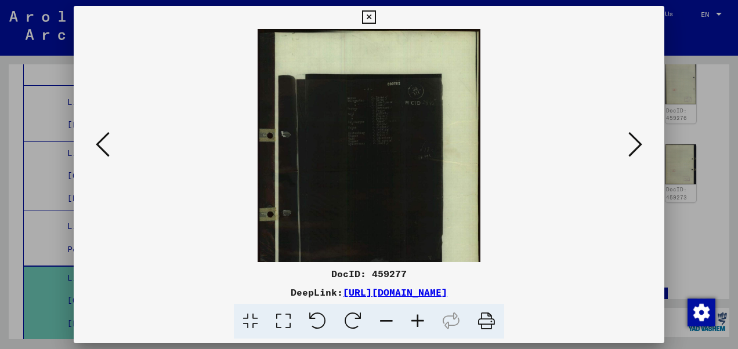
click at [414, 320] on icon at bounding box center [417, 321] width 31 height 35
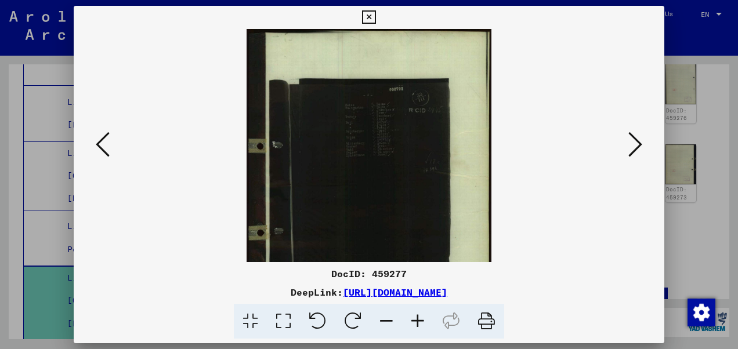
click at [414, 320] on icon at bounding box center [417, 321] width 31 height 35
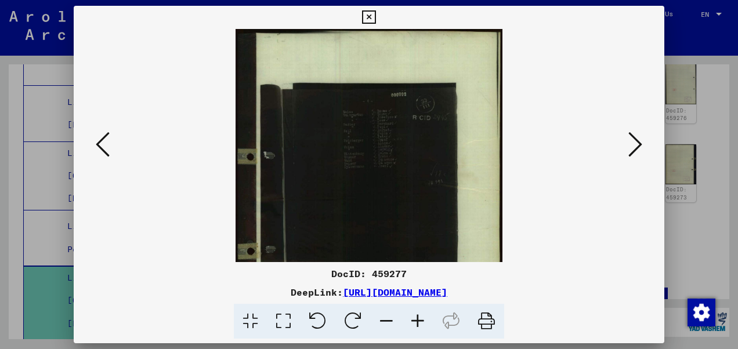
click at [414, 320] on icon at bounding box center [417, 321] width 31 height 35
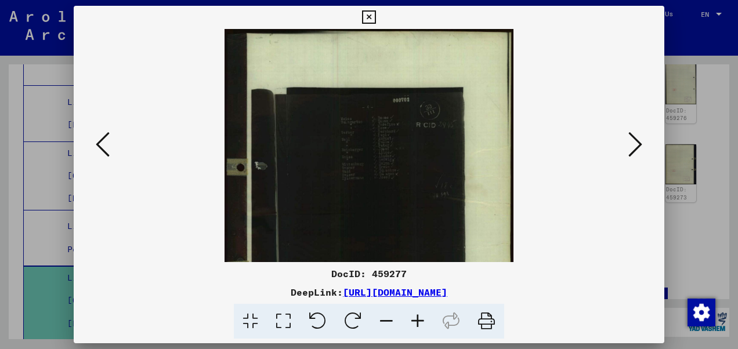
click at [414, 320] on icon at bounding box center [417, 321] width 31 height 35
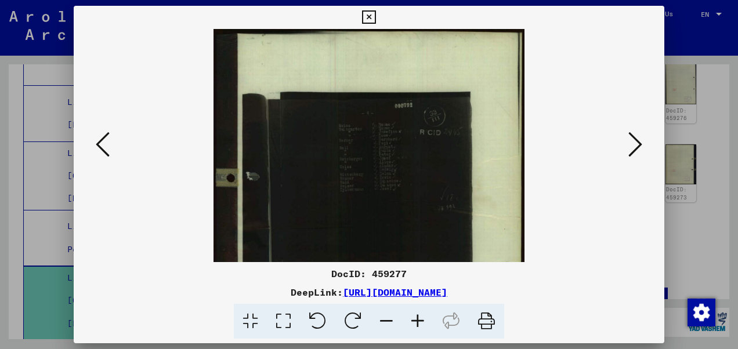
click at [414, 320] on icon at bounding box center [417, 321] width 31 height 35
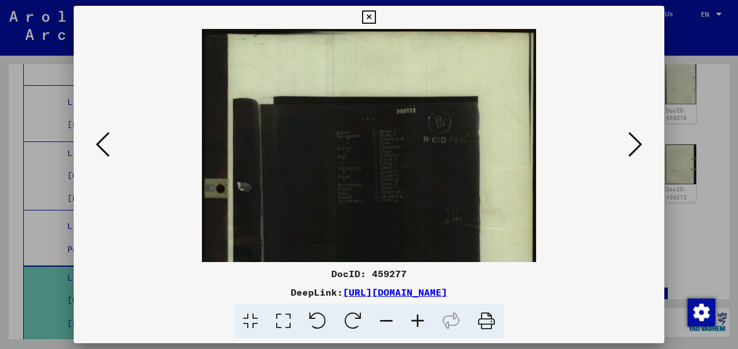
click at [414, 320] on icon at bounding box center [417, 321] width 31 height 35
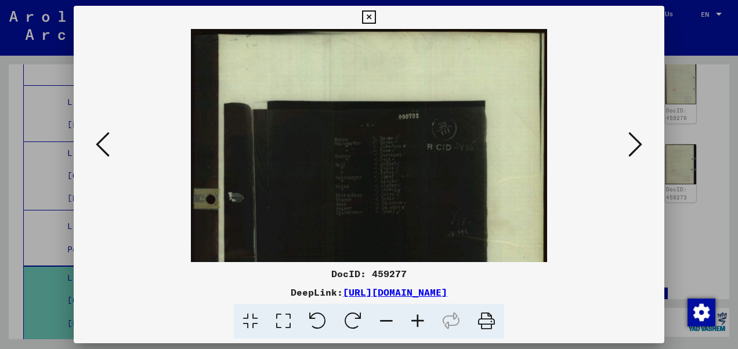
click at [414, 320] on icon at bounding box center [417, 321] width 31 height 35
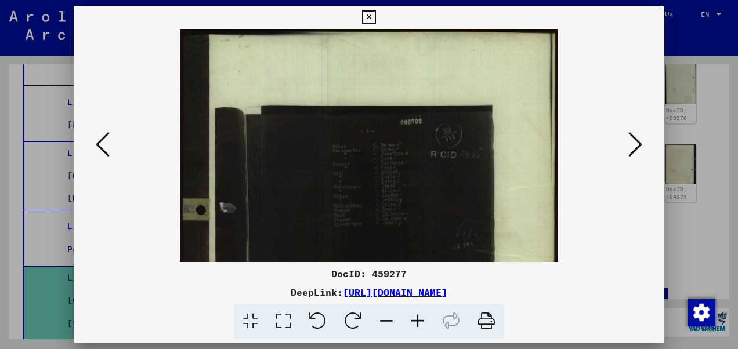
click at [414, 320] on icon at bounding box center [417, 321] width 31 height 35
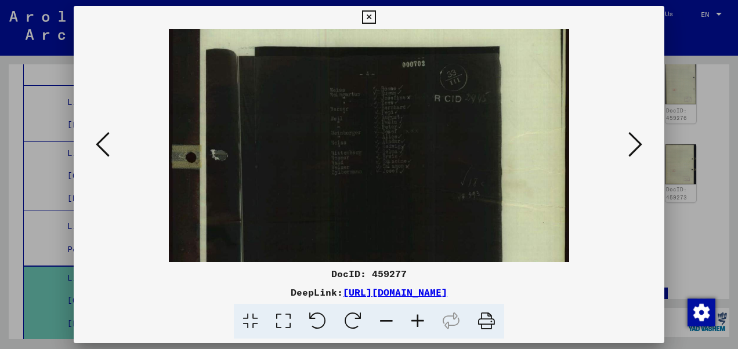
scroll to position [64, 0]
drag, startPoint x: 373, startPoint y: 218, endPoint x: 373, endPoint y: 186, distance: 31.9
click at [373, 186] on img at bounding box center [369, 227] width 401 height 524
click at [413, 324] on icon at bounding box center [417, 321] width 31 height 35
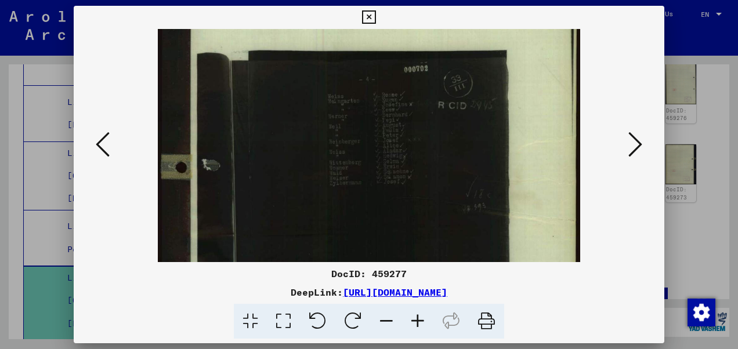
click at [413, 324] on icon at bounding box center [417, 321] width 31 height 35
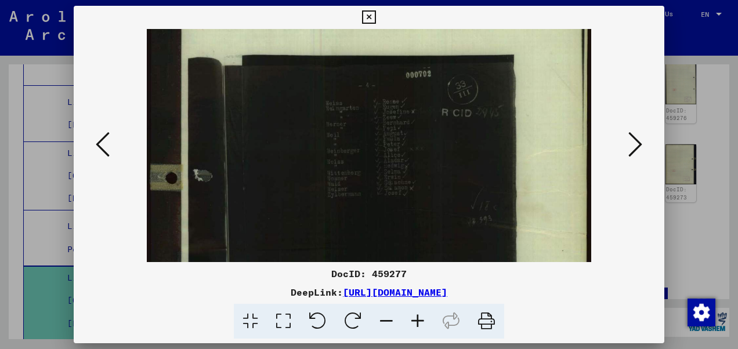
click at [413, 324] on icon at bounding box center [417, 321] width 31 height 35
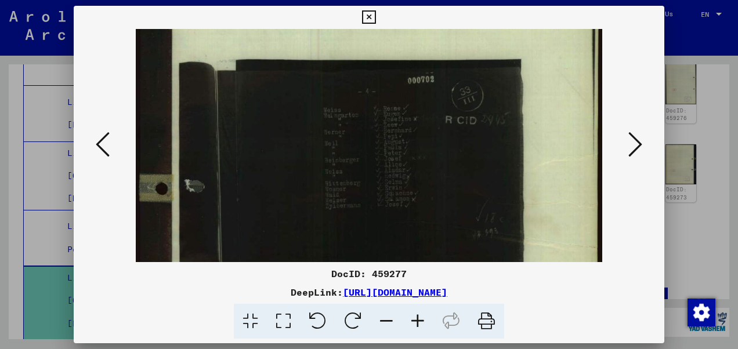
click at [413, 324] on icon at bounding box center [417, 321] width 31 height 35
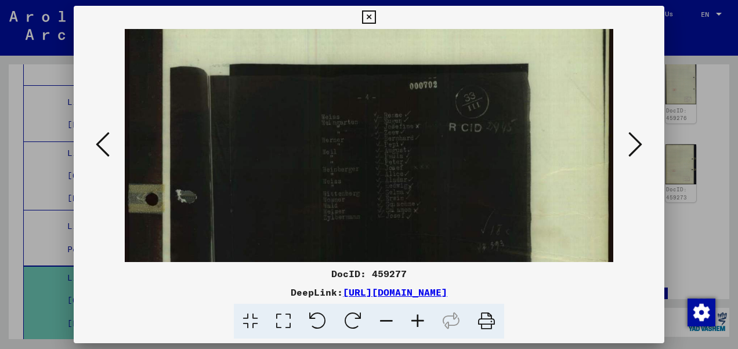
click at [413, 324] on icon at bounding box center [417, 321] width 31 height 35
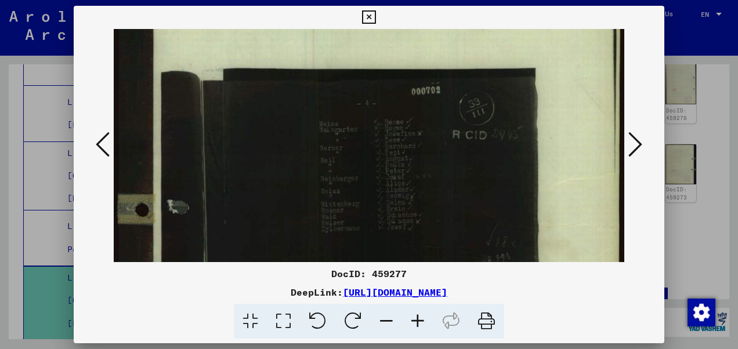
click at [413, 324] on icon at bounding box center [417, 321] width 31 height 35
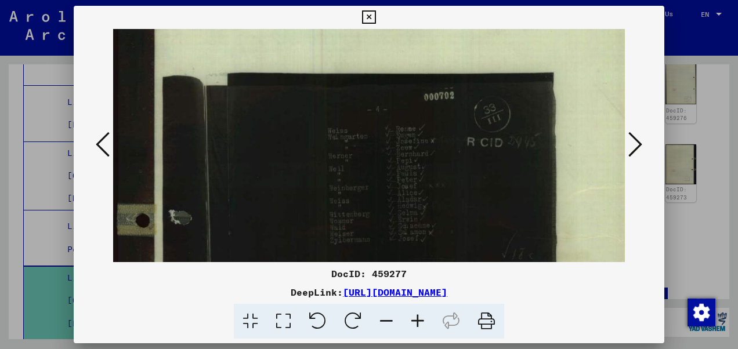
click at [413, 324] on icon at bounding box center [417, 321] width 31 height 35
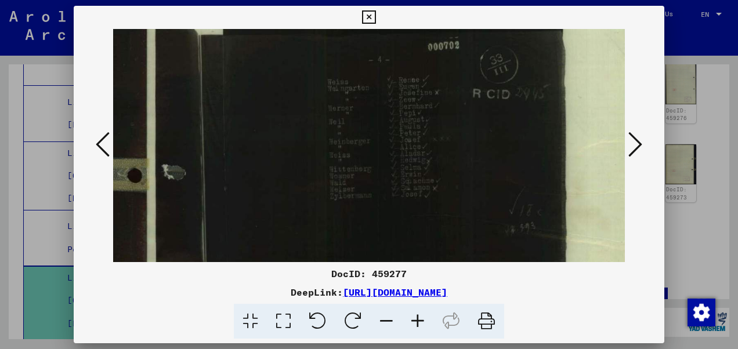
scroll to position [121, 9]
drag, startPoint x: 389, startPoint y: 220, endPoint x: 381, endPoint y: 168, distance: 52.3
click at [381, 168] on img at bounding box center [382, 271] width 556 height 727
click at [416, 324] on icon at bounding box center [417, 321] width 31 height 35
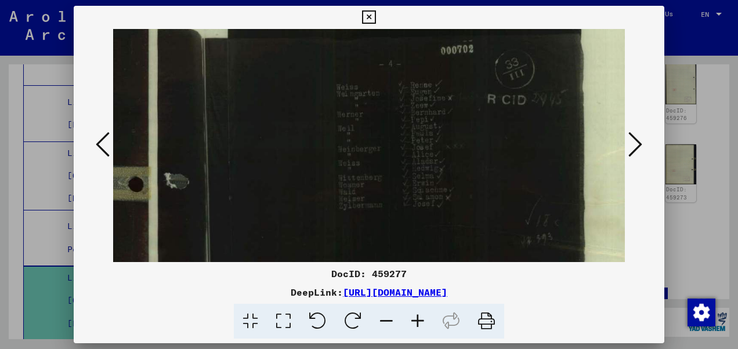
click at [416, 324] on icon at bounding box center [417, 321] width 31 height 35
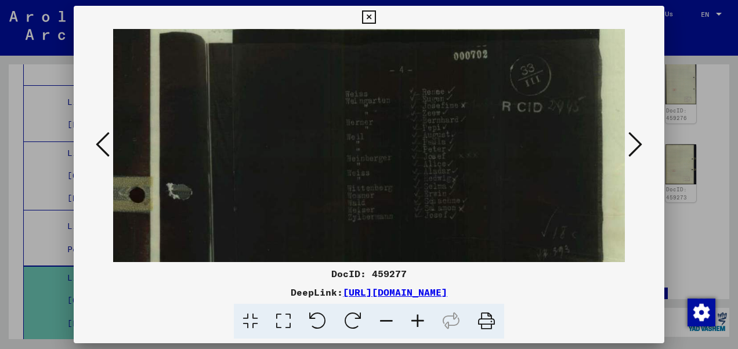
click at [416, 324] on icon at bounding box center [417, 321] width 31 height 35
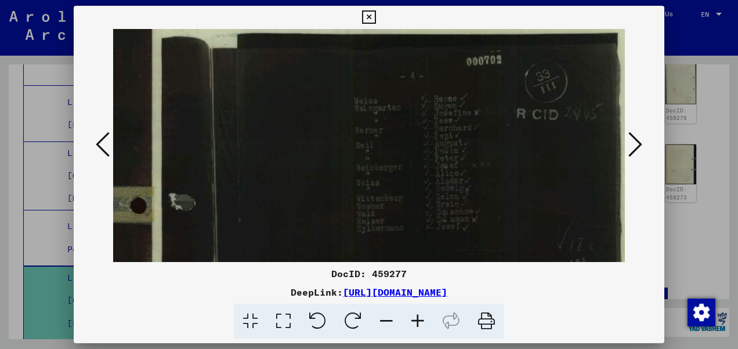
click at [416, 324] on icon at bounding box center [417, 321] width 31 height 35
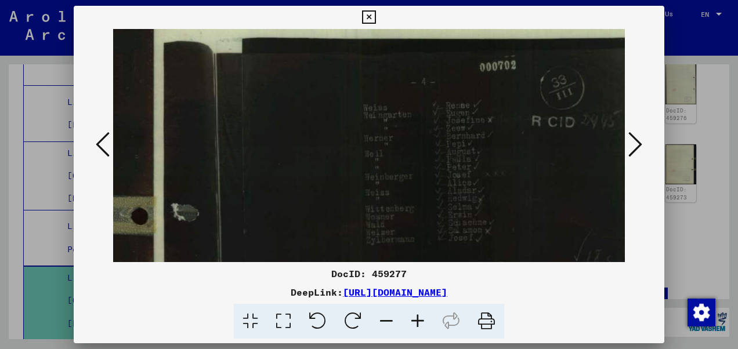
click at [416, 324] on icon at bounding box center [417, 321] width 31 height 35
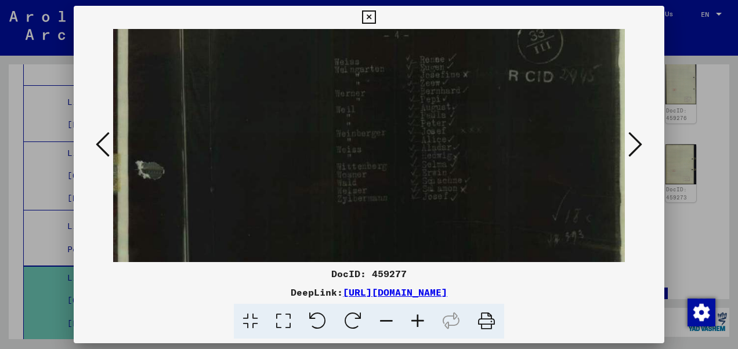
scroll to position [182, 59]
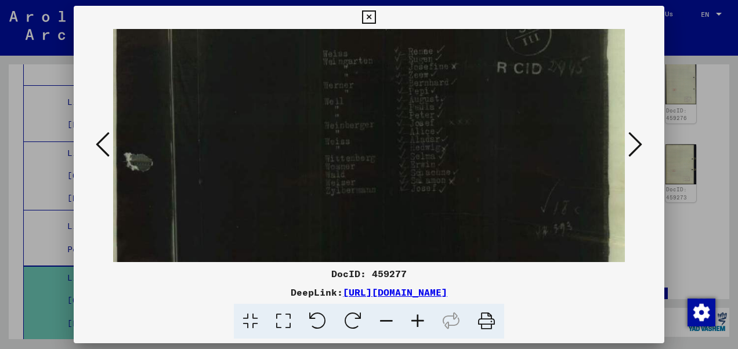
drag, startPoint x: 410, startPoint y: 212, endPoint x: 367, endPoint y: 160, distance: 67.6
click at [367, 160] on img at bounding box center [388, 283] width 667 height 872
click at [362, 25] on button at bounding box center [369, 17] width 20 height 23
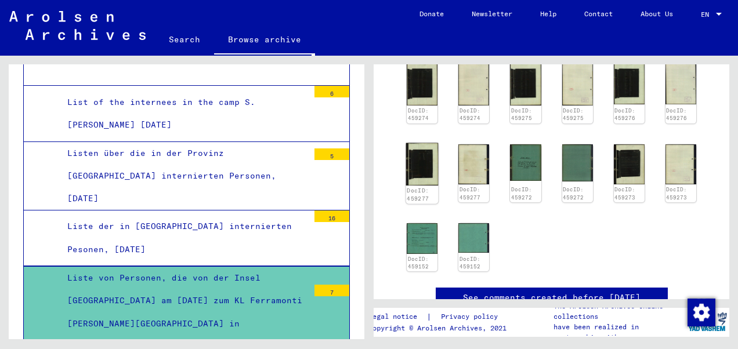
click at [421, 143] on img at bounding box center [422, 164] width 33 height 42
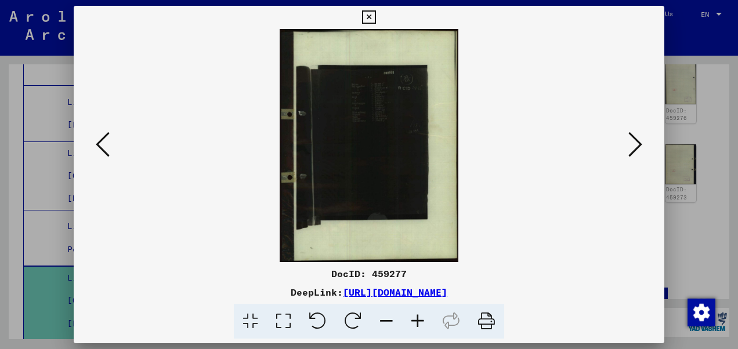
click at [414, 320] on icon at bounding box center [417, 321] width 31 height 35
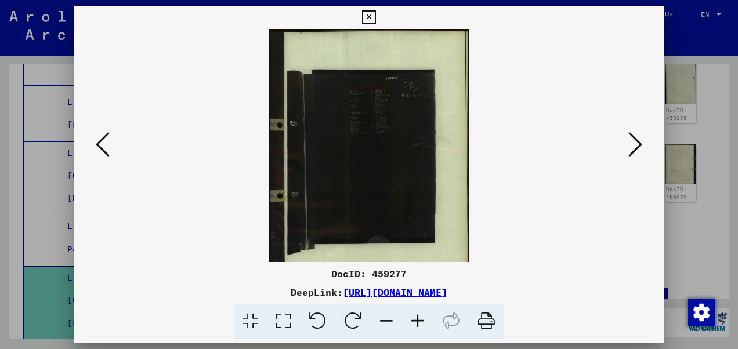
click at [414, 319] on icon at bounding box center [417, 321] width 31 height 35
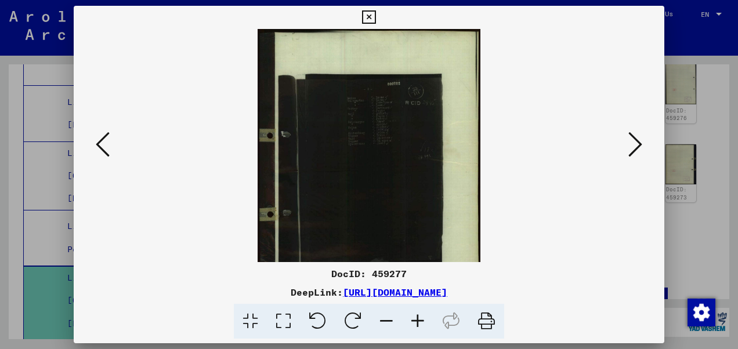
click at [414, 319] on icon at bounding box center [417, 321] width 31 height 35
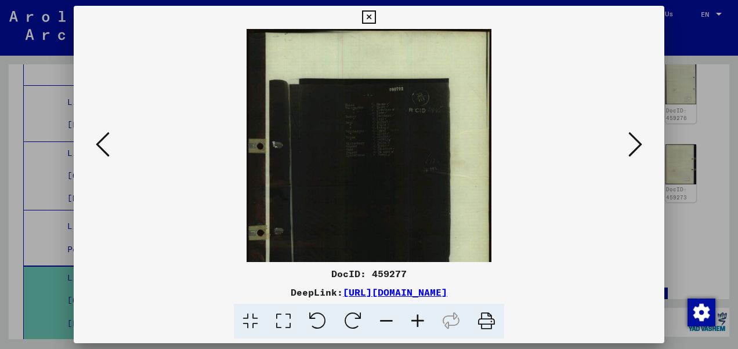
click at [414, 319] on icon at bounding box center [417, 321] width 31 height 35
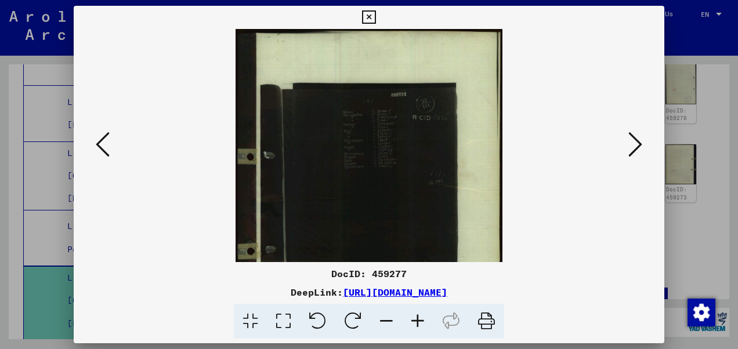
click at [635, 160] on button at bounding box center [635, 145] width 21 height 33
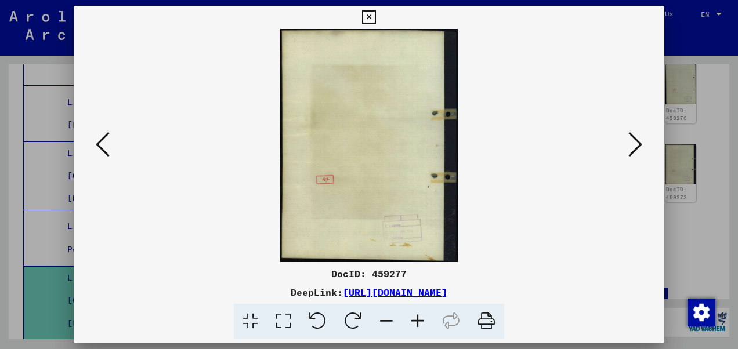
click at [634, 150] on icon at bounding box center [636, 145] width 14 height 28
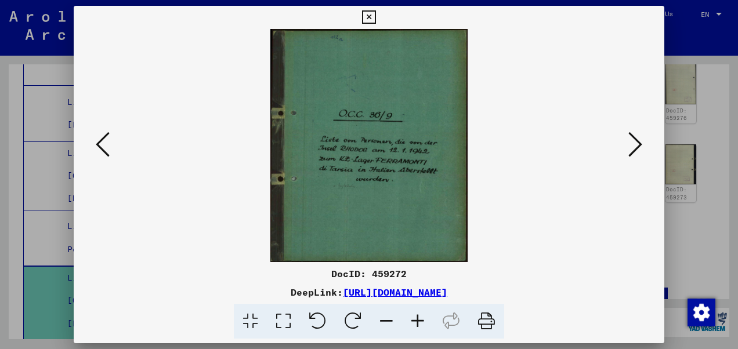
click at [634, 150] on icon at bounding box center [636, 145] width 14 height 28
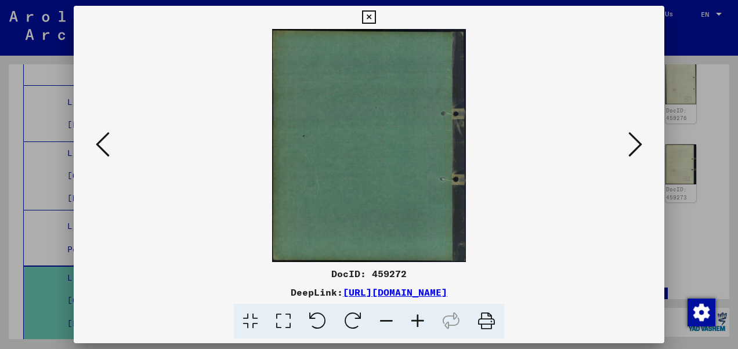
click at [634, 150] on icon at bounding box center [636, 145] width 14 height 28
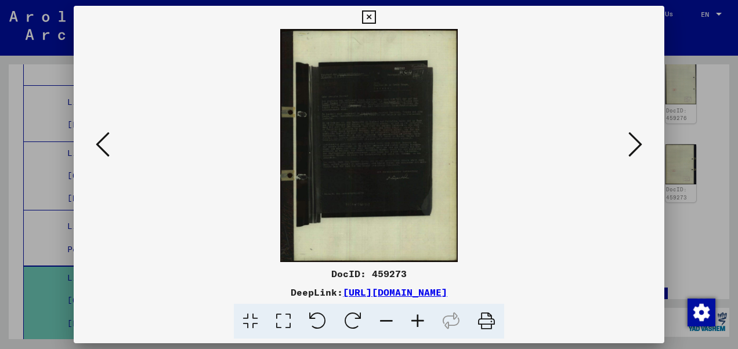
click at [634, 150] on icon at bounding box center [636, 145] width 14 height 28
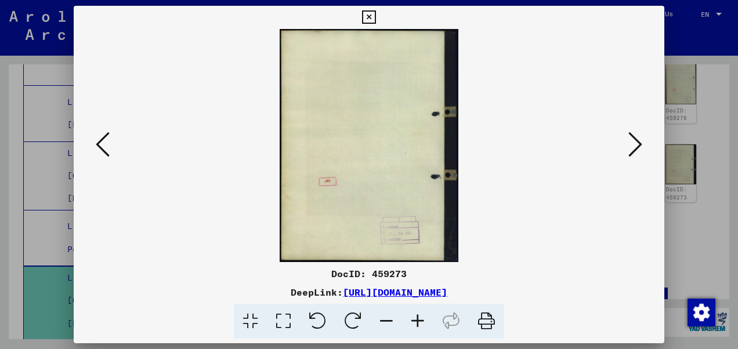
click at [634, 150] on icon at bounding box center [636, 145] width 14 height 28
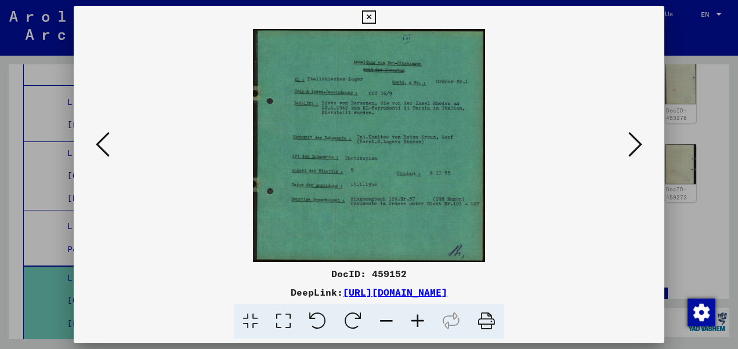
click at [634, 150] on icon at bounding box center [636, 145] width 14 height 28
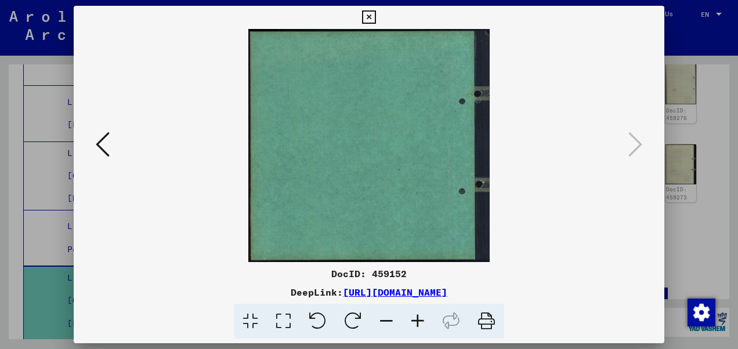
click at [366, 20] on icon at bounding box center [368, 17] width 13 height 14
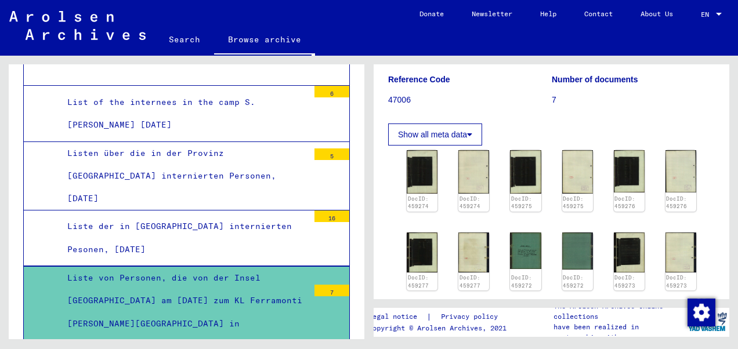
scroll to position [174, 0]
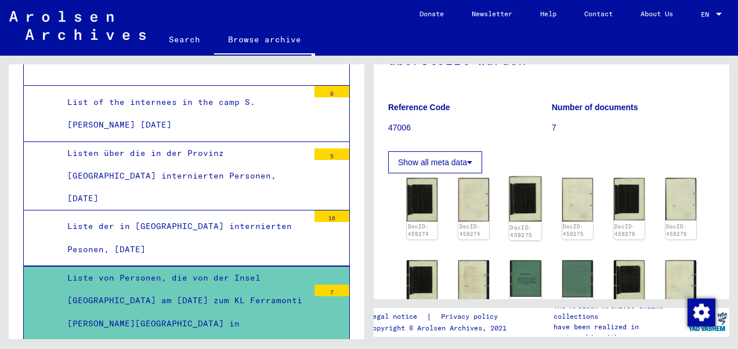
click at [517, 177] on img at bounding box center [526, 199] width 33 height 45
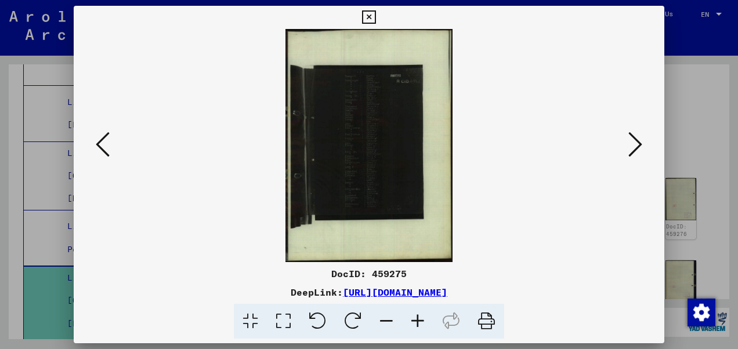
click at [418, 317] on icon at bounding box center [417, 321] width 31 height 35
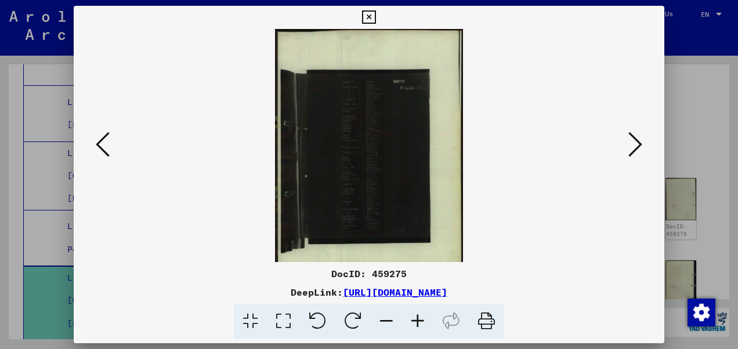
click at [418, 317] on icon at bounding box center [417, 321] width 31 height 35
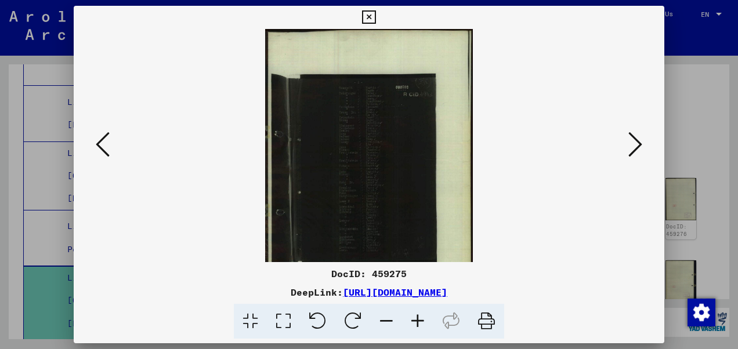
click at [418, 317] on icon at bounding box center [417, 321] width 31 height 35
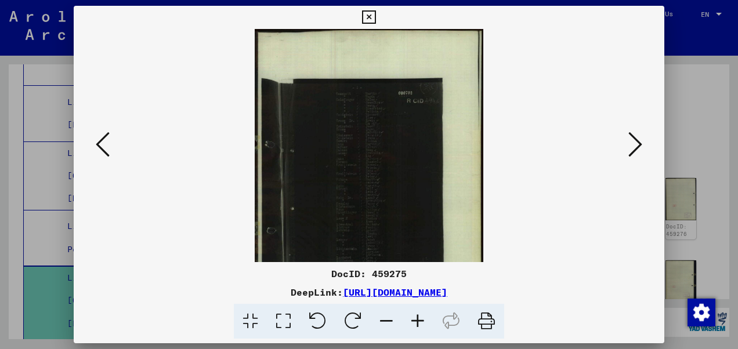
click at [418, 317] on icon at bounding box center [417, 321] width 31 height 35
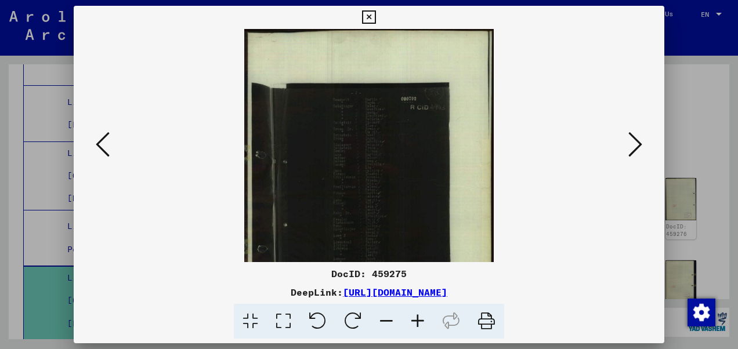
click at [418, 317] on icon at bounding box center [417, 321] width 31 height 35
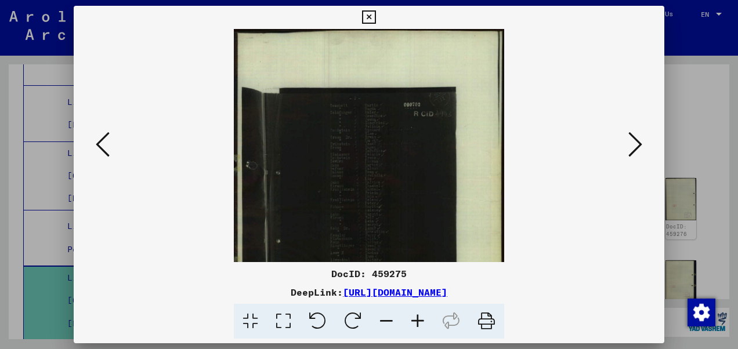
click at [418, 317] on icon at bounding box center [417, 321] width 31 height 35
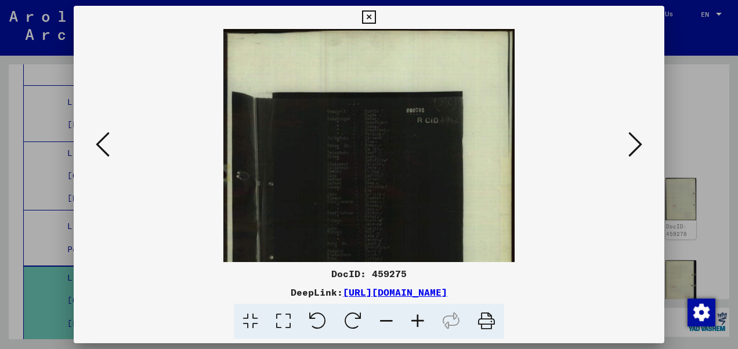
click at [418, 317] on icon at bounding box center [417, 321] width 31 height 35
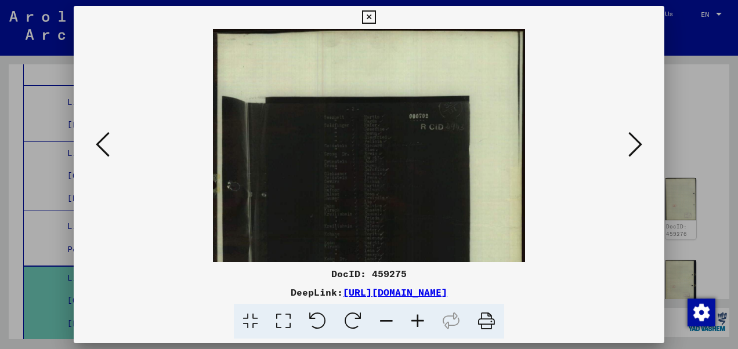
click at [418, 317] on icon at bounding box center [417, 321] width 31 height 35
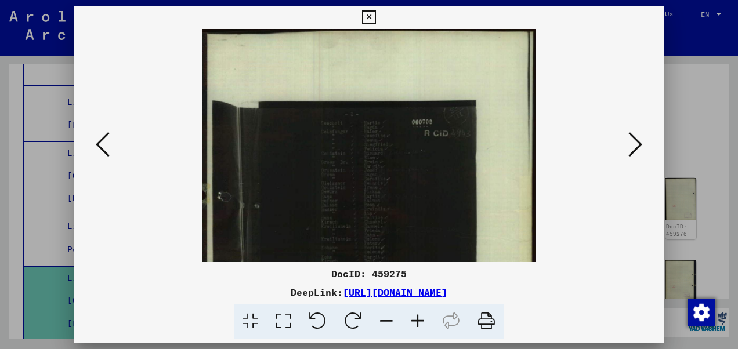
click at [418, 317] on icon at bounding box center [417, 321] width 31 height 35
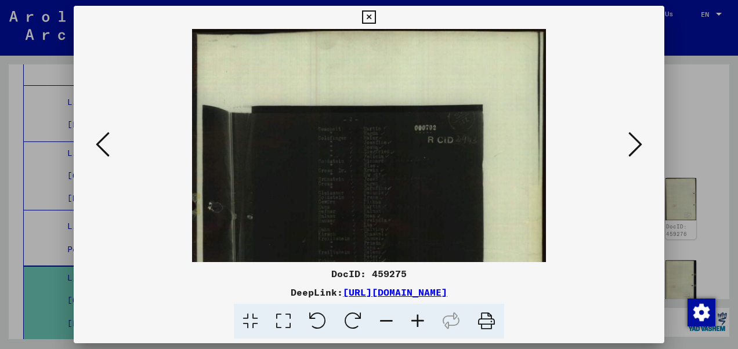
click at [418, 317] on icon at bounding box center [417, 321] width 31 height 35
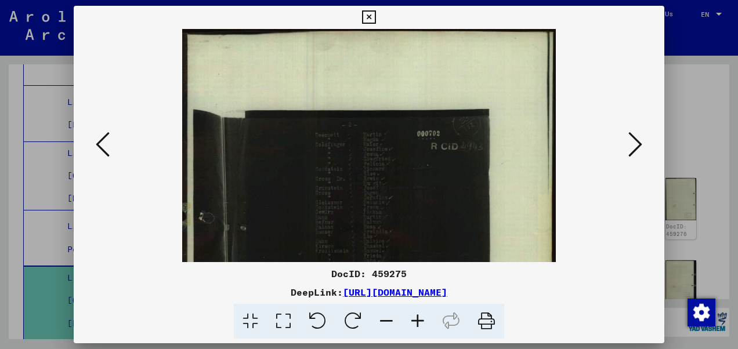
click at [418, 317] on icon at bounding box center [417, 321] width 31 height 35
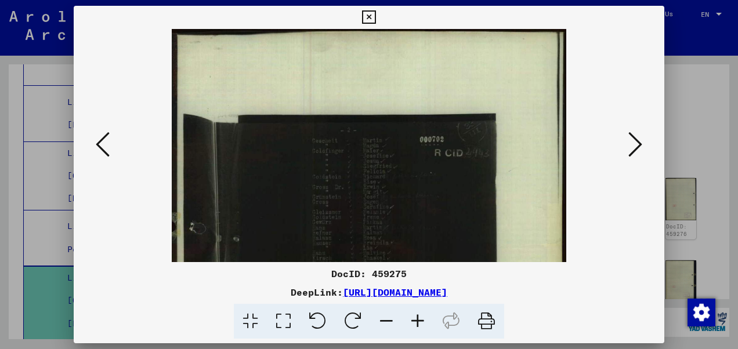
click at [418, 317] on icon at bounding box center [417, 321] width 31 height 35
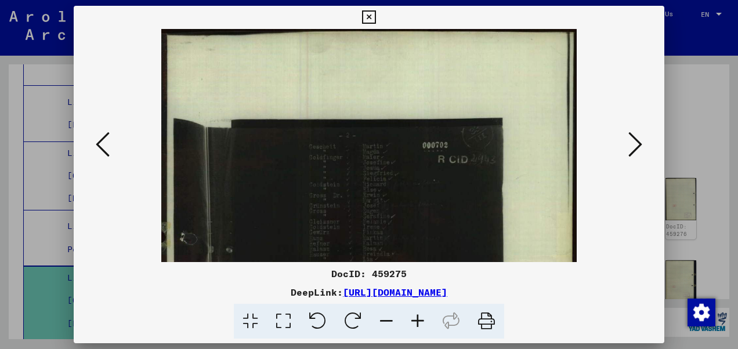
click at [418, 317] on icon at bounding box center [417, 321] width 31 height 35
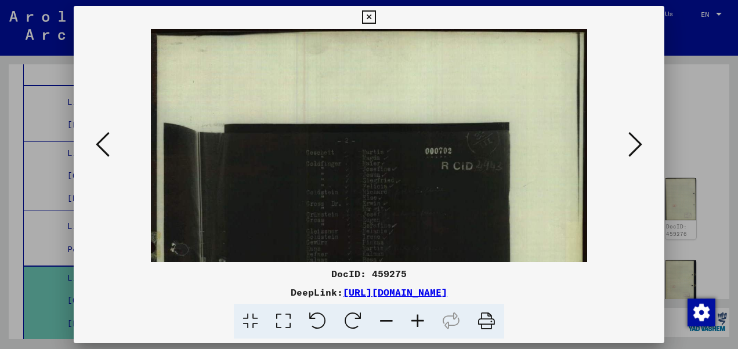
click at [418, 317] on icon at bounding box center [417, 321] width 31 height 35
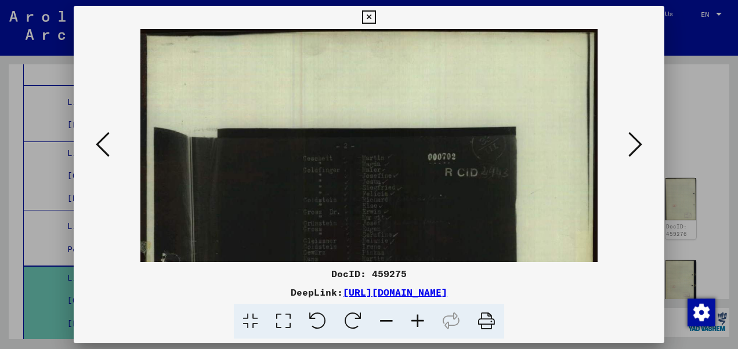
click at [418, 317] on icon at bounding box center [417, 321] width 31 height 35
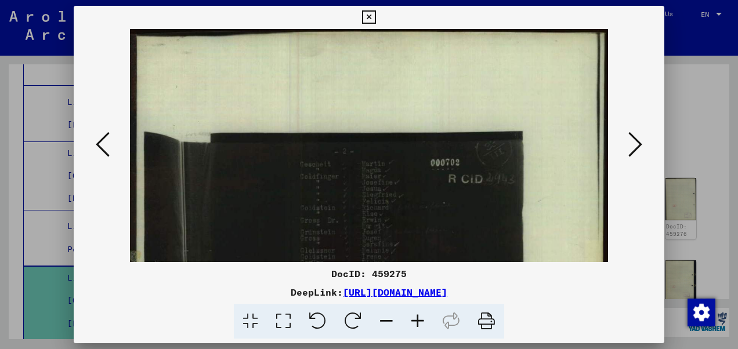
click at [418, 317] on icon at bounding box center [417, 321] width 31 height 35
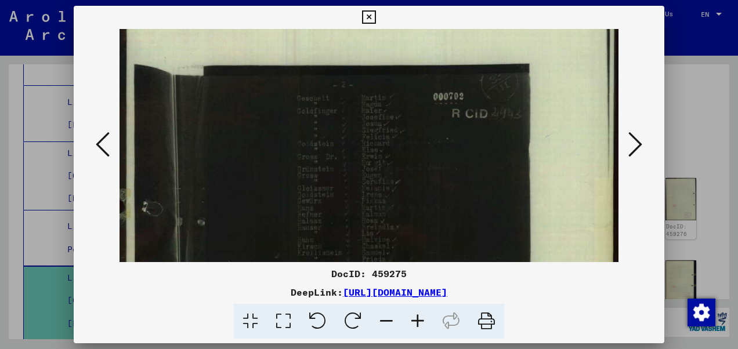
drag, startPoint x: 362, startPoint y: 189, endPoint x: 358, endPoint y: 121, distance: 68.7
click at [357, 121] on img at bounding box center [369, 306] width 499 height 698
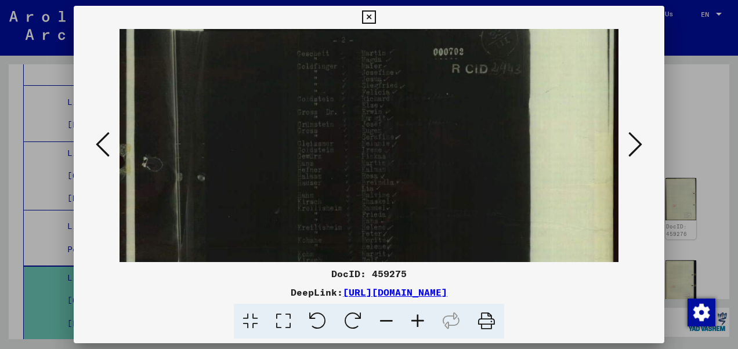
scroll to position [118, 0]
drag, startPoint x: 365, startPoint y: 182, endPoint x: 366, endPoint y: 137, distance: 45.3
click at [366, 137] on img at bounding box center [369, 260] width 499 height 698
click at [409, 321] on icon at bounding box center [417, 321] width 31 height 35
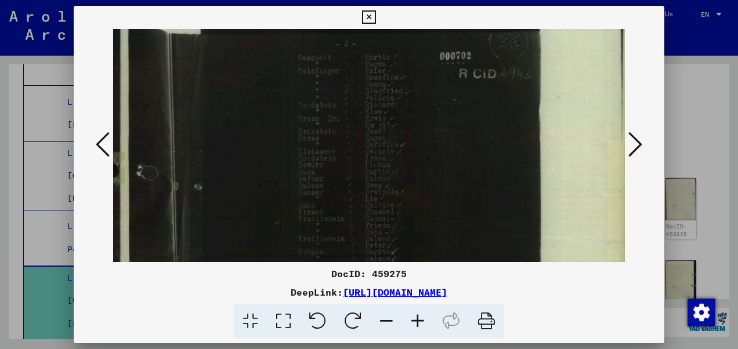
click at [411, 319] on icon at bounding box center [417, 321] width 31 height 35
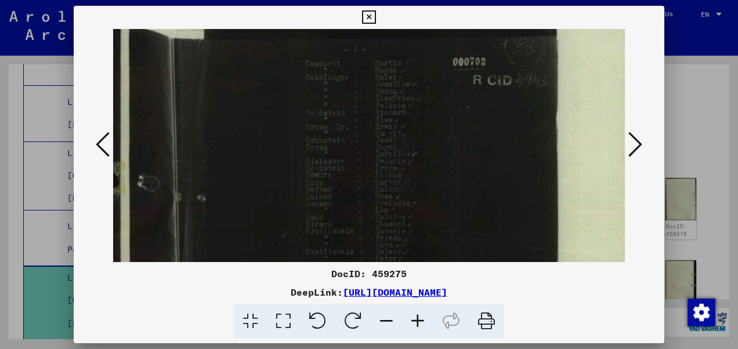
click at [411, 319] on icon at bounding box center [417, 321] width 31 height 35
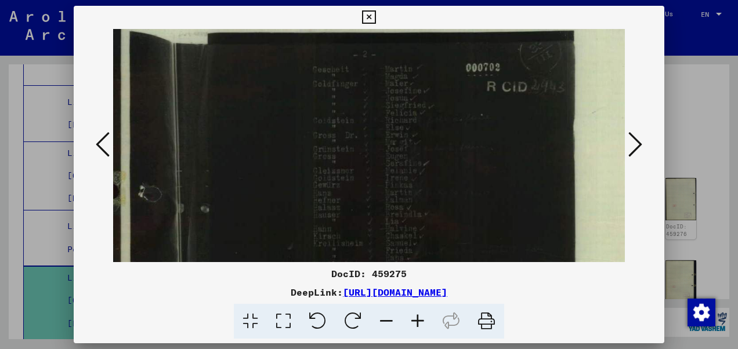
click at [411, 319] on icon at bounding box center [417, 321] width 31 height 35
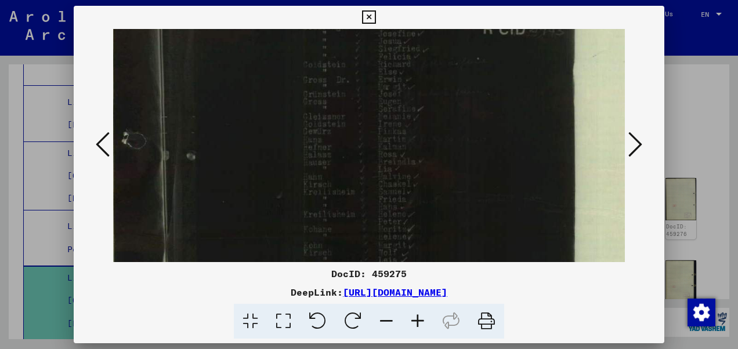
scroll to position [189, 17]
drag, startPoint x: 407, startPoint y: 196, endPoint x: 391, endPoint y: 128, distance: 69.1
click at [391, 128] on img at bounding box center [387, 247] width 582 height 814
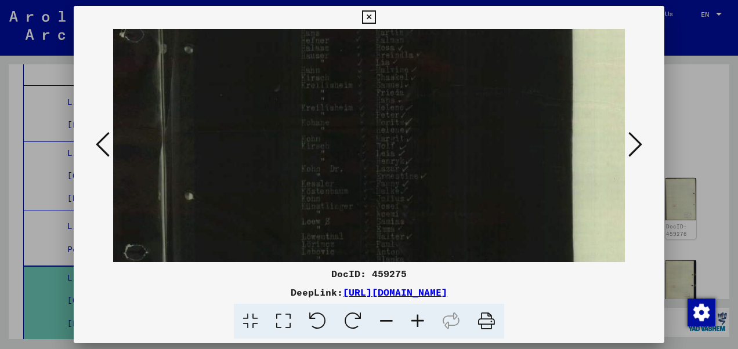
drag, startPoint x: 395, startPoint y: 193, endPoint x: 393, endPoint y: 106, distance: 87.7
click at [393, 106] on img at bounding box center [384, 147] width 582 height 814
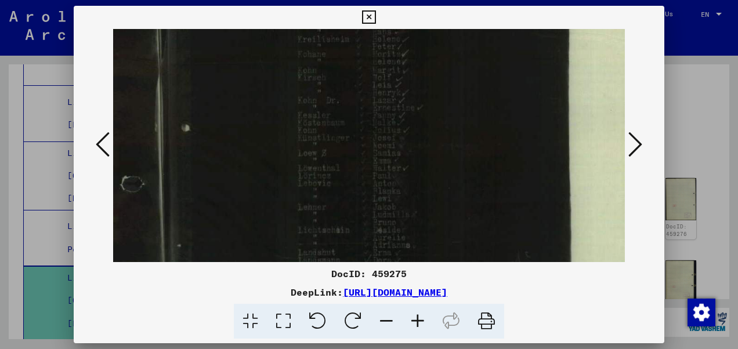
scroll to position [362, 23]
drag, startPoint x: 391, startPoint y: 193, endPoint x: 391, endPoint y: 127, distance: 66.8
click at [391, 127] on img at bounding box center [381, 74] width 582 height 814
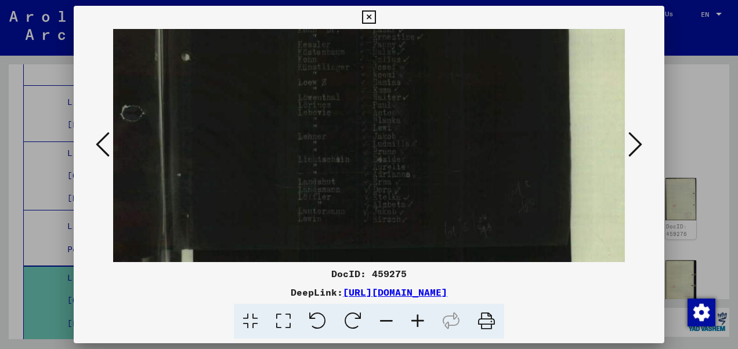
drag, startPoint x: 390, startPoint y: 143, endPoint x: 391, endPoint y: 84, distance: 58.6
click at [391, 84] on img at bounding box center [381, 8] width 582 height 814
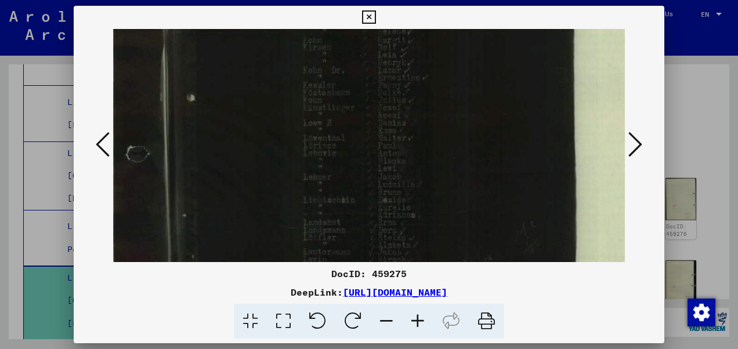
scroll to position [387, 18]
drag, startPoint x: 397, startPoint y: 176, endPoint x: 405, endPoint y: 227, distance: 51.3
click at [405, 227] on img at bounding box center [386, 49] width 582 height 814
click at [414, 324] on icon at bounding box center [417, 321] width 31 height 35
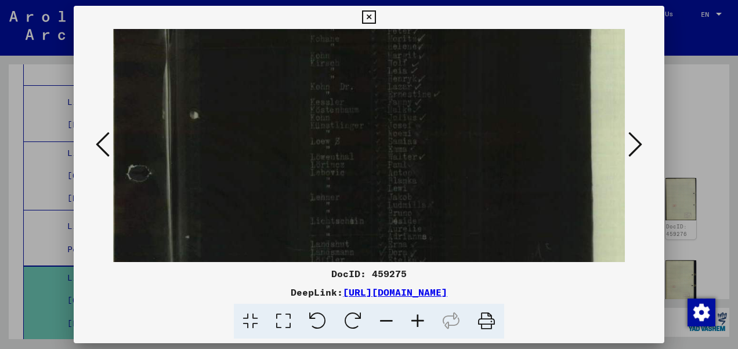
click at [414, 324] on icon at bounding box center [417, 321] width 31 height 35
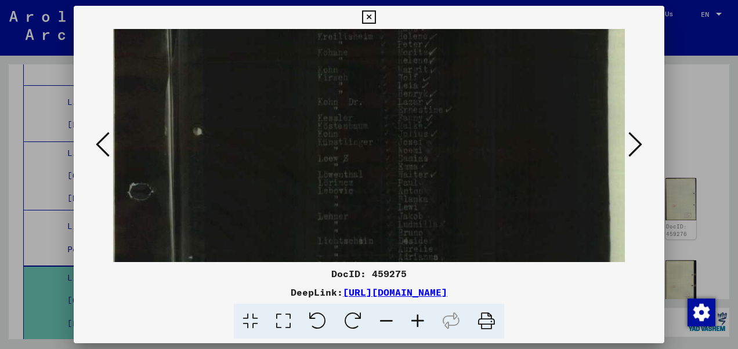
click at [414, 324] on icon at bounding box center [417, 321] width 31 height 35
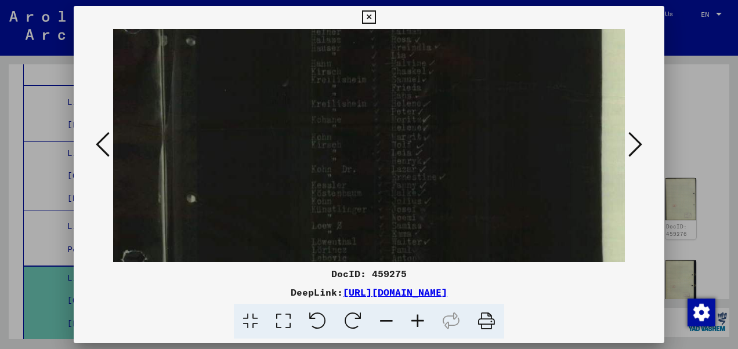
scroll to position [318, 24]
drag, startPoint x: 413, startPoint y: 149, endPoint x: 408, endPoint y: 221, distance: 72.2
click at [408, 221] on img at bounding box center [400, 147] width 623 height 872
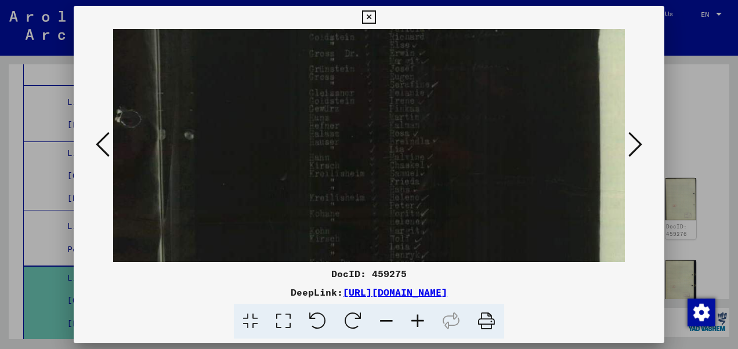
drag, startPoint x: 398, startPoint y: 128, endPoint x: 397, endPoint y: 228, distance: 99.9
click at [397, 228] on img at bounding box center [398, 240] width 623 height 872
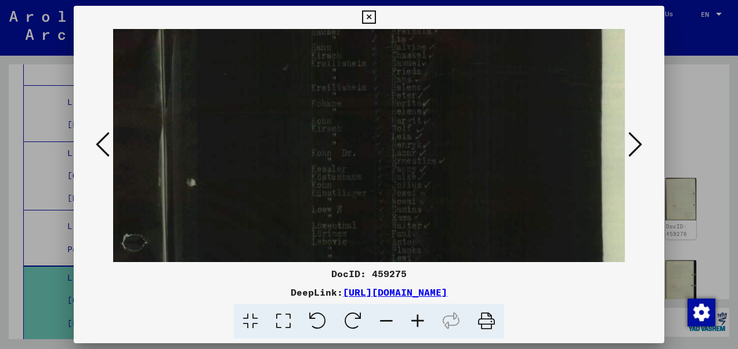
drag, startPoint x: 384, startPoint y: 153, endPoint x: 392, endPoint y: 11, distance: 141.8
click at [390, 8] on div "DocID: 459275 DeepLink: [URL][DOMAIN_NAME]" at bounding box center [369, 173] width 591 height 334
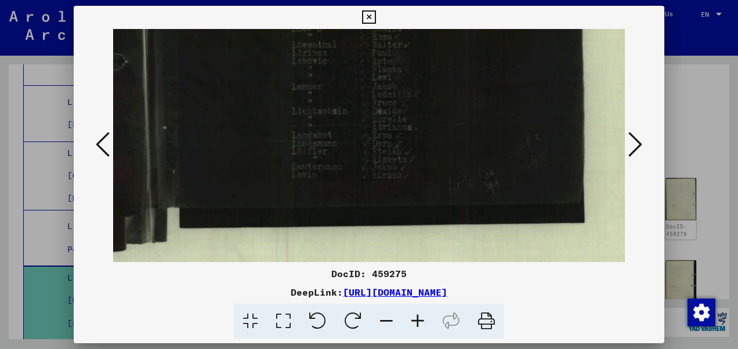
drag, startPoint x: 384, startPoint y: 195, endPoint x: 366, endPoint y: 21, distance: 175.1
click at [365, 19] on div "DocID: 459275 DeepLink: [URL][DOMAIN_NAME]" at bounding box center [369, 173] width 591 height 334
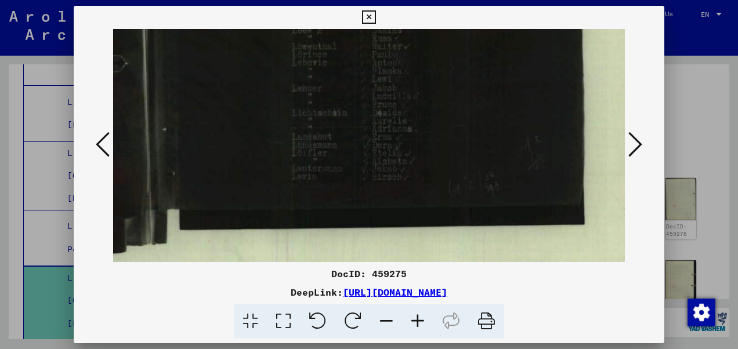
click at [630, 138] on icon at bounding box center [636, 145] width 14 height 28
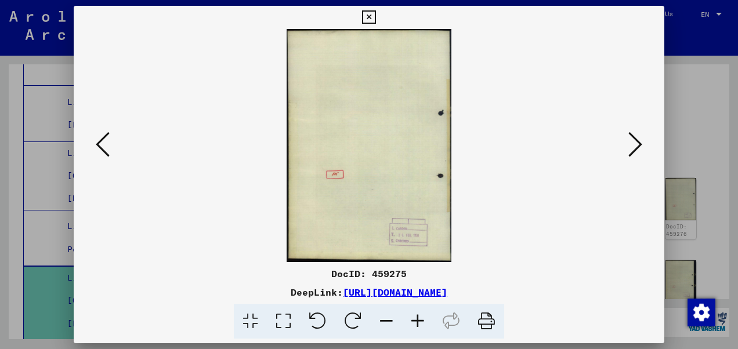
click at [630, 138] on icon at bounding box center [636, 145] width 14 height 28
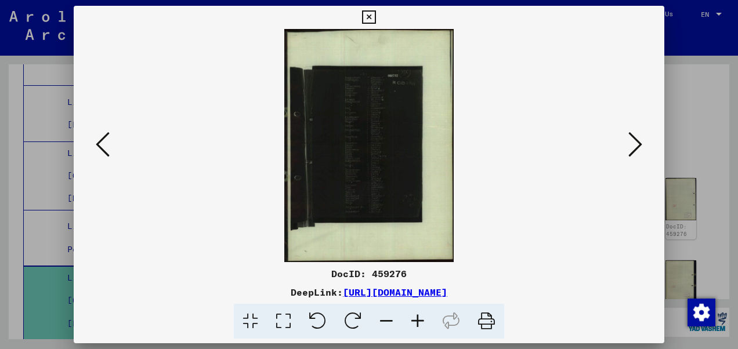
click at [416, 320] on icon at bounding box center [417, 321] width 31 height 35
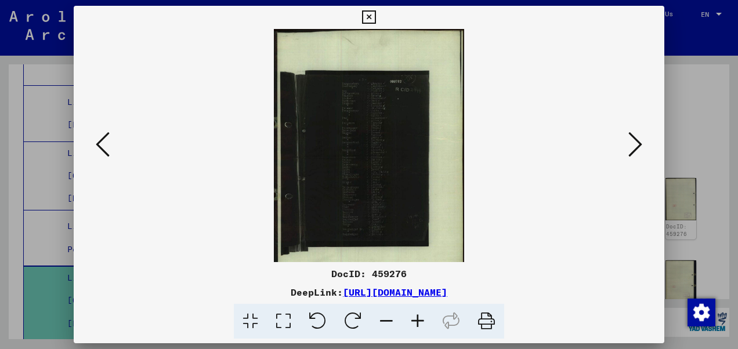
click at [416, 320] on icon at bounding box center [417, 321] width 31 height 35
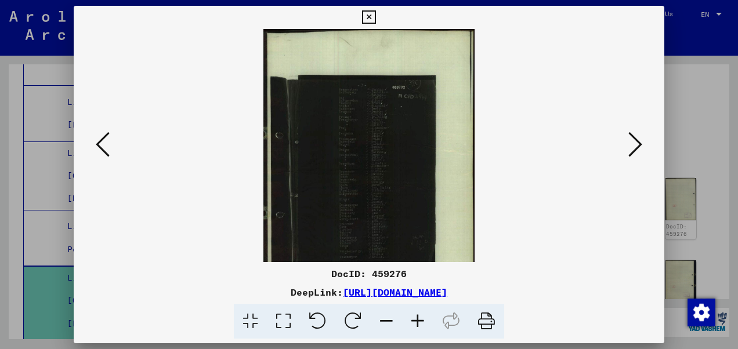
click at [416, 320] on icon at bounding box center [417, 321] width 31 height 35
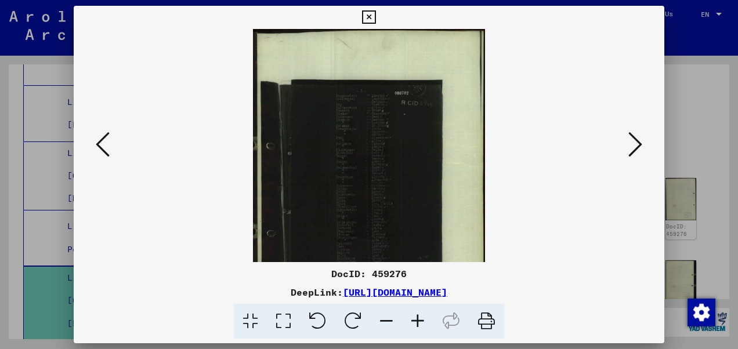
click at [416, 320] on icon at bounding box center [417, 321] width 31 height 35
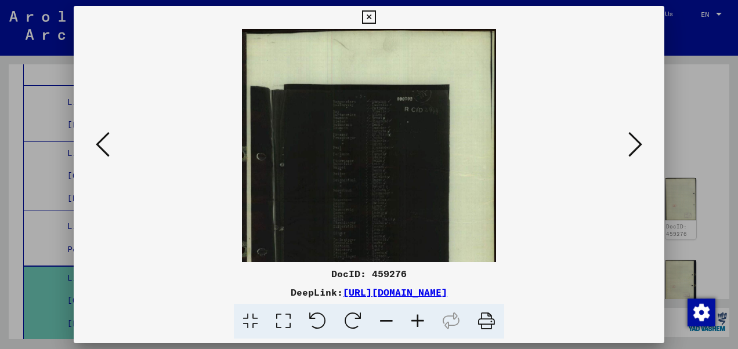
click at [416, 320] on icon at bounding box center [417, 321] width 31 height 35
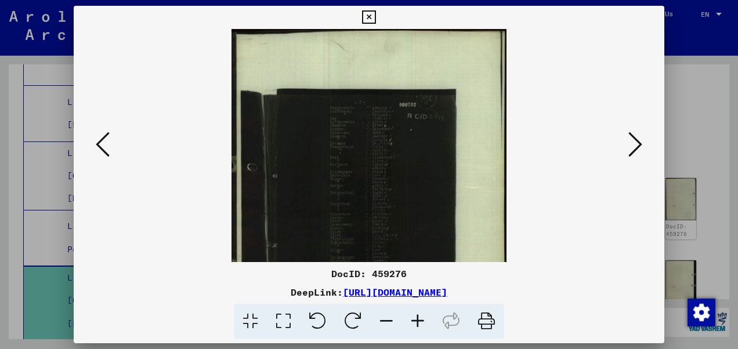
click at [416, 322] on icon at bounding box center [417, 321] width 31 height 35
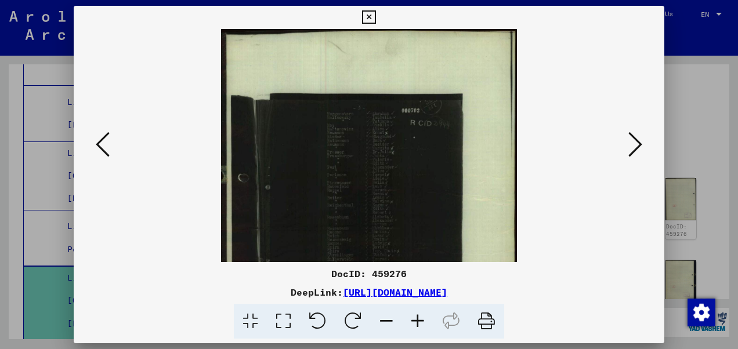
click at [416, 322] on icon at bounding box center [417, 321] width 31 height 35
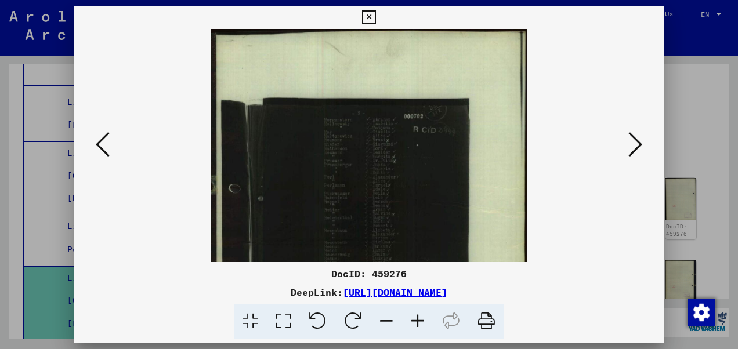
click at [416, 322] on icon at bounding box center [417, 321] width 31 height 35
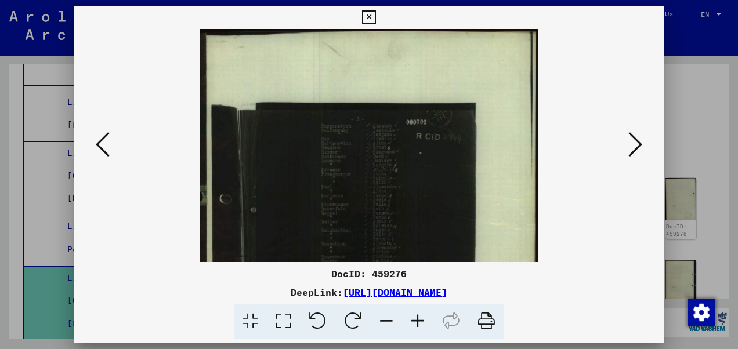
click at [416, 322] on icon at bounding box center [417, 321] width 31 height 35
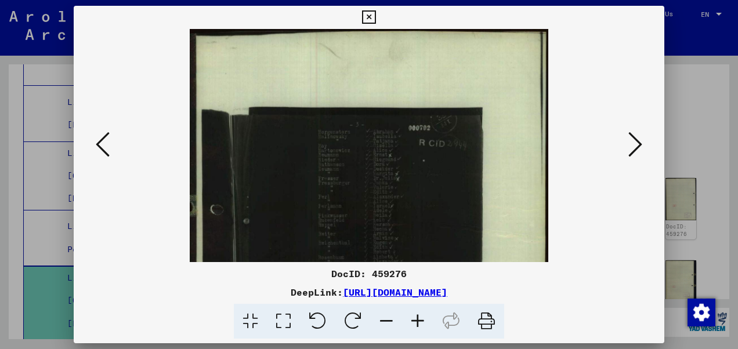
click at [416, 322] on icon at bounding box center [417, 321] width 31 height 35
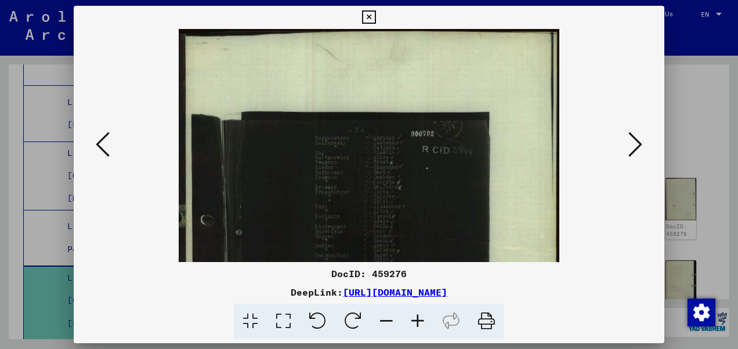
click at [416, 322] on icon at bounding box center [417, 321] width 31 height 35
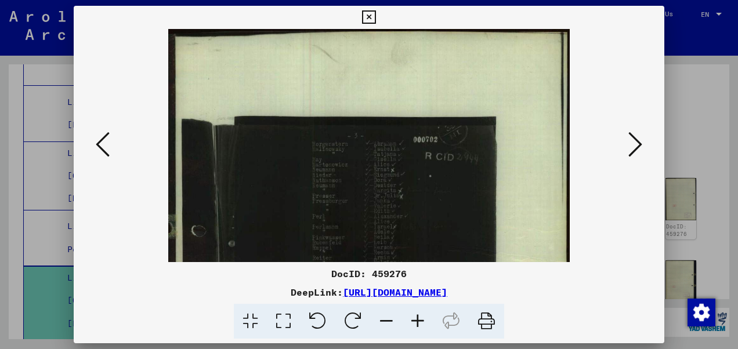
click at [416, 322] on icon at bounding box center [417, 321] width 31 height 35
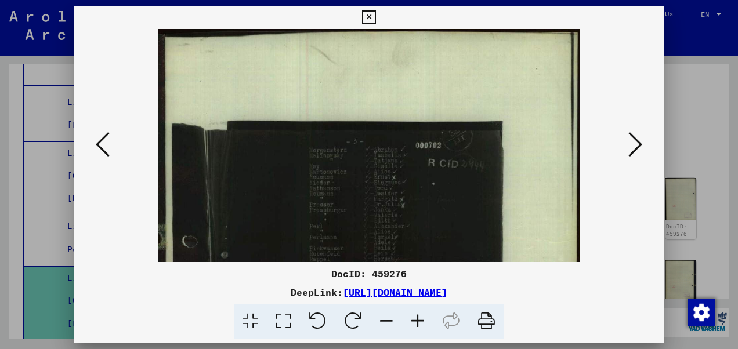
click at [416, 322] on icon at bounding box center [417, 321] width 31 height 35
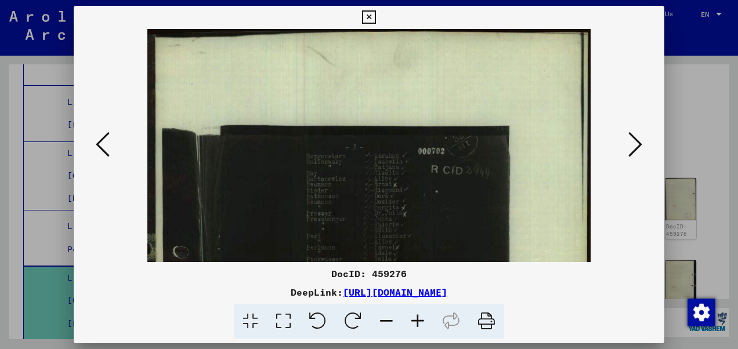
click at [416, 322] on icon at bounding box center [417, 321] width 31 height 35
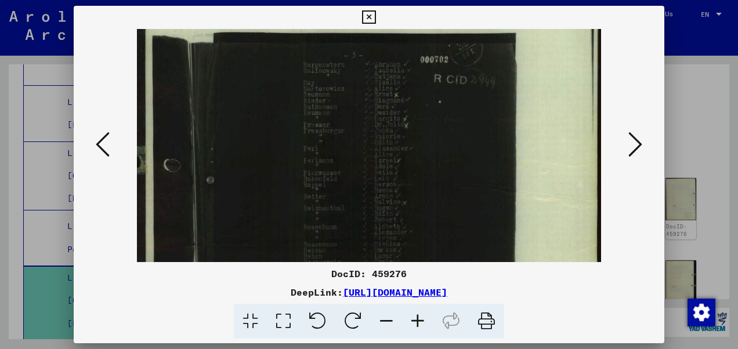
scroll to position [99, 0]
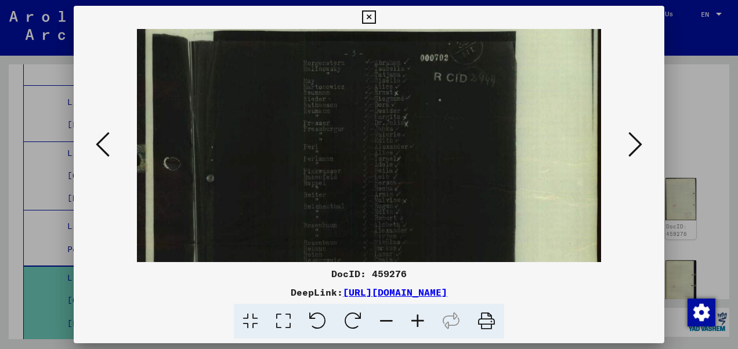
drag, startPoint x: 366, startPoint y: 212, endPoint x: 370, endPoint y: 116, distance: 97.1
click at [370, 116] on img at bounding box center [369, 250] width 464 height 640
click at [413, 318] on icon at bounding box center [417, 321] width 31 height 35
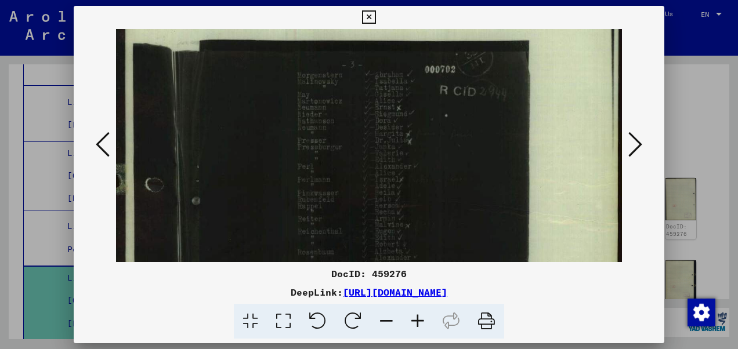
click at [413, 318] on icon at bounding box center [417, 321] width 31 height 35
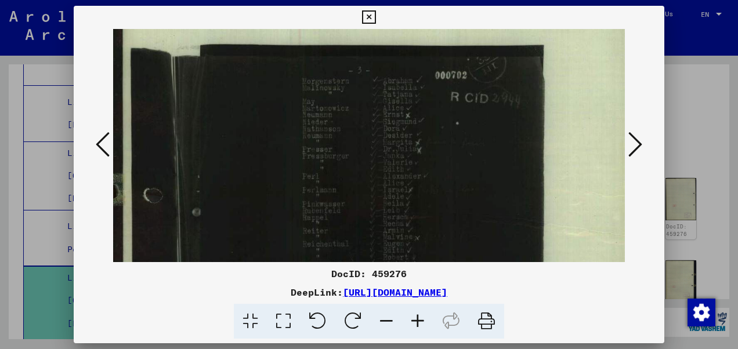
click at [413, 318] on icon at bounding box center [417, 321] width 31 height 35
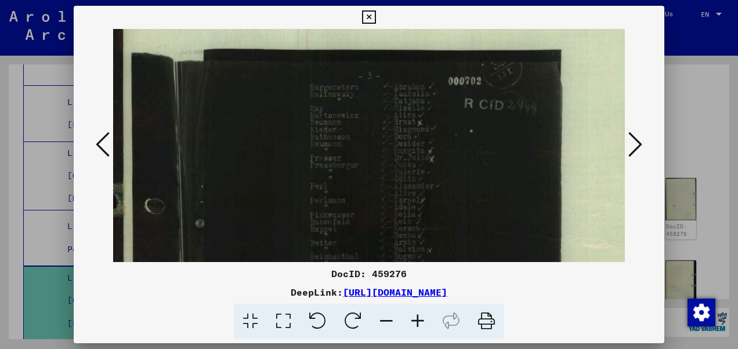
click at [413, 318] on icon at bounding box center [417, 321] width 31 height 35
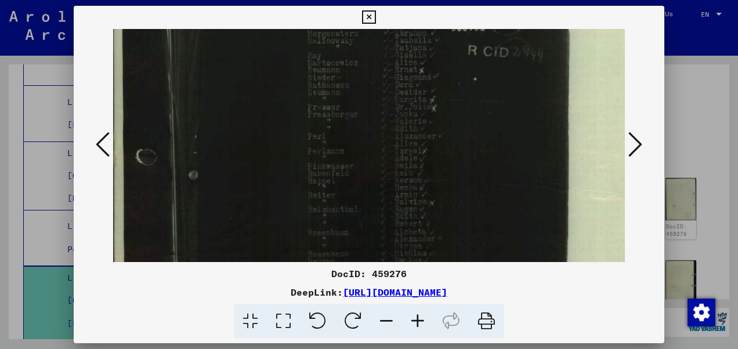
scroll to position [160, 10]
drag, startPoint x: 406, startPoint y: 219, endPoint x: 398, endPoint y: 161, distance: 58.6
click at [398, 161] on img at bounding box center [388, 261] width 570 height 785
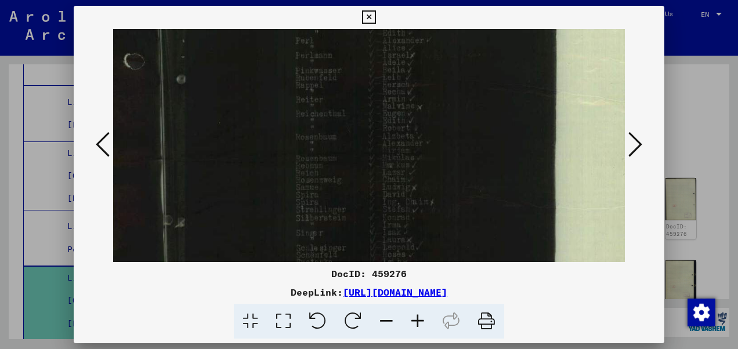
scroll to position [260, 22]
drag, startPoint x: 397, startPoint y: 178, endPoint x: 385, endPoint y: 80, distance: 98.7
click at [385, 80] on img at bounding box center [376, 161] width 570 height 785
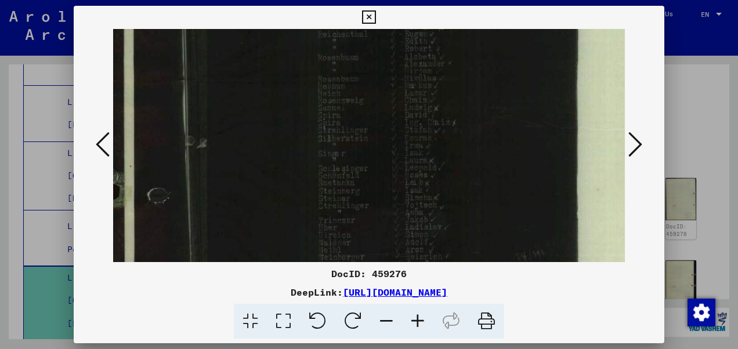
drag, startPoint x: 374, startPoint y: 190, endPoint x: 413, endPoint y: 118, distance: 82.1
click at [413, 118] on img at bounding box center [398, 87] width 570 height 785
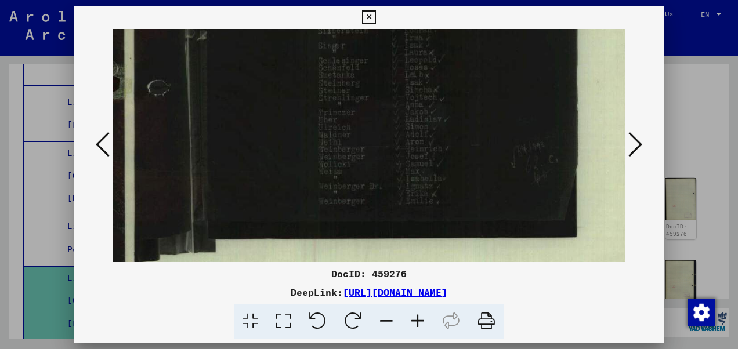
scroll to position [442, 1]
drag, startPoint x: 396, startPoint y: 180, endPoint x: 401, endPoint y: 77, distance: 103.5
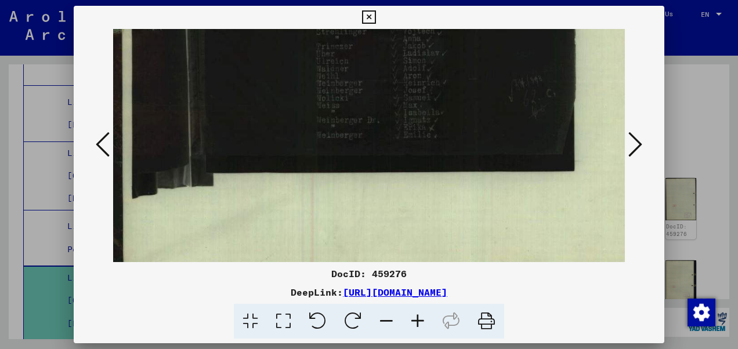
scroll to position [525, 8]
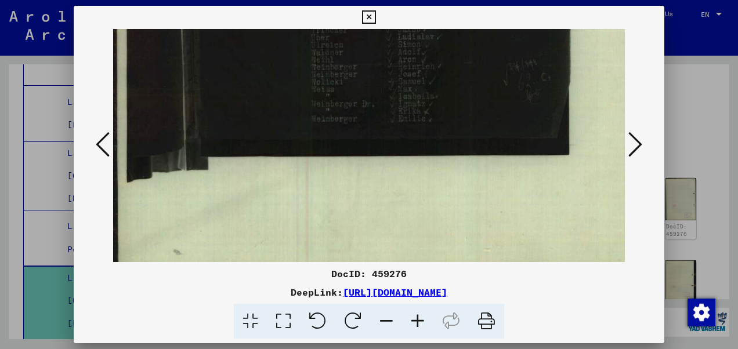
drag, startPoint x: 398, startPoint y: 125, endPoint x: 399, endPoint y: 45, distance: 80.1
click at [626, 140] on button at bounding box center [635, 145] width 21 height 33
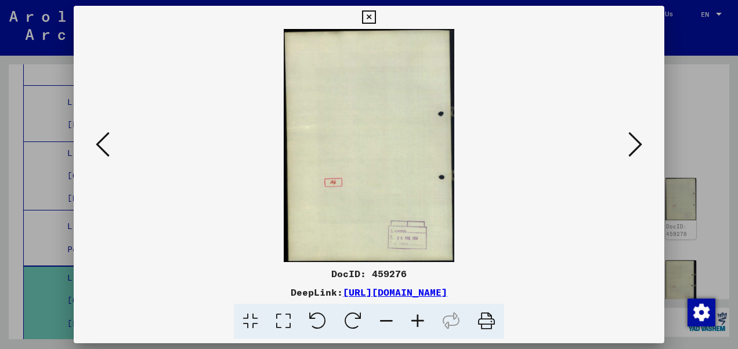
click at [93, 146] on button at bounding box center [102, 145] width 21 height 33
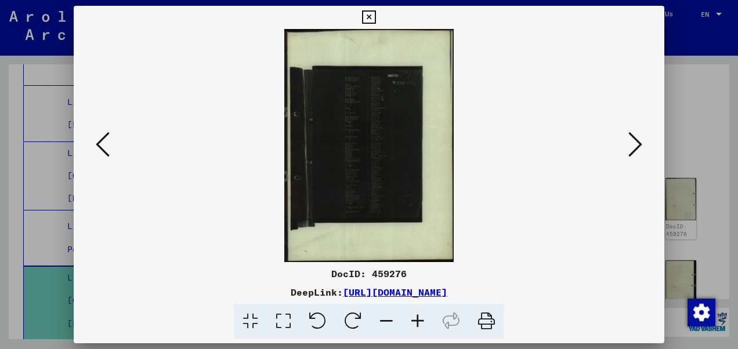
click at [93, 146] on button at bounding box center [102, 145] width 21 height 33
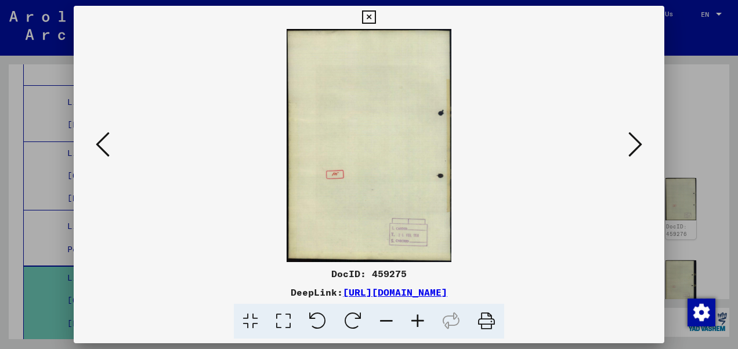
click at [93, 146] on button at bounding box center [102, 145] width 21 height 33
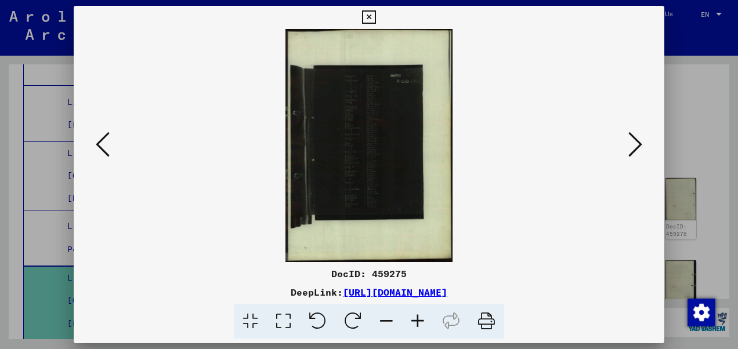
click at [93, 146] on button at bounding box center [102, 145] width 21 height 33
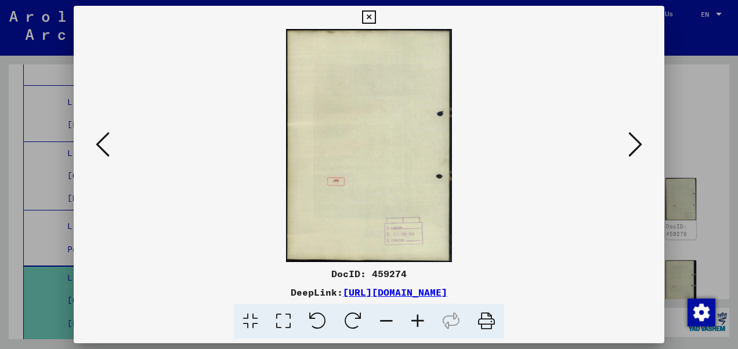
click at [93, 146] on button at bounding box center [102, 145] width 21 height 33
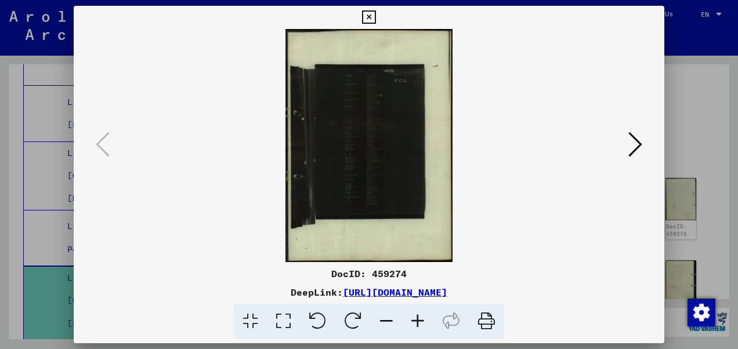
click at [419, 315] on icon at bounding box center [417, 321] width 31 height 35
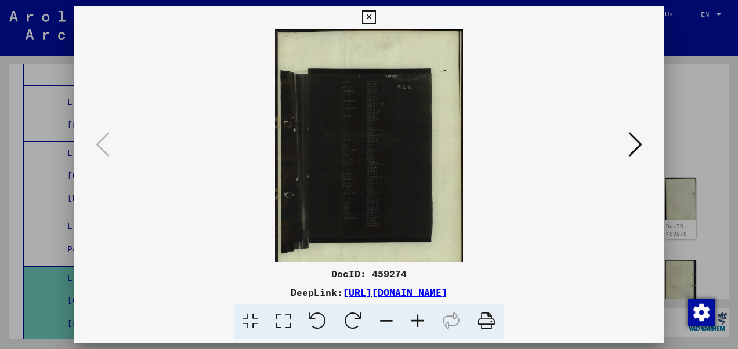
click at [419, 315] on icon at bounding box center [417, 321] width 31 height 35
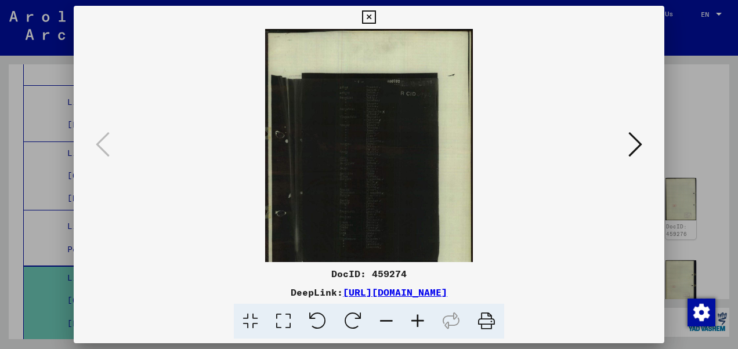
click at [419, 315] on icon at bounding box center [417, 321] width 31 height 35
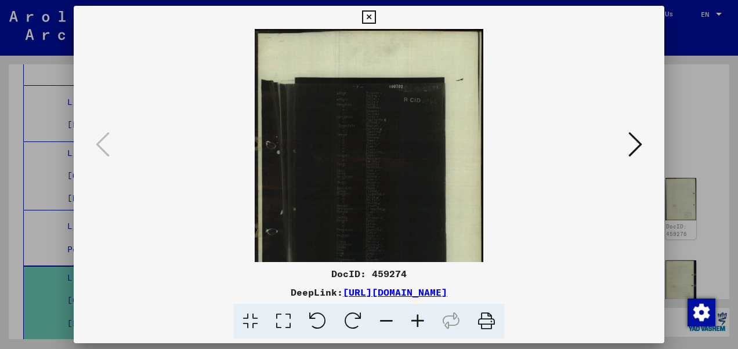
click at [419, 315] on icon at bounding box center [417, 321] width 31 height 35
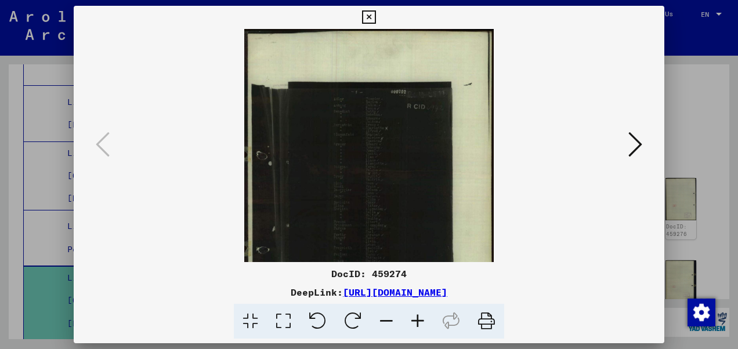
click at [419, 315] on icon at bounding box center [417, 321] width 31 height 35
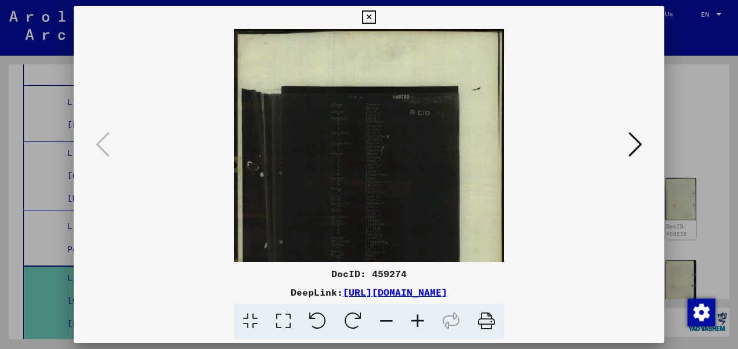
click at [419, 315] on icon at bounding box center [417, 321] width 31 height 35
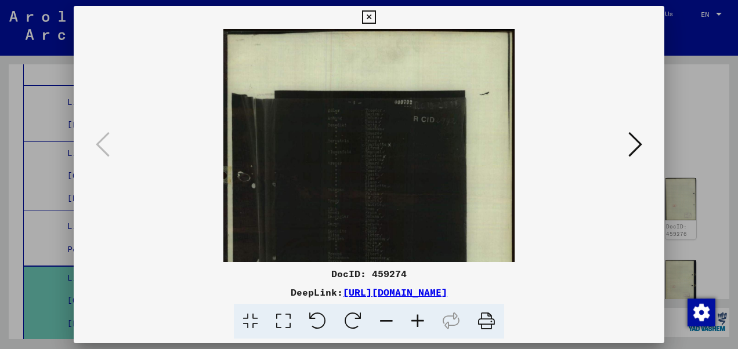
click at [419, 315] on icon at bounding box center [417, 321] width 31 height 35
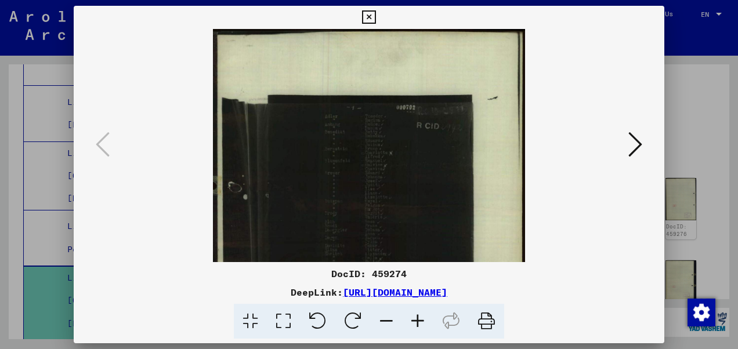
click at [419, 315] on icon at bounding box center [417, 321] width 31 height 35
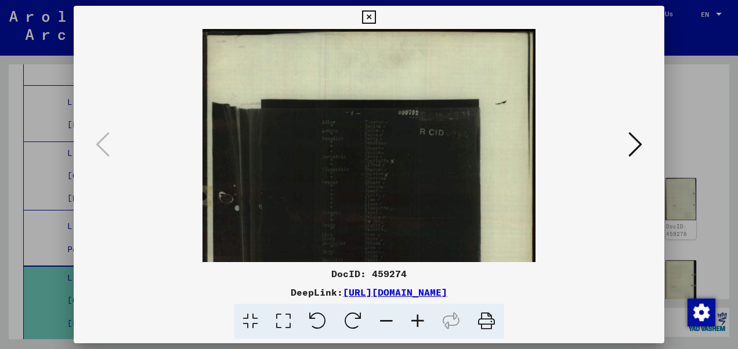
click at [419, 315] on icon at bounding box center [417, 321] width 31 height 35
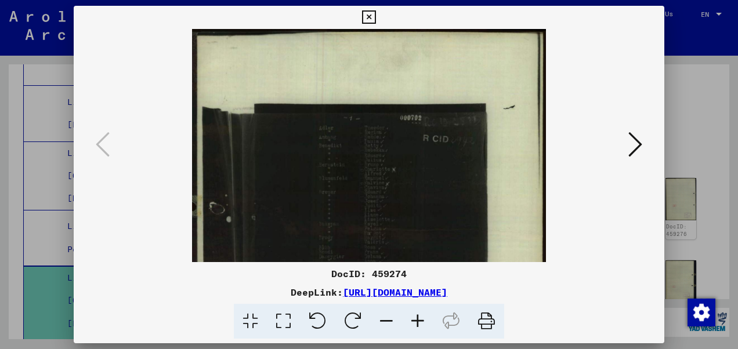
click at [419, 315] on icon at bounding box center [417, 321] width 31 height 35
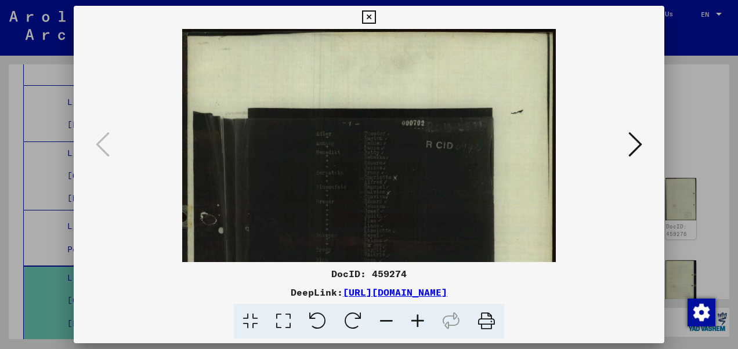
click at [419, 315] on icon at bounding box center [417, 321] width 31 height 35
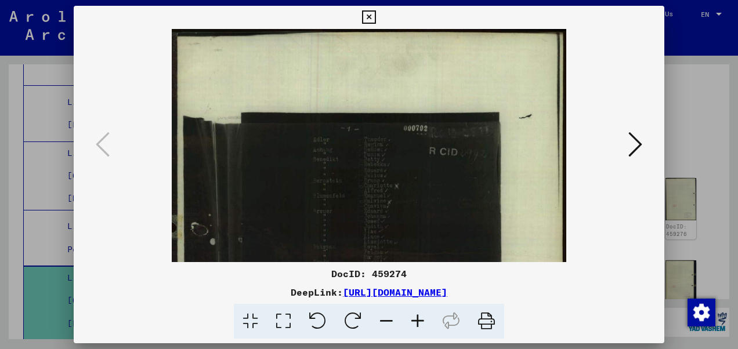
click at [419, 315] on icon at bounding box center [417, 321] width 31 height 35
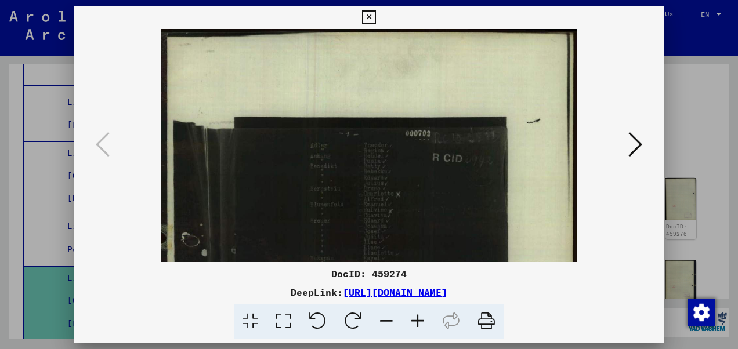
click at [419, 315] on icon at bounding box center [417, 321] width 31 height 35
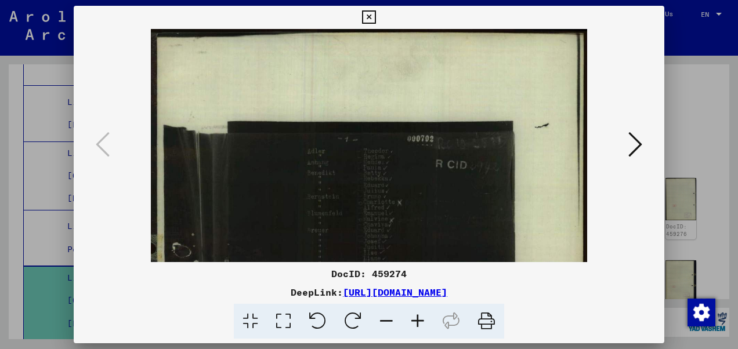
click at [419, 315] on icon at bounding box center [417, 321] width 31 height 35
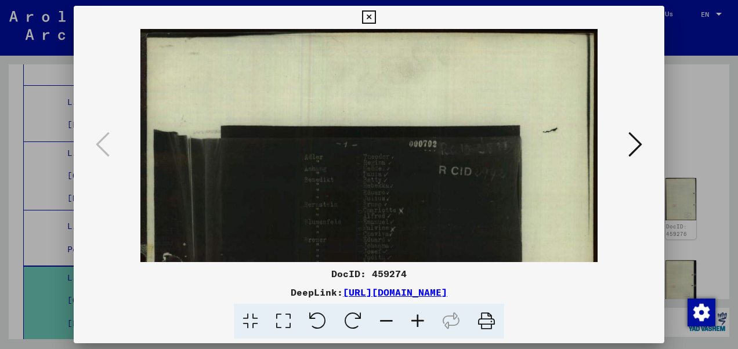
click at [419, 315] on icon at bounding box center [417, 321] width 31 height 35
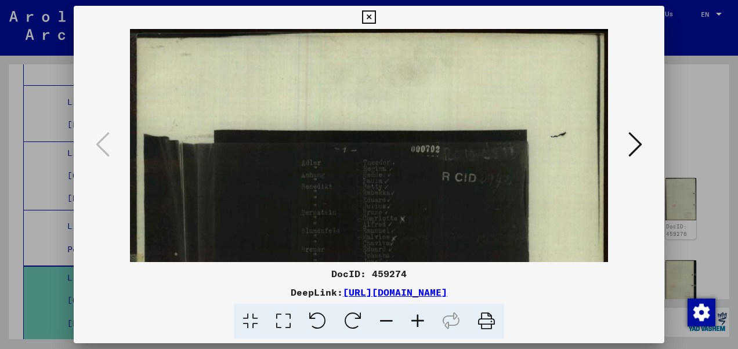
click at [419, 315] on icon at bounding box center [417, 321] width 31 height 35
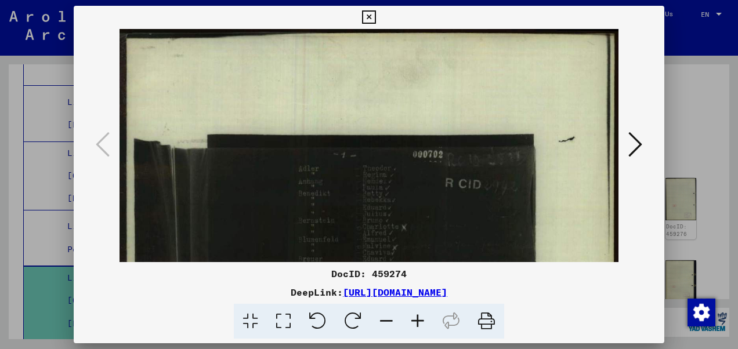
click at [419, 315] on icon at bounding box center [417, 321] width 31 height 35
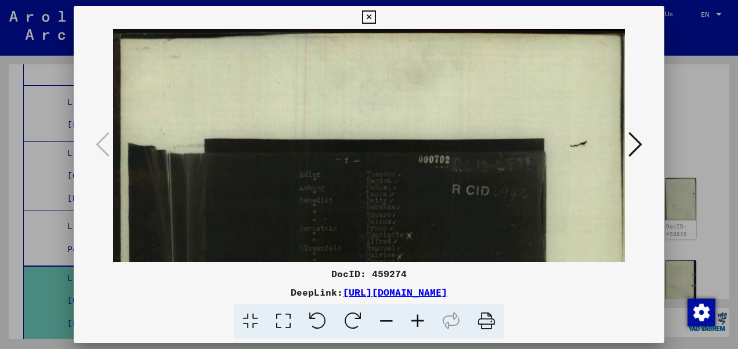
click at [419, 315] on icon at bounding box center [417, 321] width 31 height 35
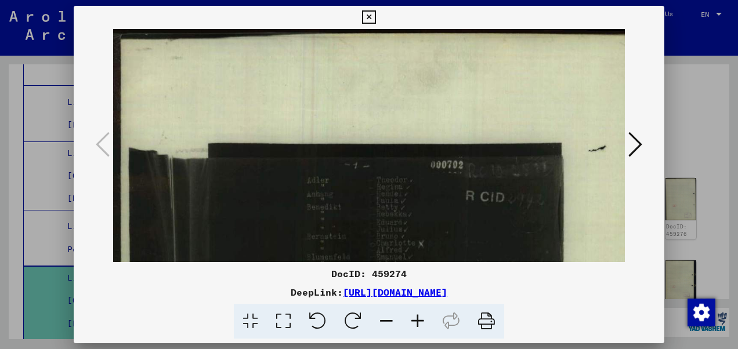
click at [419, 315] on icon at bounding box center [417, 321] width 31 height 35
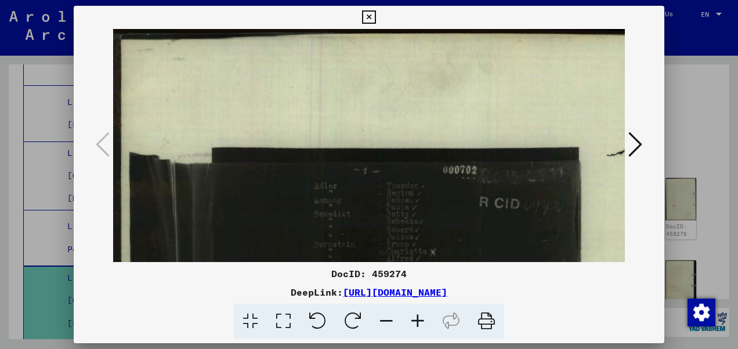
click at [419, 315] on icon at bounding box center [417, 321] width 31 height 35
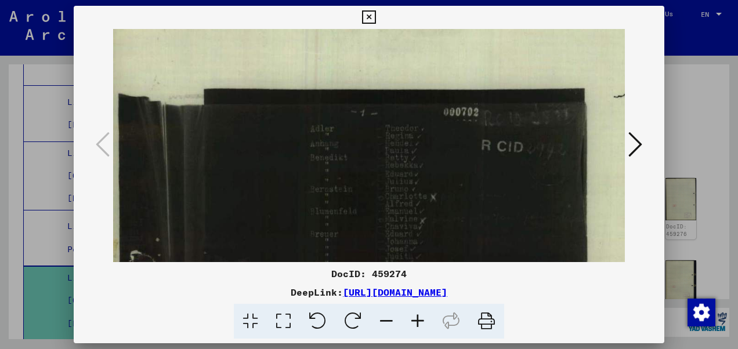
drag, startPoint x: 412, startPoint y: 222, endPoint x: 402, endPoint y: 162, distance: 60.6
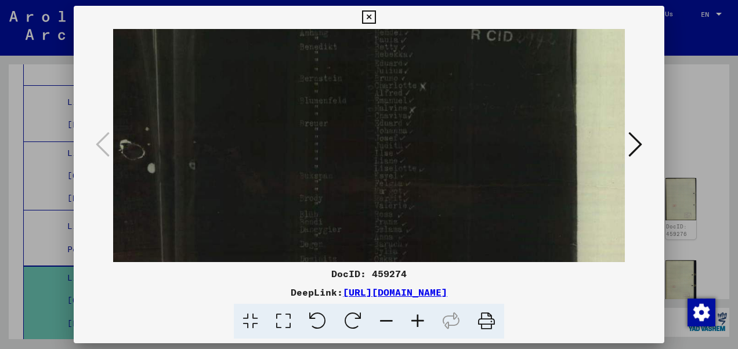
scroll to position [176, 22]
drag, startPoint x: 405, startPoint y: 223, endPoint x: 397, endPoint y: 114, distance: 109.5
click at [397, 114] on img at bounding box center [382, 260] width 582 height 814
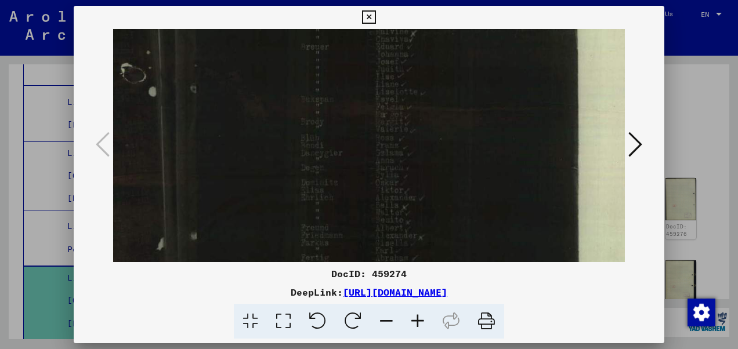
drag, startPoint x: 404, startPoint y: 182, endPoint x: 406, endPoint y: 109, distance: 72.6
click at [406, 109] on img at bounding box center [383, 185] width 582 height 814
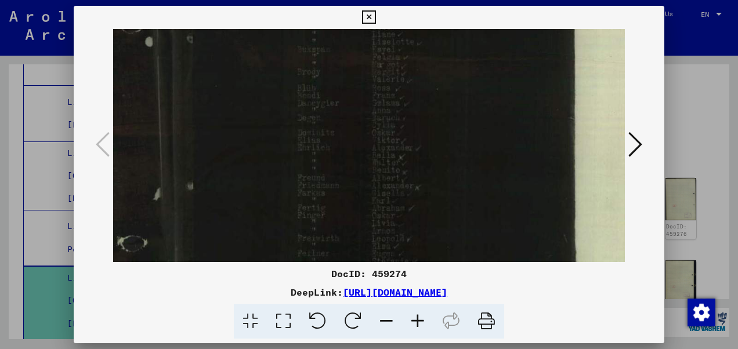
drag, startPoint x: 397, startPoint y: 171, endPoint x: 395, endPoint y: 124, distance: 46.5
click at [395, 124] on img at bounding box center [380, 135] width 582 height 814
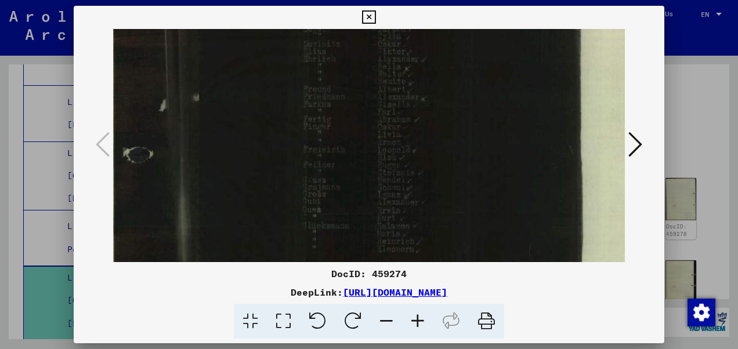
drag, startPoint x: 385, startPoint y: 197, endPoint x: 392, endPoint y: 111, distance: 86.2
click at [392, 111] on img at bounding box center [386, 46] width 582 height 814
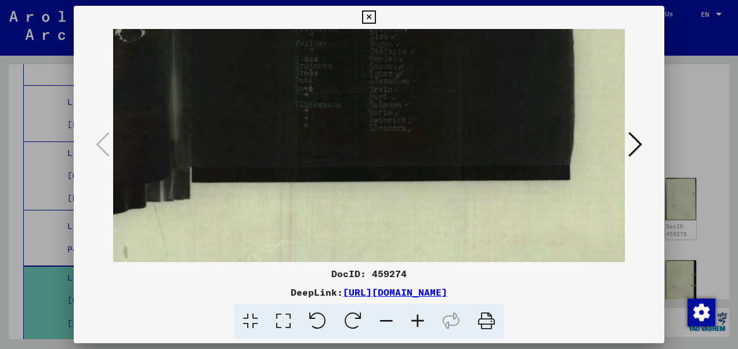
scroll to position [516, 27]
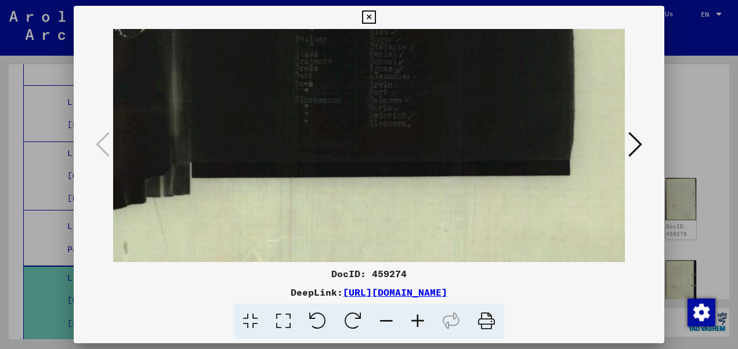
drag, startPoint x: 389, startPoint y: 181, endPoint x: 381, endPoint y: 59, distance: 122.1
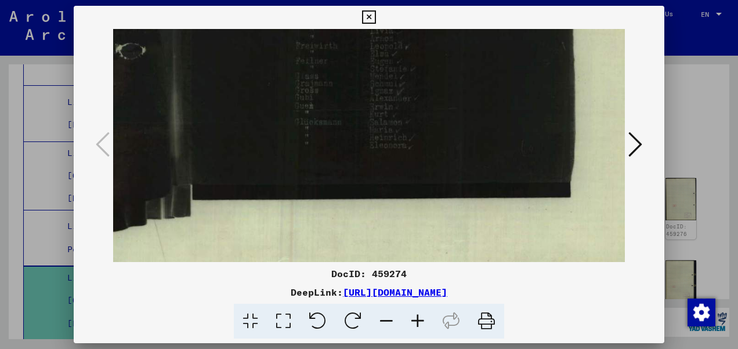
scroll to position [459, 25]
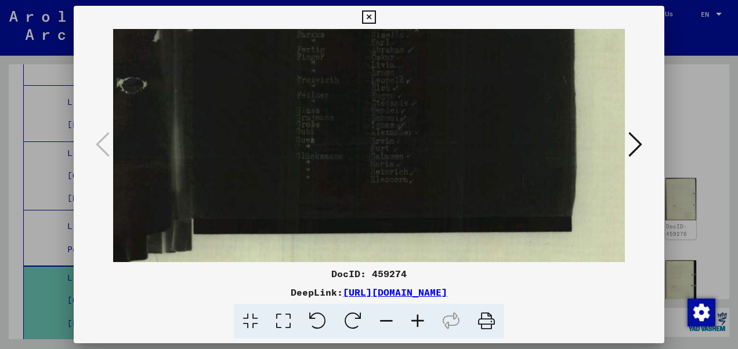
drag, startPoint x: 377, startPoint y: 110, endPoint x: 380, endPoint y: 171, distance: 60.5
click at [631, 142] on icon at bounding box center [636, 145] width 14 height 28
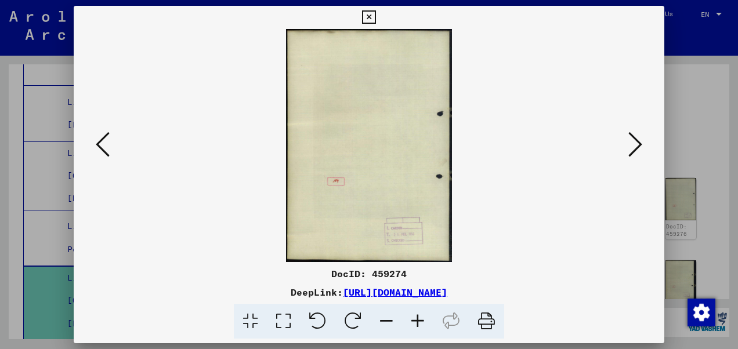
click at [642, 150] on icon at bounding box center [636, 145] width 14 height 28
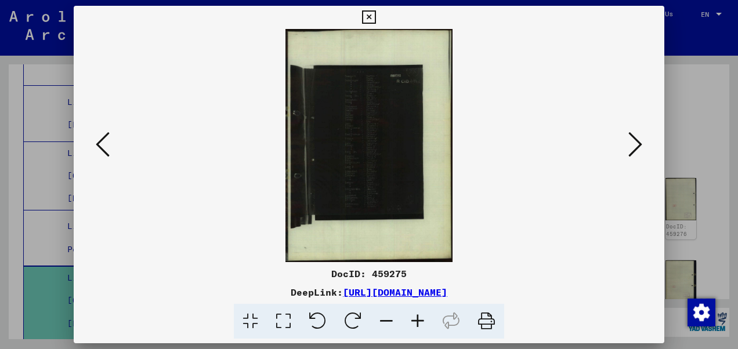
click at [418, 320] on icon at bounding box center [417, 321] width 31 height 35
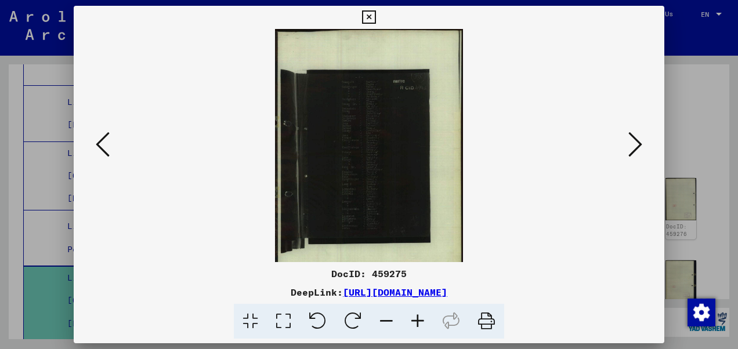
click at [418, 320] on icon at bounding box center [417, 321] width 31 height 35
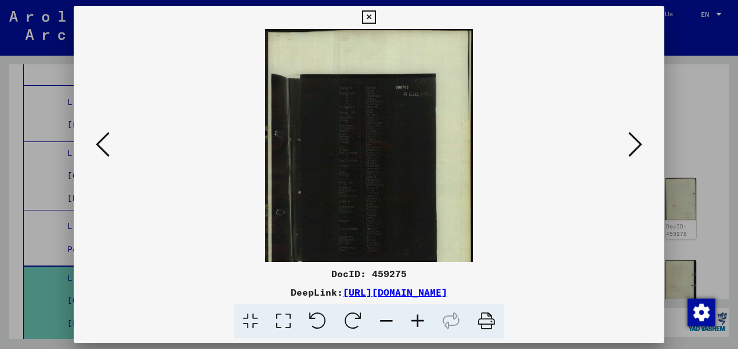
click at [418, 320] on icon at bounding box center [417, 321] width 31 height 35
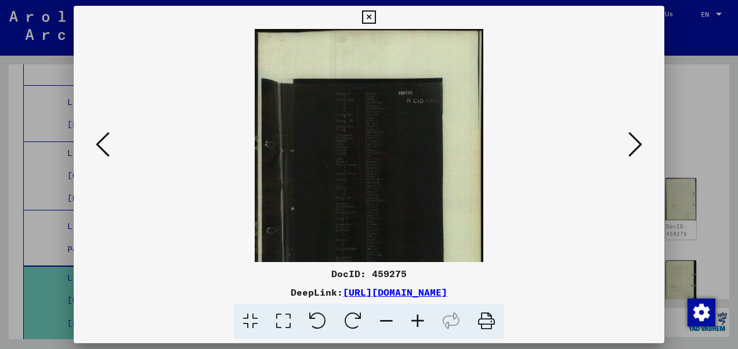
click at [418, 320] on icon at bounding box center [417, 321] width 31 height 35
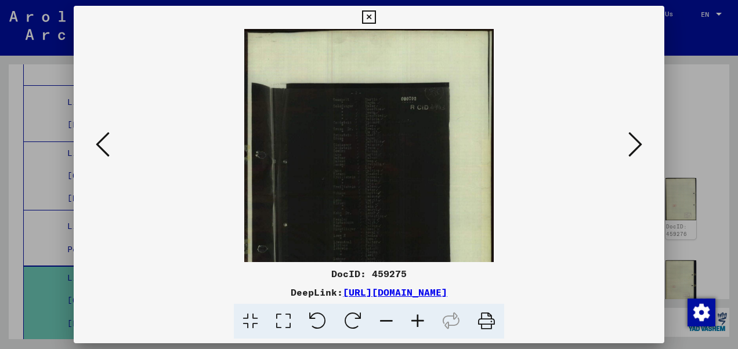
click at [418, 320] on icon at bounding box center [417, 321] width 31 height 35
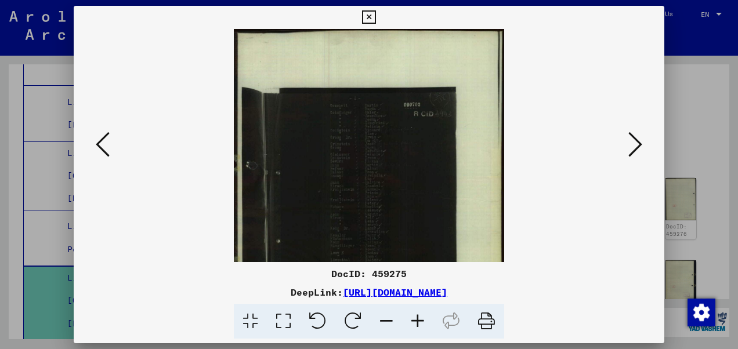
click at [418, 320] on icon at bounding box center [417, 321] width 31 height 35
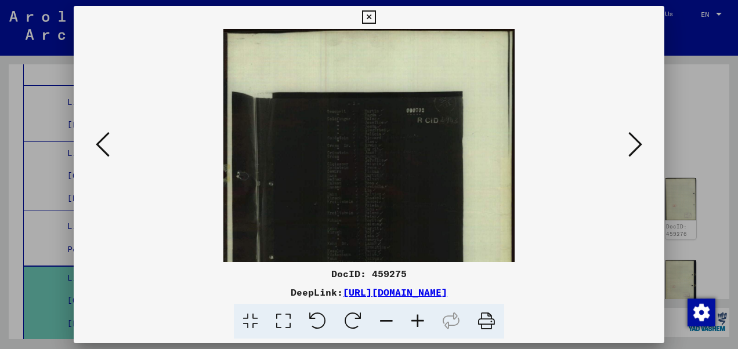
click at [418, 320] on icon at bounding box center [417, 321] width 31 height 35
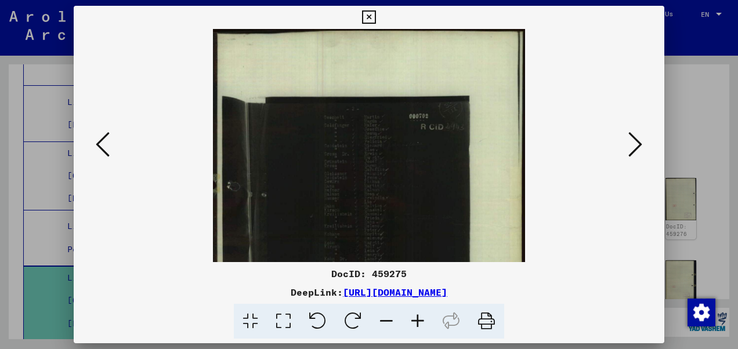
click at [418, 320] on icon at bounding box center [417, 321] width 31 height 35
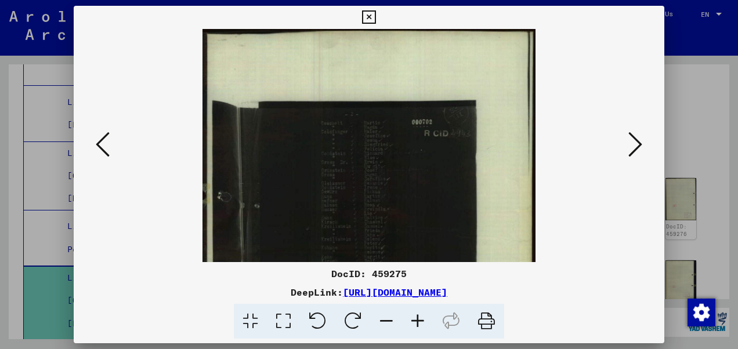
click at [418, 320] on icon at bounding box center [417, 321] width 31 height 35
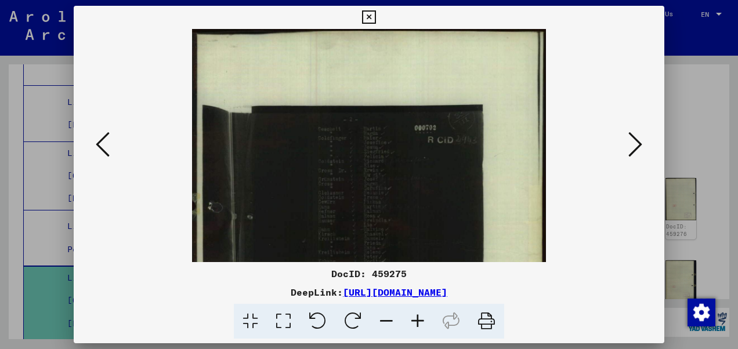
click at [418, 320] on icon at bounding box center [417, 321] width 31 height 35
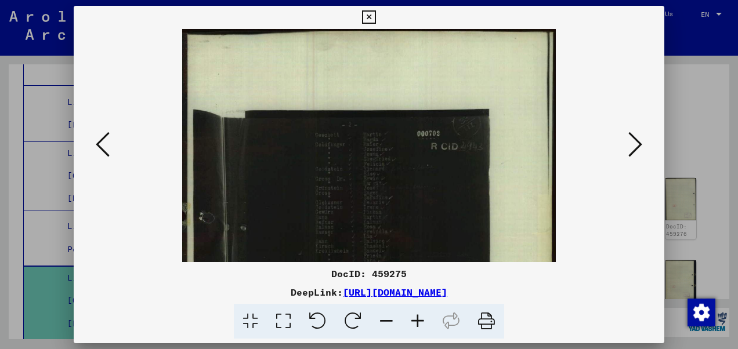
click at [418, 320] on icon at bounding box center [417, 321] width 31 height 35
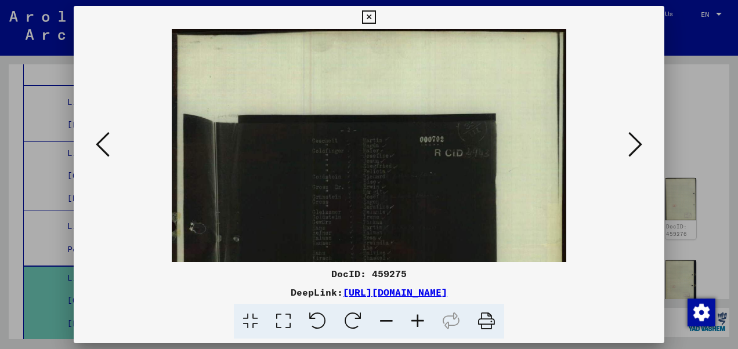
click at [418, 320] on icon at bounding box center [417, 321] width 31 height 35
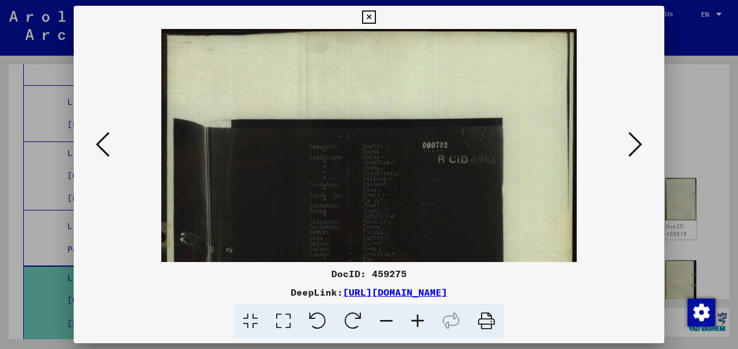
click at [418, 320] on icon at bounding box center [417, 321] width 31 height 35
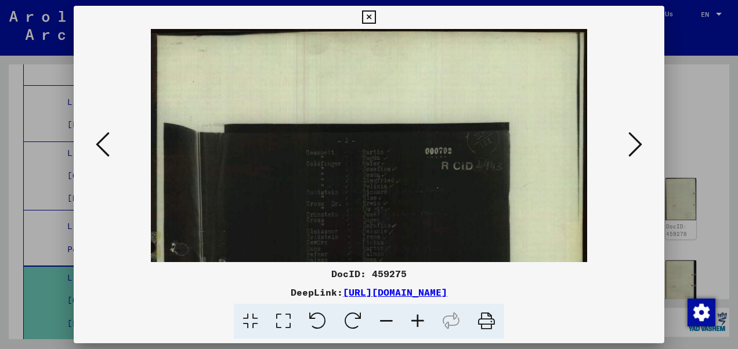
click at [418, 320] on icon at bounding box center [417, 321] width 31 height 35
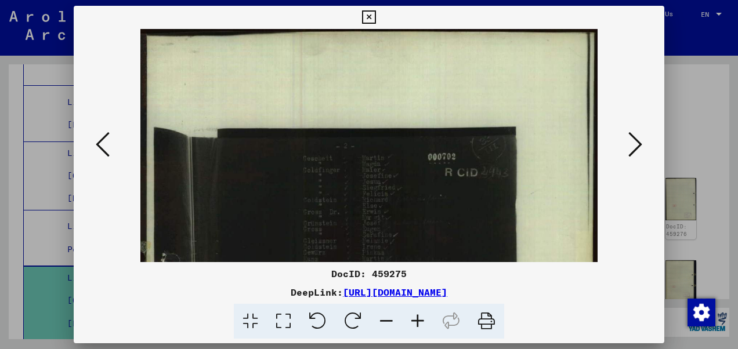
click at [418, 320] on icon at bounding box center [417, 321] width 31 height 35
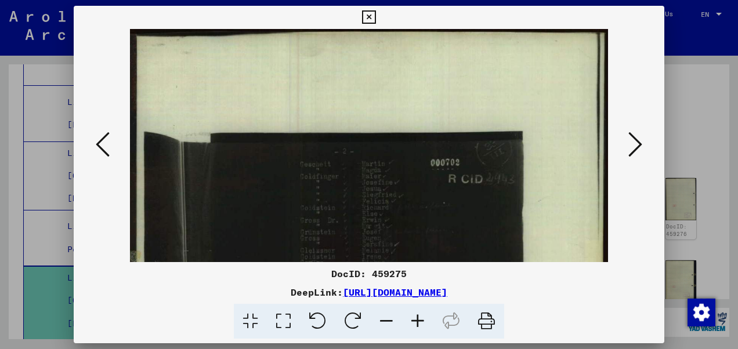
click at [418, 320] on icon at bounding box center [417, 321] width 31 height 35
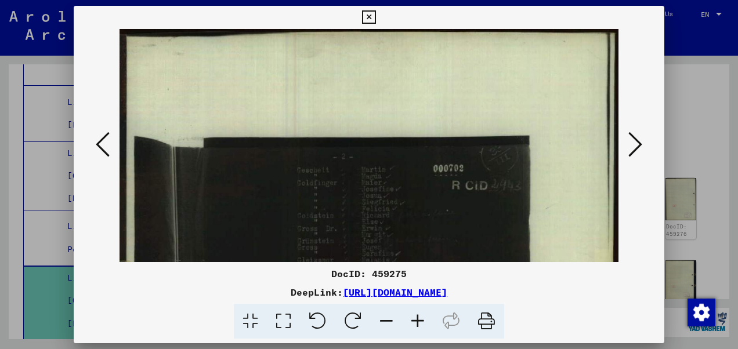
click at [418, 320] on icon at bounding box center [417, 321] width 31 height 35
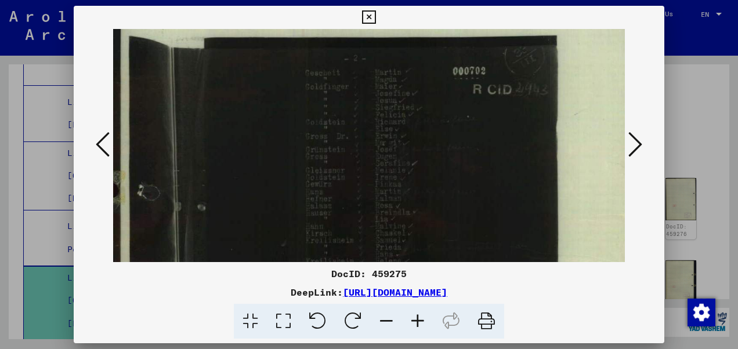
drag, startPoint x: 367, startPoint y: 243, endPoint x: 410, endPoint y: 140, distance: 111.6
click at [410, 140] on img at bounding box center [383, 298] width 540 height 756
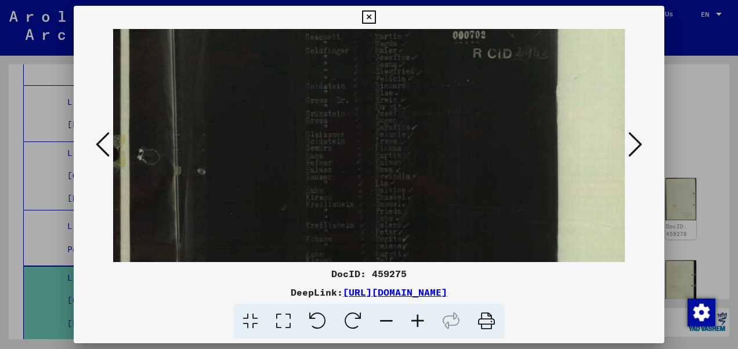
scroll to position [186, 0]
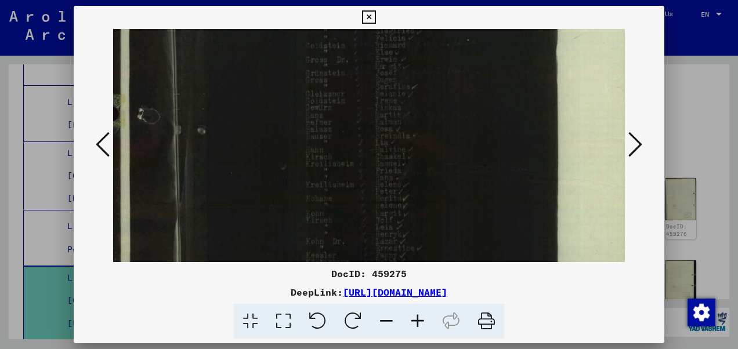
drag, startPoint x: 403, startPoint y: 215, endPoint x: 420, endPoint y: 139, distance: 77.3
click at [420, 139] on img at bounding box center [383, 221] width 540 height 756
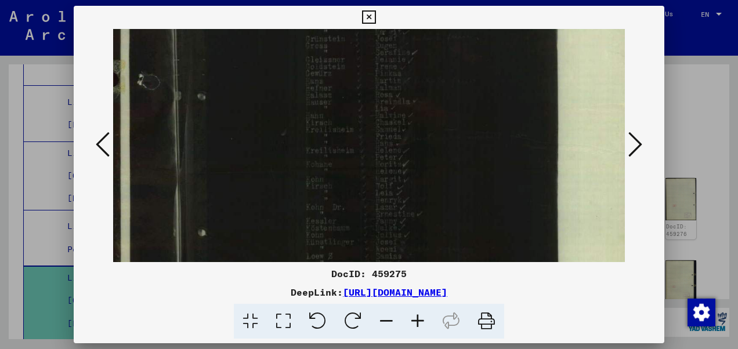
drag, startPoint x: 414, startPoint y: 164, endPoint x: 430, endPoint y: 132, distance: 35.6
click at [430, 132] on img at bounding box center [383, 187] width 540 height 756
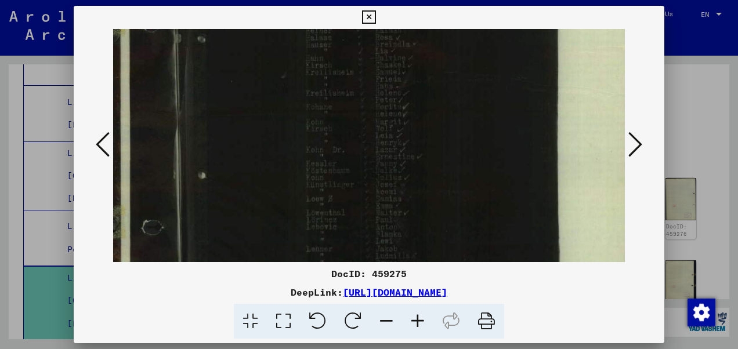
drag, startPoint x: 419, startPoint y: 188, endPoint x: 426, endPoint y: 135, distance: 53.2
click at [426, 135] on img at bounding box center [383, 130] width 540 height 756
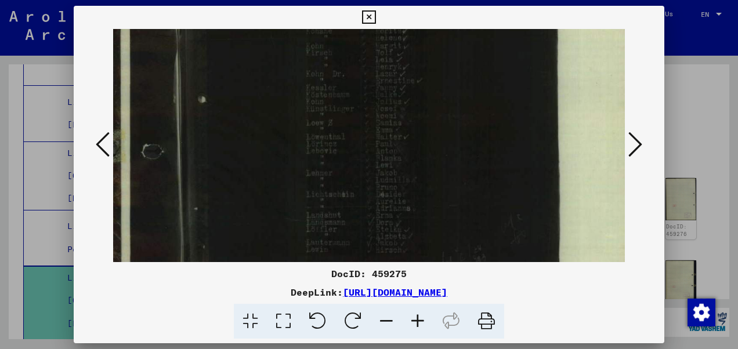
scroll to position [356, 0]
drag, startPoint x: 419, startPoint y: 194, endPoint x: 424, endPoint y: 119, distance: 75.6
click at [424, 119] on img at bounding box center [383, 51] width 540 height 756
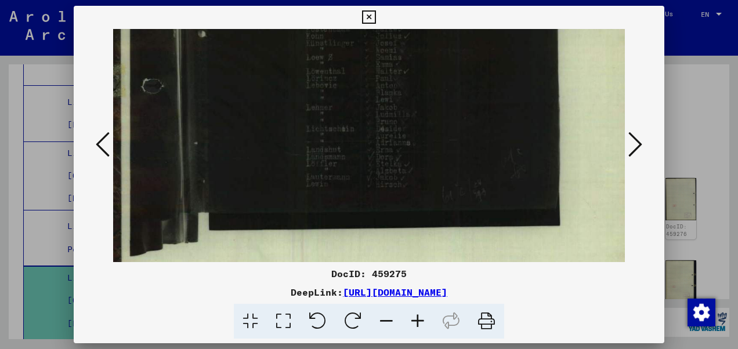
scroll to position [425, 0]
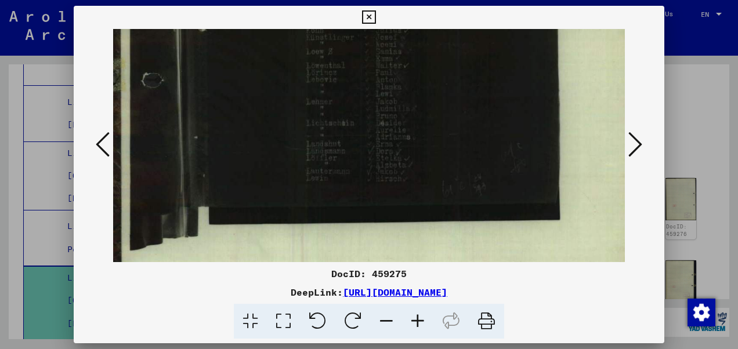
drag, startPoint x: 410, startPoint y: 168, endPoint x: 413, endPoint y: 102, distance: 66.3
click at [366, 16] on icon at bounding box center [368, 17] width 13 height 14
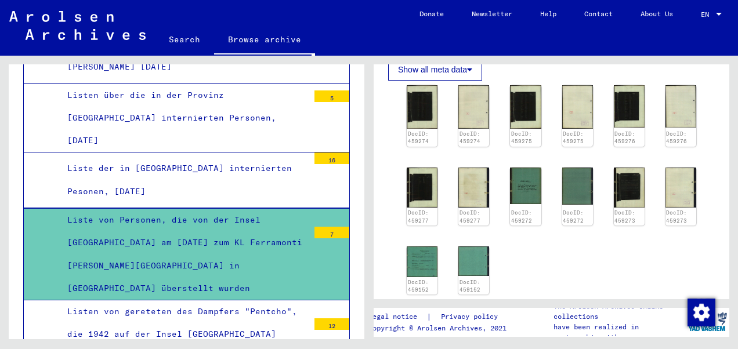
scroll to position [290, 0]
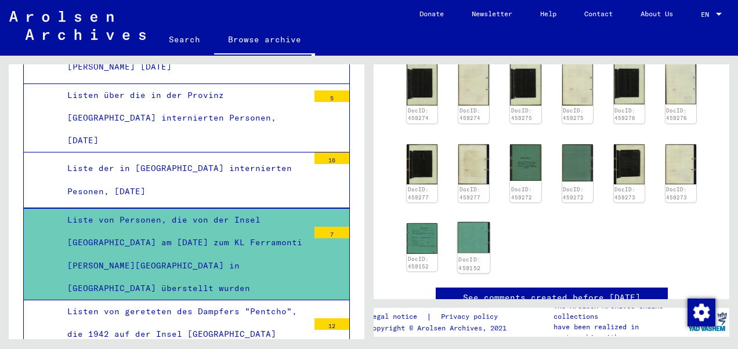
click at [460, 222] on img at bounding box center [474, 237] width 33 height 31
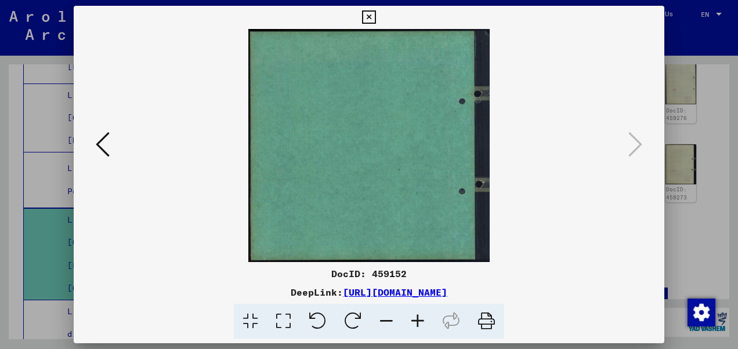
click at [363, 13] on icon at bounding box center [368, 17] width 13 height 14
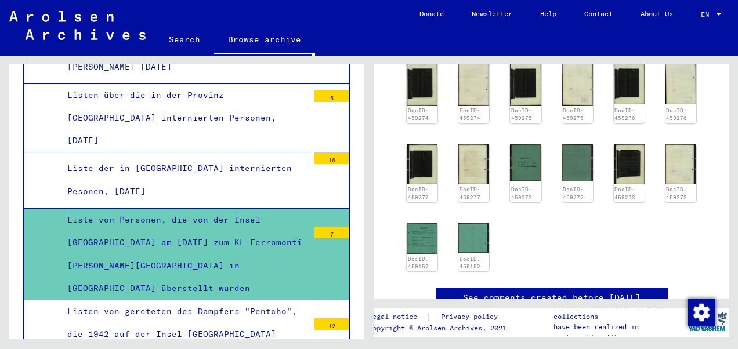
click at [211, 301] on div "Listen von gereteten des Dampfers "Pentcho", die 1942 auf der Insel [GEOGRAPHIC…" at bounding box center [184, 346] width 250 height 91
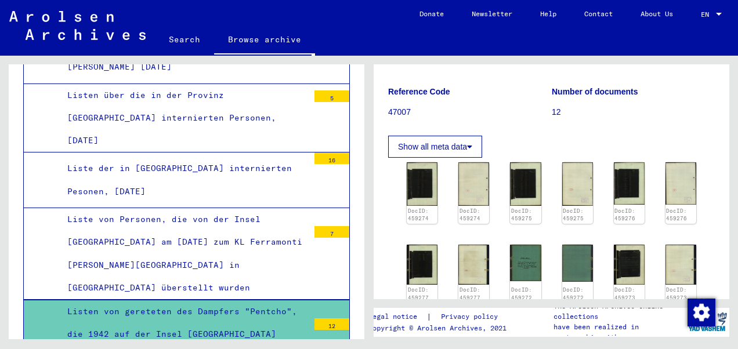
scroll to position [174, 0]
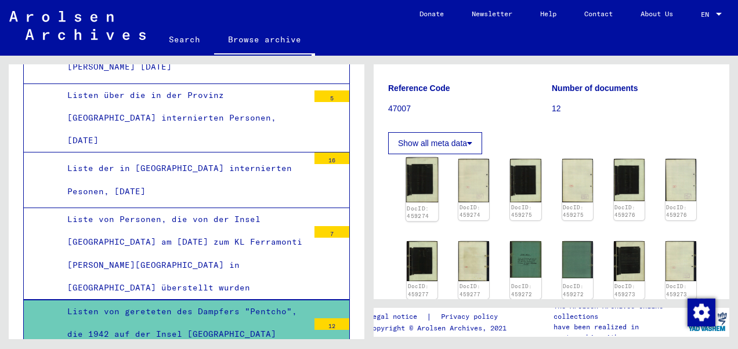
click at [420, 184] on img at bounding box center [422, 180] width 33 height 45
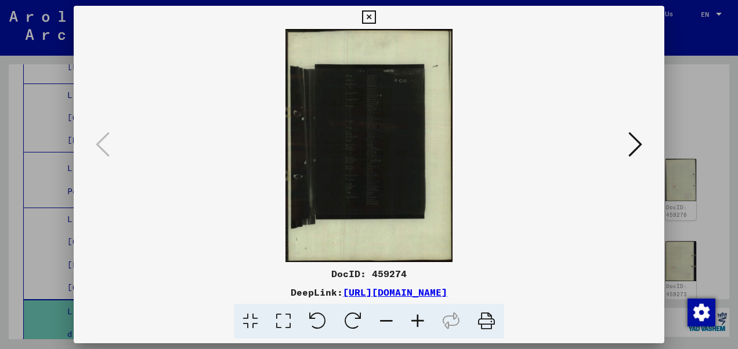
click at [412, 319] on icon at bounding box center [417, 321] width 31 height 35
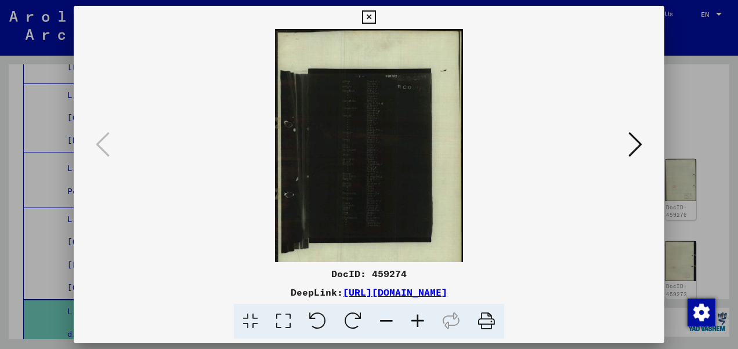
click at [412, 319] on icon at bounding box center [417, 321] width 31 height 35
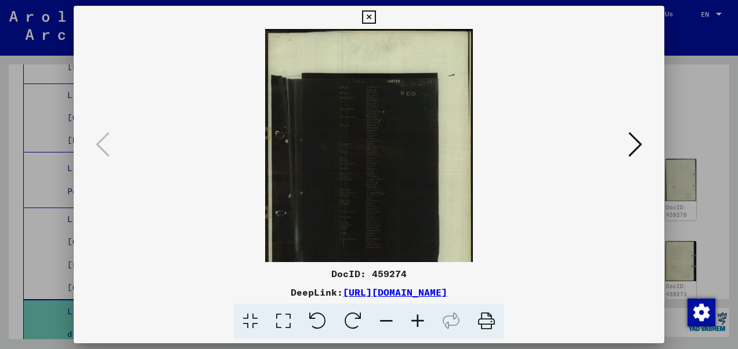
click at [412, 319] on icon at bounding box center [417, 321] width 31 height 35
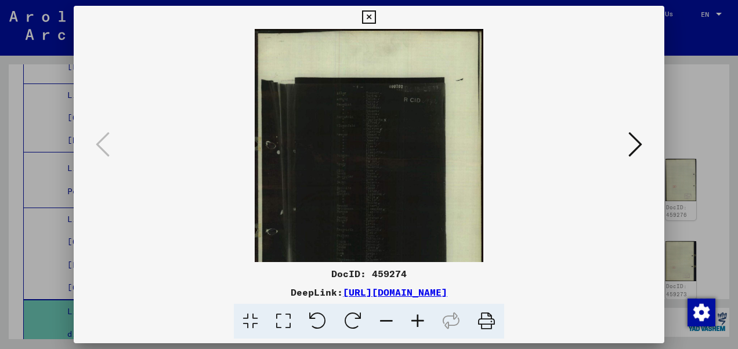
click at [412, 319] on icon at bounding box center [417, 321] width 31 height 35
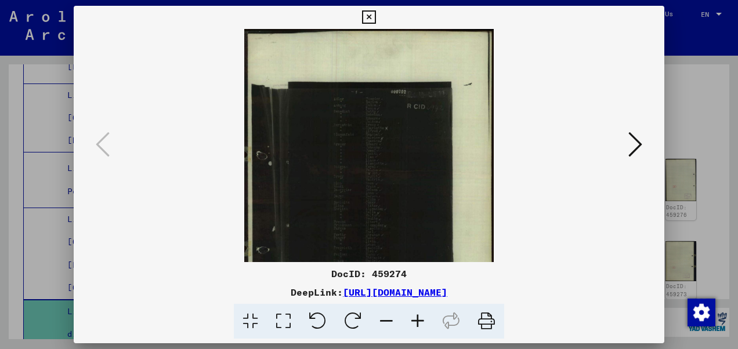
click at [412, 319] on icon at bounding box center [417, 321] width 31 height 35
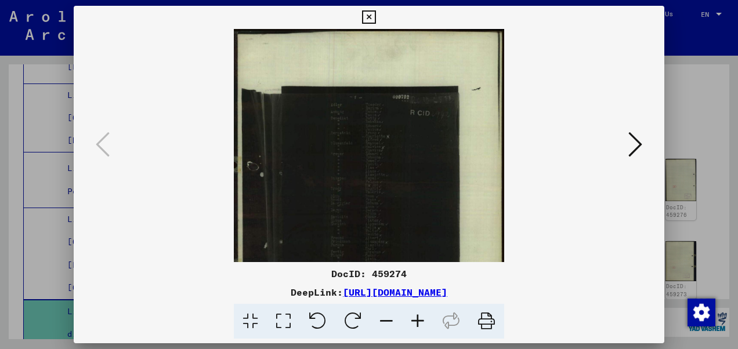
click at [412, 319] on icon at bounding box center [417, 321] width 31 height 35
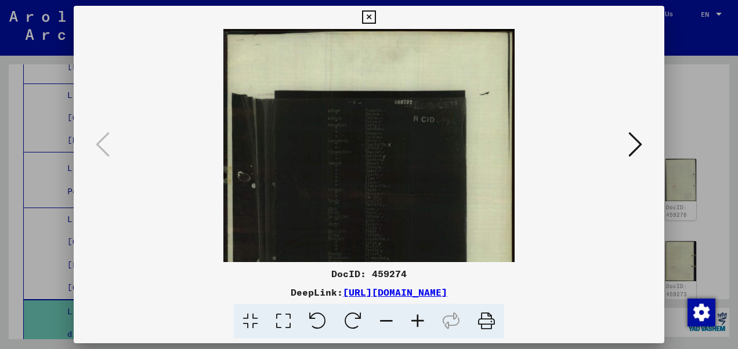
click at [412, 319] on icon at bounding box center [417, 321] width 31 height 35
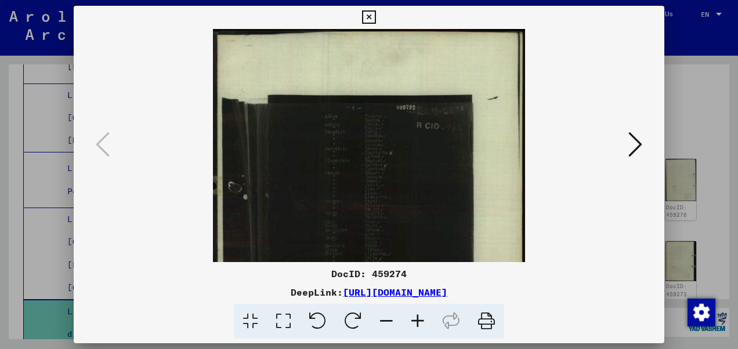
click at [412, 319] on icon at bounding box center [417, 321] width 31 height 35
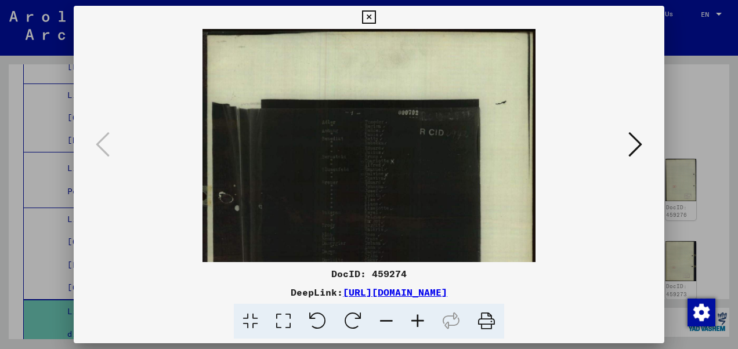
click at [412, 319] on icon at bounding box center [417, 321] width 31 height 35
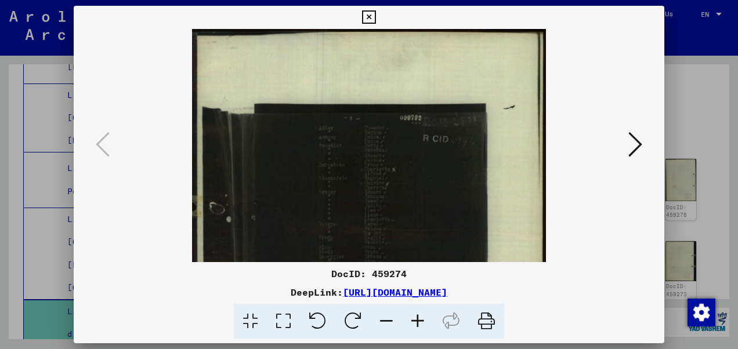
click at [412, 319] on icon at bounding box center [417, 321] width 31 height 35
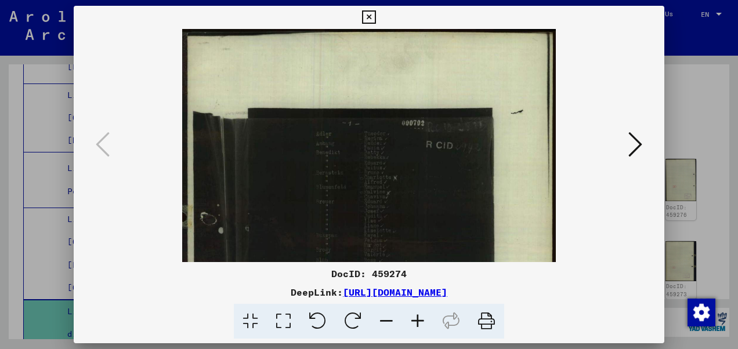
click at [412, 319] on icon at bounding box center [417, 321] width 31 height 35
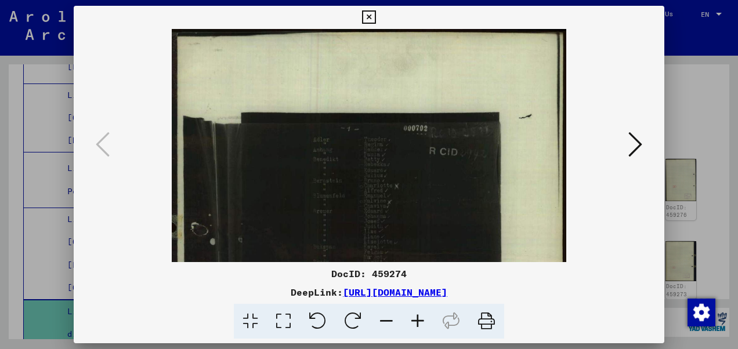
click at [412, 319] on icon at bounding box center [417, 321] width 31 height 35
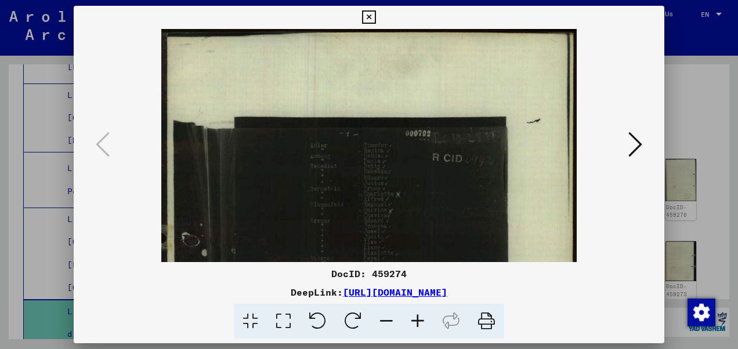
click at [412, 319] on icon at bounding box center [417, 321] width 31 height 35
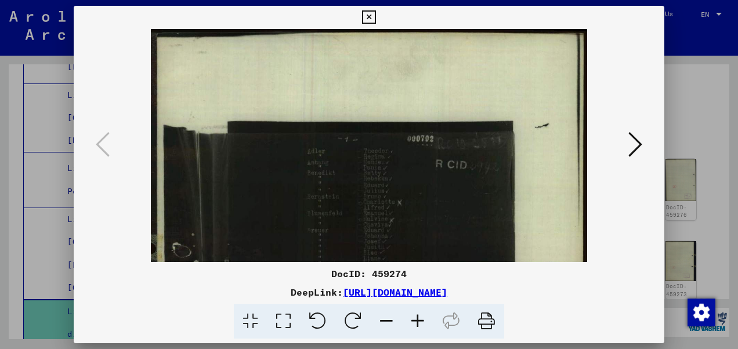
click at [412, 319] on icon at bounding box center [417, 321] width 31 height 35
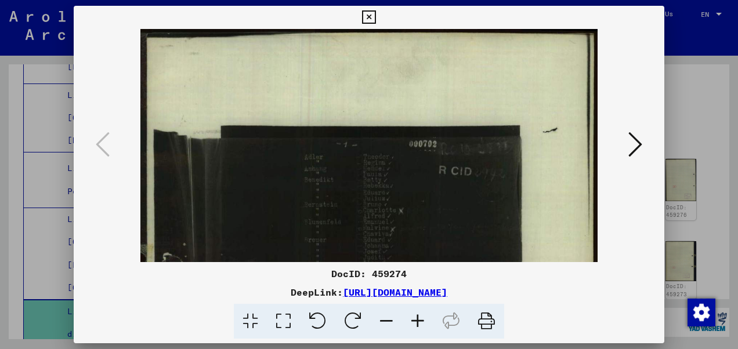
click at [412, 319] on icon at bounding box center [417, 321] width 31 height 35
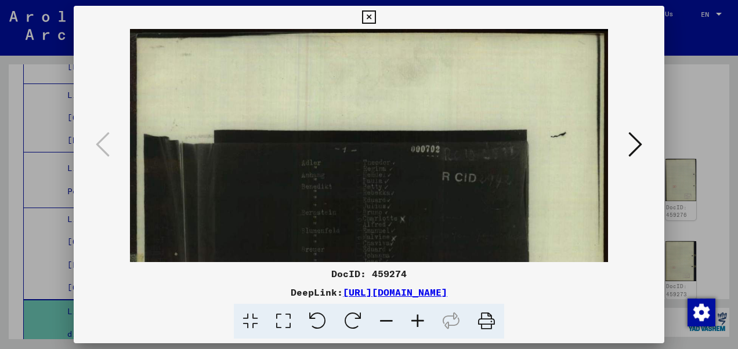
click at [412, 319] on icon at bounding box center [417, 321] width 31 height 35
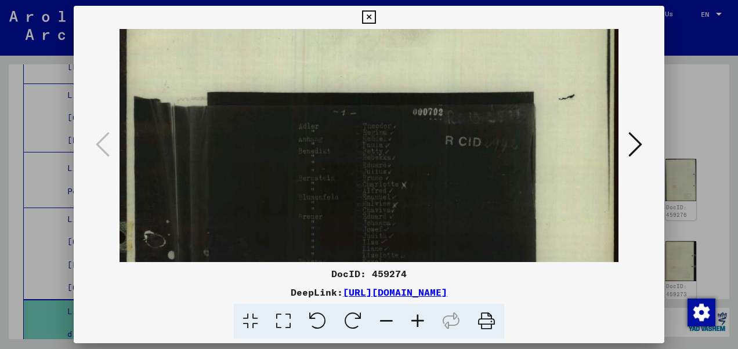
scroll to position [111, 0]
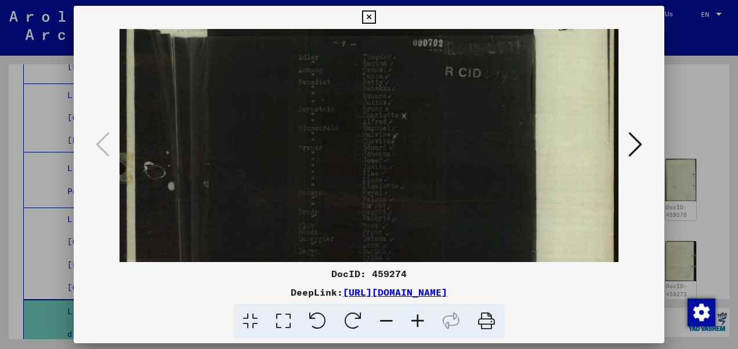
drag, startPoint x: 402, startPoint y: 226, endPoint x: 402, endPoint y: 116, distance: 109.7
click at [402, 116] on img at bounding box center [369, 267] width 499 height 698
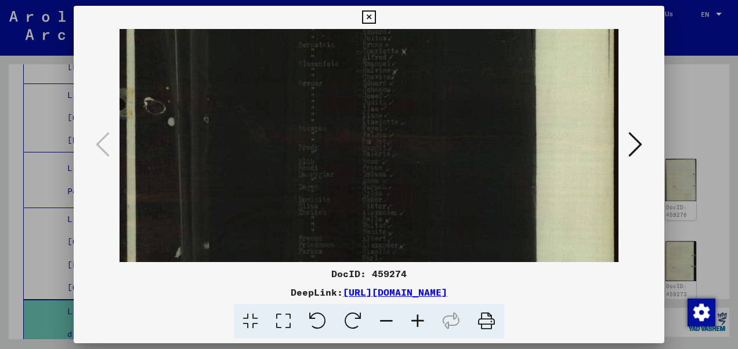
scroll to position [183, 0]
drag, startPoint x: 412, startPoint y: 176, endPoint x: 414, endPoint y: 118, distance: 58.1
click at [414, 118] on img at bounding box center [369, 195] width 499 height 698
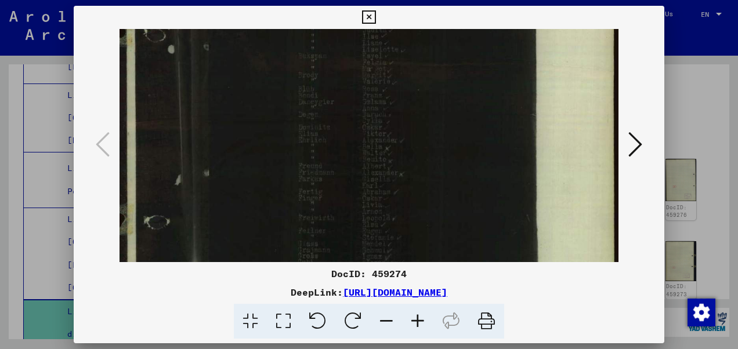
scroll to position [251, 0]
drag, startPoint x: 419, startPoint y: 181, endPoint x: 431, endPoint y: 117, distance: 65.5
click at [431, 117] on img at bounding box center [369, 127] width 499 height 698
click at [416, 312] on icon at bounding box center [417, 321] width 31 height 35
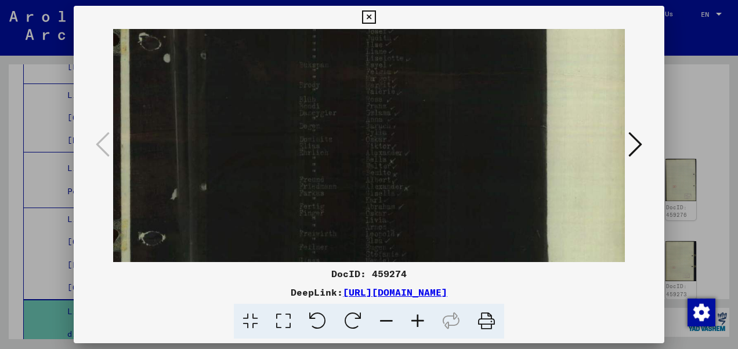
click at [416, 312] on icon at bounding box center [417, 321] width 31 height 35
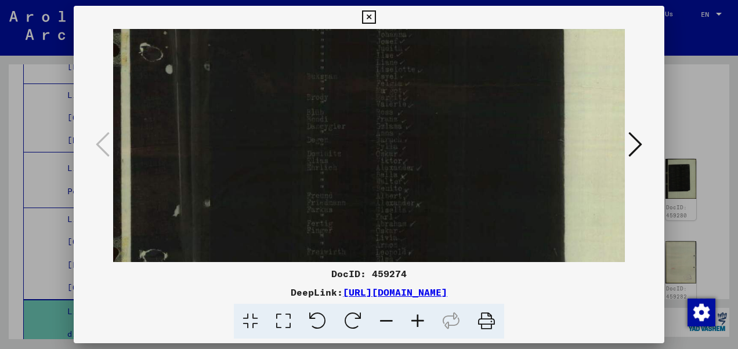
click at [416, 312] on icon at bounding box center [417, 321] width 31 height 35
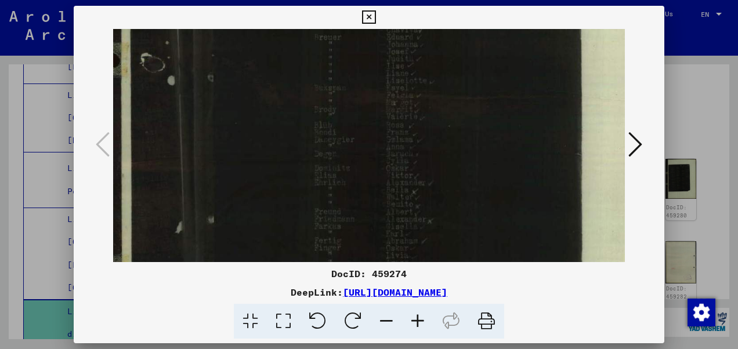
click at [416, 312] on icon at bounding box center [417, 321] width 31 height 35
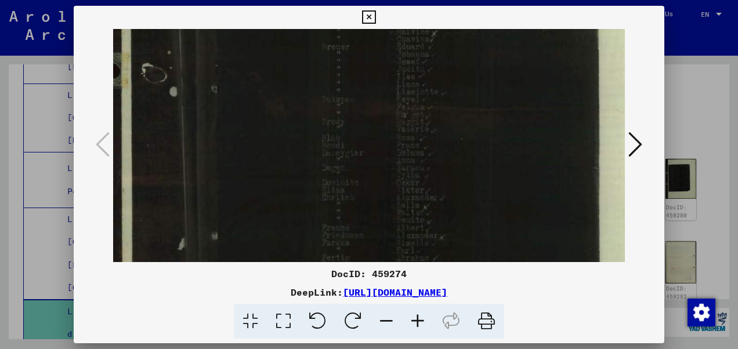
click at [416, 312] on icon at bounding box center [417, 321] width 31 height 35
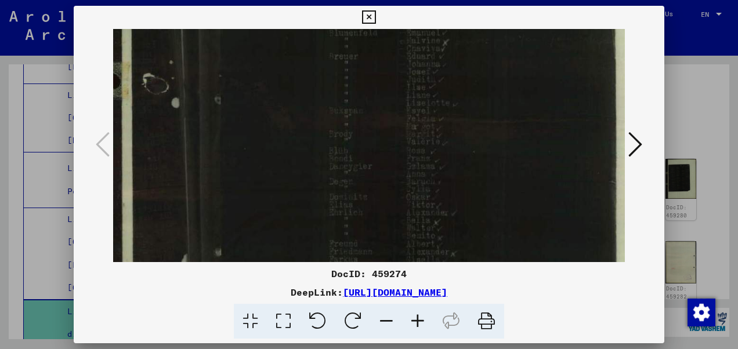
click at [416, 312] on icon at bounding box center [417, 321] width 31 height 35
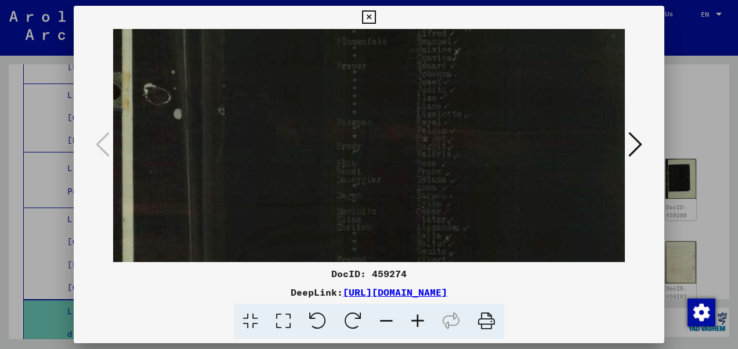
click at [416, 312] on icon at bounding box center [417, 321] width 31 height 35
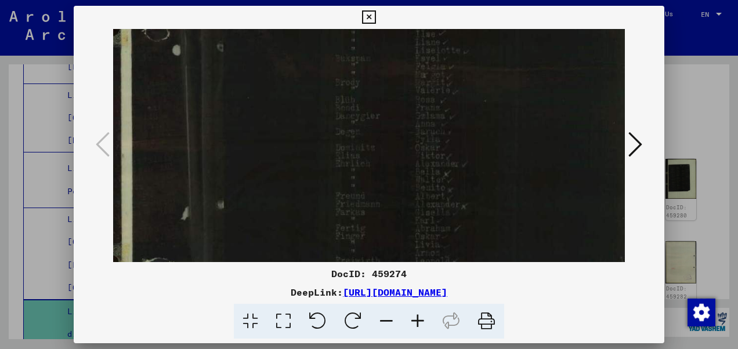
drag, startPoint x: 452, startPoint y: 196, endPoint x: 452, endPoint y: 135, distance: 61.5
click at [452, 135] on img at bounding box center [423, 150] width 623 height 872
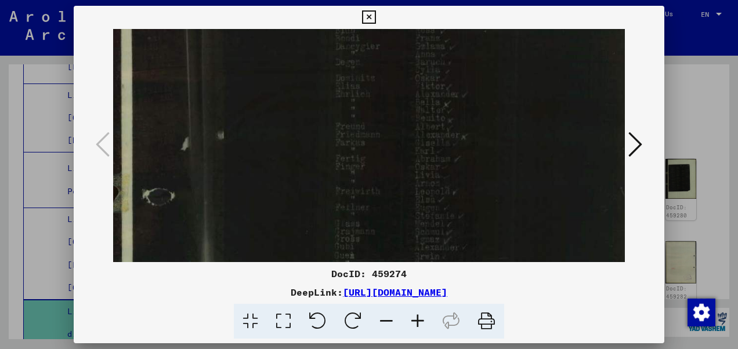
scroll to position [419, 1]
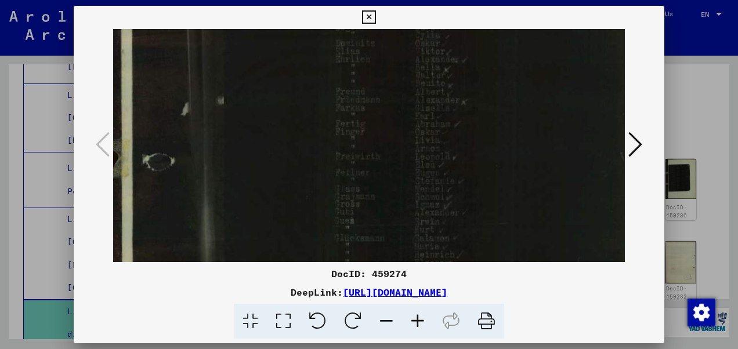
drag, startPoint x: 445, startPoint y: 192, endPoint x: 445, endPoint y: 89, distance: 102.2
click at [445, 89] on img at bounding box center [423, 46] width 623 height 872
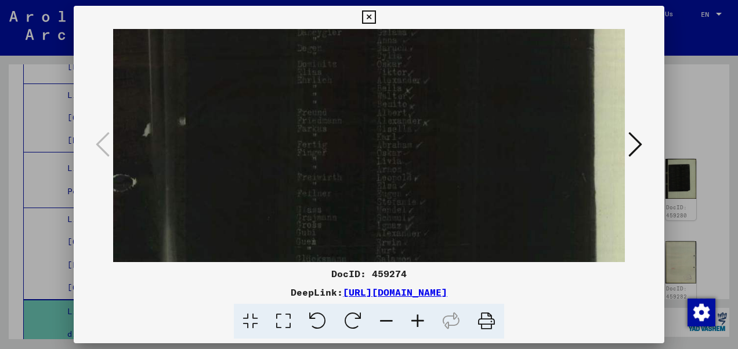
scroll to position [398, 41]
drag, startPoint x: 445, startPoint y: 176, endPoint x: 423, endPoint y: 207, distance: 37.9
click at [423, 207] on img at bounding box center [384, 67] width 623 height 872
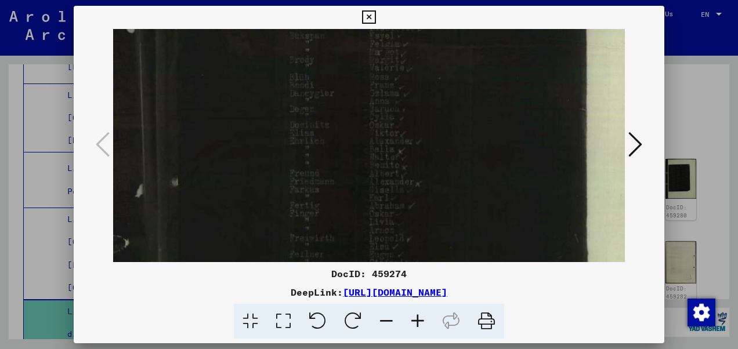
scroll to position [336, 46]
drag, startPoint x: 436, startPoint y: 176, endPoint x: 485, endPoint y: 199, distance: 53.8
click at [435, 209] on img at bounding box center [378, 129] width 623 height 872
click at [636, 151] on icon at bounding box center [636, 145] width 14 height 28
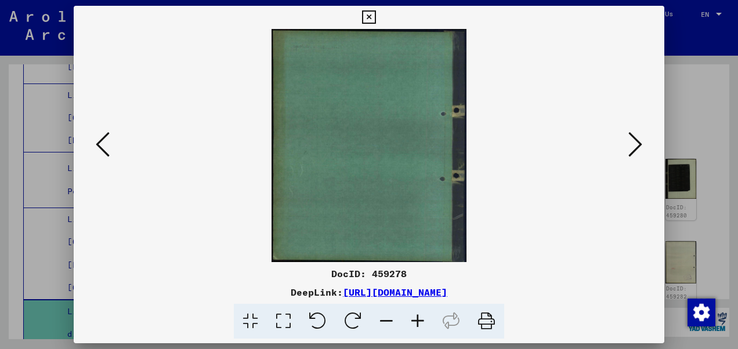
click at [636, 151] on icon at bounding box center [636, 145] width 14 height 28
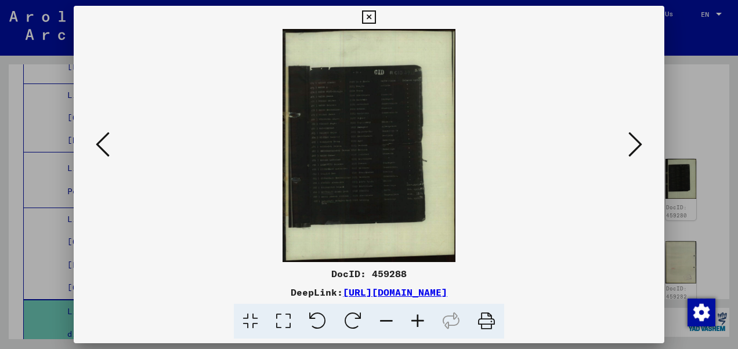
click at [418, 319] on icon at bounding box center [417, 321] width 31 height 35
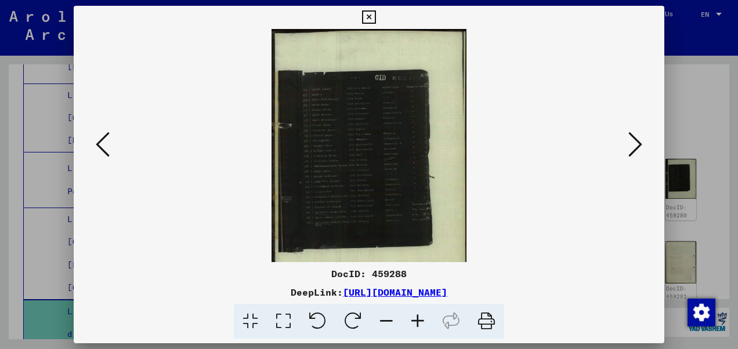
click at [418, 319] on icon at bounding box center [417, 321] width 31 height 35
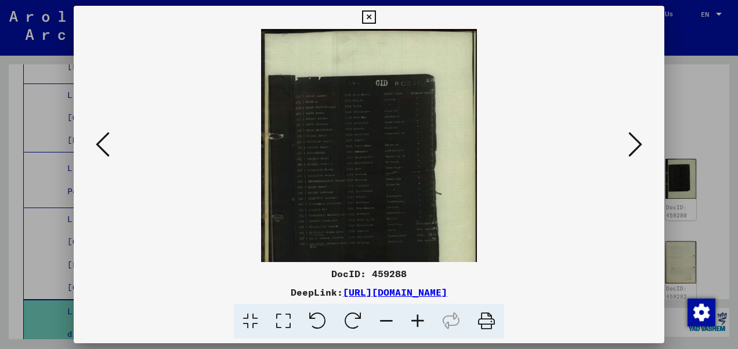
click at [418, 319] on icon at bounding box center [417, 321] width 31 height 35
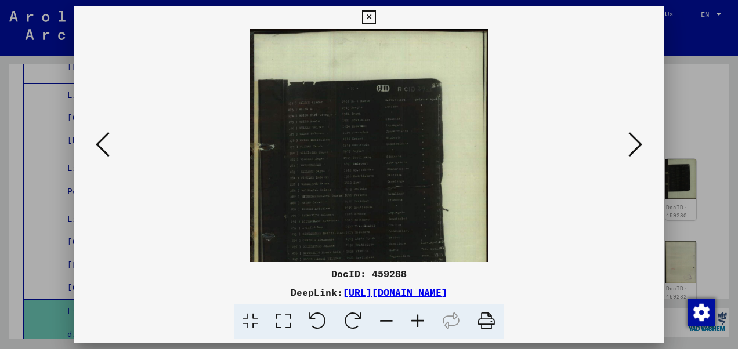
click at [418, 319] on icon at bounding box center [417, 321] width 31 height 35
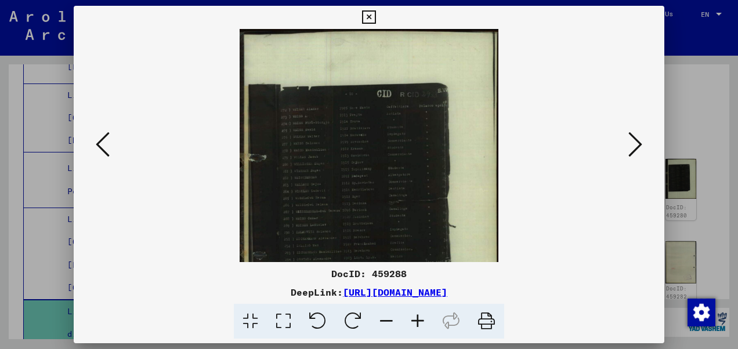
click at [418, 319] on icon at bounding box center [417, 321] width 31 height 35
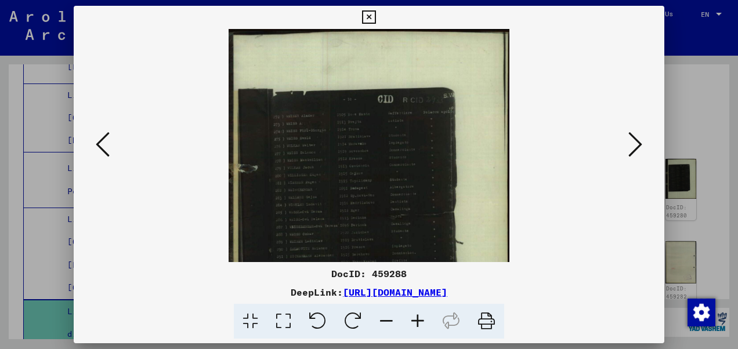
click at [418, 319] on icon at bounding box center [417, 321] width 31 height 35
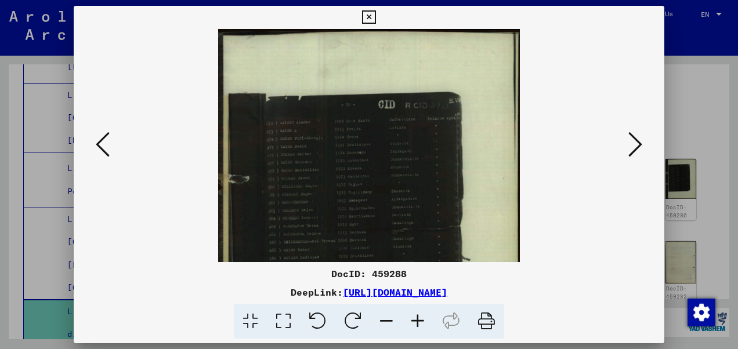
click at [418, 319] on icon at bounding box center [417, 321] width 31 height 35
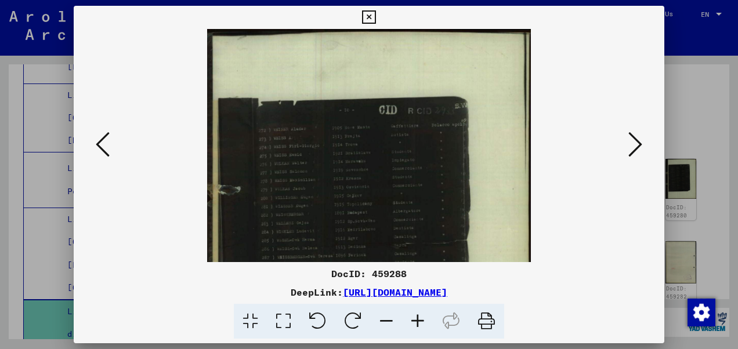
click at [418, 319] on icon at bounding box center [417, 321] width 31 height 35
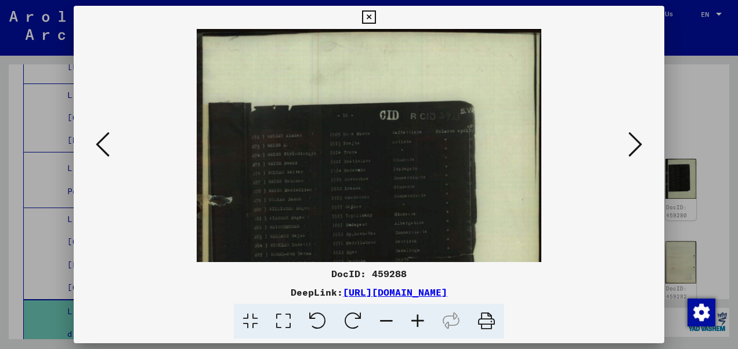
click at [418, 319] on icon at bounding box center [417, 321] width 31 height 35
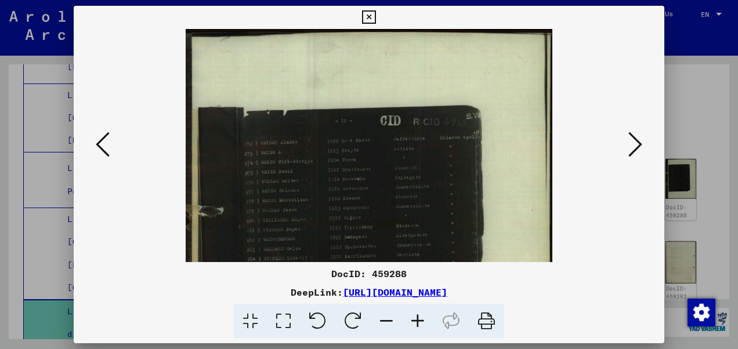
click at [418, 319] on icon at bounding box center [417, 321] width 31 height 35
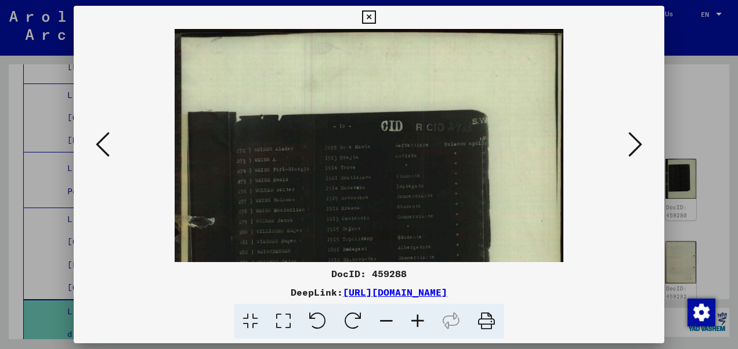
click at [418, 319] on icon at bounding box center [417, 321] width 31 height 35
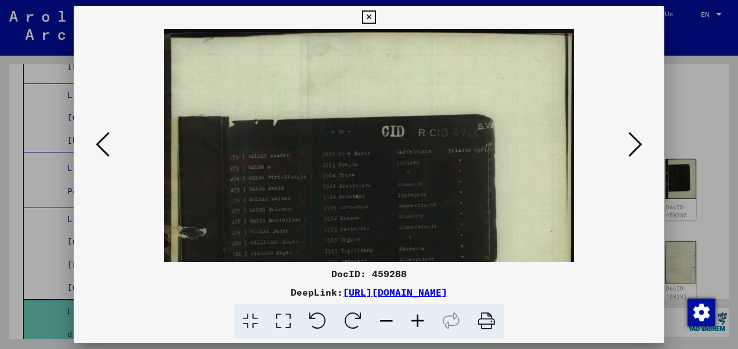
click at [418, 319] on icon at bounding box center [417, 321] width 31 height 35
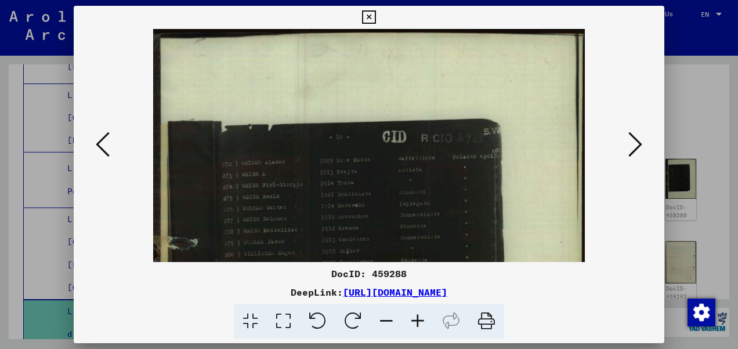
click at [418, 319] on icon at bounding box center [417, 321] width 31 height 35
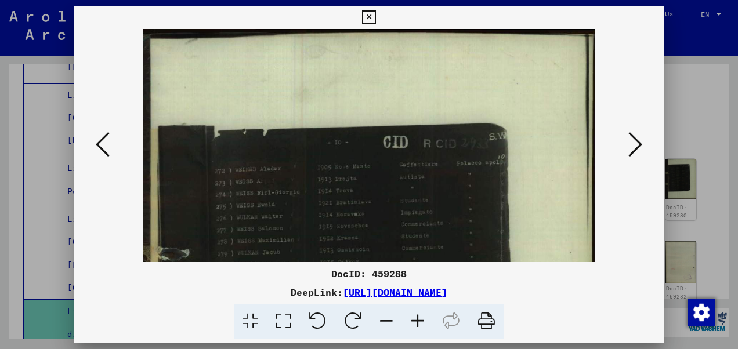
click at [418, 319] on icon at bounding box center [417, 321] width 31 height 35
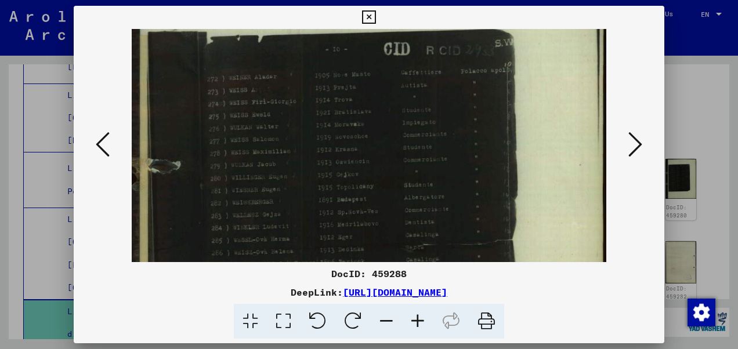
drag, startPoint x: 385, startPoint y: 179, endPoint x: 440, endPoint y: 123, distance: 78.4
click at [440, 124] on img at bounding box center [369, 250] width 474 height 640
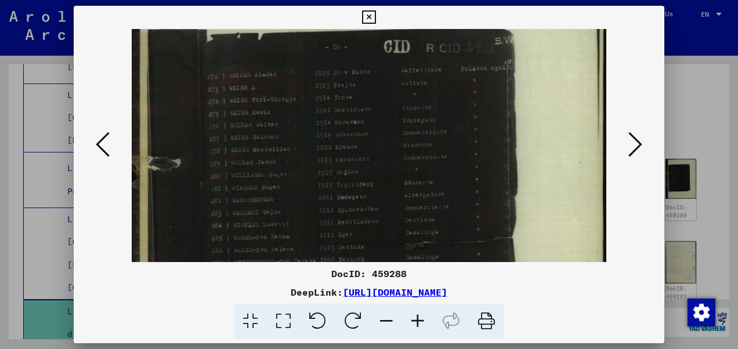
click at [418, 317] on icon at bounding box center [417, 321] width 31 height 35
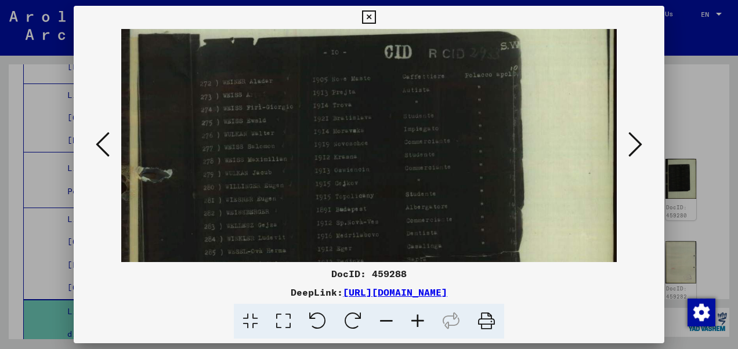
click at [418, 317] on icon at bounding box center [417, 321] width 31 height 35
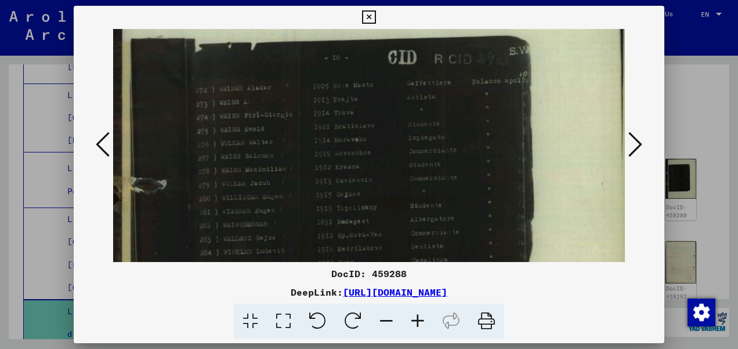
click at [418, 317] on icon at bounding box center [417, 321] width 31 height 35
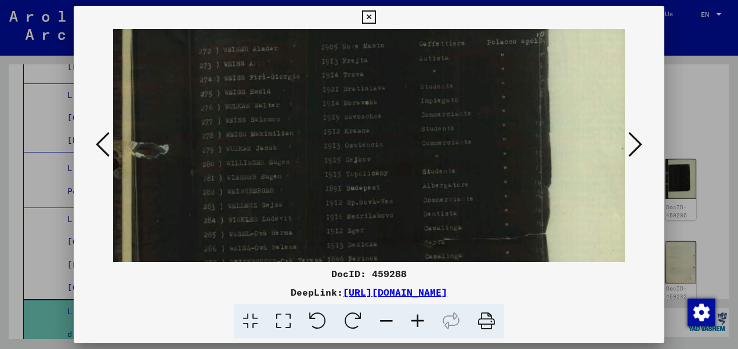
scroll to position [203, 0]
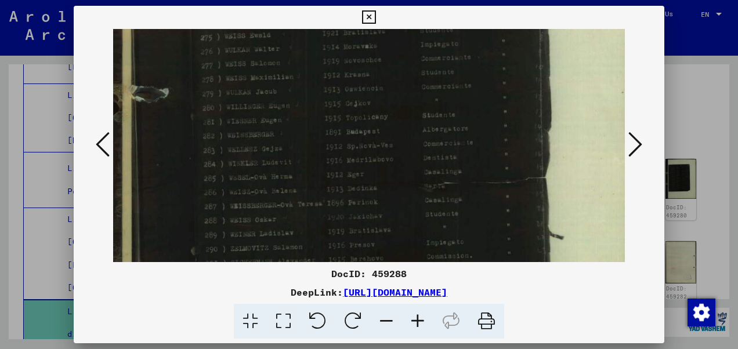
drag, startPoint x: 362, startPoint y: 206, endPoint x: 403, endPoint y: 106, distance: 107.8
click at [403, 106] on img at bounding box center [382, 189] width 539 height 727
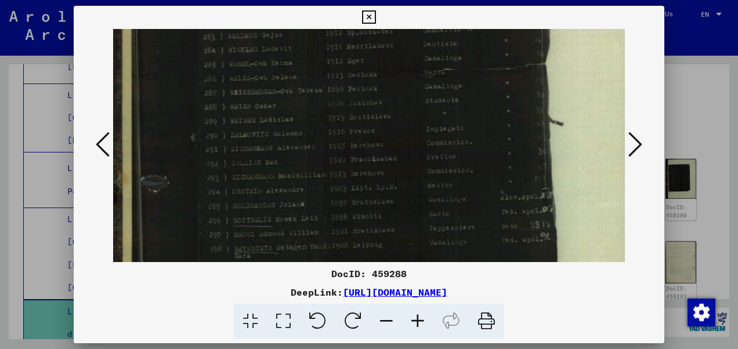
scroll to position [318, 0]
drag, startPoint x: 384, startPoint y: 201, endPoint x: 426, endPoint y: 89, distance: 119.6
click at [426, 89] on img at bounding box center [382, 74] width 539 height 727
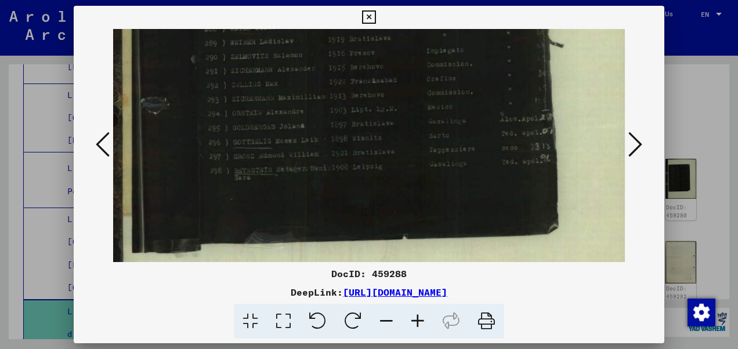
scroll to position [396, 0]
drag, startPoint x: 404, startPoint y: 179, endPoint x: 423, endPoint y: 103, distance: 77.7
click at [416, 316] on icon at bounding box center [417, 321] width 31 height 35
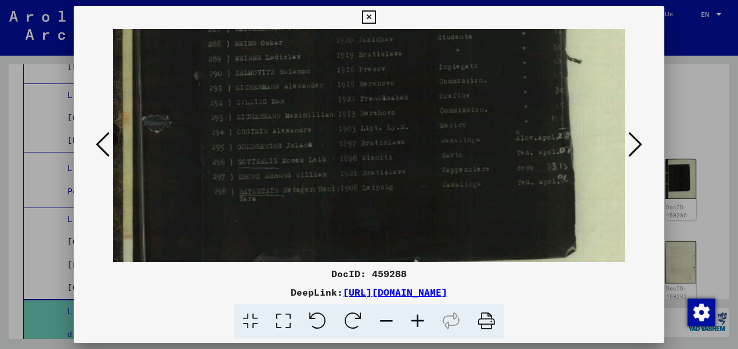
click at [635, 145] on icon at bounding box center [636, 145] width 14 height 28
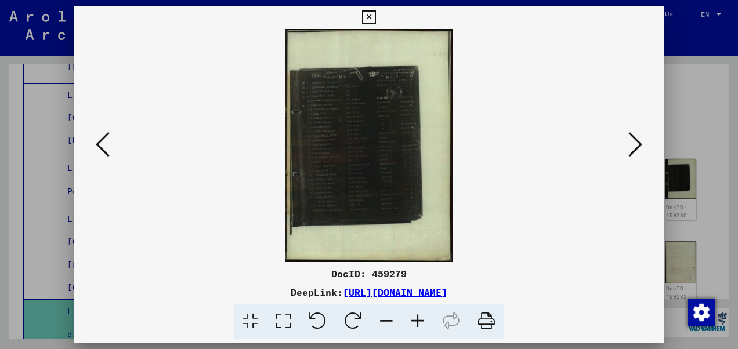
click at [417, 316] on icon at bounding box center [417, 321] width 31 height 35
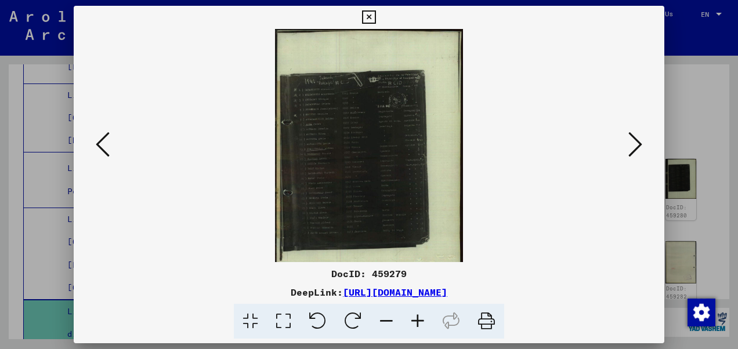
click at [417, 316] on icon at bounding box center [417, 321] width 31 height 35
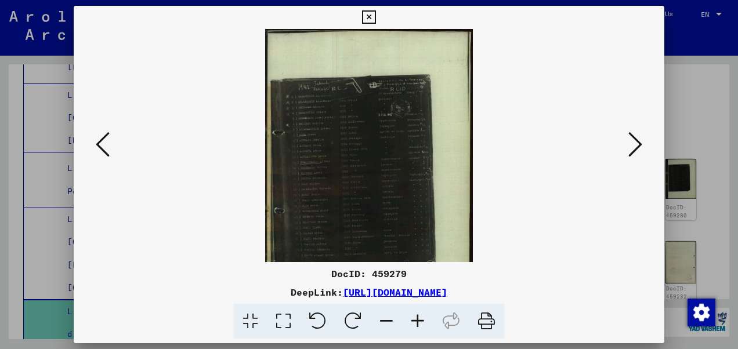
click at [417, 316] on icon at bounding box center [417, 321] width 31 height 35
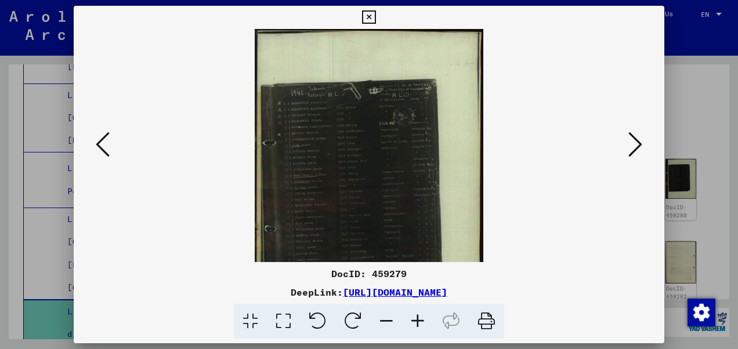
click at [417, 316] on icon at bounding box center [417, 321] width 31 height 35
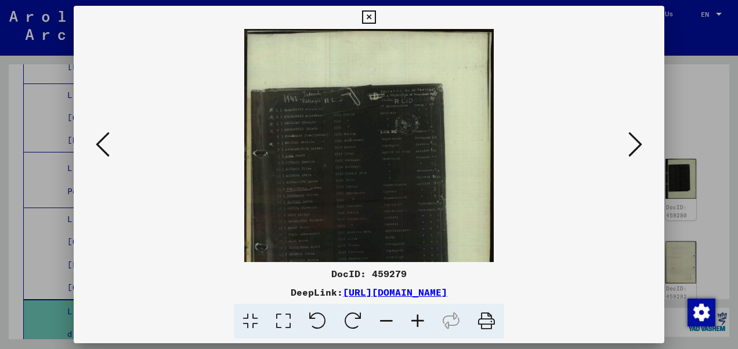
click at [417, 316] on icon at bounding box center [417, 321] width 31 height 35
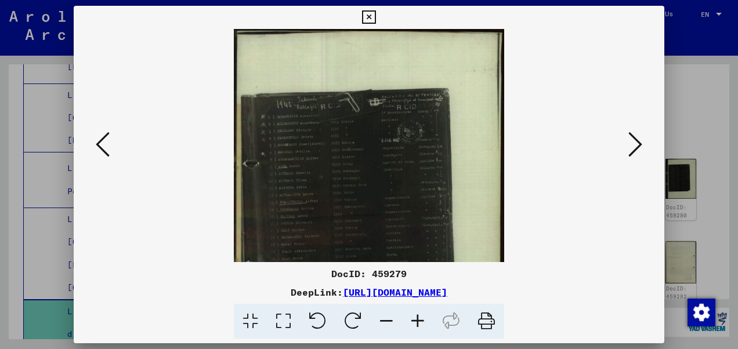
click at [417, 316] on icon at bounding box center [417, 321] width 31 height 35
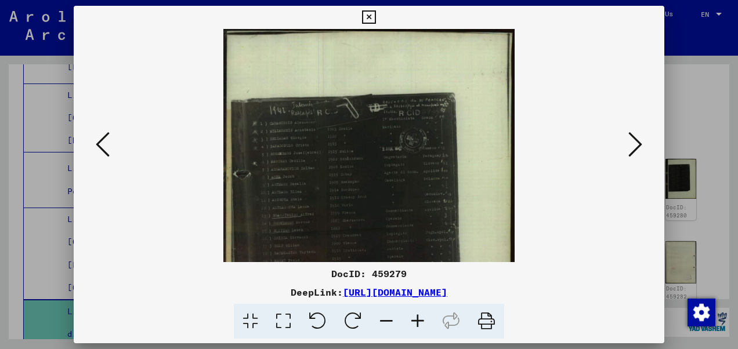
click at [417, 316] on icon at bounding box center [417, 321] width 31 height 35
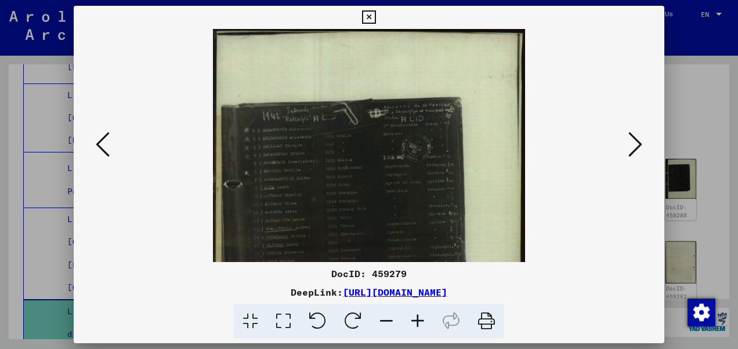
click at [417, 316] on icon at bounding box center [417, 321] width 31 height 35
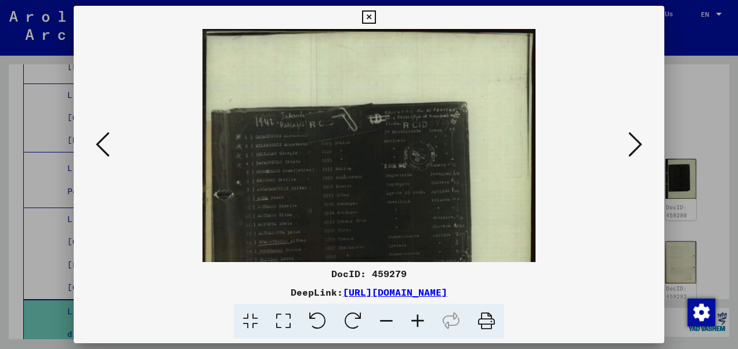
click at [417, 316] on icon at bounding box center [417, 321] width 31 height 35
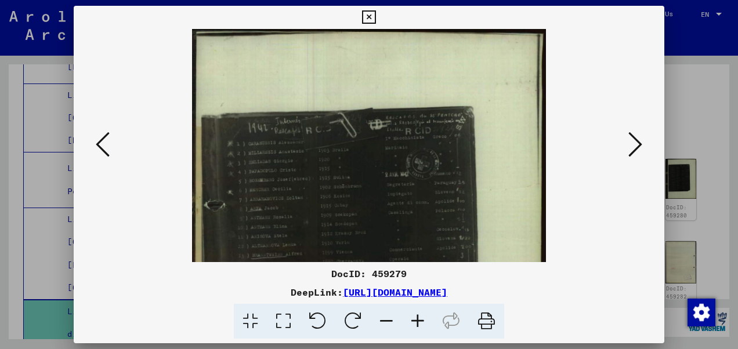
click at [417, 316] on icon at bounding box center [417, 321] width 31 height 35
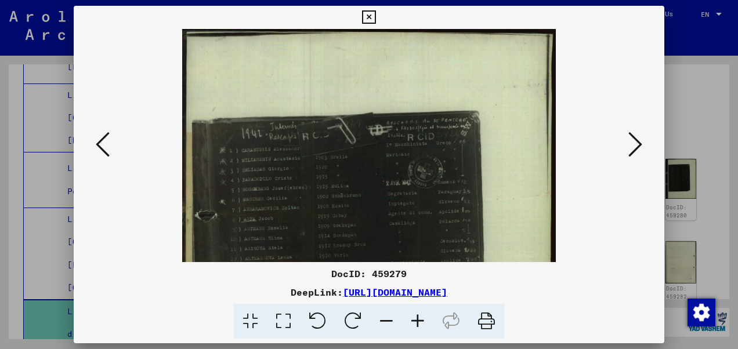
click at [417, 316] on icon at bounding box center [417, 321] width 31 height 35
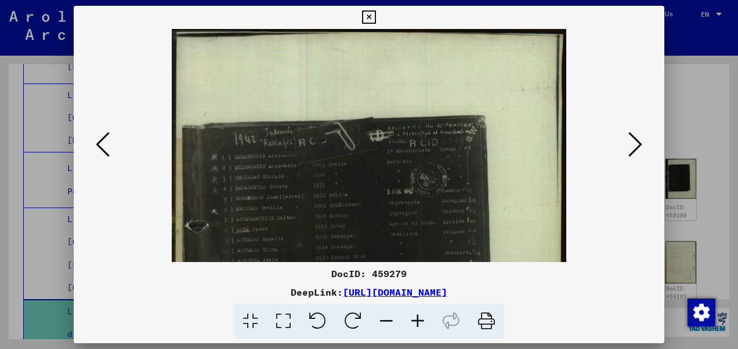
click at [417, 316] on icon at bounding box center [417, 321] width 31 height 35
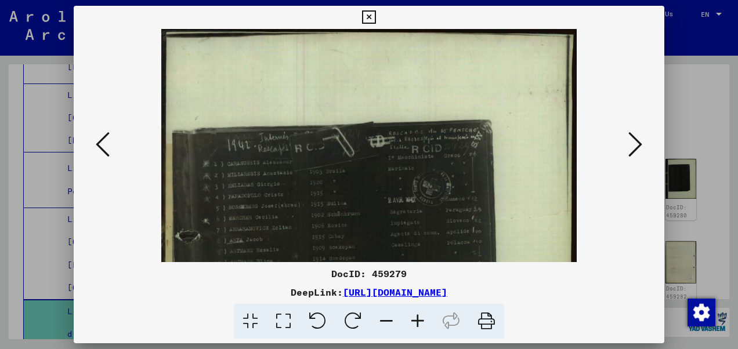
click at [417, 316] on icon at bounding box center [417, 321] width 31 height 35
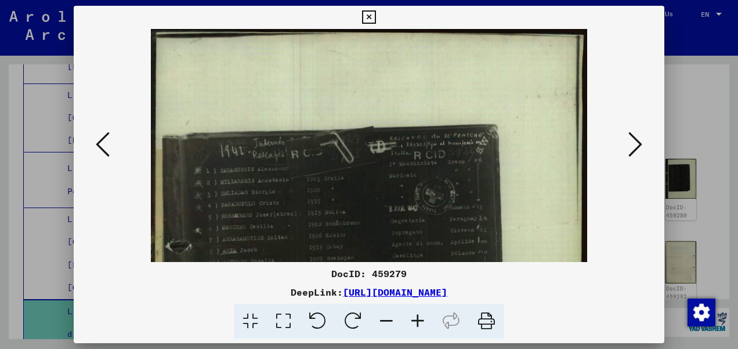
click at [417, 316] on icon at bounding box center [417, 321] width 31 height 35
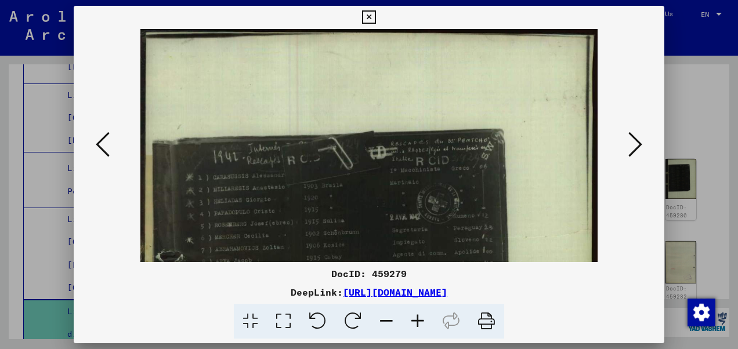
click at [417, 316] on icon at bounding box center [417, 321] width 31 height 35
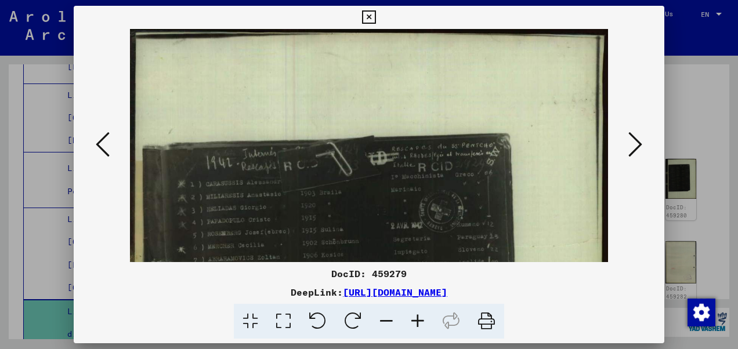
click at [417, 316] on icon at bounding box center [417, 321] width 31 height 35
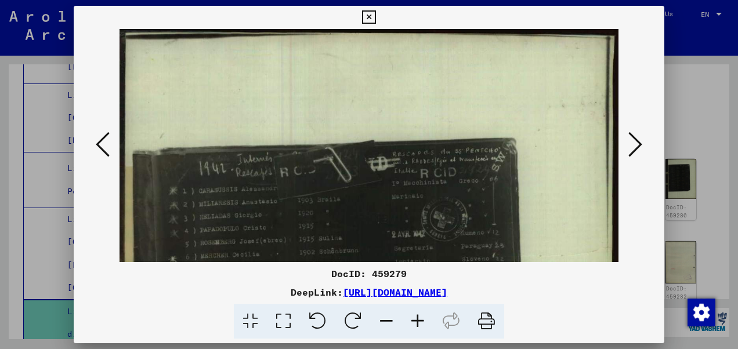
click at [417, 316] on icon at bounding box center [417, 321] width 31 height 35
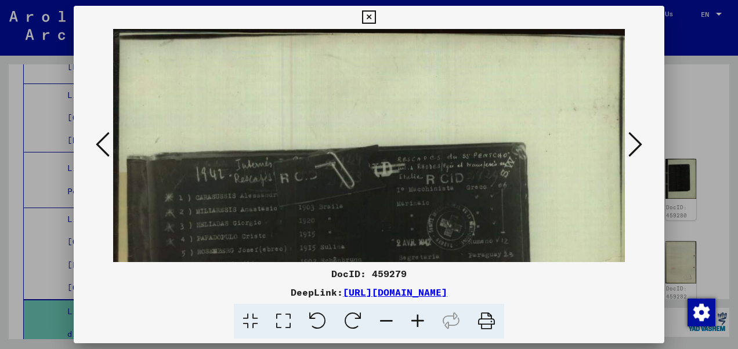
click at [417, 316] on icon at bounding box center [417, 321] width 31 height 35
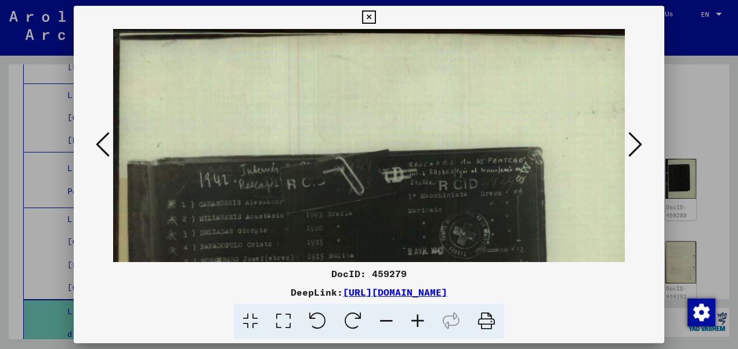
click at [417, 316] on icon at bounding box center [417, 321] width 31 height 35
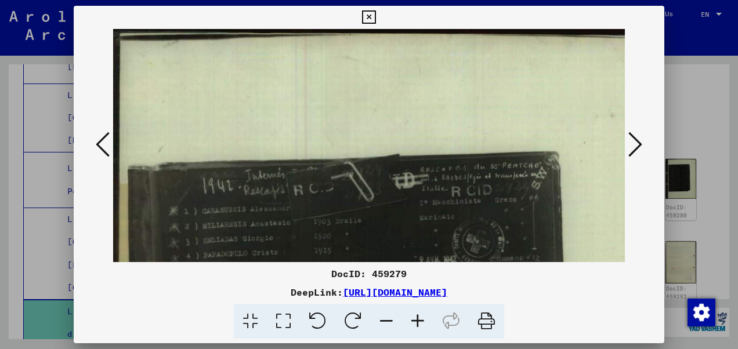
click at [417, 316] on icon at bounding box center [417, 321] width 31 height 35
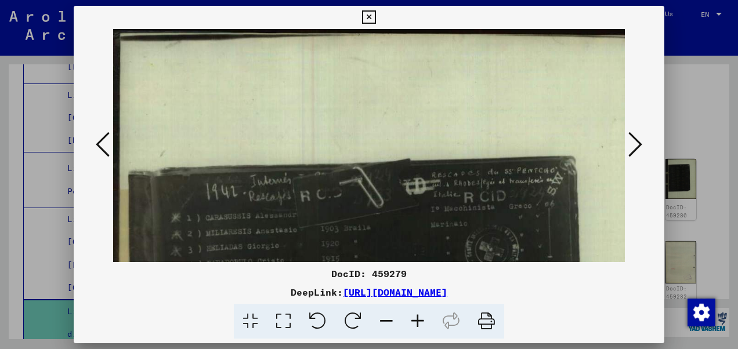
click at [417, 316] on icon at bounding box center [417, 321] width 31 height 35
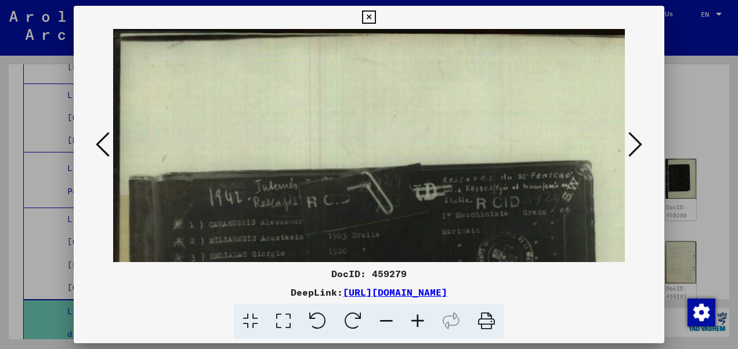
click at [417, 316] on icon at bounding box center [417, 321] width 31 height 35
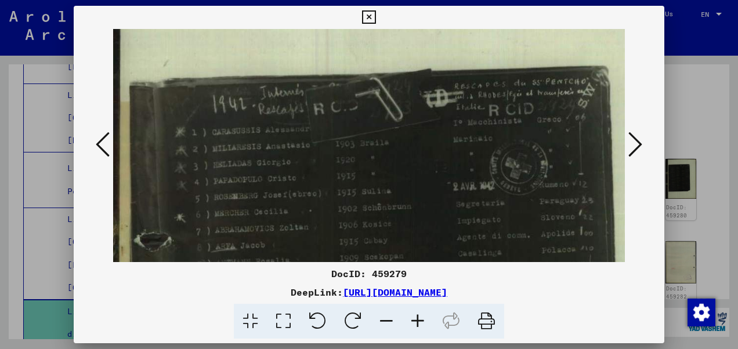
drag, startPoint x: 284, startPoint y: 229, endPoint x: 341, endPoint y: 151, distance: 96.8
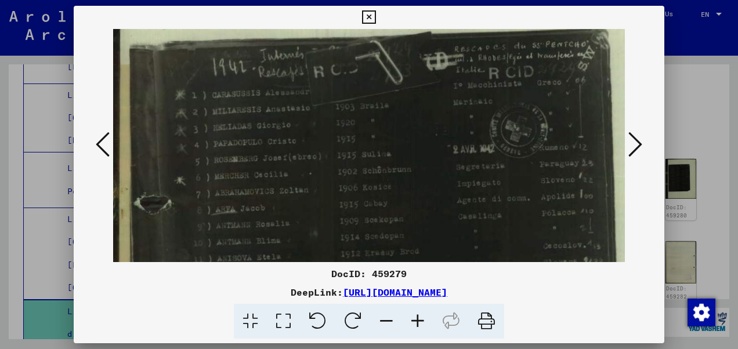
scroll to position [182, 0]
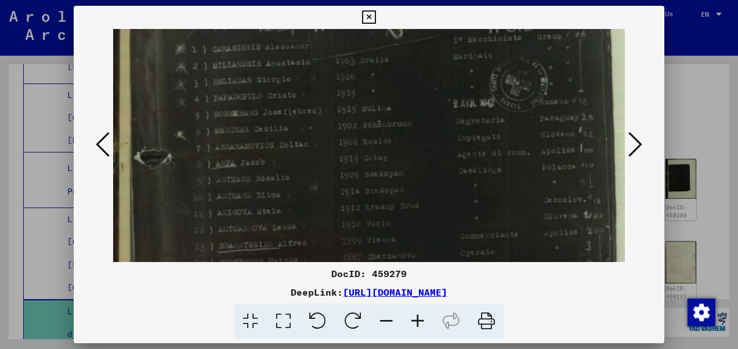
drag, startPoint x: 345, startPoint y: 192, endPoint x: 364, endPoint y: 113, distance: 81.2
click at [364, 113] on img at bounding box center [424, 283] width 623 height 872
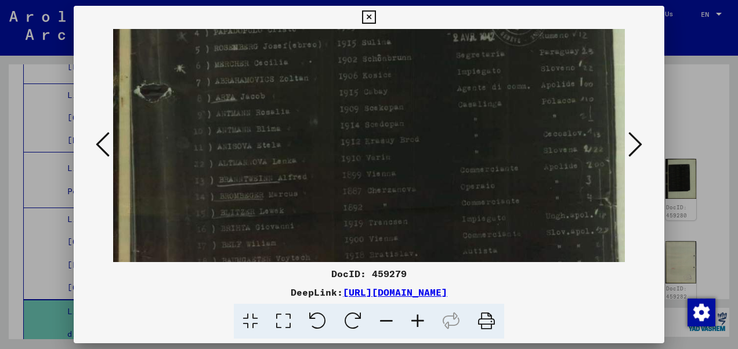
scroll to position [249, 0]
drag, startPoint x: 369, startPoint y: 162, endPoint x: 391, endPoint y: 99, distance: 66.3
click at [391, 99] on img at bounding box center [424, 216] width 623 height 872
click at [420, 320] on icon at bounding box center [417, 321] width 31 height 35
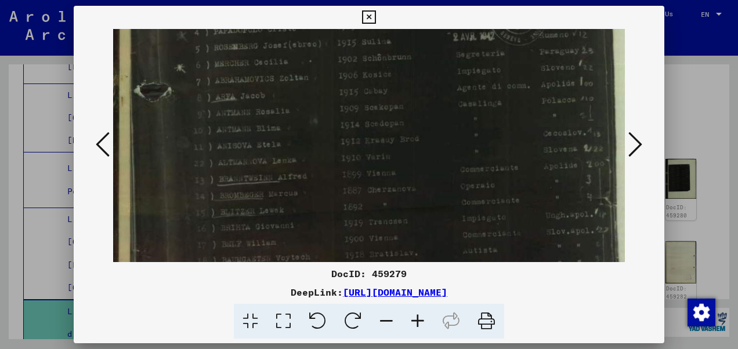
click at [420, 320] on icon at bounding box center [417, 321] width 31 height 35
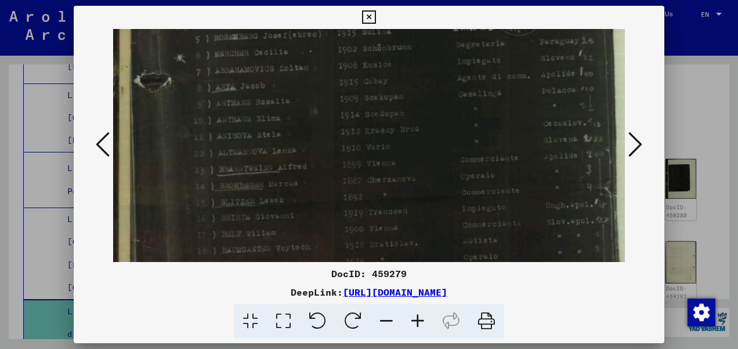
scroll to position [261, 0]
drag, startPoint x: 304, startPoint y: 183, endPoint x: 304, endPoint y: 172, distance: 11.0
click at [304, 172] on img at bounding box center [424, 204] width 623 height 872
click at [284, 150] on img at bounding box center [424, 204] width 623 height 872
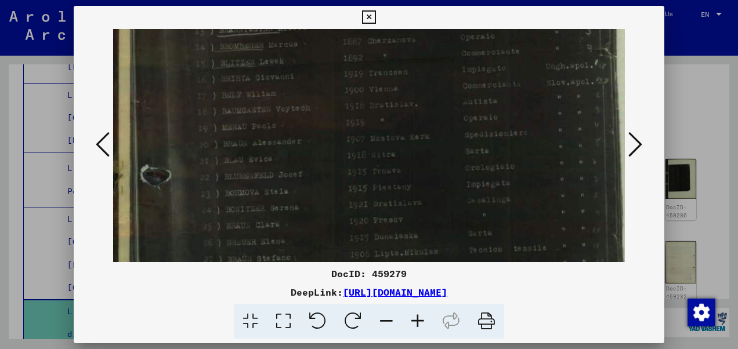
scroll to position [399, 0]
drag, startPoint x: 308, startPoint y: 216, endPoint x: 333, endPoint y: 81, distance: 137.1
click at [333, 81] on img at bounding box center [424, 66] width 623 height 872
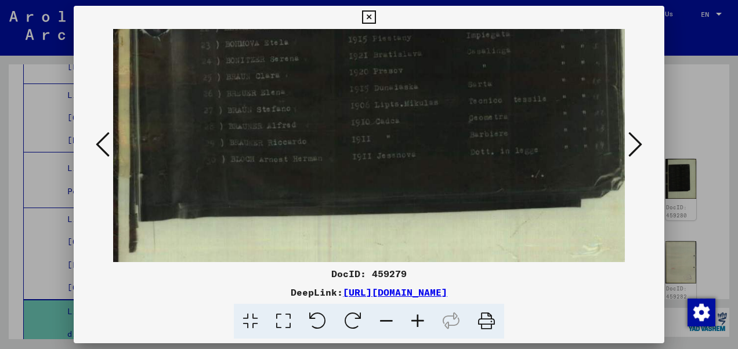
scroll to position [548, 0]
drag, startPoint x: 344, startPoint y: 207, endPoint x: 384, endPoint y: 64, distance: 148.3
click at [370, 19] on icon at bounding box center [368, 17] width 13 height 14
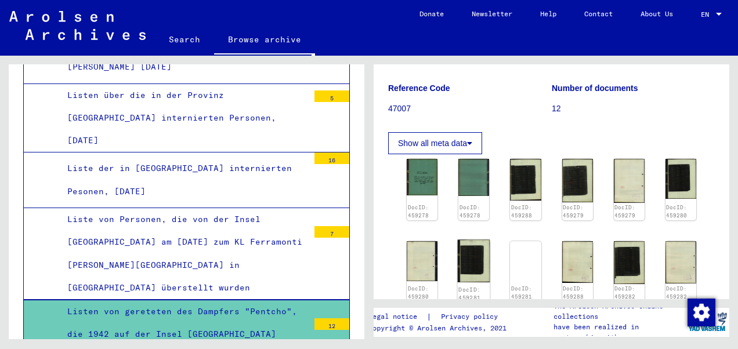
click at [480, 262] on img at bounding box center [474, 261] width 33 height 42
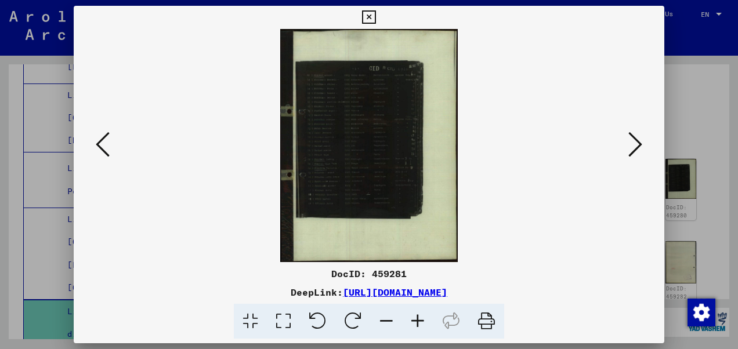
click at [644, 142] on button at bounding box center [635, 145] width 21 height 33
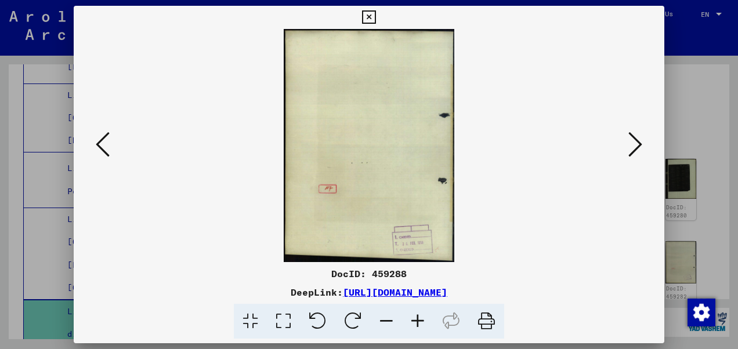
click at [644, 142] on button at bounding box center [635, 145] width 21 height 33
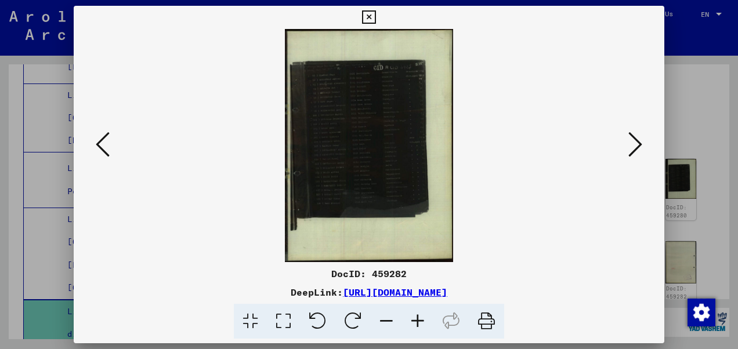
click at [644, 142] on button at bounding box center [635, 145] width 21 height 33
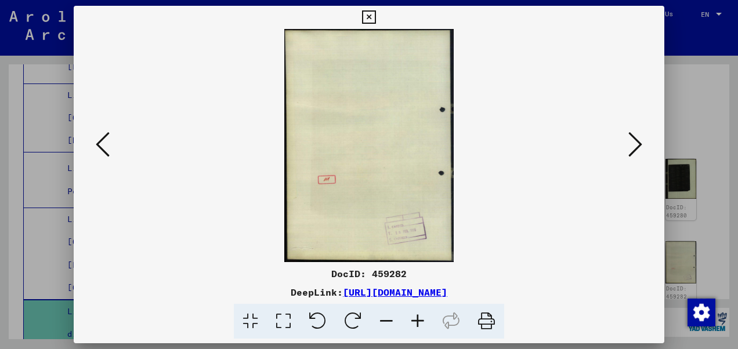
click at [644, 142] on button at bounding box center [635, 145] width 21 height 33
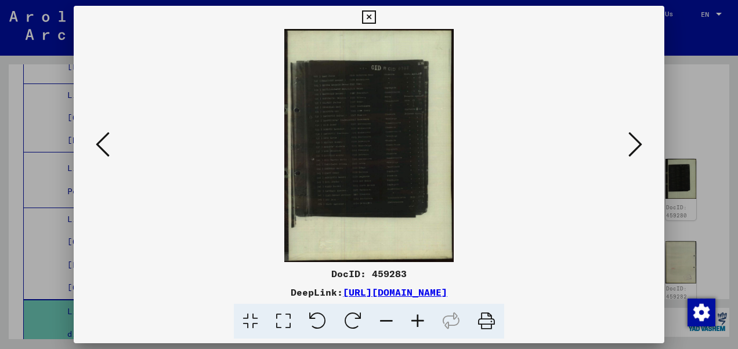
click at [644, 142] on button at bounding box center [635, 145] width 21 height 33
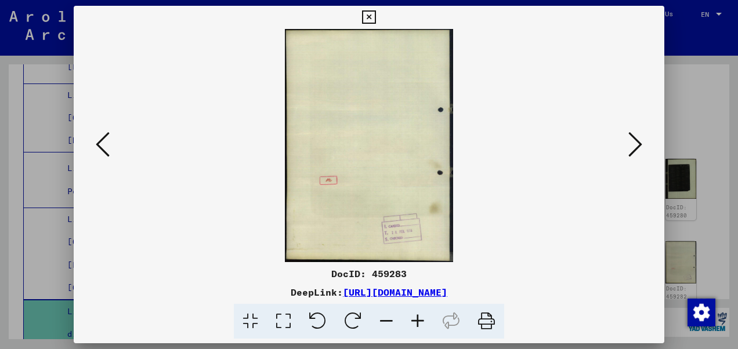
click at [644, 142] on button at bounding box center [635, 145] width 21 height 33
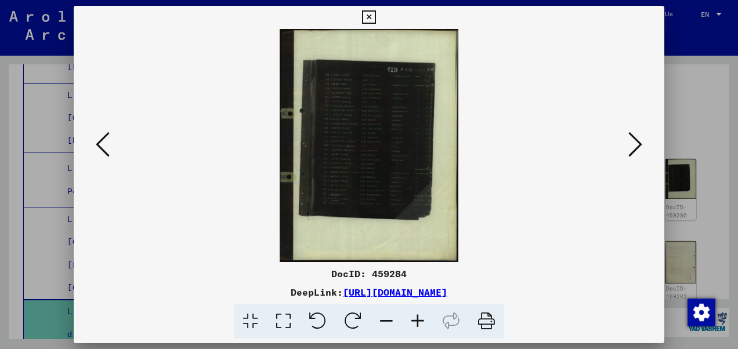
click at [420, 329] on icon at bounding box center [417, 321] width 31 height 35
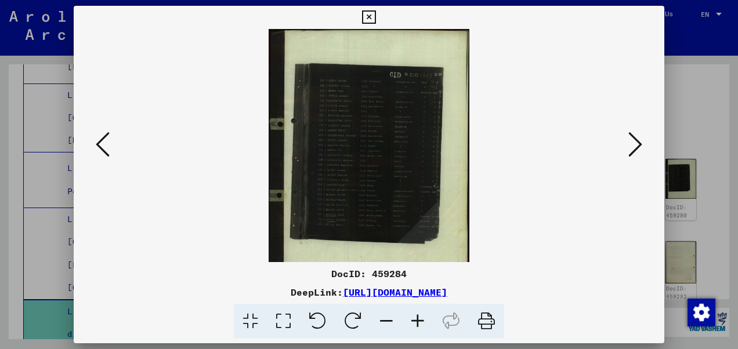
click at [420, 326] on icon at bounding box center [417, 321] width 31 height 35
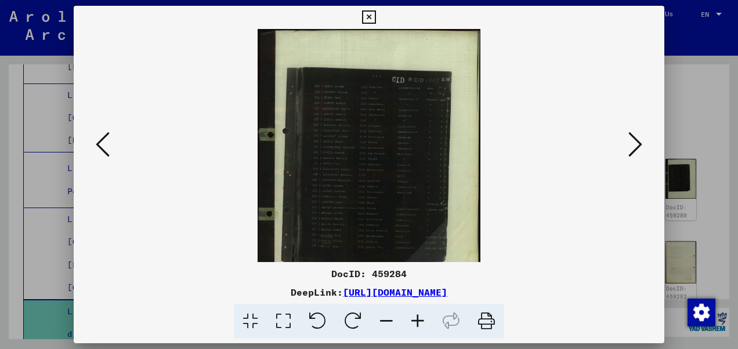
click at [420, 326] on icon at bounding box center [417, 321] width 31 height 35
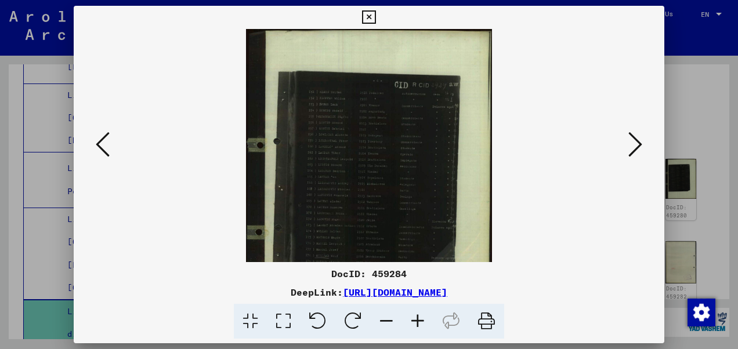
click at [420, 326] on icon at bounding box center [417, 321] width 31 height 35
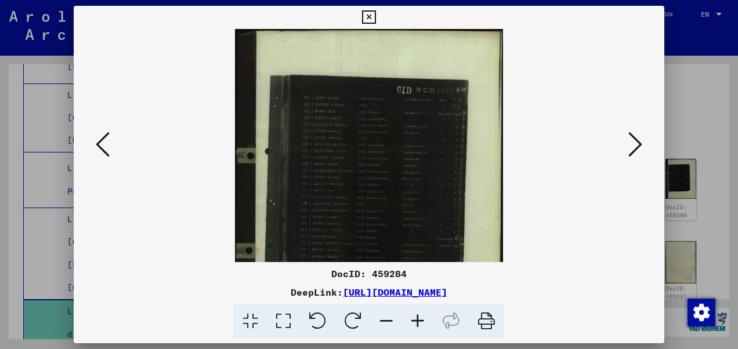
click at [420, 326] on icon at bounding box center [417, 321] width 31 height 35
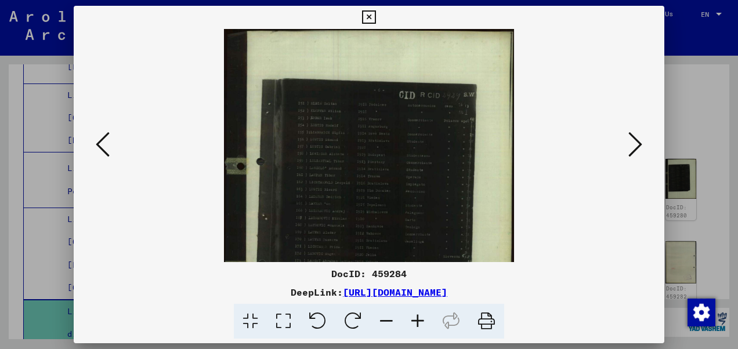
click at [420, 326] on icon at bounding box center [417, 321] width 31 height 35
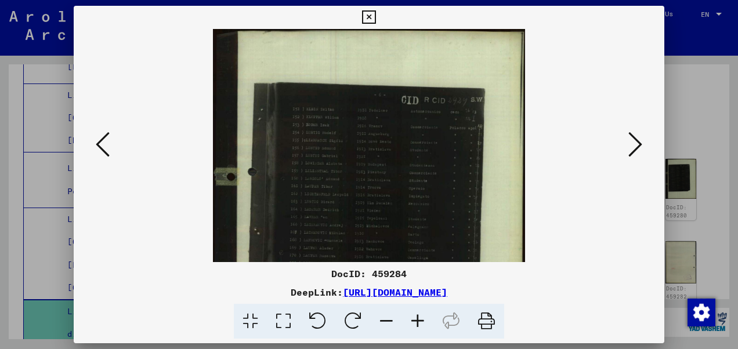
click at [420, 326] on icon at bounding box center [417, 321] width 31 height 35
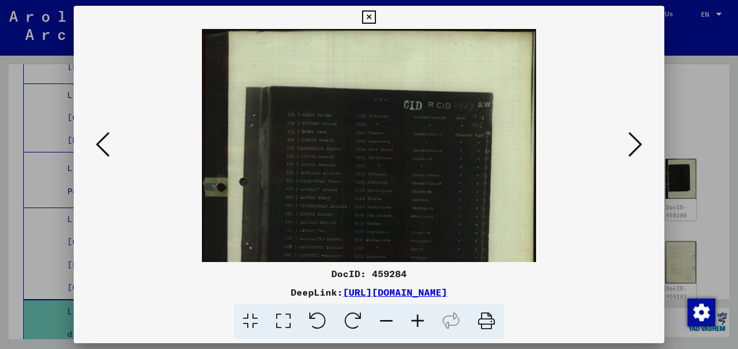
click at [420, 326] on icon at bounding box center [417, 321] width 31 height 35
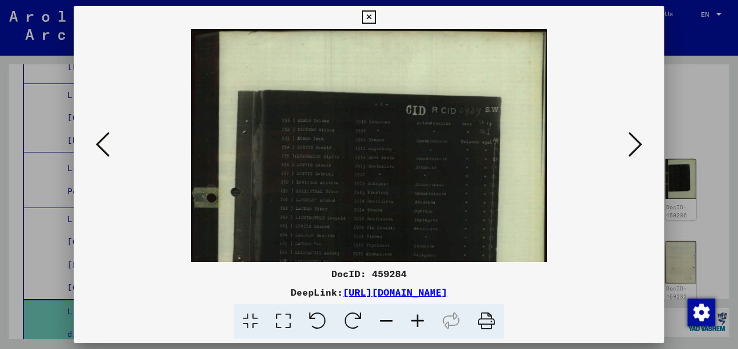
click at [420, 326] on icon at bounding box center [417, 321] width 31 height 35
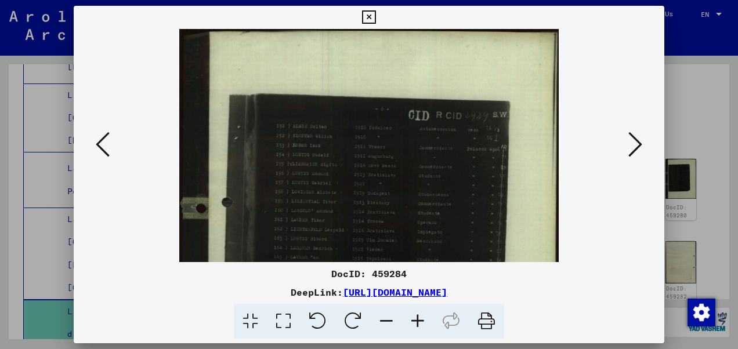
click at [420, 326] on icon at bounding box center [417, 321] width 31 height 35
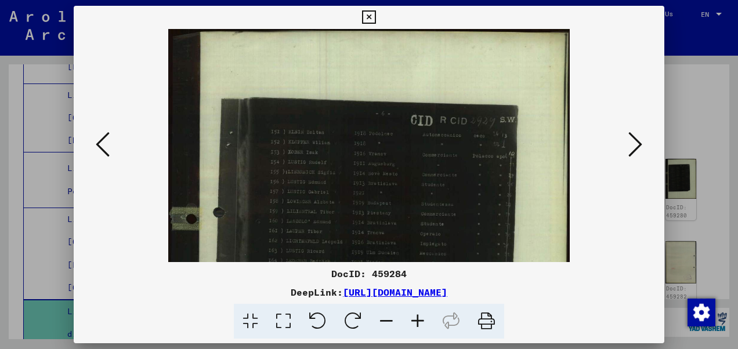
click at [420, 326] on icon at bounding box center [417, 321] width 31 height 35
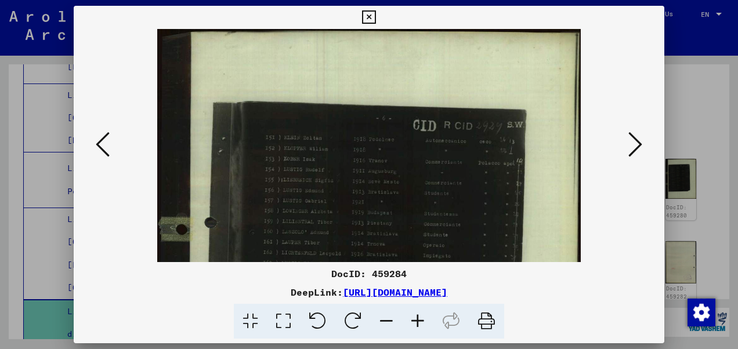
click at [420, 326] on icon at bounding box center [417, 321] width 31 height 35
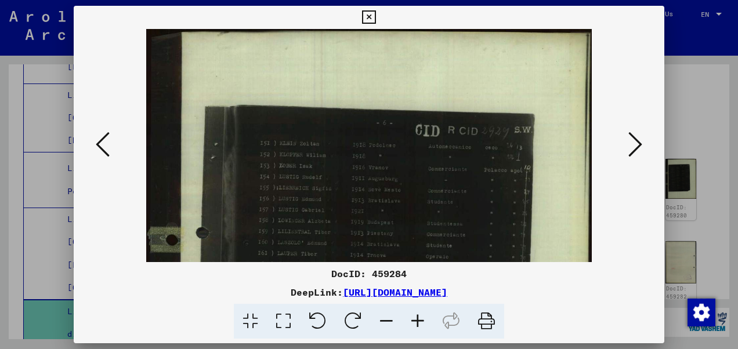
click at [420, 326] on icon at bounding box center [417, 321] width 31 height 35
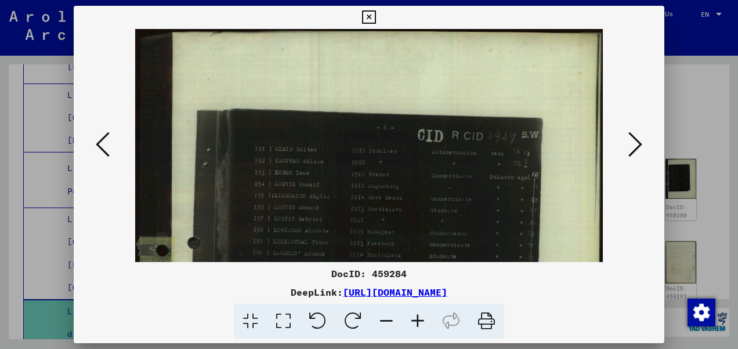
click at [420, 326] on icon at bounding box center [417, 321] width 31 height 35
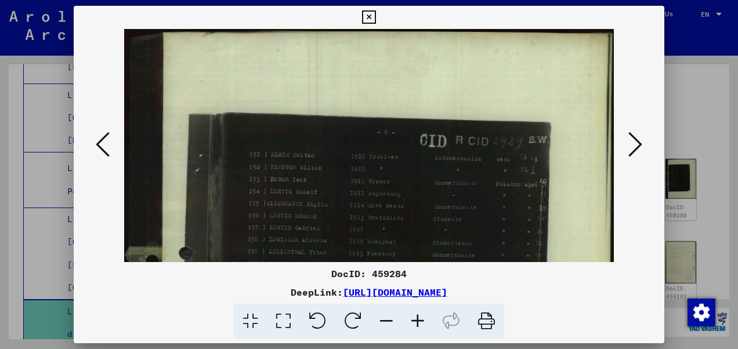
click at [420, 326] on icon at bounding box center [417, 321] width 31 height 35
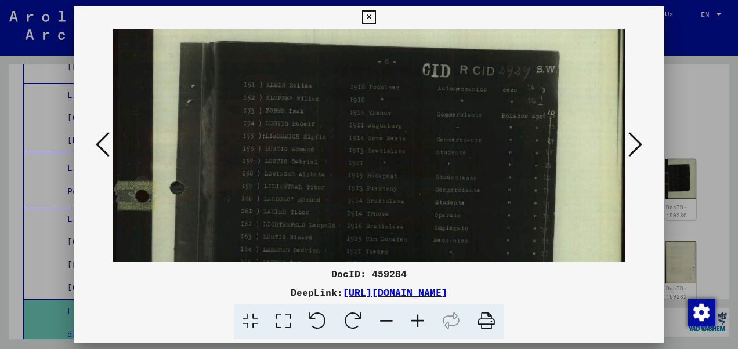
scroll to position [80, 1]
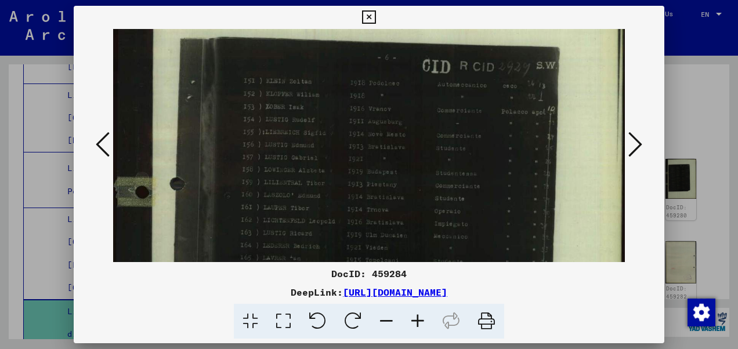
drag, startPoint x: 307, startPoint y: 228, endPoint x: 304, endPoint y: 152, distance: 76.1
click at [304, 152] on img at bounding box center [369, 283] width 513 height 669
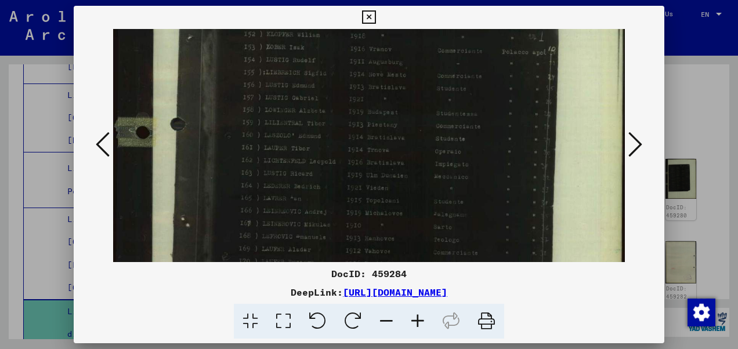
scroll to position [140, 0]
drag, startPoint x: 315, startPoint y: 216, endPoint x: 325, endPoint y: 158, distance: 58.9
click at [325, 158] on img at bounding box center [369, 223] width 513 height 669
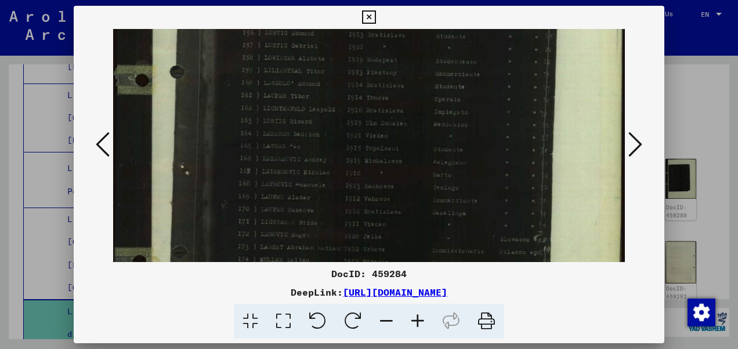
scroll to position [294, 0]
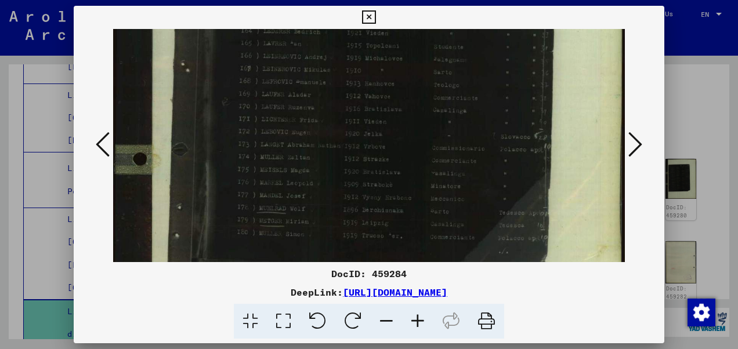
drag, startPoint x: 340, startPoint y: 209, endPoint x: 380, endPoint y: 57, distance: 157.3
click at [380, 57] on img at bounding box center [369, 69] width 513 height 669
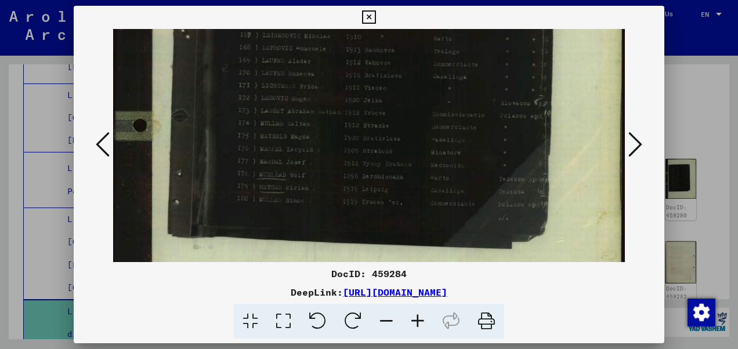
scroll to position [329, 0]
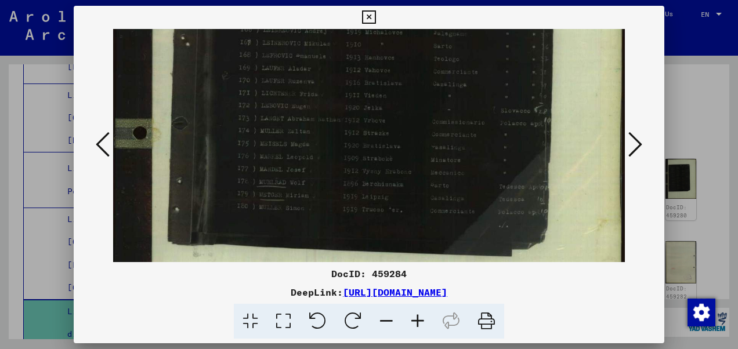
drag, startPoint x: 359, startPoint y: 179, endPoint x: 560, endPoint y: 159, distance: 202.5
click at [560, 159] on img at bounding box center [369, 43] width 513 height 669
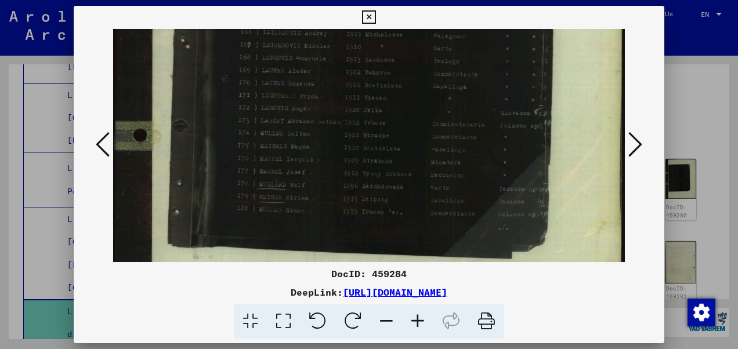
click at [644, 149] on button at bounding box center [635, 145] width 21 height 33
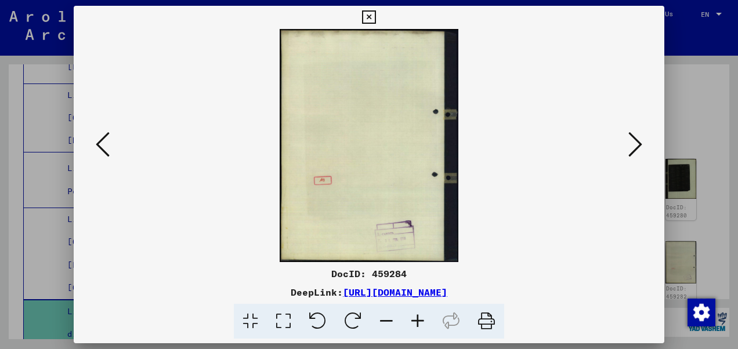
click at [644, 149] on button at bounding box center [635, 145] width 21 height 33
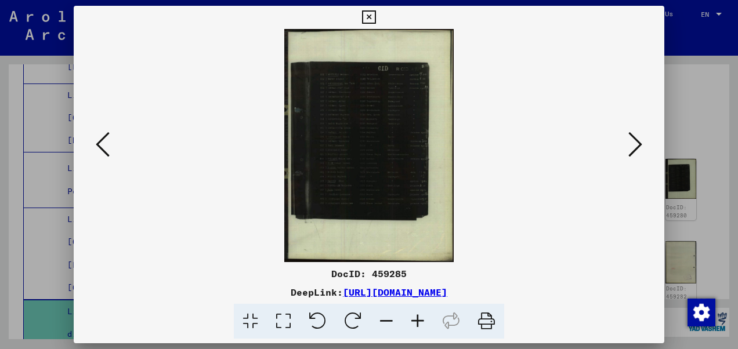
click at [418, 320] on icon at bounding box center [417, 321] width 31 height 35
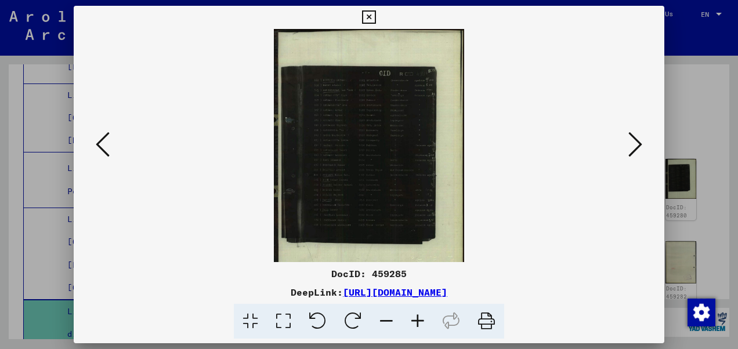
click at [418, 320] on icon at bounding box center [417, 321] width 31 height 35
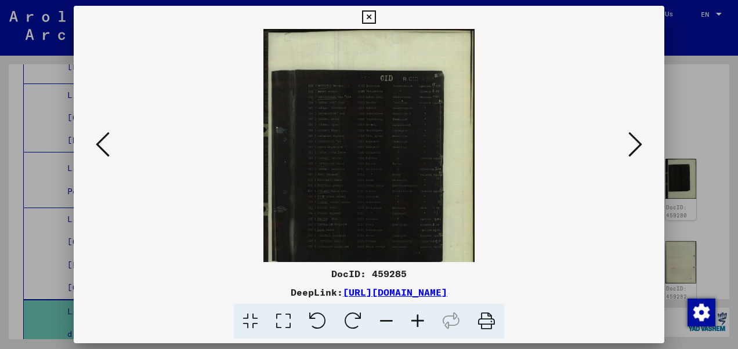
click at [417, 320] on icon at bounding box center [417, 321] width 31 height 35
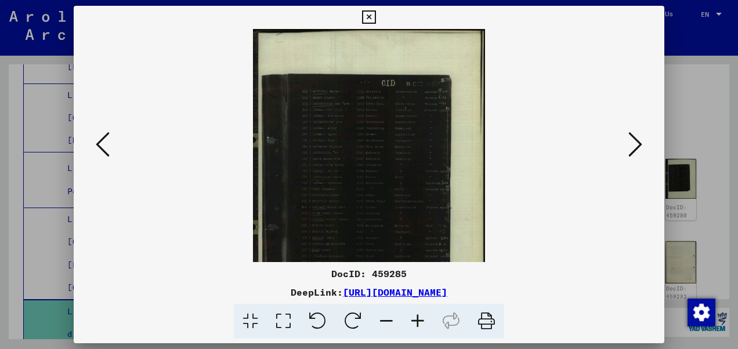
click at [417, 320] on icon at bounding box center [417, 321] width 31 height 35
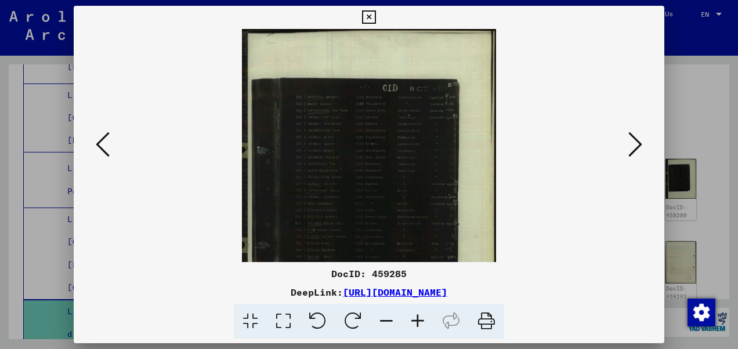
click at [417, 320] on icon at bounding box center [417, 321] width 31 height 35
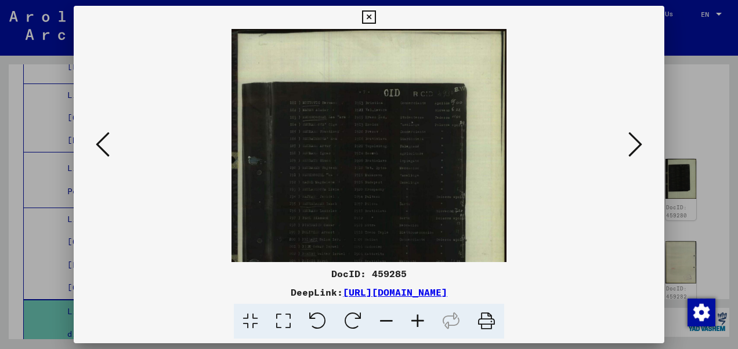
click at [417, 320] on icon at bounding box center [417, 321] width 31 height 35
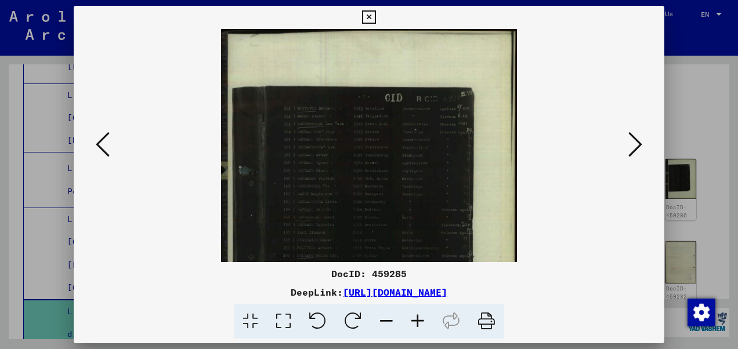
click at [417, 320] on icon at bounding box center [417, 321] width 31 height 35
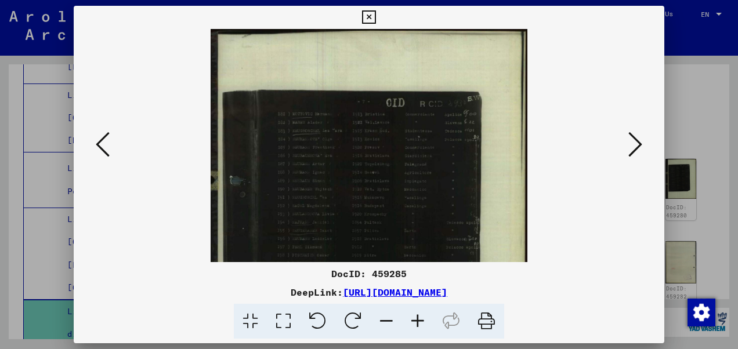
click at [417, 320] on icon at bounding box center [417, 321] width 31 height 35
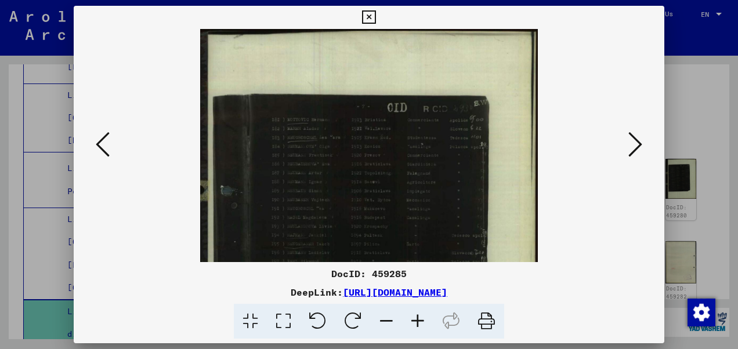
click at [417, 320] on icon at bounding box center [417, 321] width 31 height 35
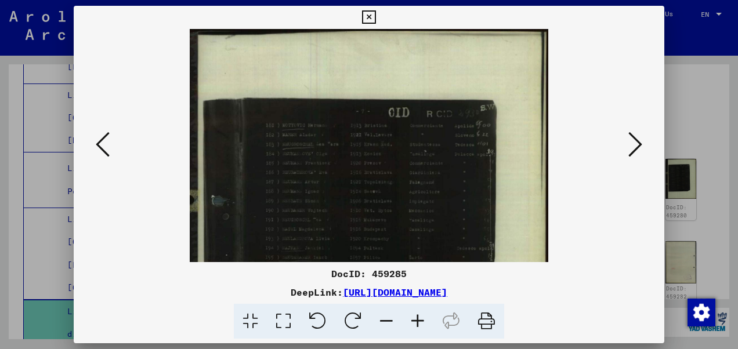
click at [417, 320] on icon at bounding box center [417, 321] width 31 height 35
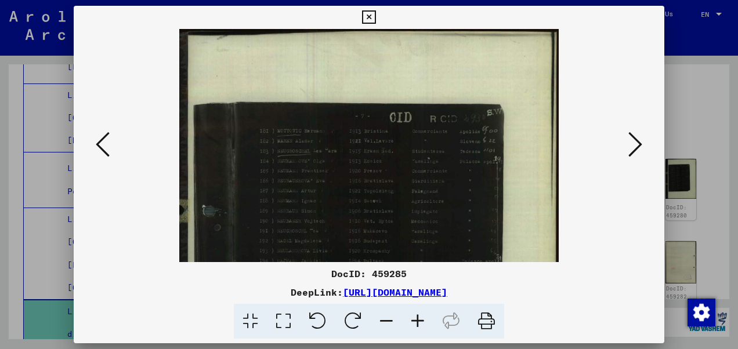
click at [417, 320] on icon at bounding box center [417, 321] width 31 height 35
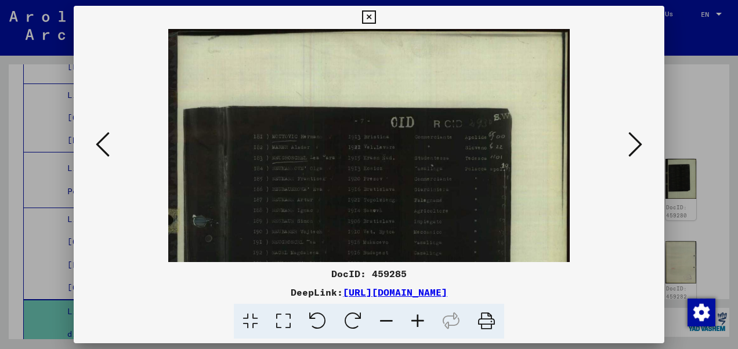
click at [417, 320] on icon at bounding box center [417, 321] width 31 height 35
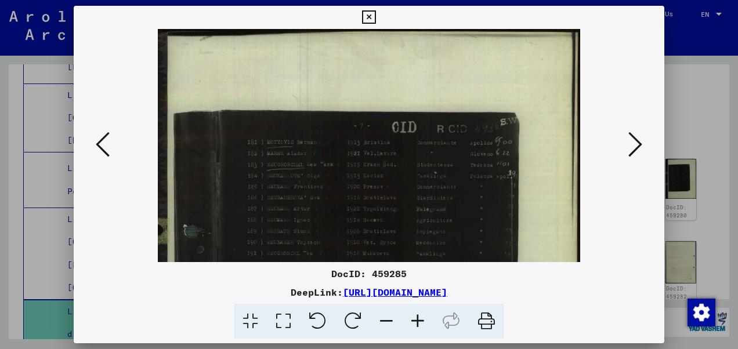
click
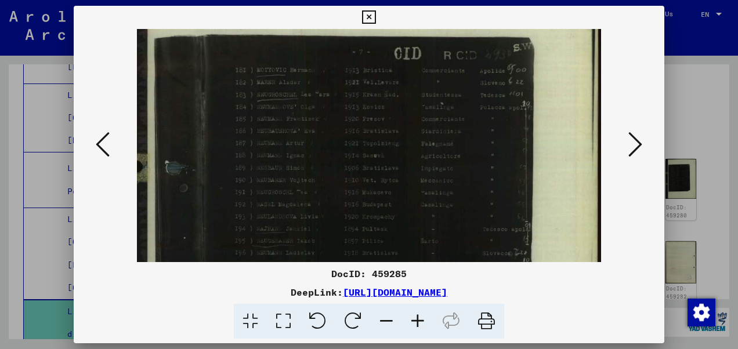
scroll to position [85, 0]
drag, startPoint x: 305, startPoint y: 233, endPoint x: 320, endPoint y: 150, distance: 83.7
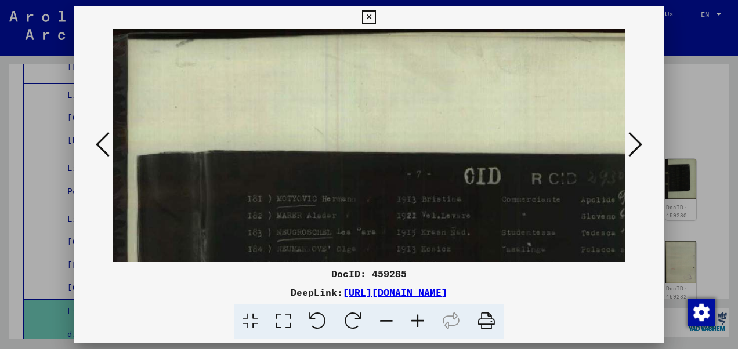
scroll to position [19, 0]
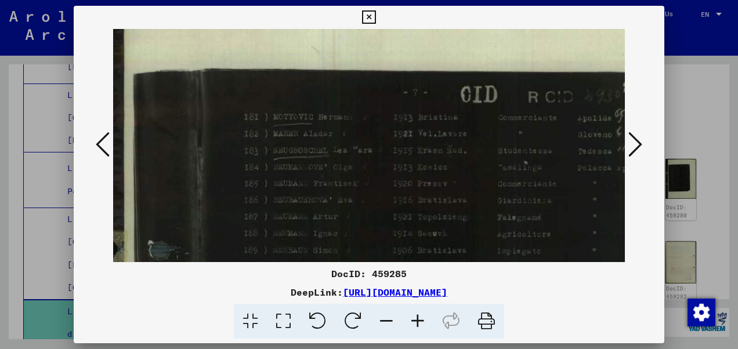
drag, startPoint x: 336, startPoint y: 223, endPoint x: 334, endPoint y: 150, distance: 73.2
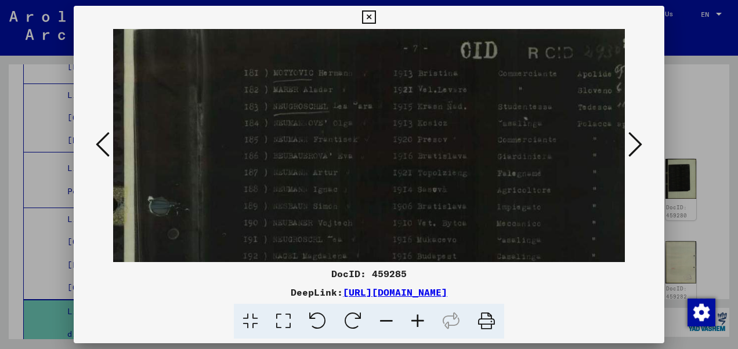
scroll to position [129, 3]
drag, startPoint x: 372, startPoint y: 222, endPoint x: 372, endPoint y: 176, distance: 45.9
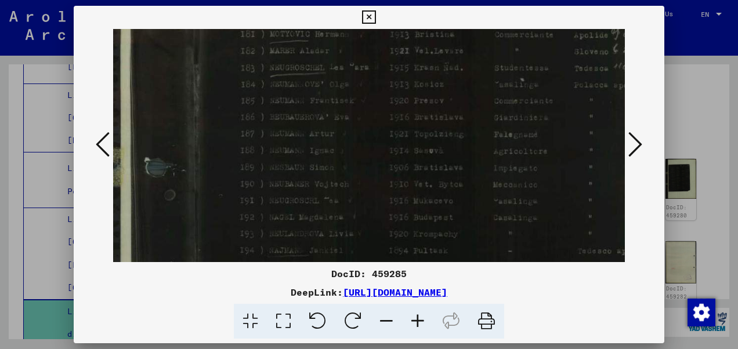
scroll to position [171, 6]
drag, startPoint x: 383, startPoint y: 215, endPoint x: 381, endPoint y: 180, distance: 35.5
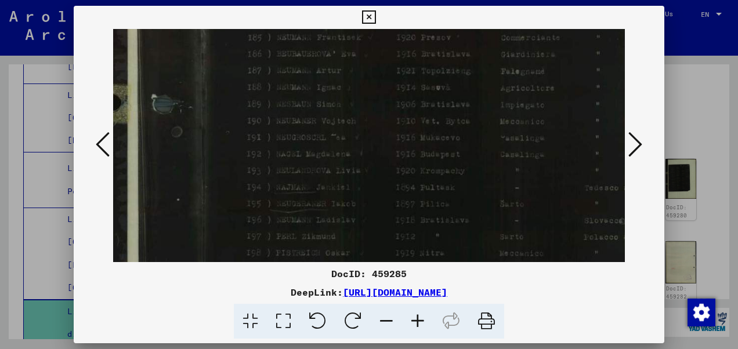
scroll to position [230, 0]
drag, startPoint x: 380, startPoint y: 221, endPoint x: 389, endPoint y: 164, distance: 57.6
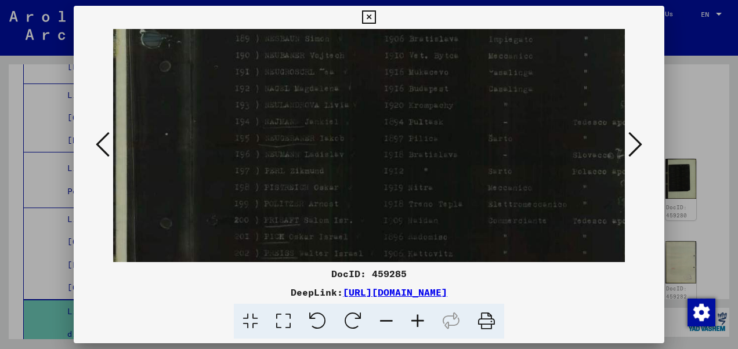
scroll to position [295, 12]
drag, startPoint x: 387, startPoint y: 218, endPoint x: 376, endPoint y: 155, distance: 63.6
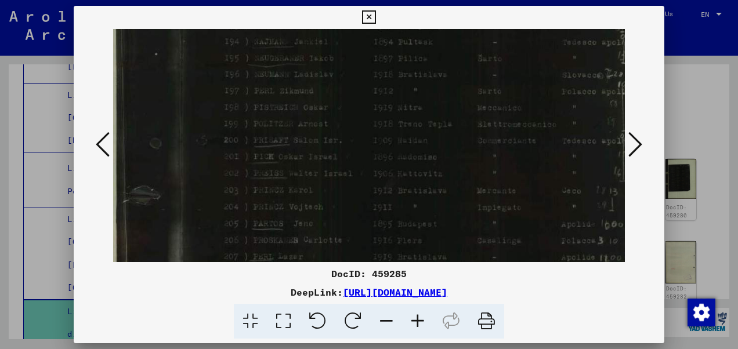
drag, startPoint x: 375, startPoint y: 197, endPoint x: 367, endPoint y: 127, distance: 71.2
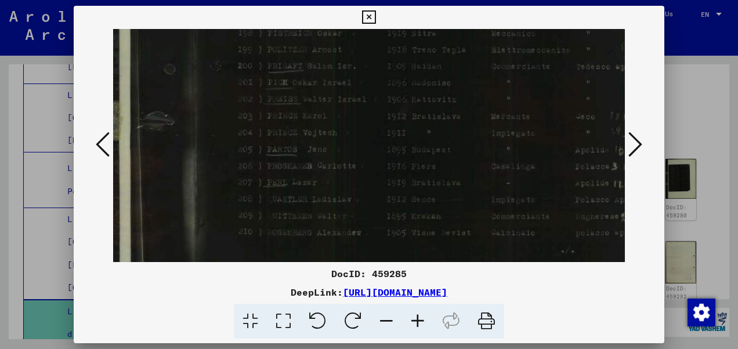
scroll to position [449, 8]
drag, startPoint x: 376, startPoint y: 196, endPoint x: 392, endPoint y: 125, distance: 72.7
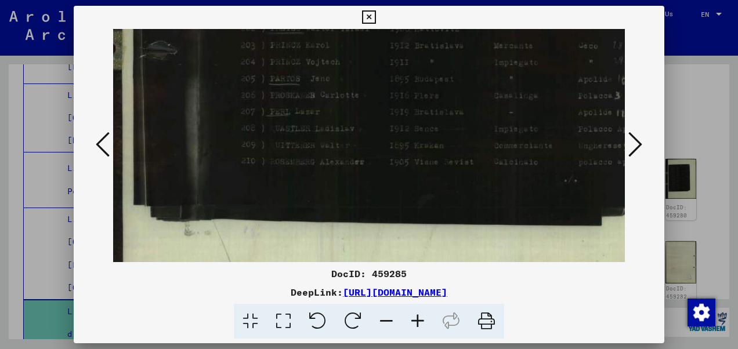
scroll to position [520, 5]
drag, startPoint x: 383, startPoint y: 190, endPoint x: 387, endPoint y: 130, distance: 59.9
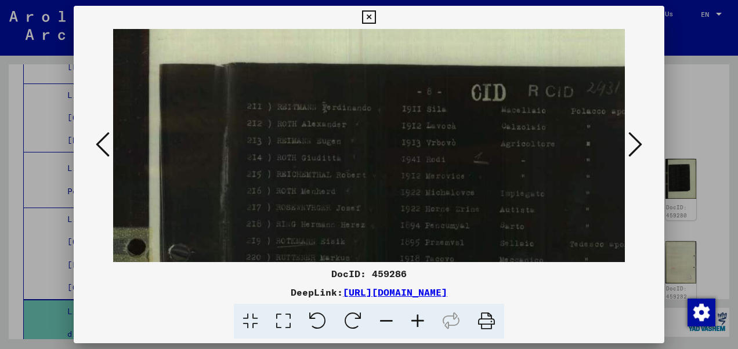
scroll to position [96, 13]
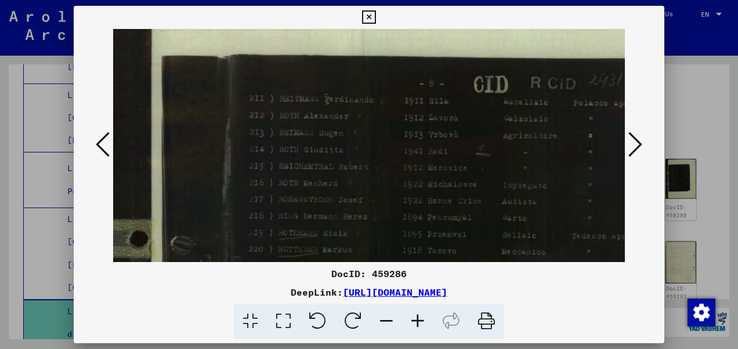
drag, startPoint x: 390, startPoint y: 197, endPoint x: 390, endPoint y: 131, distance: 65.6
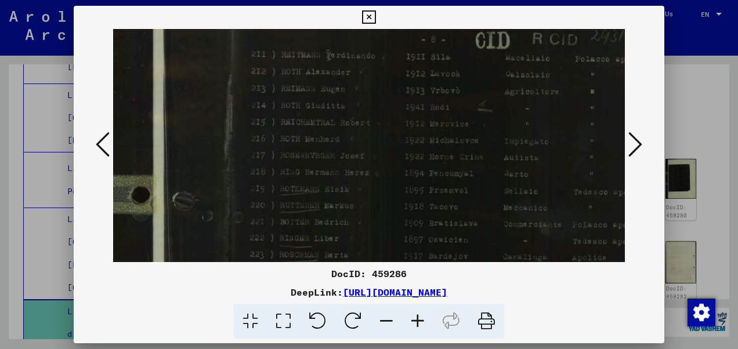
drag, startPoint x: 383, startPoint y: 204, endPoint x: 386, endPoint y: 164, distance: 40.7
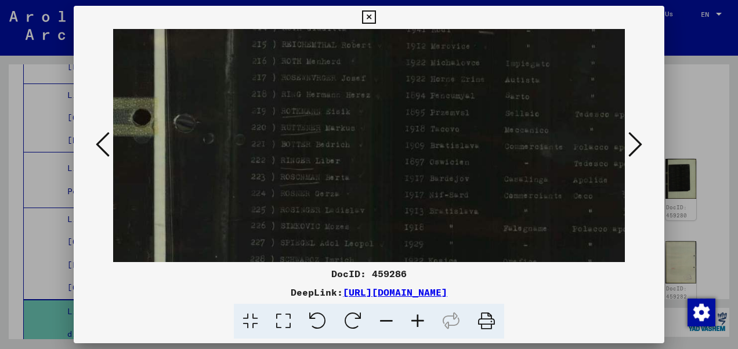
scroll to position [224, 12]
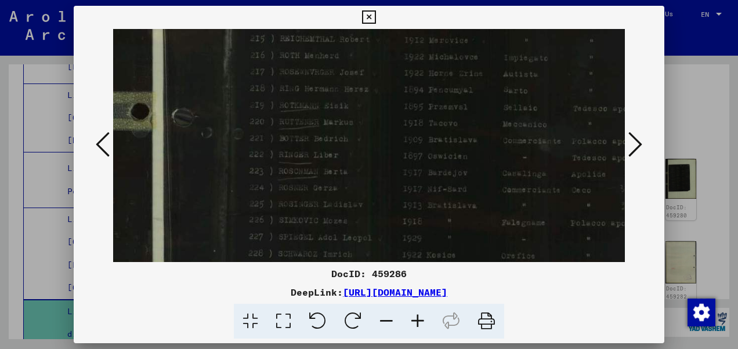
drag, startPoint x: 387, startPoint y: 206, endPoint x: 387, endPoint y: 124, distance: 81.3
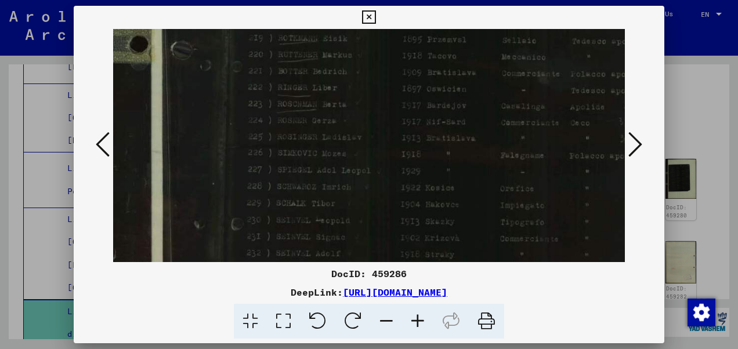
drag, startPoint x: 388, startPoint y: 201, endPoint x: 387, endPoint y: 136, distance: 65.0
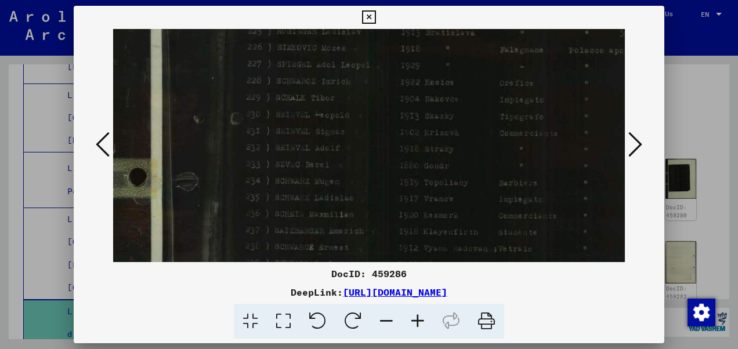
drag, startPoint x: 391, startPoint y: 210, endPoint x: 391, endPoint y: 107, distance: 102.8
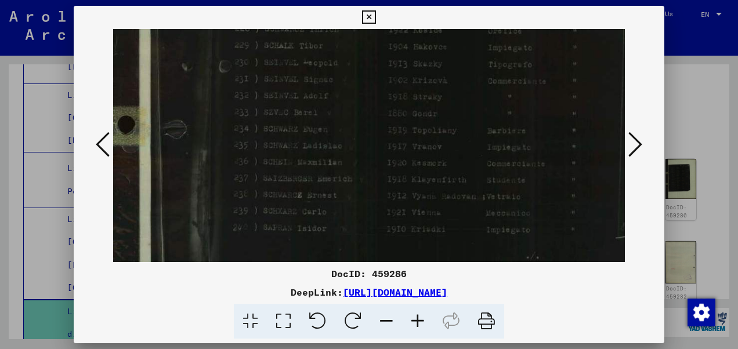
scroll to position [510, 33]
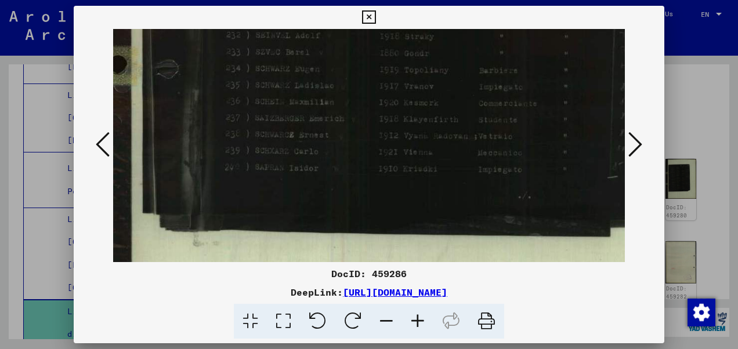
drag, startPoint x: 380, startPoint y: 193, endPoint x: 361, endPoint y: 82, distance: 111.9
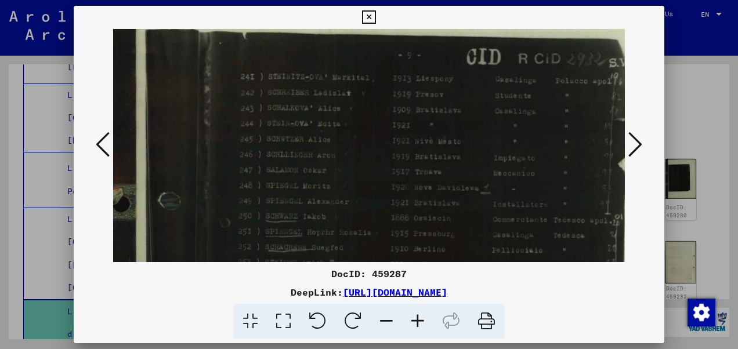
drag, startPoint x: 327, startPoint y: 240, endPoint x: 322, endPoint y: 134, distance: 107.0
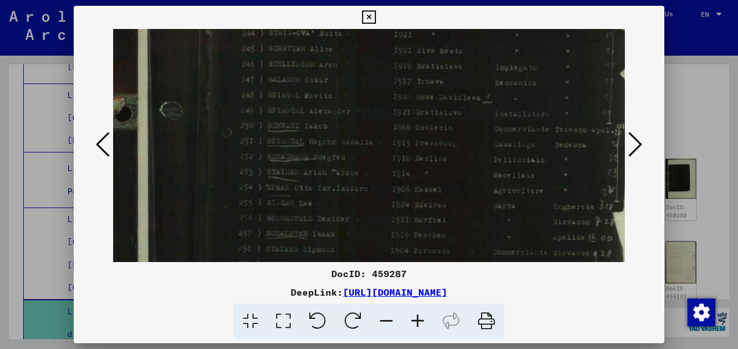
drag, startPoint x: 339, startPoint y: 209, endPoint x: 340, endPoint y: 127, distance: 82.4
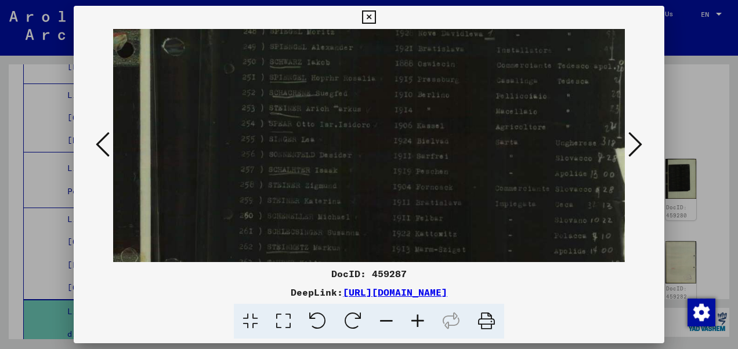
scroll to position [261, 5]
drag, startPoint x: 349, startPoint y: 204, endPoint x: 352, endPoint y: 143, distance: 61.6
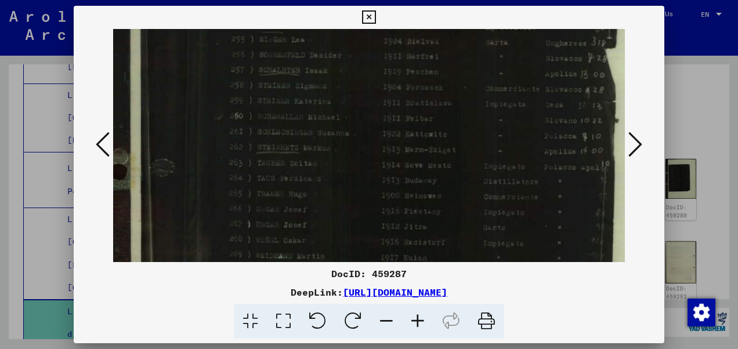
scroll to position [364, 14]
drag, startPoint x: 356, startPoint y: 197, endPoint x: 348, endPoint y: 100, distance: 97.8
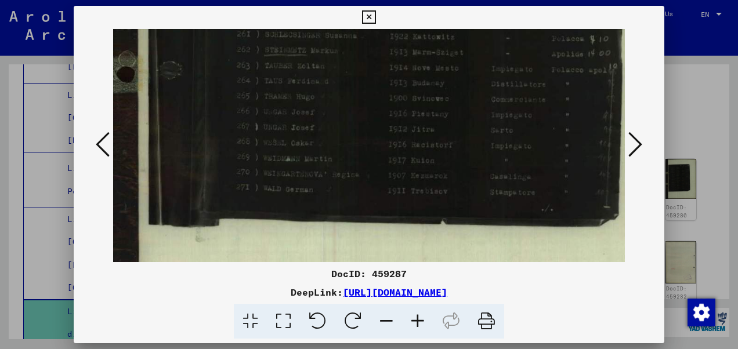
scroll to position [460, 7]
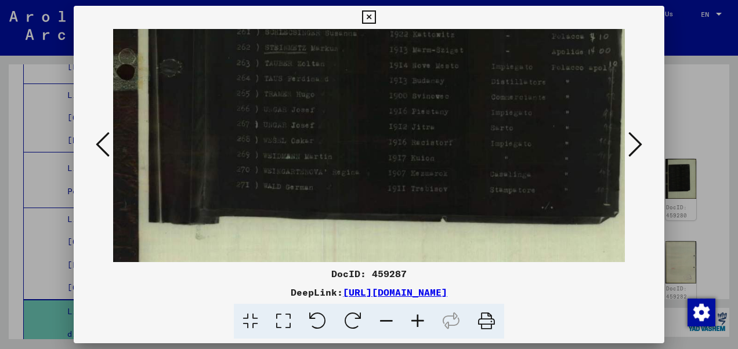
drag, startPoint x: 336, startPoint y: 201, endPoint x: 344, endPoint y: 107, distance: 95.0
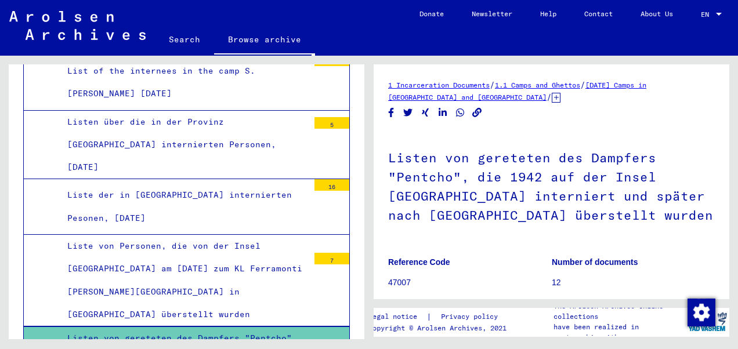
scroll to position [1470, 0]
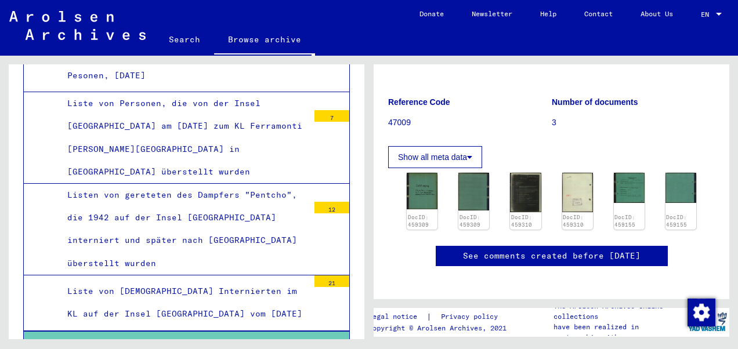
scroll to position [116, 0]
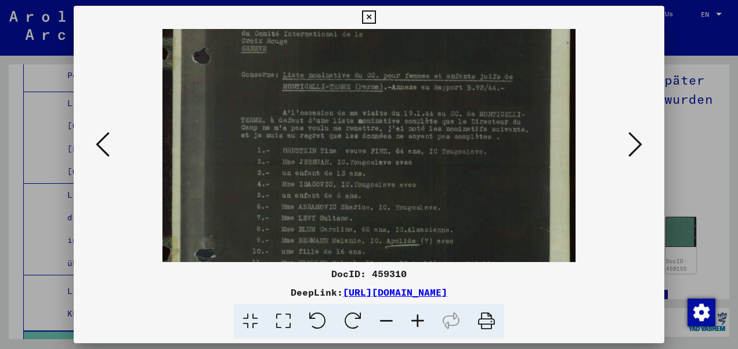
drag, startPoint x: 282, startPoint y: 178, endPoint x: 297, endPoint y: 48, distance: 130.9
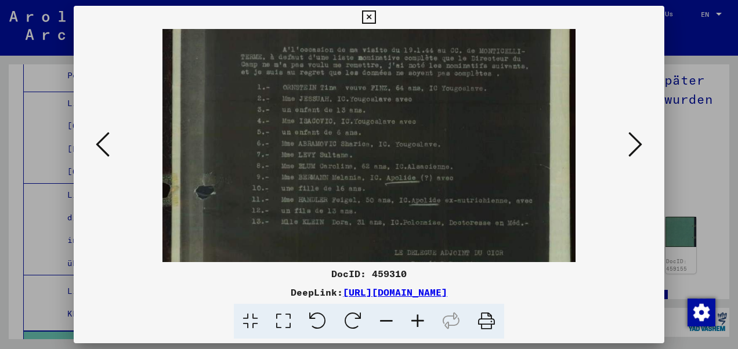
scroll to position [196, 0]
drag, startPoint x: 350, startPoint y: 176, endPoint x: 354, endPoint y: 140, distance: 36.2
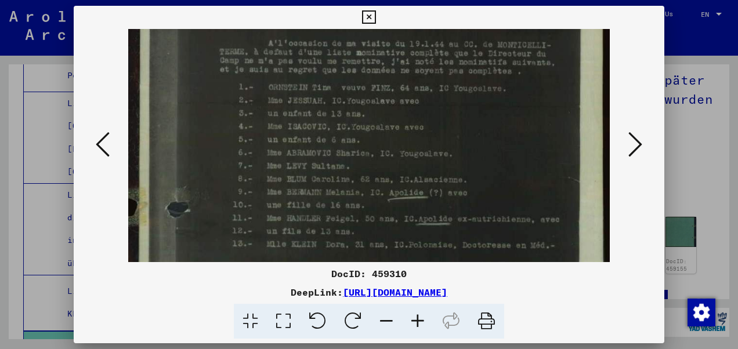
scroll to position [275, 0]
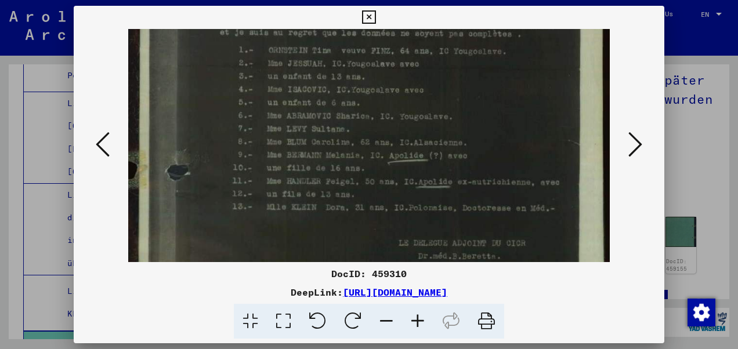
drag, startPoint x: 376, startPoint y: 128, endPoint x: 374, endPoint y: 52, distance: 75.5
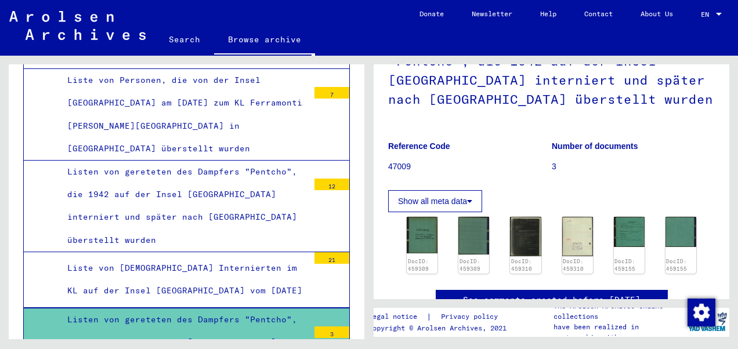
scroll to position [1528, 0]
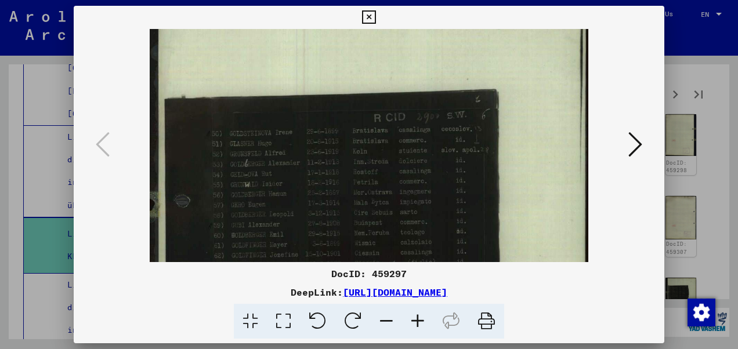
scroll to position [46, 0]
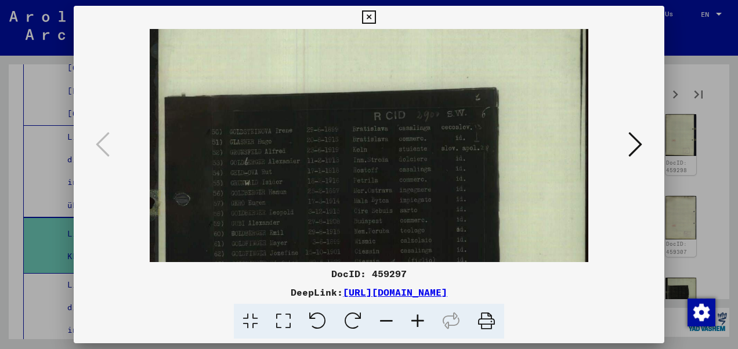
drag, startPoint x: 330, startPoint y: 228, endPoint x: 336, endPoint y: 183, distance: 45.0
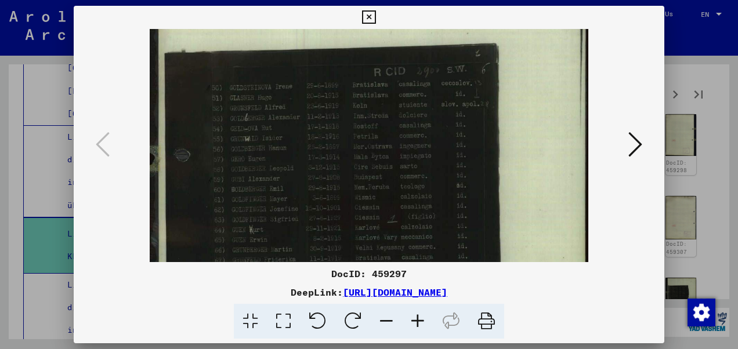
scroll to position [91, 0]
drag, startPoint x: 328, startPoint y: 218, endPoint x: 342, endPoint y: 176, distance: 44.6
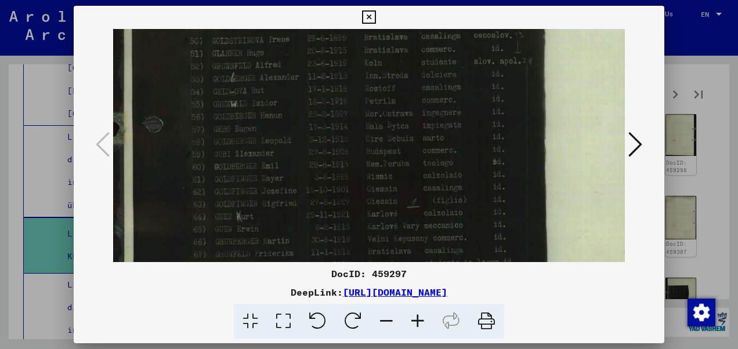
scroll to position [181, 0]
drag, startPoint x: 370, startPoint y: 175, endPoint x: 374, endPoint y: 131, distance: 44.3
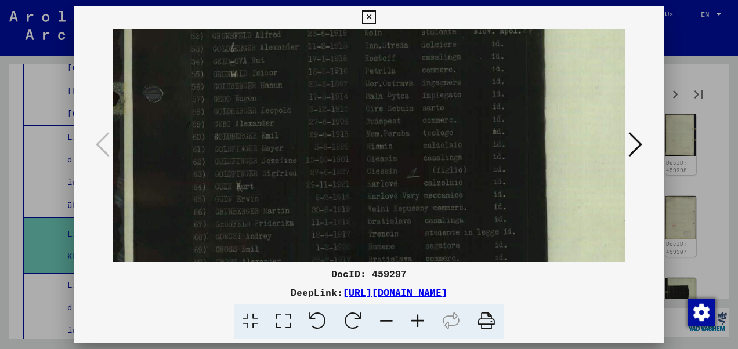
scroll to position [267, 0]
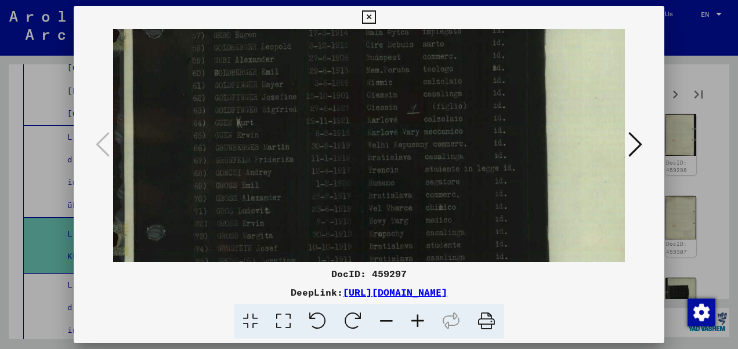
drag, startPoint x: 348, startPoint y: 221, endPoint x: 351, endPoint y: 138, distance: 82.5
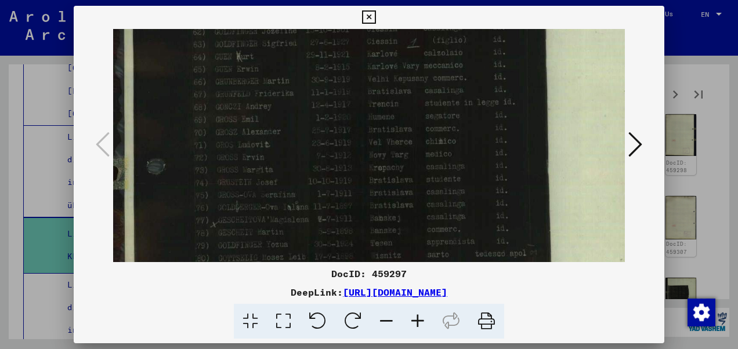
scroll to position [340, 0]
drag, startPoint x: 336, startPoint y: 197, endPoint x: 347, endPoint y: 128, distance: 70.0
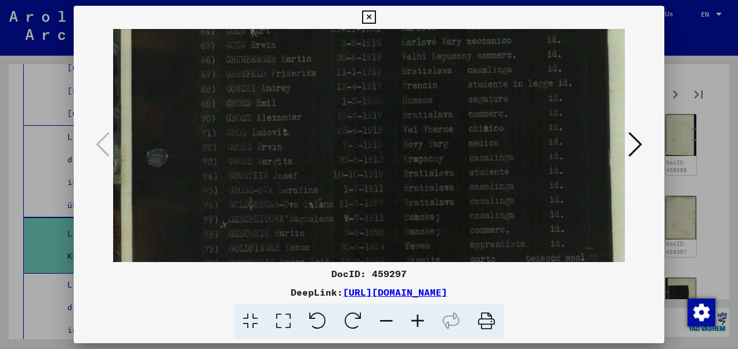
scroll to position [417, 5]
drag, startPoint x: 376, startPoint y: 219, endPoint x: 373, endPoint y: 146, distance: 73.2
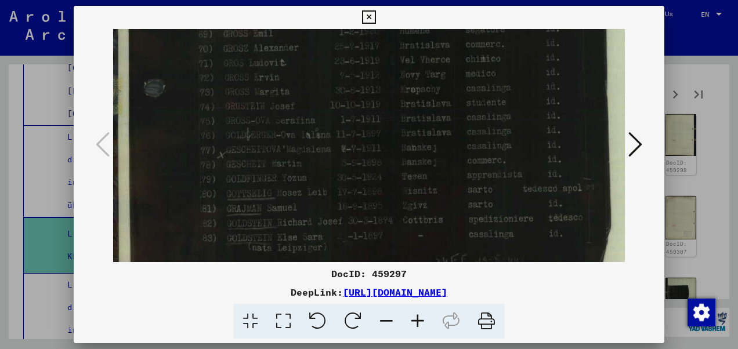
drag, startPoint x: 363, startPoint y: 196, endPoint x: 361, endPoint y: 132, distance: 63.9
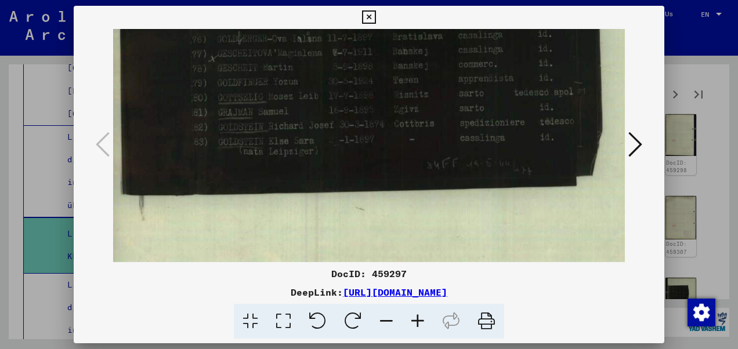
scroll to position [584, 17]
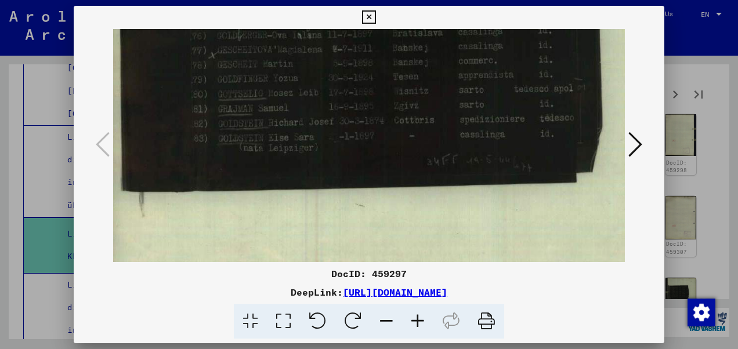
drag, startPoint x: 348, startPoint y: 208, endPoint x: 340, endPoint y: 111, distance: 96.7
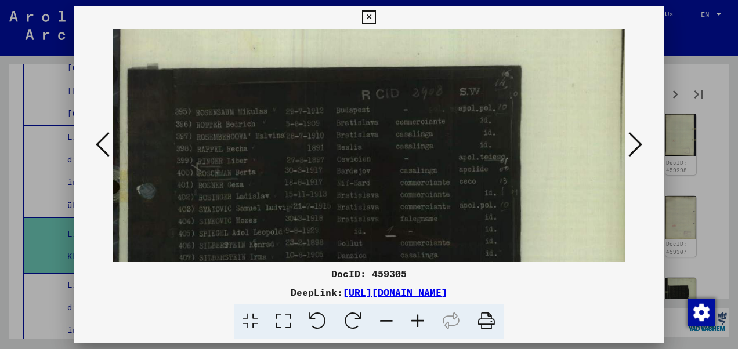
scroll to position [124, 0]
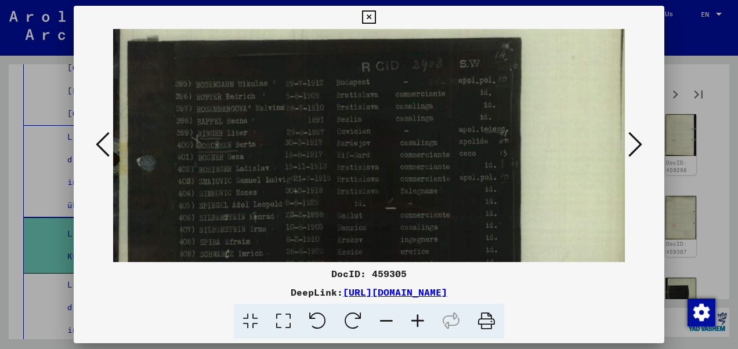
drag, startPoint x: 283, startPoint y: 259, endPoint x: 294, endPoint y: 138, distance: 121.2
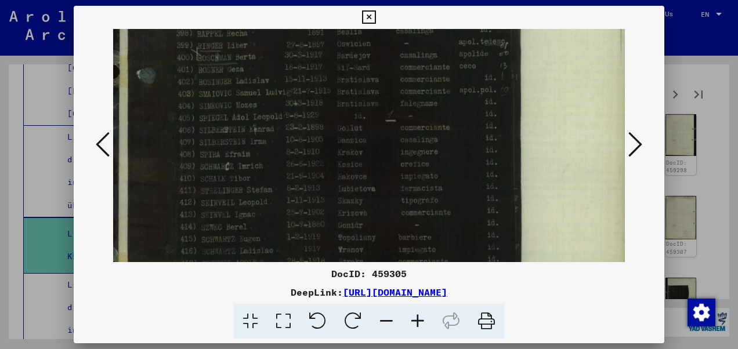
scroll to position [222, 0]
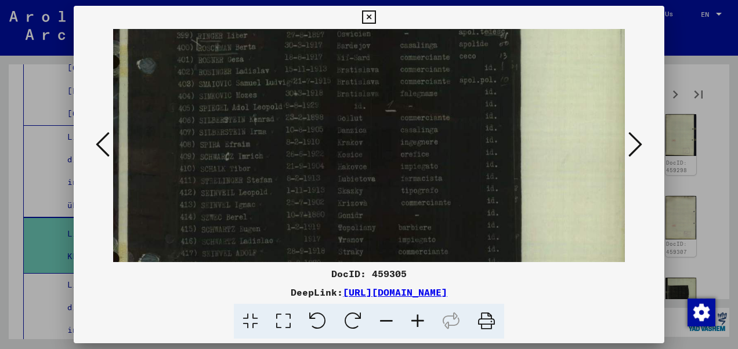
drag, startPoint x: 308, startPoint y: 194, endPoint x: 325, endPoint y: 99, distance: 96.7
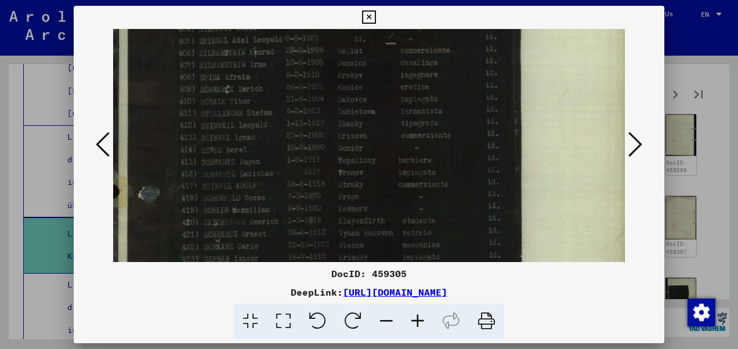
drag, startPoint x: 316, startPoint y: 190, endPoint x: 325, endPoint y: 127, distance: 64.0
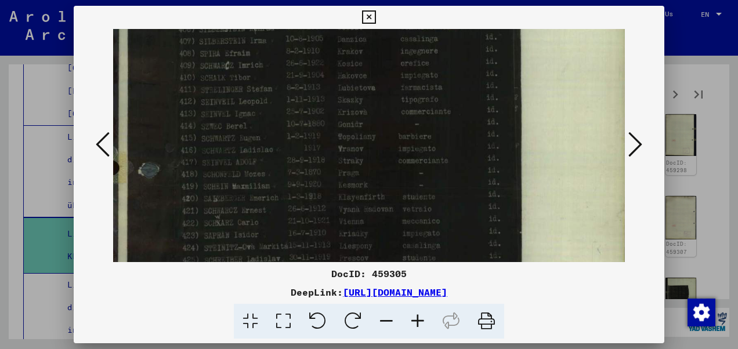
scroll to position [402, 0]
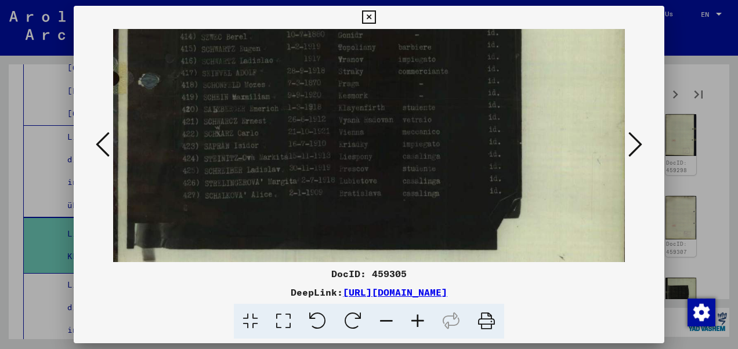
drag, startPoint x: 314, startPoint y: 194, endPoint x: 340, endPoint y: 83, distance: 113.9
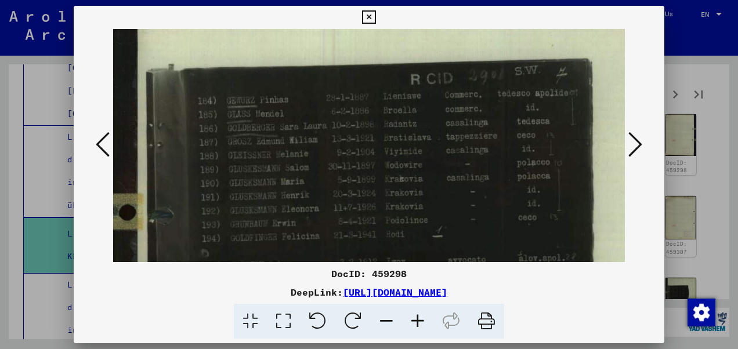
drag, startPoint x: 361, startPoint y: 223, endPoint x: 343, endPoint y: 113, distance: 111.8
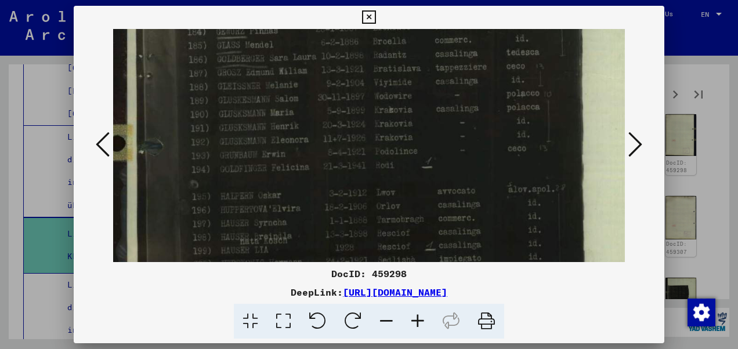
scroll to position [182, 30]
drag, startPoint x: 344, startPoint y: 212, endPoint x: 334, endPoint y: 143, distance: 69.8
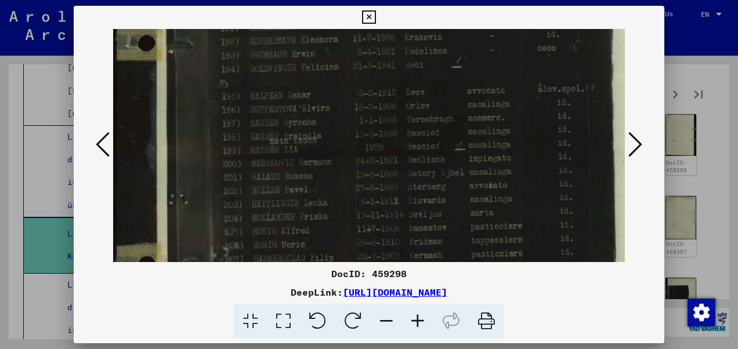
scroll to position [283, 0]
drag, startPoint x: 331, startPoint y: 217, endPoint x: 365, endPoint y: 120, distance: 103.4
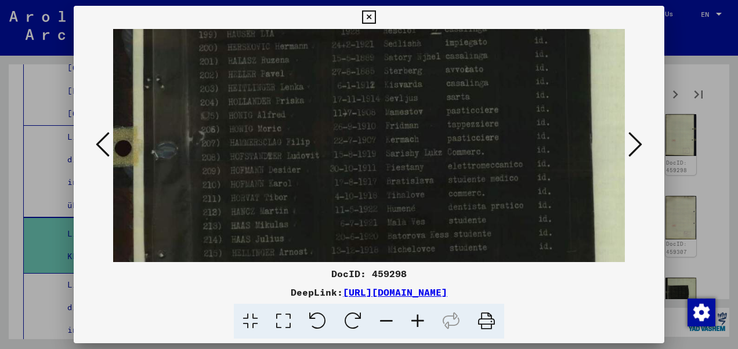
drag, startPoint x: 349, startPoint y: 186, endPoint x: 327, endPoint y: 74, distance: 114.8
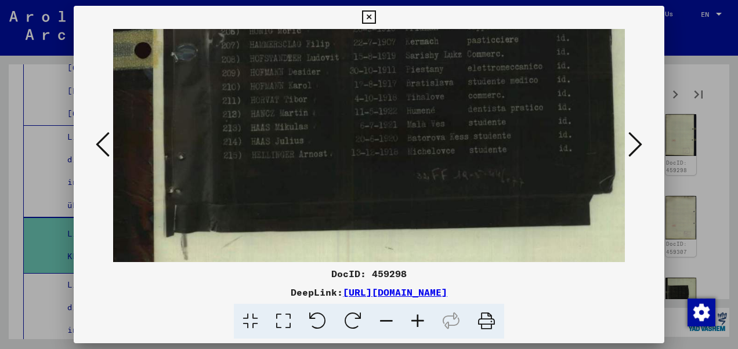
scroll to position [499, 3]
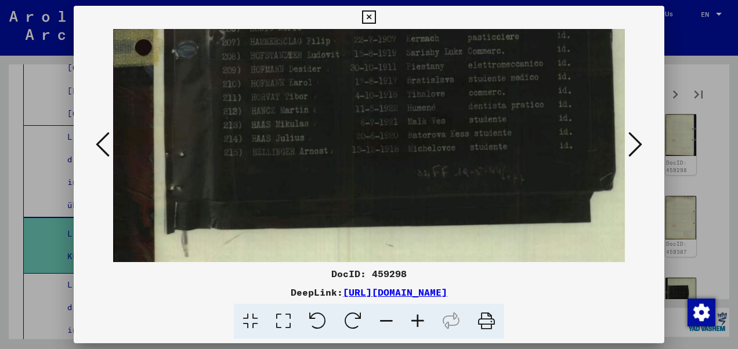
drag, startPoint x: 319, startPoint y: 196, endPoint x: 341, endPoint y: 100, distance: 98.9
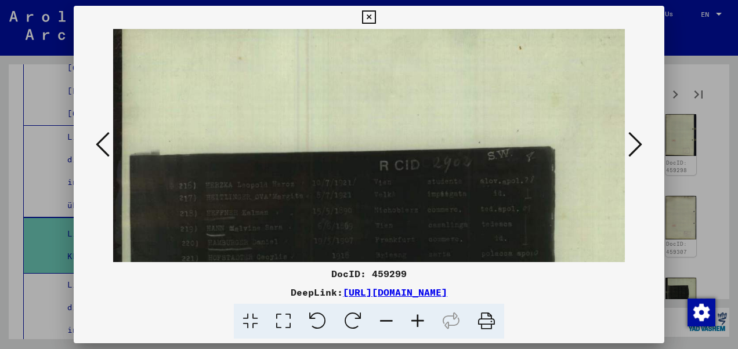
scroll to position [49, 4]
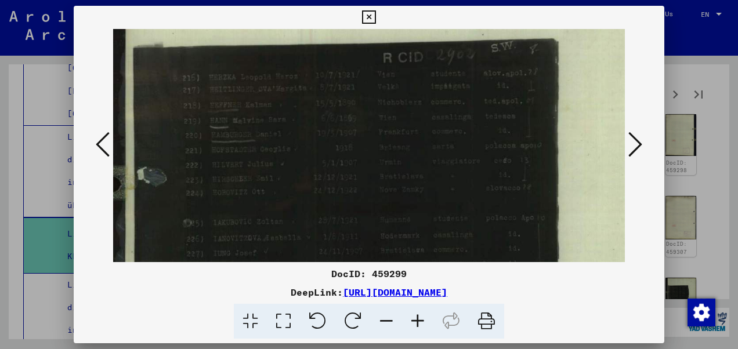
drag, startPoint x: 391, startPoint y: 229, endPoint x: 416, endPoint y: 104, distance: 126.7
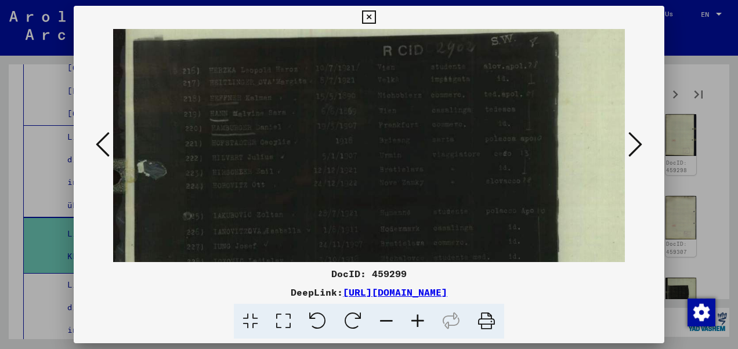
scroll to position [136, 0]
drag, startPoint x: 355, startPoint y: 177, endPoint x: 370, endPoint y: 183, distance: 16.7
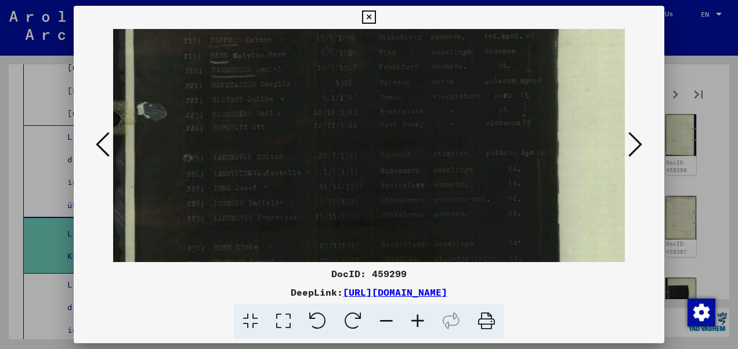
scroll to position [272, 0]
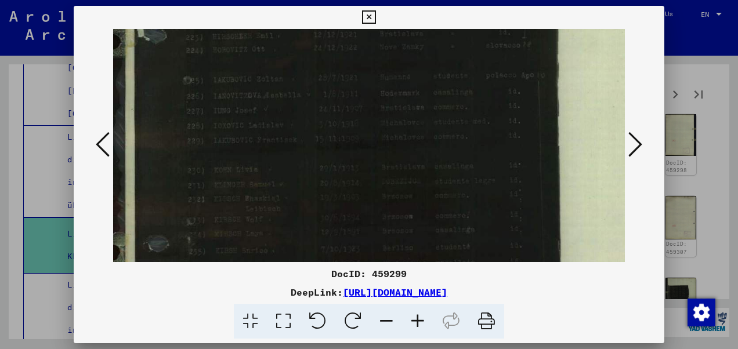
drag, startPoint x: 332, startPoint y: 218, endPoint x: 366, endPoint y: 84, distance: 138.4
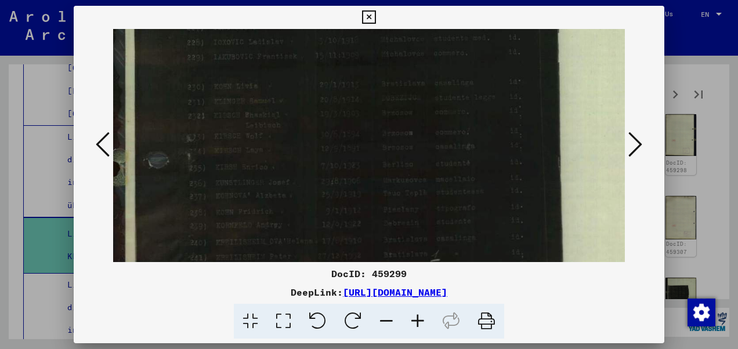
scroll to position [376, 0]
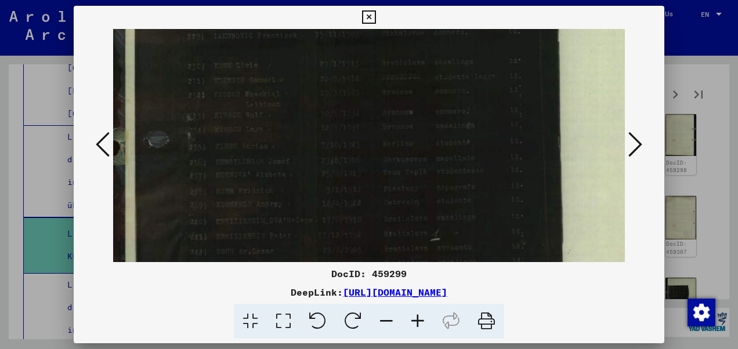
drag, startPoint x: 338, startPoint y: 200, endPoint x: 355, endPoint y: 100, distance: 101.3
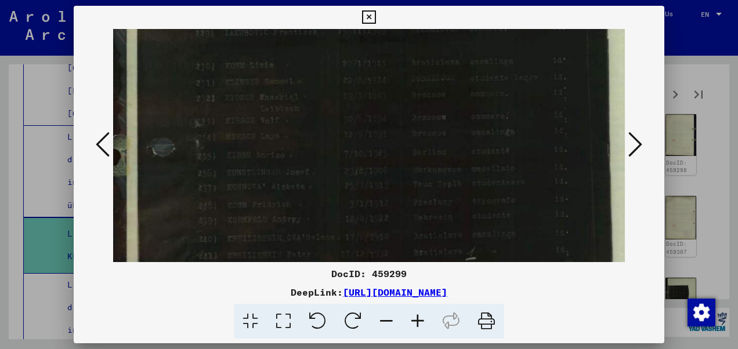
scroll to position [423, 0]
drag, startPoint x: 354, startPoint y: 194, endPoint x: 358, endPoint y: 150, distance: 44.3
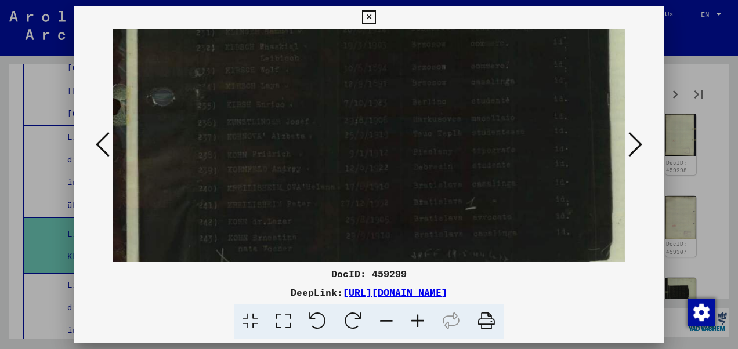
scroll to position [475, 0]
drag, startPoint x: 356, startPoint y: 182, endPoint x: 358, endPoint y: 133, distance: 49.4
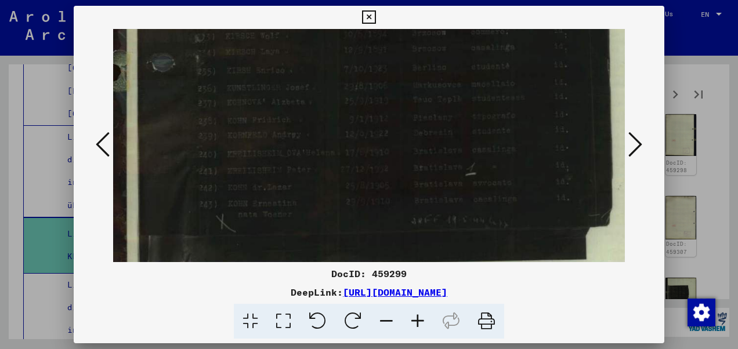
scroll to position [509, 0]
drag, startPoint x: 344, startPoint y: 176, endPoint x: 347, endPoint y: 145, distance: 31.5
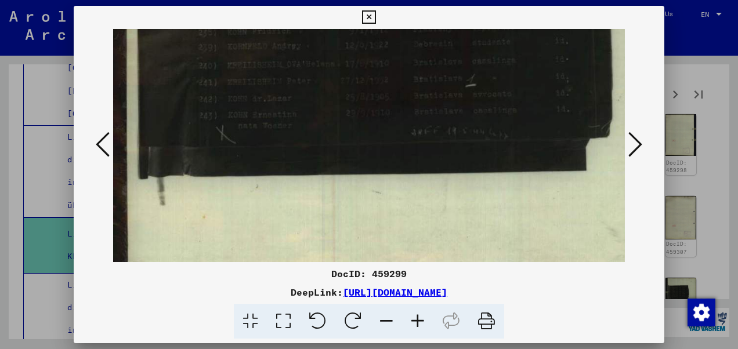
scroll to position [601, 0]
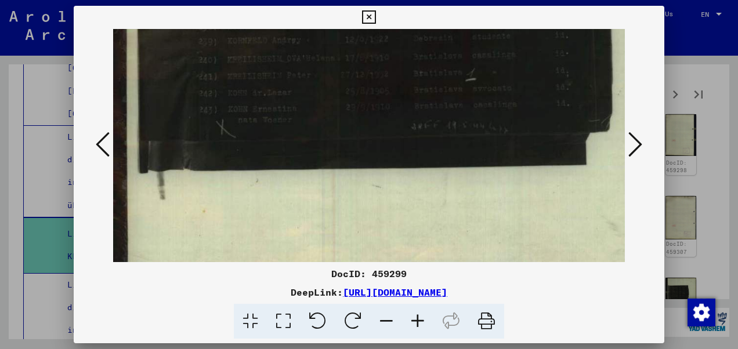
drag, startPoint x: 345, startPoint y: 170, endPoint x: 356, endPoint y: 90, distance: 80.4
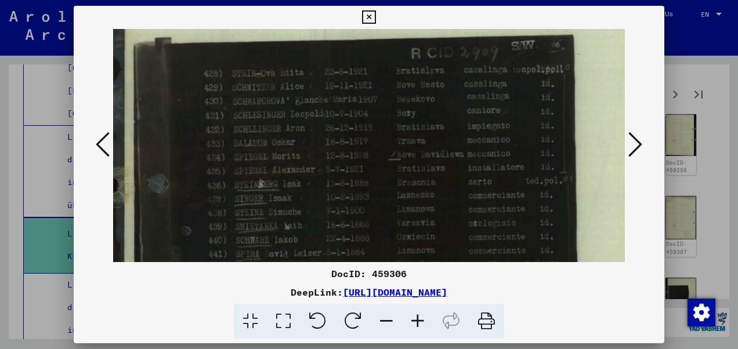
scroll to position [135, 0]
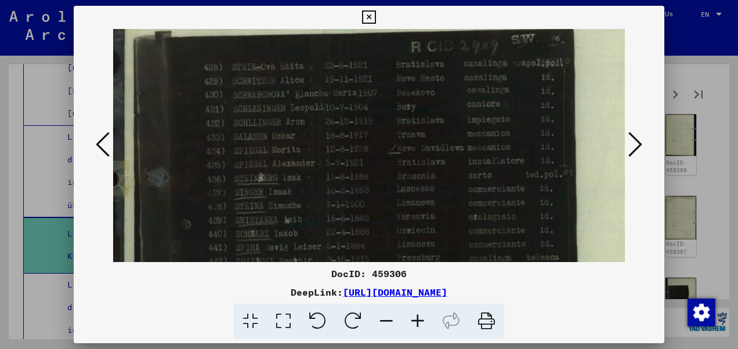
drag, startPoint x: 369, startPoint y: 232, endPoint x: 381, endPoint y: 99, distance: 134.0
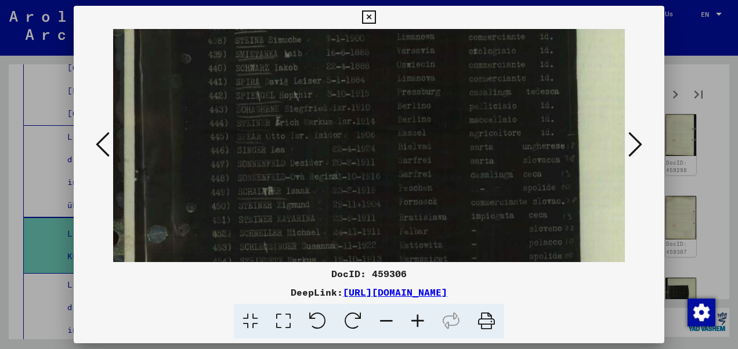
scroll to position [302, 0]
drag, startPoint x: 383, startPoint y: 153, endPoint x: 427, endPoint y: 26, distance: 134.4
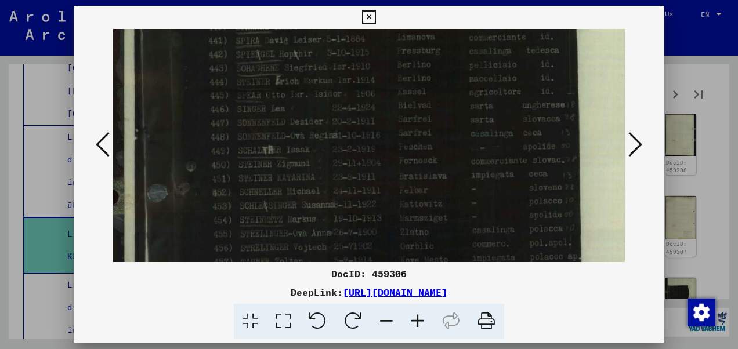
scroll to position [381, 0]
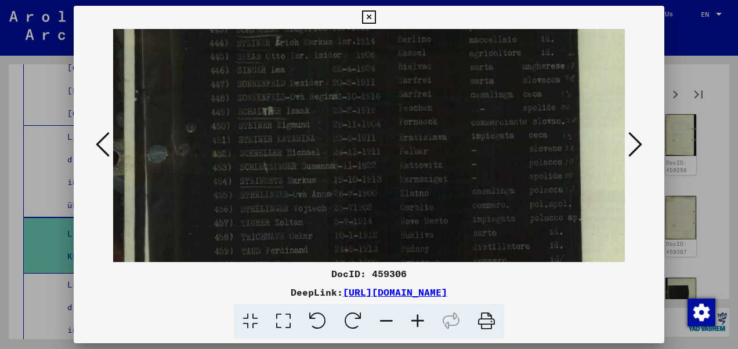
drag, startPoint x: 392, startPoint y: 146, endPoint x: 402, endPoint y: 69, distance: 77.3
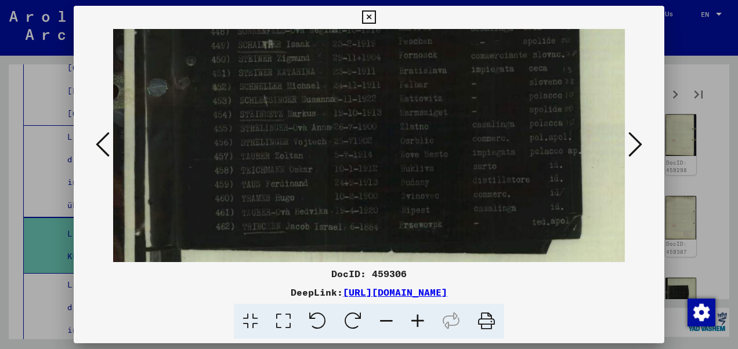
scroll to position [450, 0]
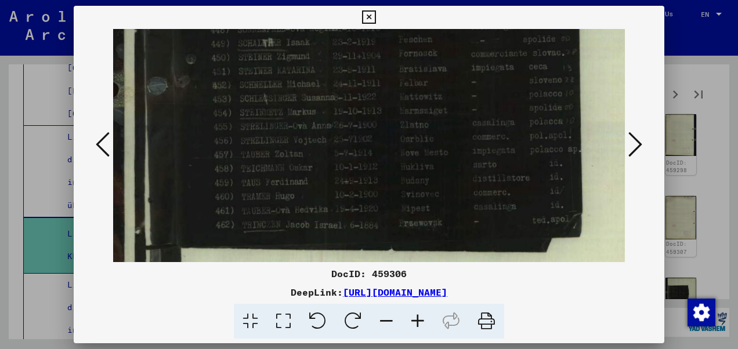
drag, startPoint x: 389, startPoint y: 157, endPoint x: 397, endPoint y: 91, distance: 67.3
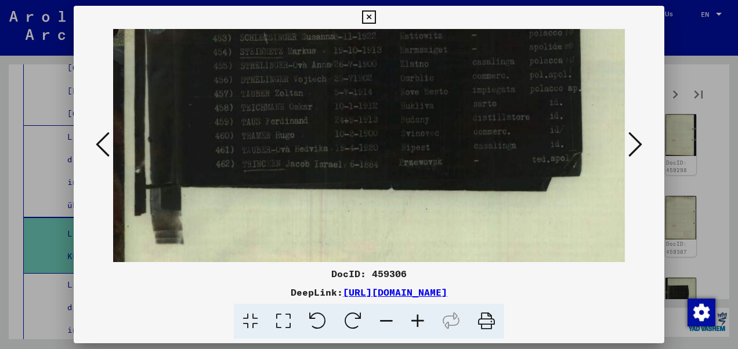
scroll to position [512, 0]
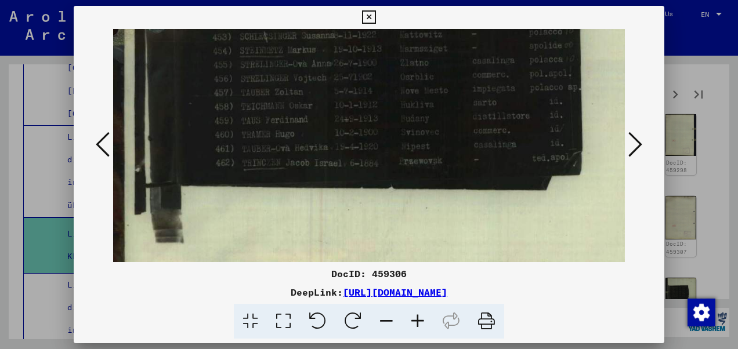
drag, startPoint x: 387, startPoint y: 157, endPoint x: 394, endPoint y: 97, distance: 60.2
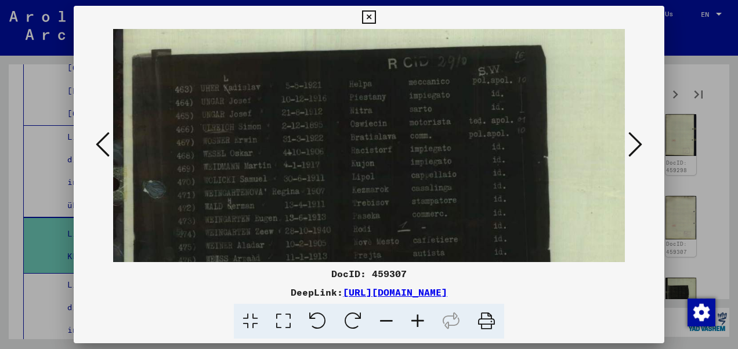
scroll to position [124, 0]
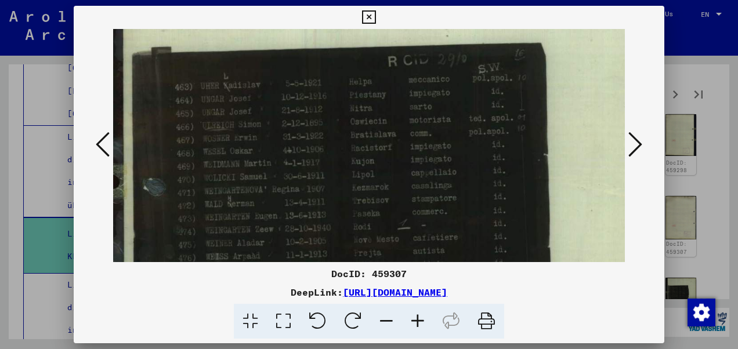
drag, startPoint x: 306, startPoint y: 230, endPoint x: 347, endPoint y: 116, distance: 121.6
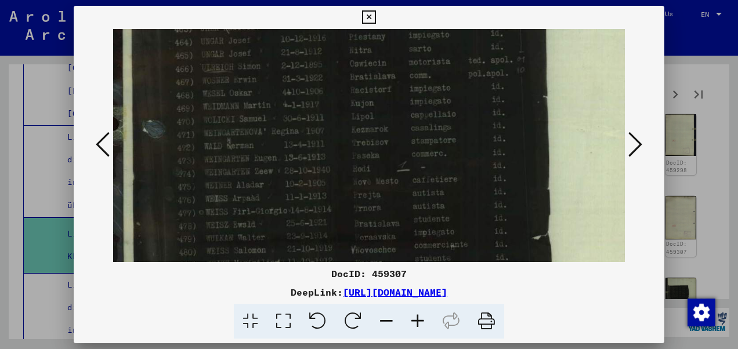
scroll to position [235, 0]
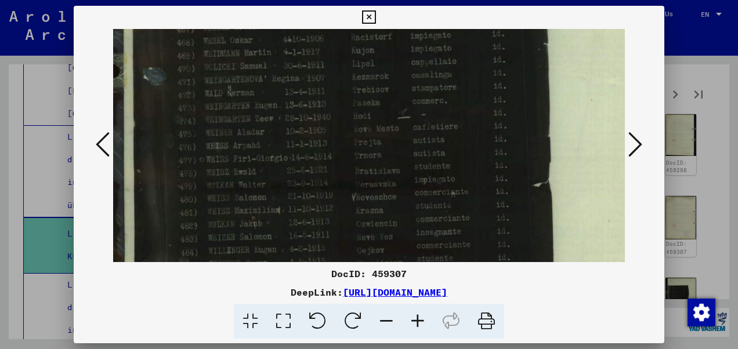
drag, startPoint x: 359, startPoint y: 180, endPoint x: 364, endPoint y: 71, distance: 109.3
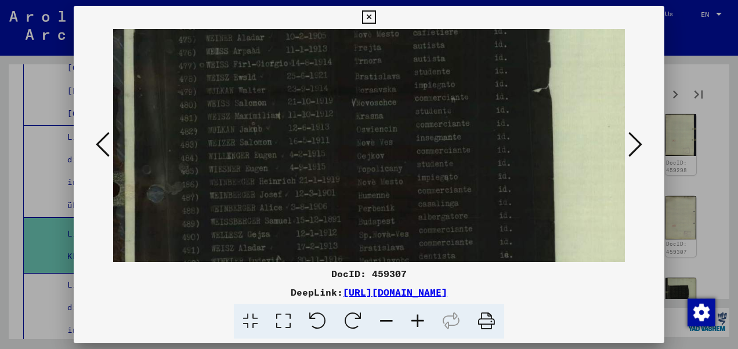
scroll to position [333, 0]
drag, startPoint x: 363, startPoint y: 189, endPoint x: 368, endPoint y: 94, distance: 95.3
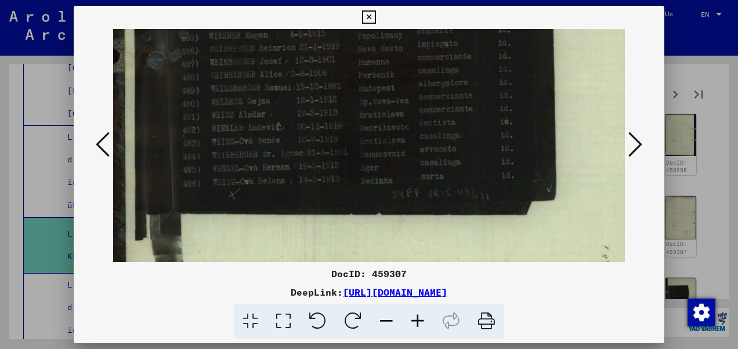
scroll to position [464, 0]
drag, startPoint x: 362, startPoint y: 171, endPoint x: 385, endPoint y: 41, distance: 131.5
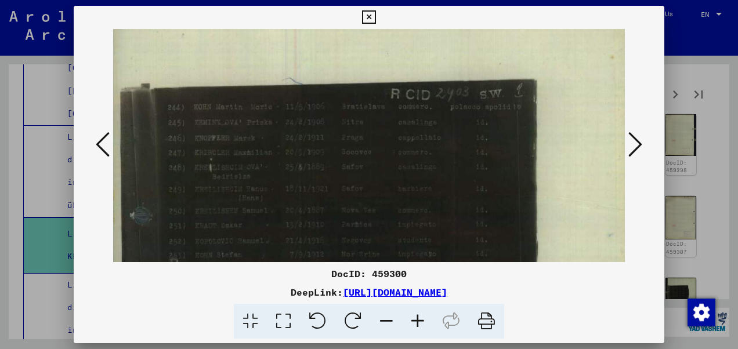
scroll to position [91, 10]
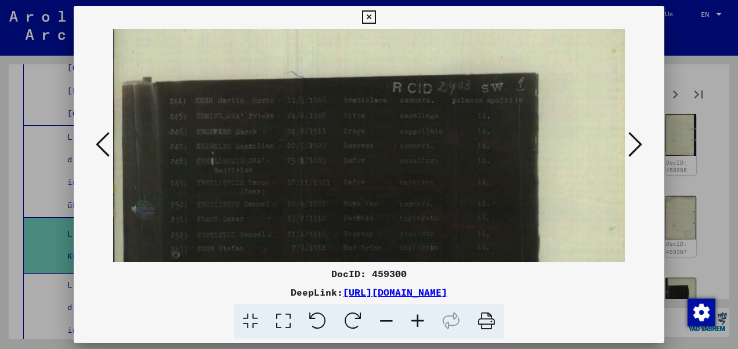
drag, startPoint x: 402, startPoint y: 223, endPoint x: 393, endPoint y: 137, distance: 86.4
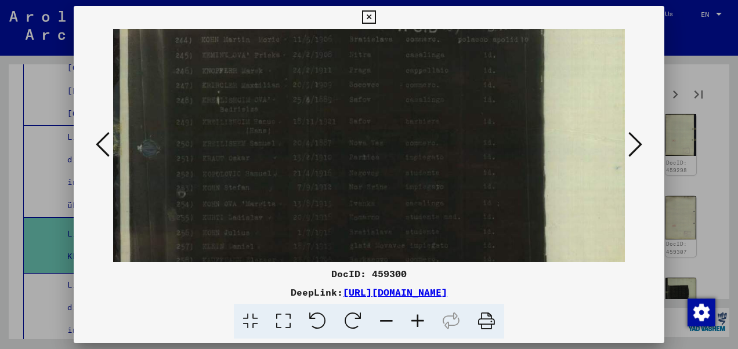
scroll to position [152, 5]
drag, startPoint x: 386, startPoint y: 199, endPoint x: 394, endPoint y: 143, distance: 56.2
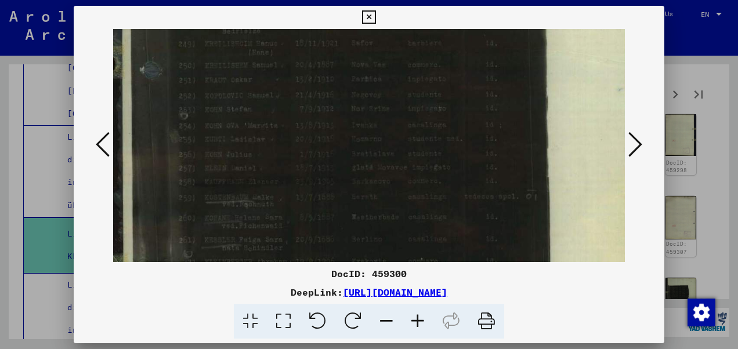
scroll to position [231, 2]
drag, startPoint x: 379, startPoint y: 197, endPoint x: 382, endPoint y: 125, distance: 72.6
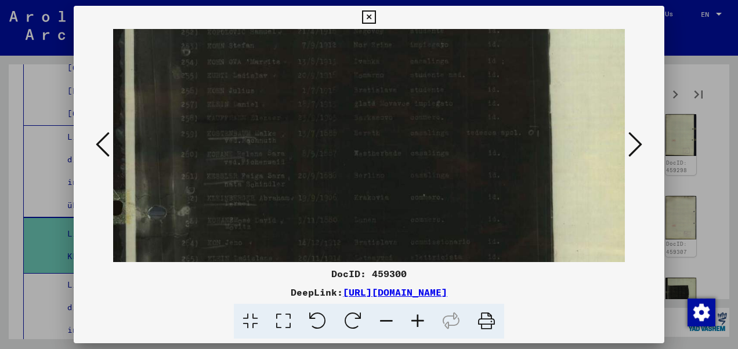
scroll to position [301, 0]
drag, startPoint x: 358, startPoint y: 192, endPoint x: 363, endPoint y: 128, distance: 64.7
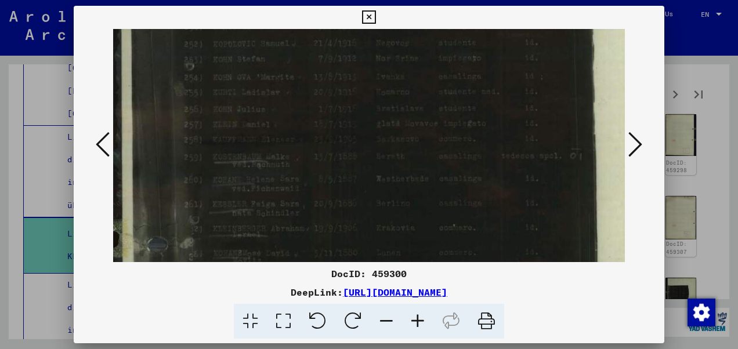
scroll to position [316, 5]
drag, startPoint x: 364, startPoint y: 192, endPoint x: 360, endPoint y: 185, distance: 8.6
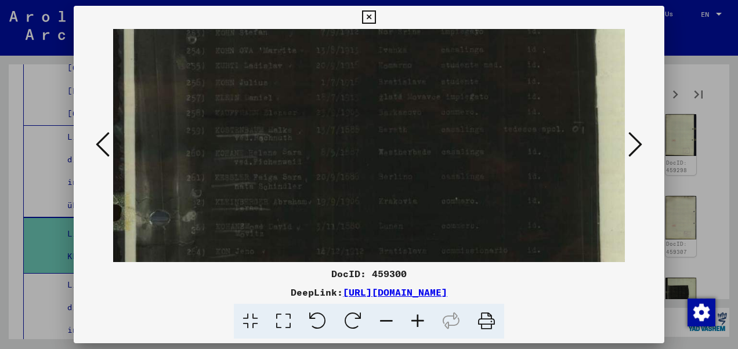
scroll to position [344, 2]
drag, startPoint x: 340, startPoint y: 209, endPoint x: 344, endPoint y: 186, distance: 23.5
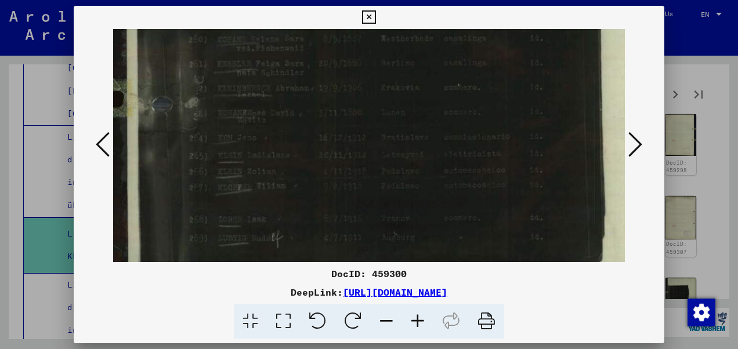
scroll to position [456, 0]
drag, startPoint x: 341, startPoint y: 190, endPoint x: 368, endPoint y: 86, distance: 106.9
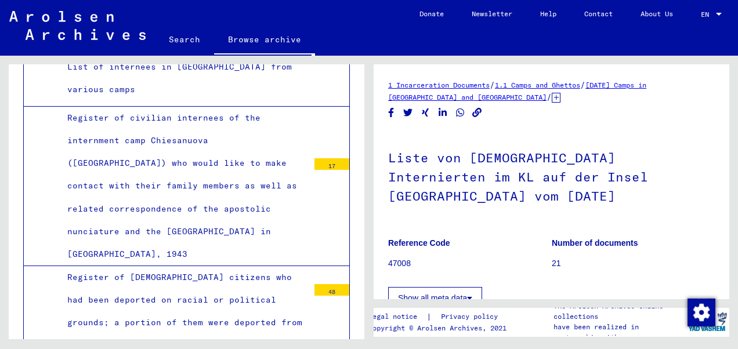
scroll to position [4198, 0]
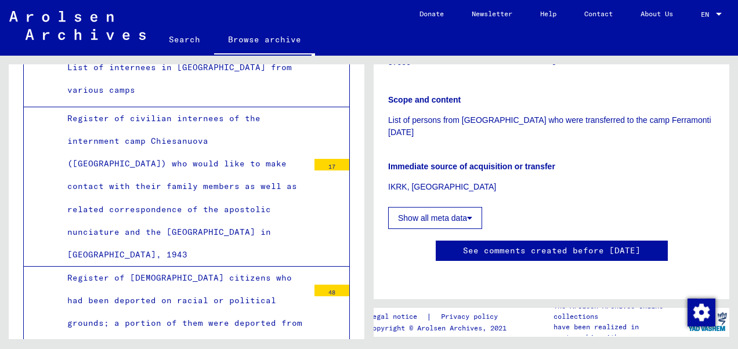
scroll to position [290, 0]
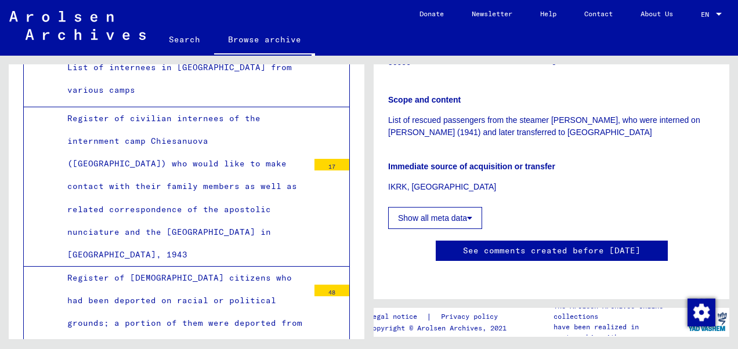
scroll to position [348, 0]
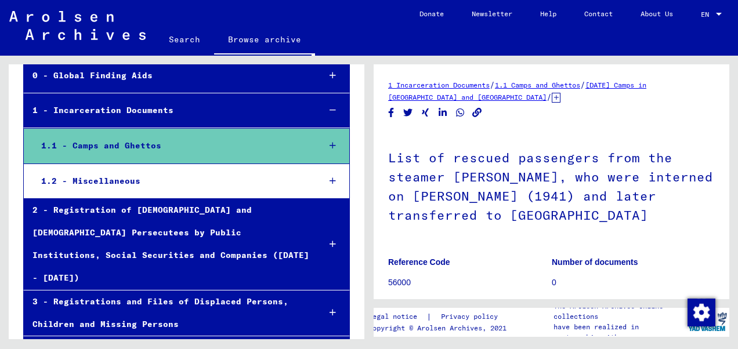
scroll to position [58, 0]
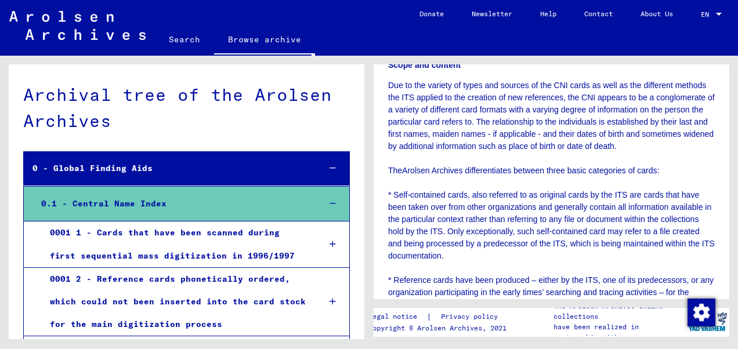
scroll to position [232, 0]
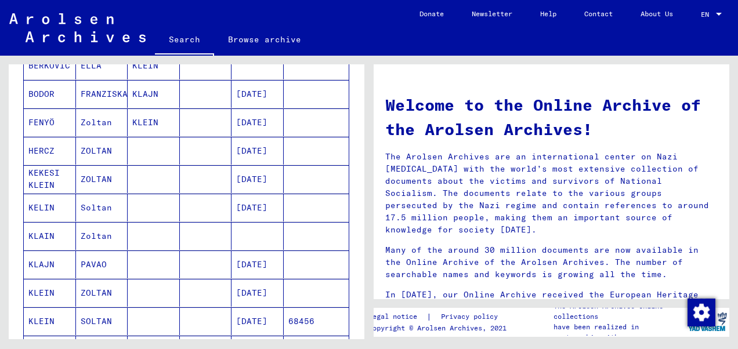
scroll to position [232, 0]
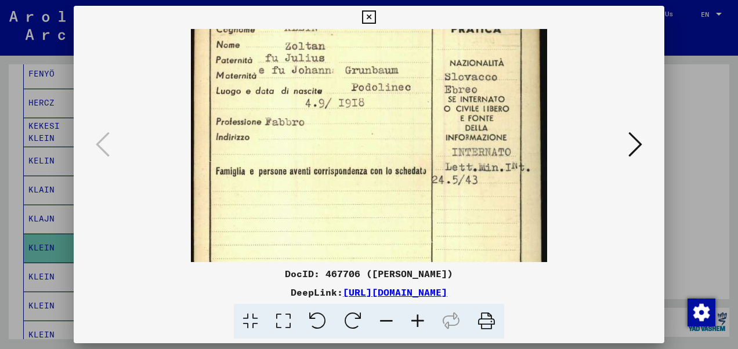
scroll to position [25, 0]
drag, startPoint x: 416, startPoint y: 229, endPoint x: 414, endPoint y: 207, distance: 22.7
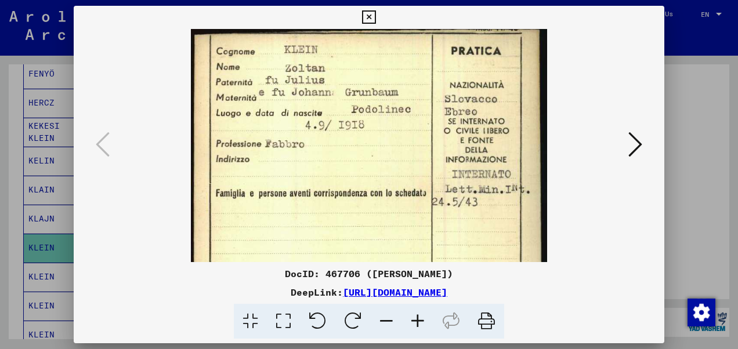
scroll to position [0, 0]
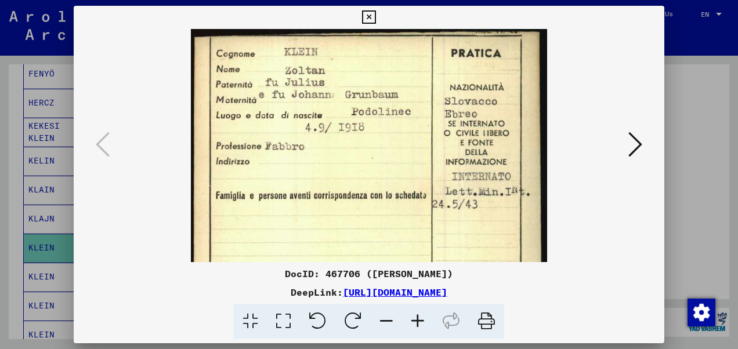
drag, startPoint x: 408, startPoint y: 180, endPoint x: 387, endPoint y: 236, distance: 59.5
drag, startPoint x: 384, startPoint y: 134, endPoint x: 397, endPoint y: 219, distance: 86.9
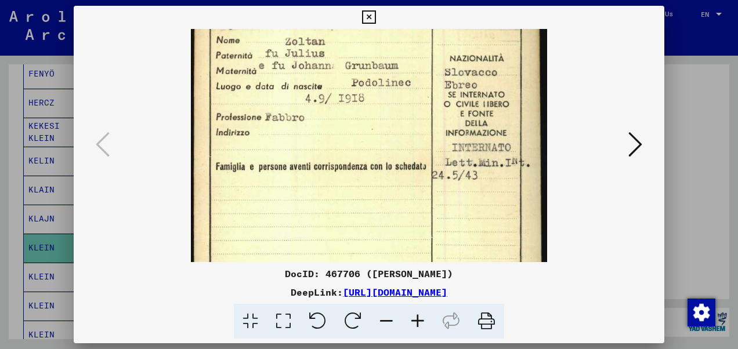
scroll to position [46, 0]
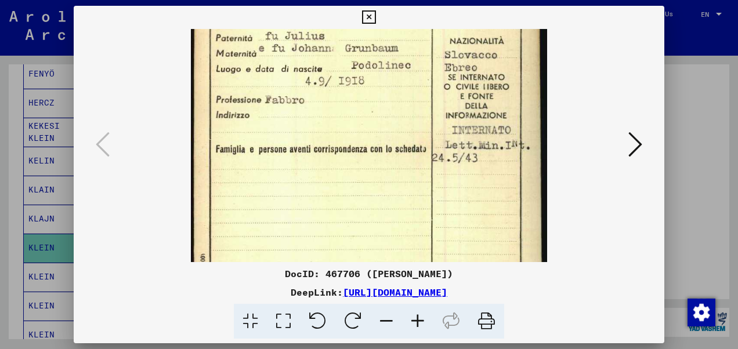
drag, startPoint x: 397, startPoint y: 219, endPoint x: 397, endPoint y: 181, distance: 38.9
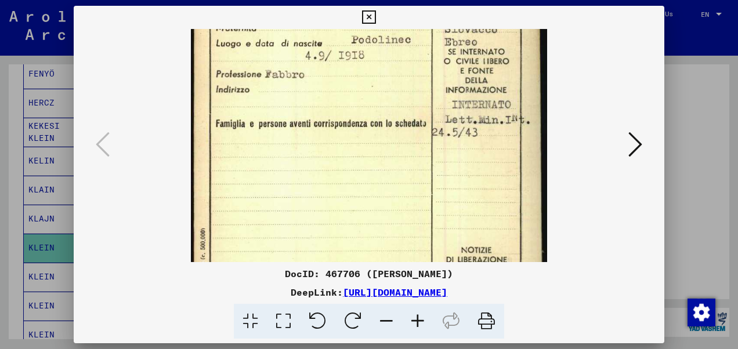
drag, startPoint x: 395, startPoint y: 185, endPoint x: 399, endPoint y: 163, distance: 22.3
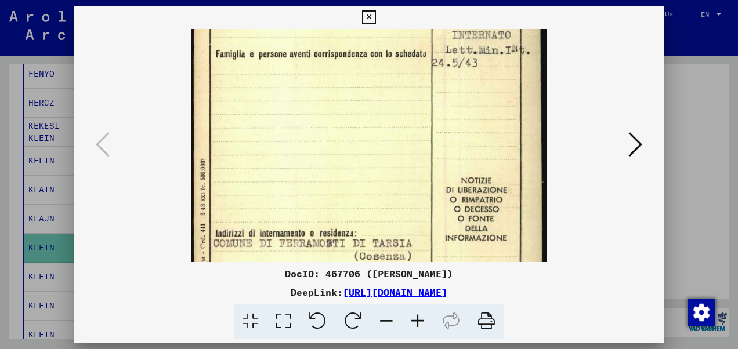
drag, startPoint x: 394, startPoint y: 194, endPoint x: 397, endPoint y: 129, distance: 65.1
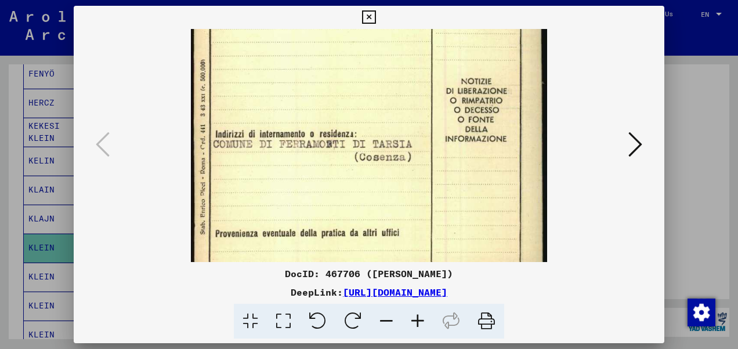
drag, startPoint x: 402, startPoint y: 204, endPoint x: 411, endPoint y: 108, distance: 96.2
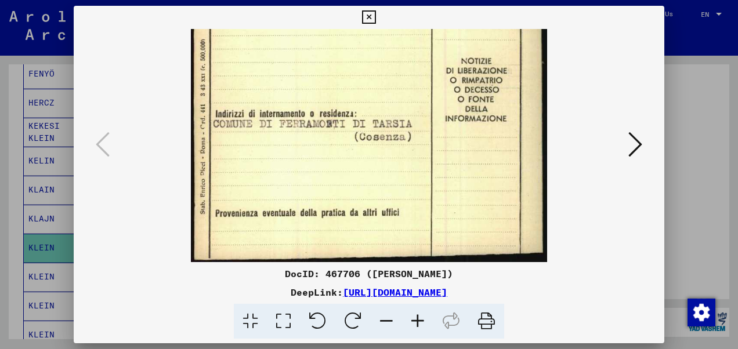
drag, startPoint x: 404, startPoint y: 212, endPoint x: 408, endPoint y: 165, distance: 46.6
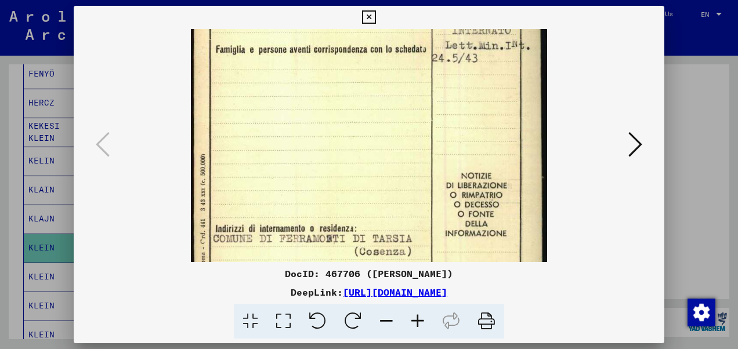
drag, startPoint x: 402, startPoint y: 132, endPoint x: 420, endPoint y: 231, distance: 100.3
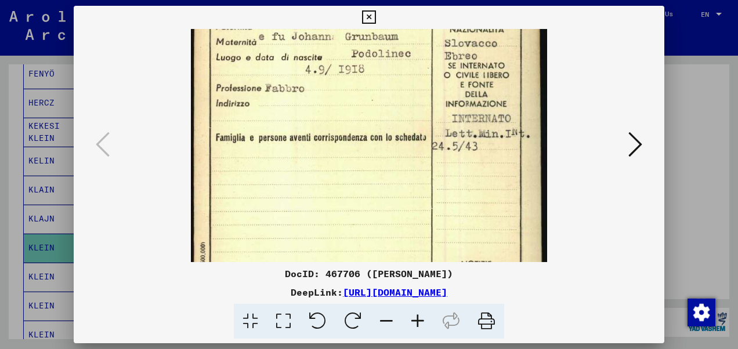
drag, startPoint x: 396, startPoint y: 143, endPoint x: 403, endPoint y: 236, distance: 93.1
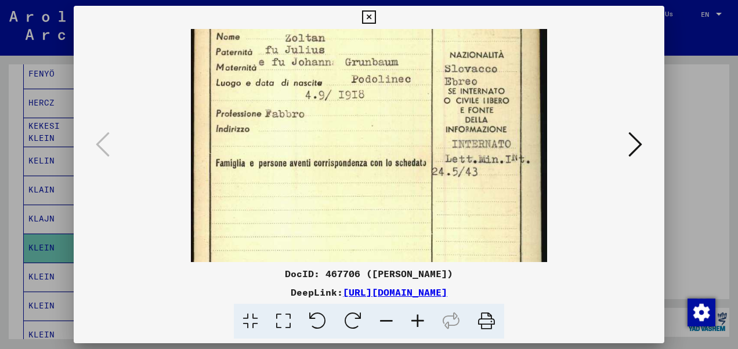
scroll to position [31, 0]
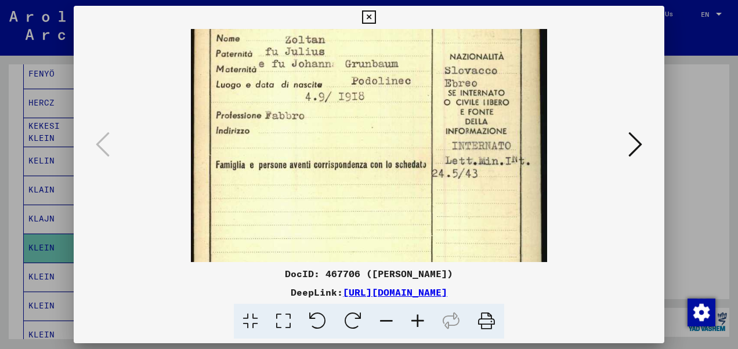
drag, startPoint x: 391, startPoint y: 167, endPoint x: 393, endPoint y: 189, distance: 22.8
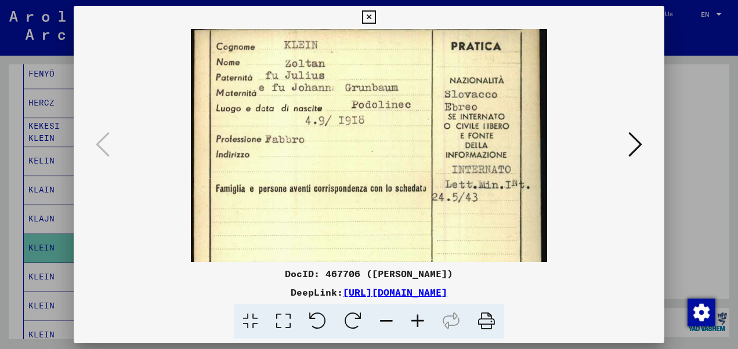
scroll to position [0, 0]
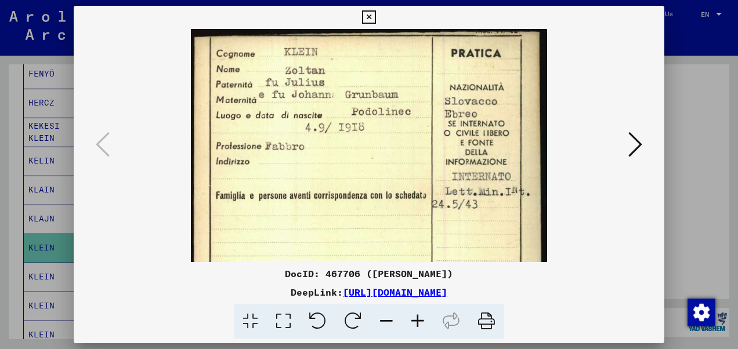
drag, startPoint x: 390, startPoint y: 138, endPoint x: 397, endPoint y: 204, distance: 66.0
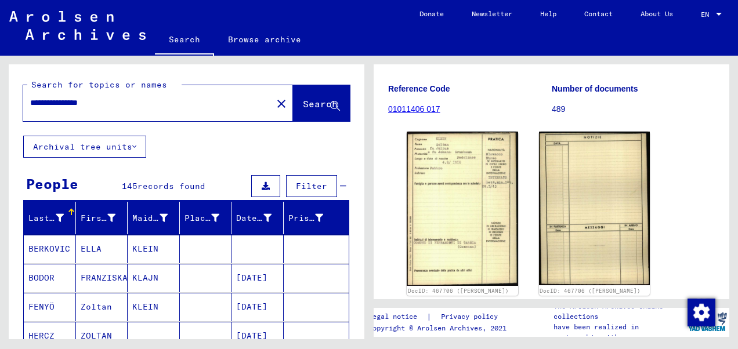
type input "**********"
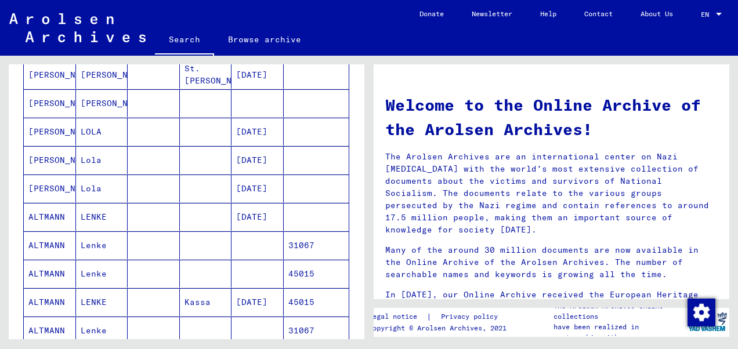
scroll to position [555, 0]
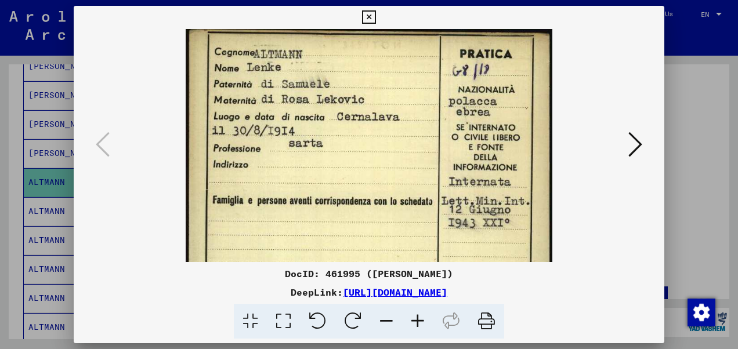
scroll to position [2, 0]
drag, startPoint x: 331, startPoint y: 230, endPoint x: 334, endPoint y: 243, distance: 12.5
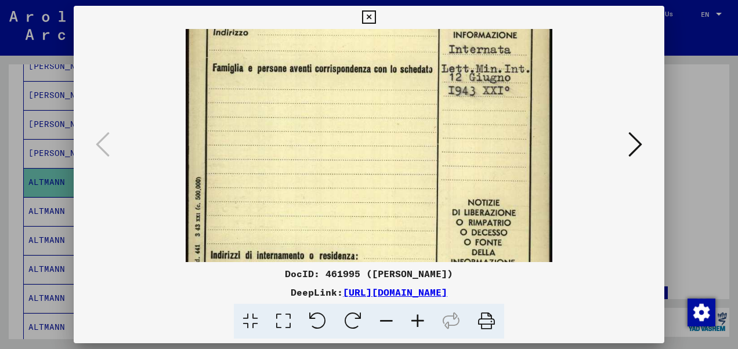
drag, startPoint x: 335, startPoint y: 187, endPoint x: 366, endPoint y: 66, distance: 124.8
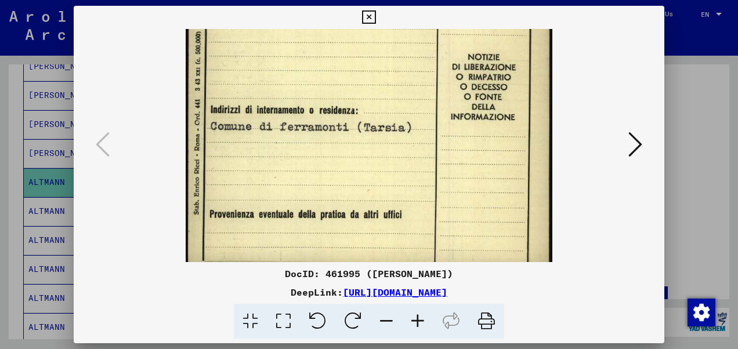
scroll to position [282, 0]
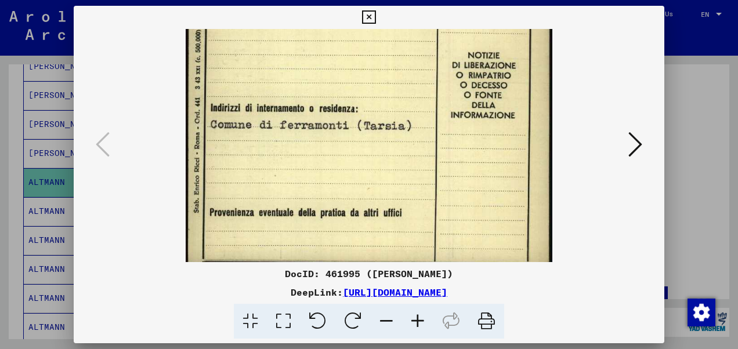
drag, startPoint x: 330, startPoint y: 215, endPoint x: 354, endPoint y: 73, distance: 144.8
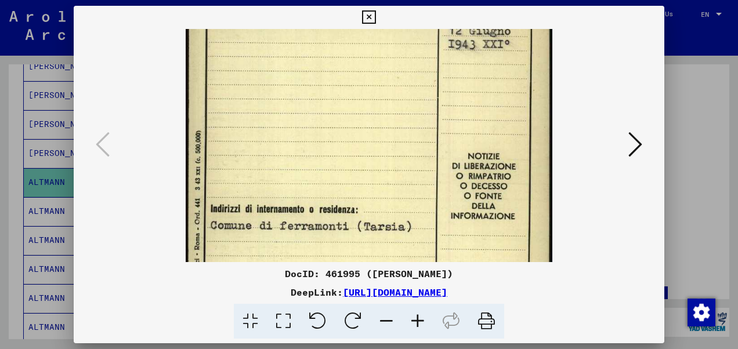
drag, startPoint x: 333, startPoint y: 178, endPoint x: 349, endPoint y: 214, distance: 40.3
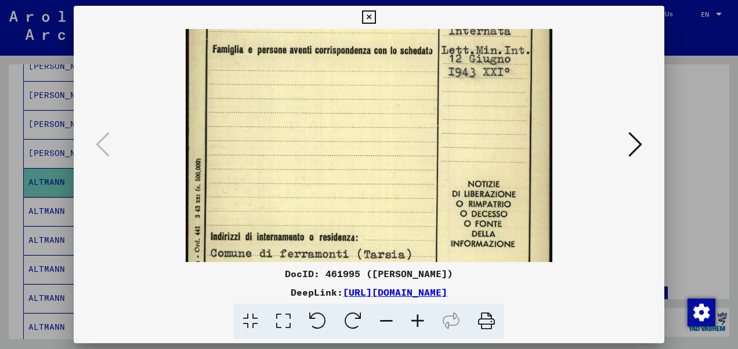
scroll to position [153, 0]
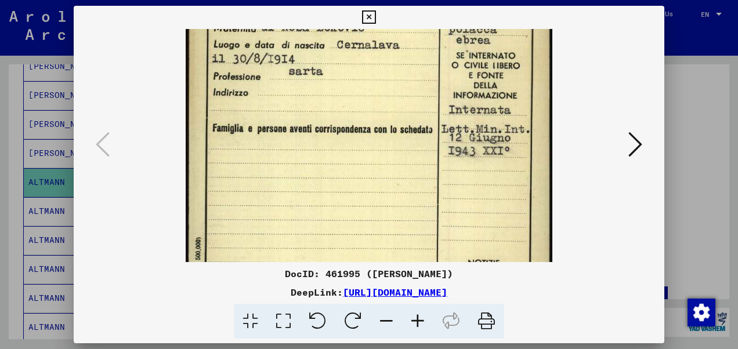
drag, startPoint x: 336, startPoint y: 113, endPoint x: 333, endPoint y: 196, distance: 83.6
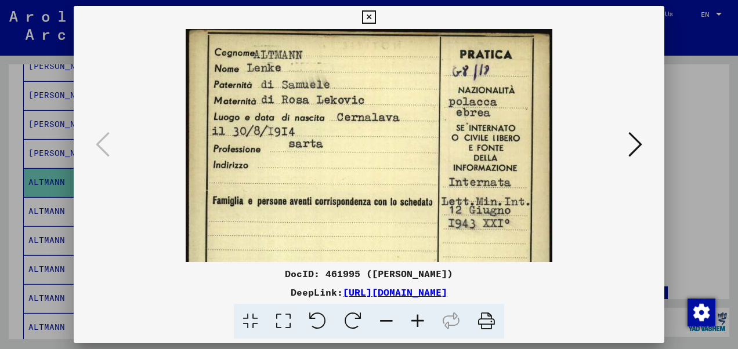
scroll to position [0, 0]
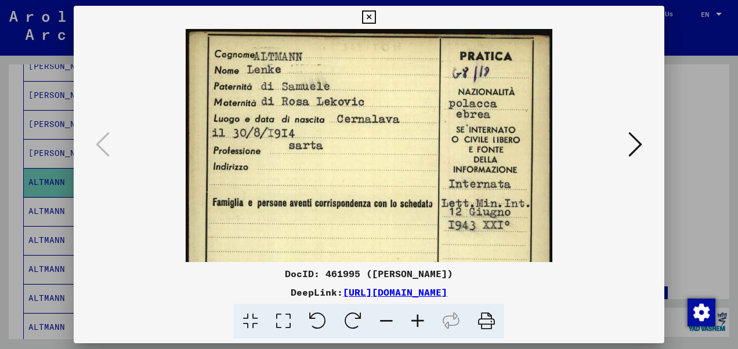
drag, startPoint x: 323, startPoint y: 135, endPoint x: 336, endPoint y: 220, distance: 86.3
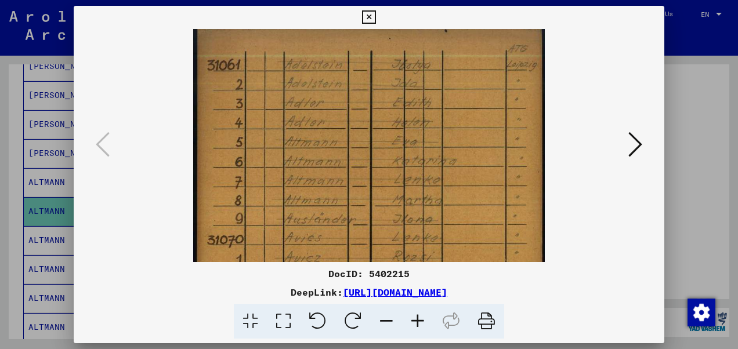
scroll to position [56, 0]
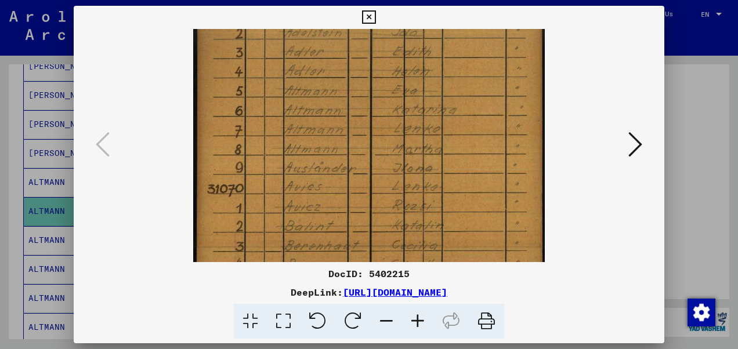
drag, startPoint x: 453, startPoint y: 230, endPoint x: 368, endPoint y: 179, distance: 99.0
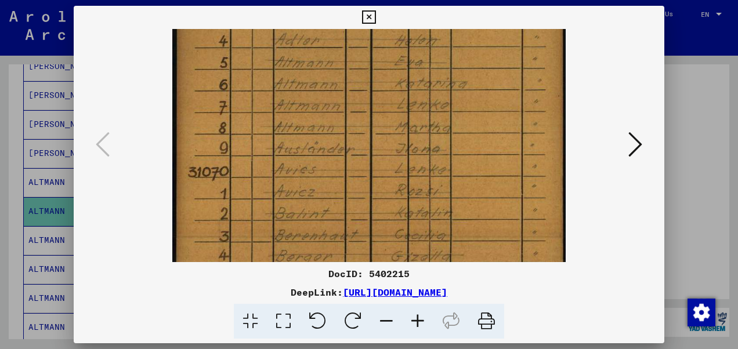
scroll to position [104, 0]
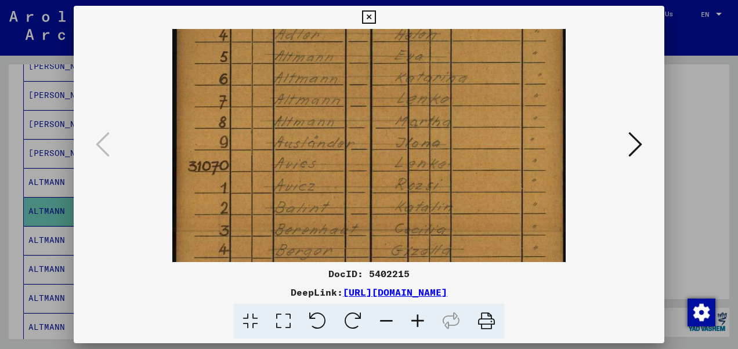
drag, startPoint x: 444, startPoint y: 221, endPoint x: 427, endPoint y: 178, distance: 45.9
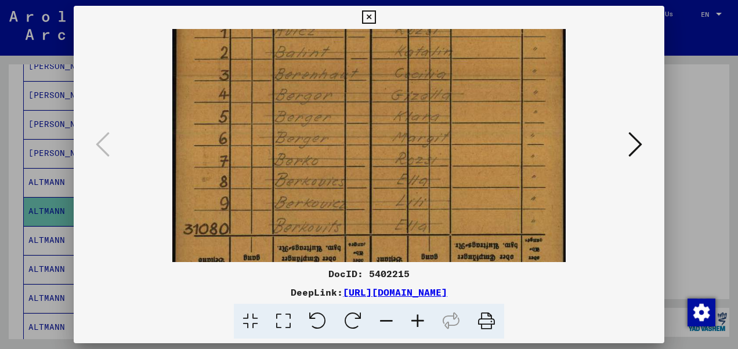
drag, startPoint x: 439, startPoint y: 190, endPoint x: 473, endPoint y: 38, distance: 155.7
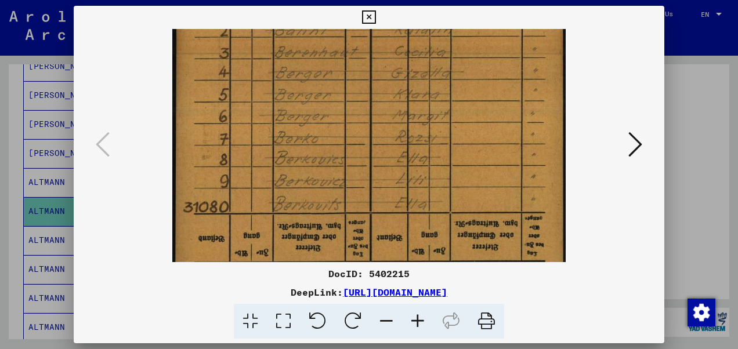
scroll to position [319, 0]
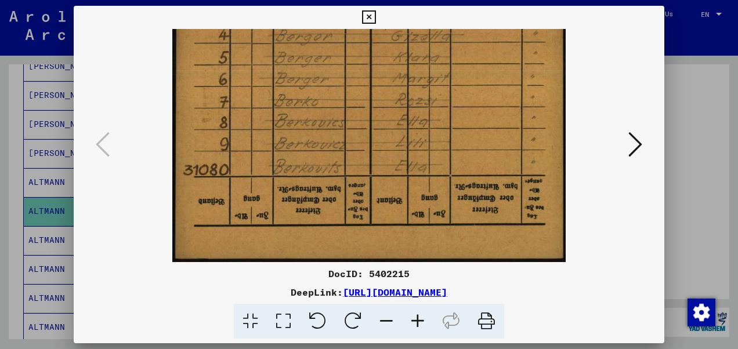
drag, startPoint x: 432, startPoint y: 193, endPoint x: 452, endPoint y: 123, distance: 72.4
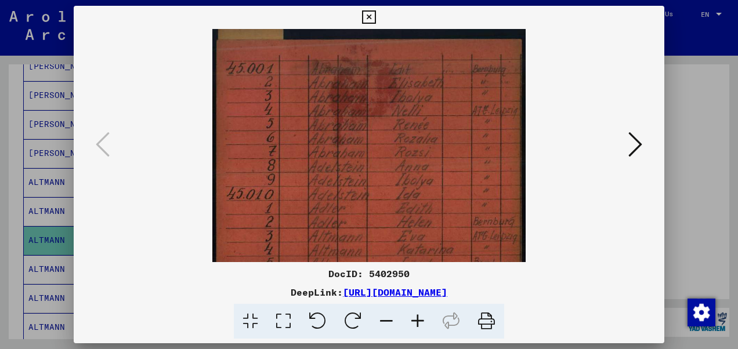
scroll to position [23, 0]
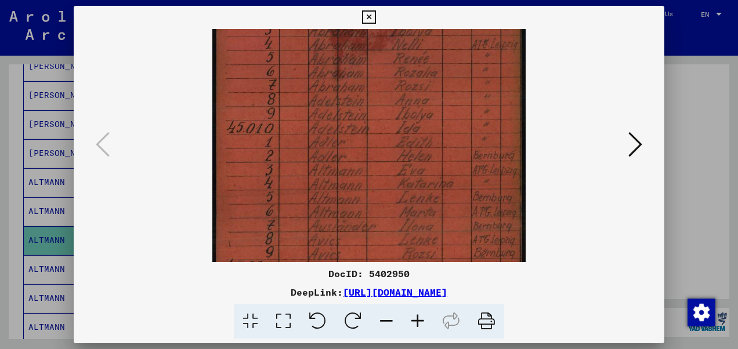
drag, startPoint x: 385, startPoint y: 246, endPoint x: 395, endPoint y: 165, distance: 81.9
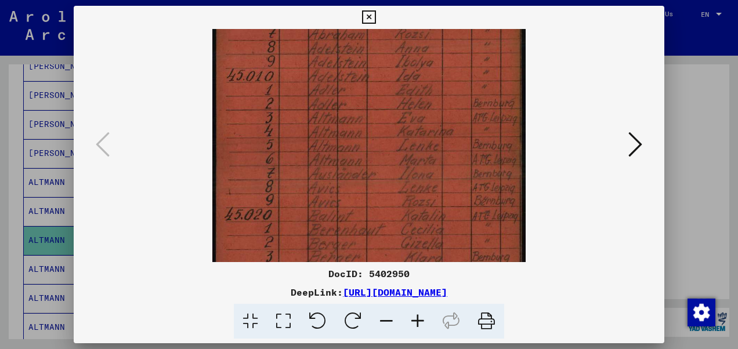
drag, startPoint x: 399, startPoint y: 220, endPoint x: 392, endPoint y: 171, distance: 49.9
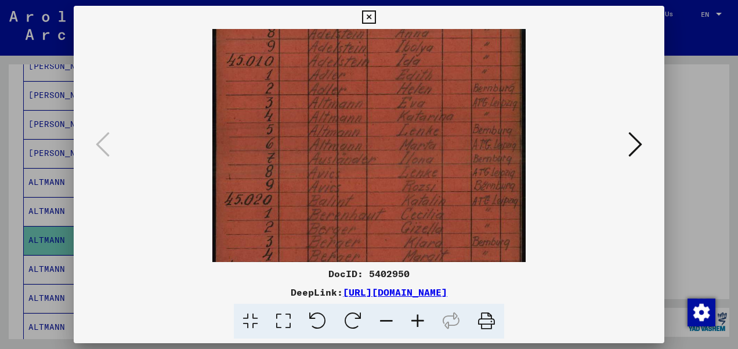
scroll to position [156, 0]
drag, startPoint x: 397, startPoint y: 203, endPoint x: 356, endPoint y: 190, distance: 42.8
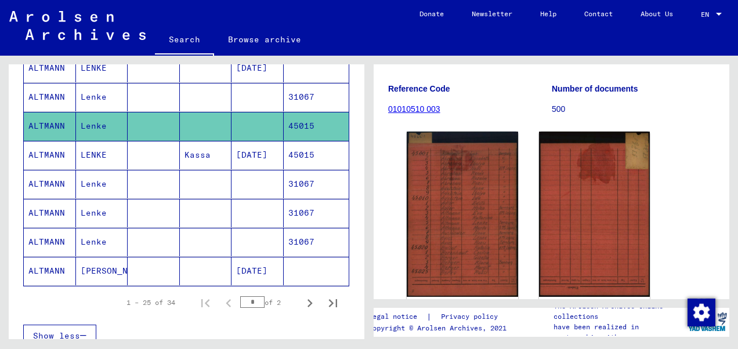
scroll to position [676, 0]
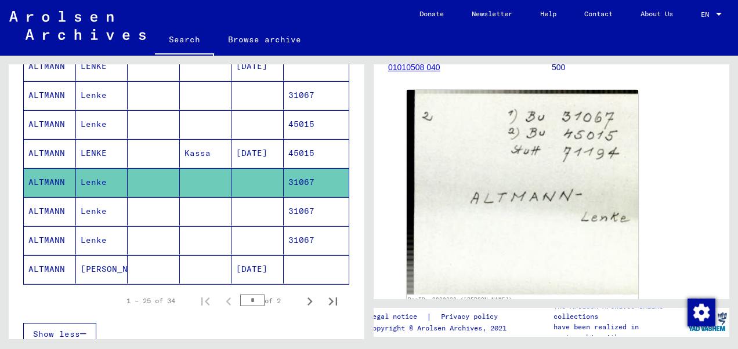
scroll to position [174, 0]
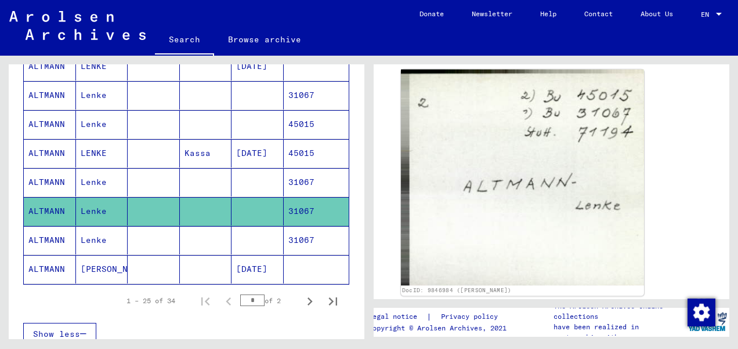
scroll to position [174, 0]
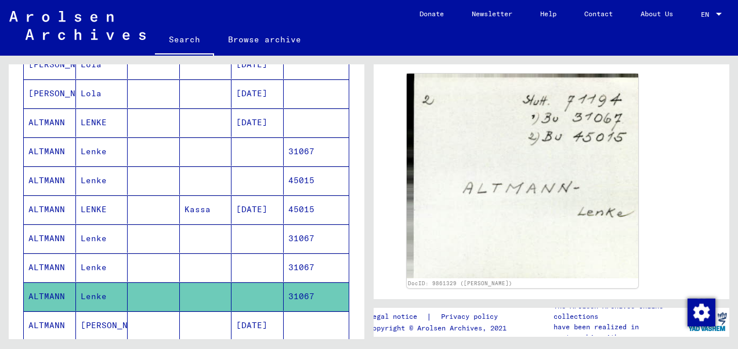
scroll to position [618, 0]
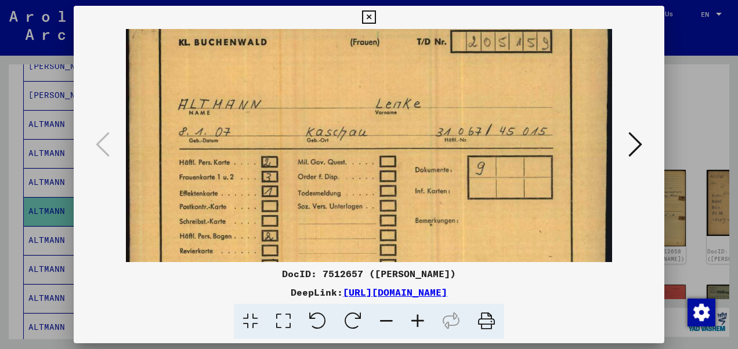
scroll to position [116, 0]
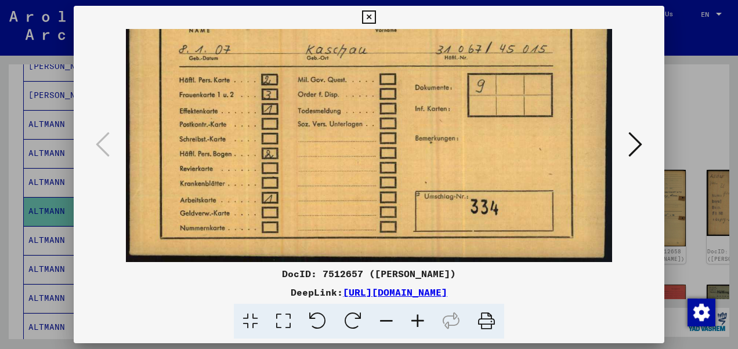
drag, startPoint x: 455, startPoint y: 245, endPoint x: 633, endPoint y: 57, distance: 258.7
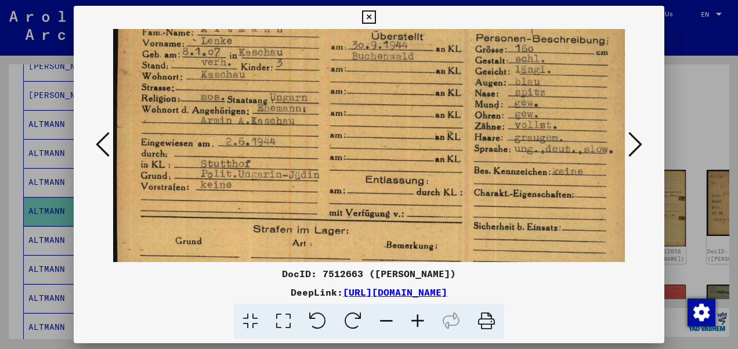
scroll to position [70, 0]
drag, startPoint x: 431, startPoint y: 214, endPoint x: 456, endPoint y: 149, distance: 69.9
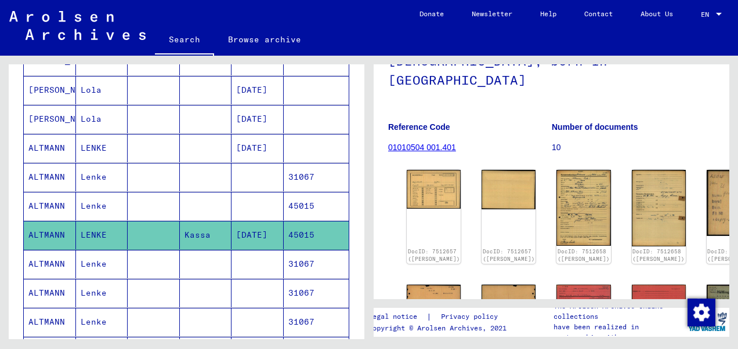
scroll to position [560, 0]
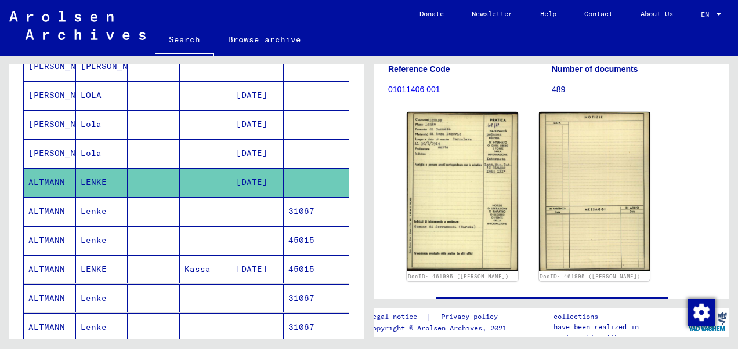
scroll to position [174, 0]
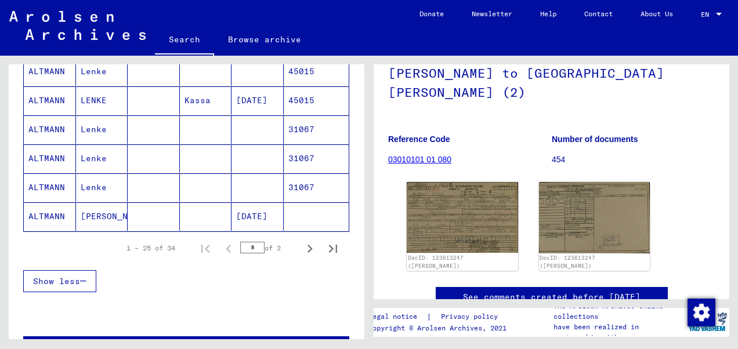
scroll to position [734, 0]
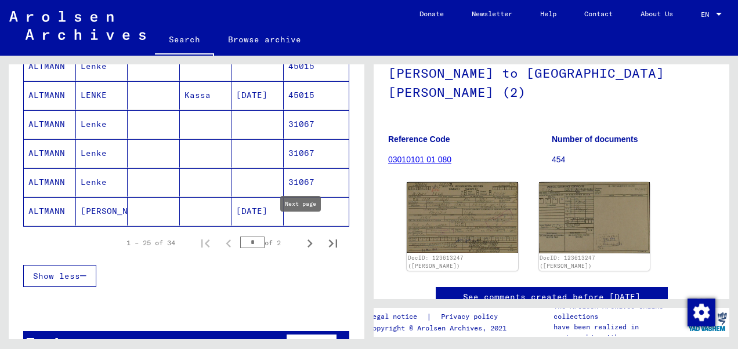
type input "*"
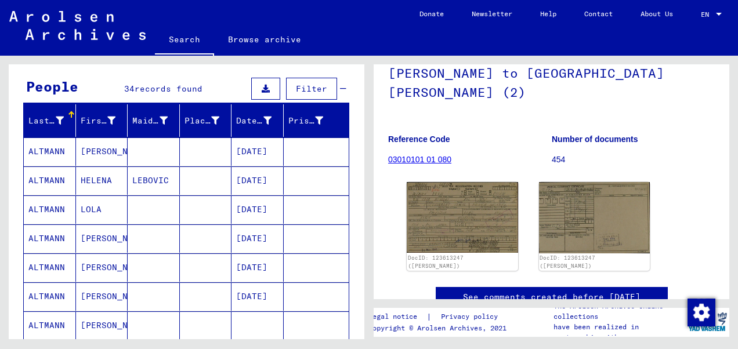
scroll to position [0, 0]
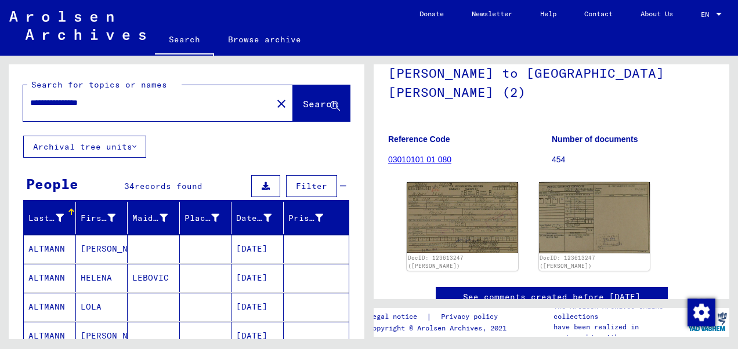
drag, startPoint x: 62, startPoint y: 103, endPoint x: 80, endPoint y: 105, distance: 17.5
click at [80, 105] on input "**********" at bounding box center [147, 103] width 235 height 12
type input "**********"
click at [303, 107] on span "Search" at bounding box center [320, 104] width 35 height 12
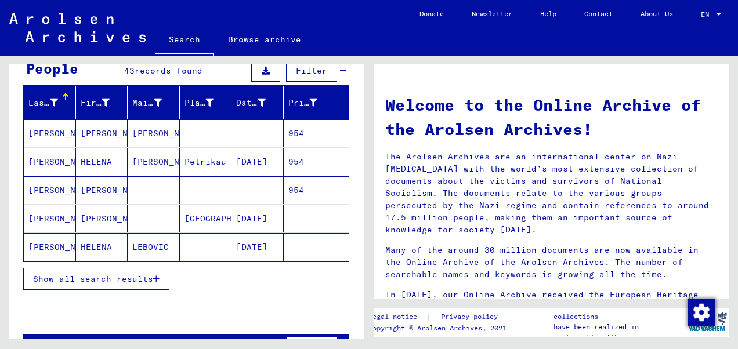
scroll to position [116, 0]
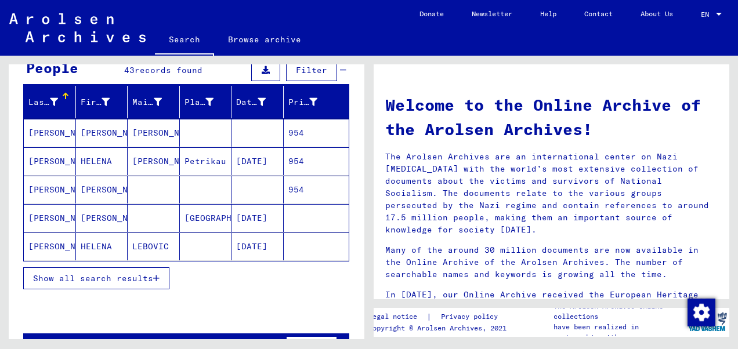
click at [125, 275] on span "Show all search results" at bounding box center [93, 278] width 120 height 10
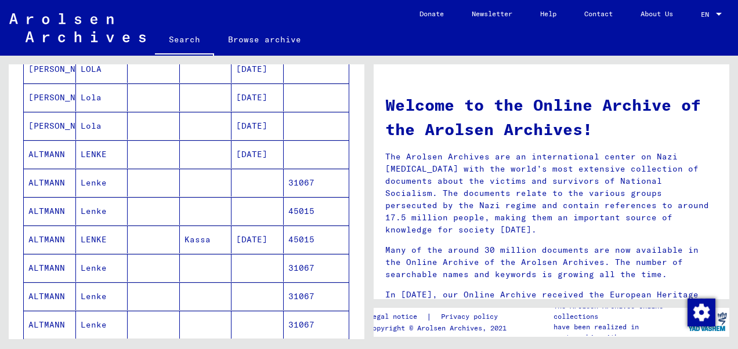
scroll to position [581, 0]
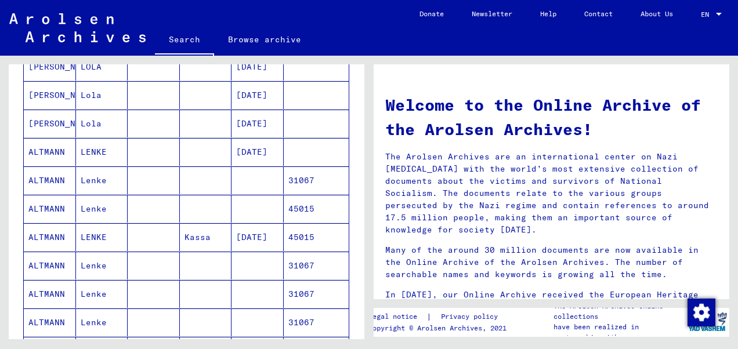
click at [152, 232] on mat-cell at bounding box center [154, 238] width 52 height 28
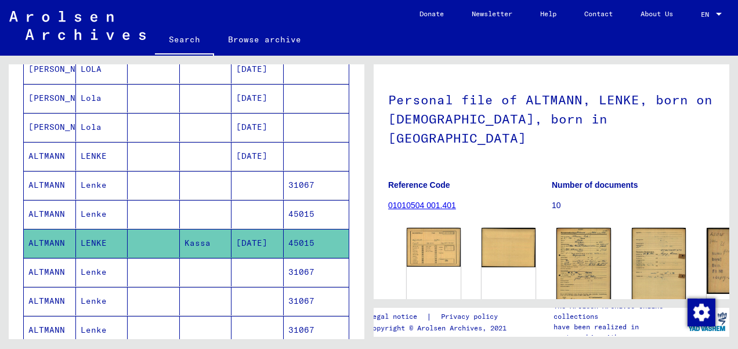
click at [135, 259] on mat-cell at bounding box center [154, 272] width 52 height 28
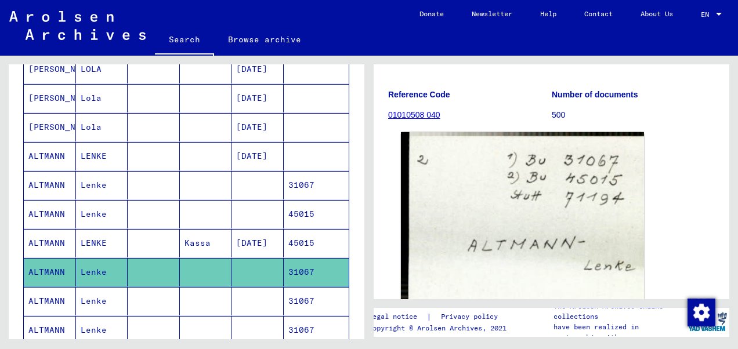
scroll to position [116, 0]
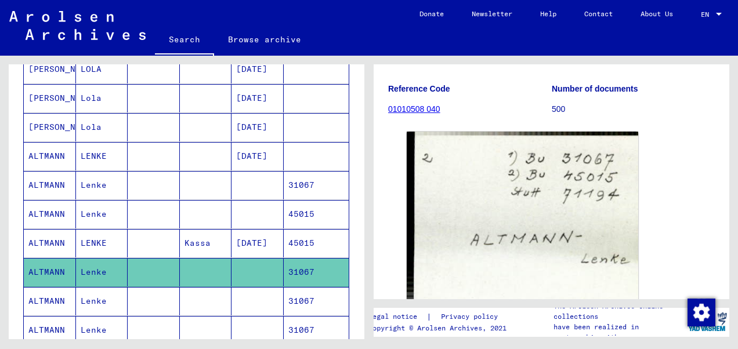
click at [209, 288] on mat-cell at bounding box center [206, 301] width 52 height 28
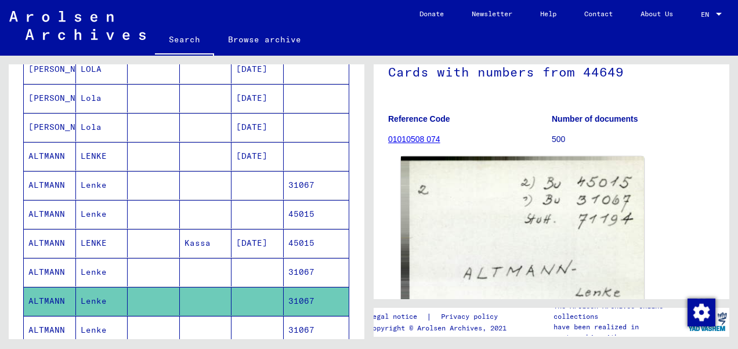
scroll to position [232, 0]
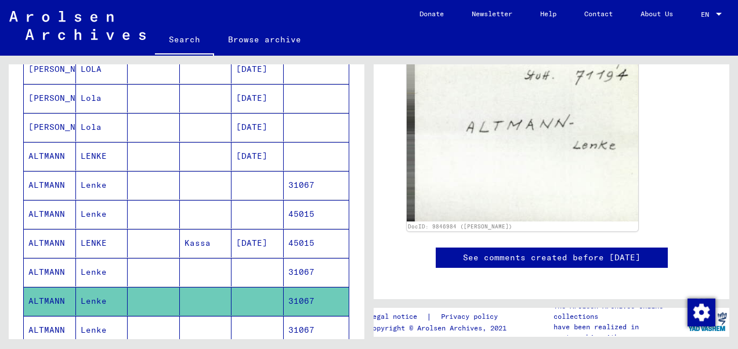
click at [187, 320] on mat-cell at bounding box center [206, 330] width 52 height 28
